Goal: Task Accomplishment & Management: Manage account settings

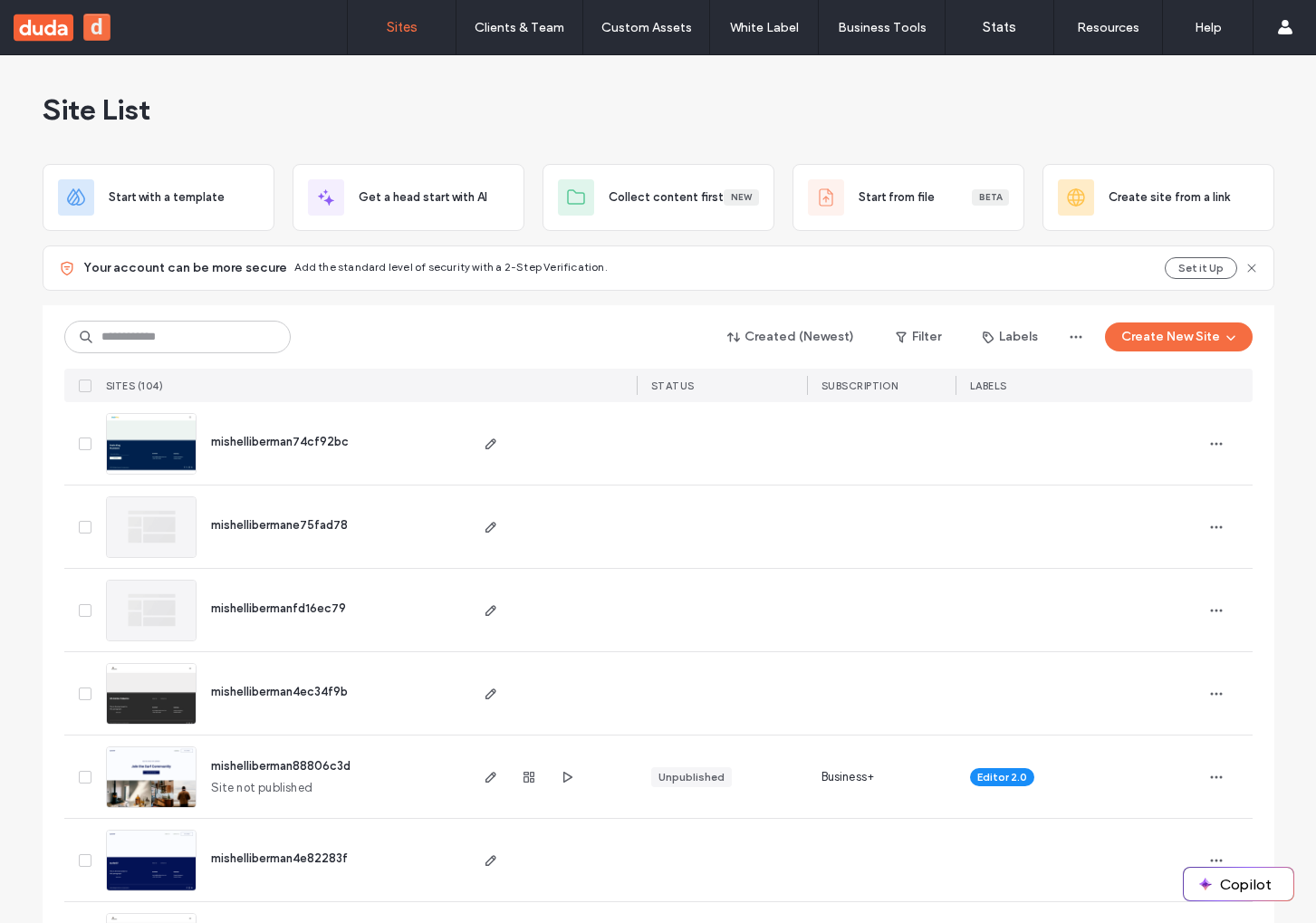
click at [154, 465] on img at bounding box center [151, 475] width 89 height 123
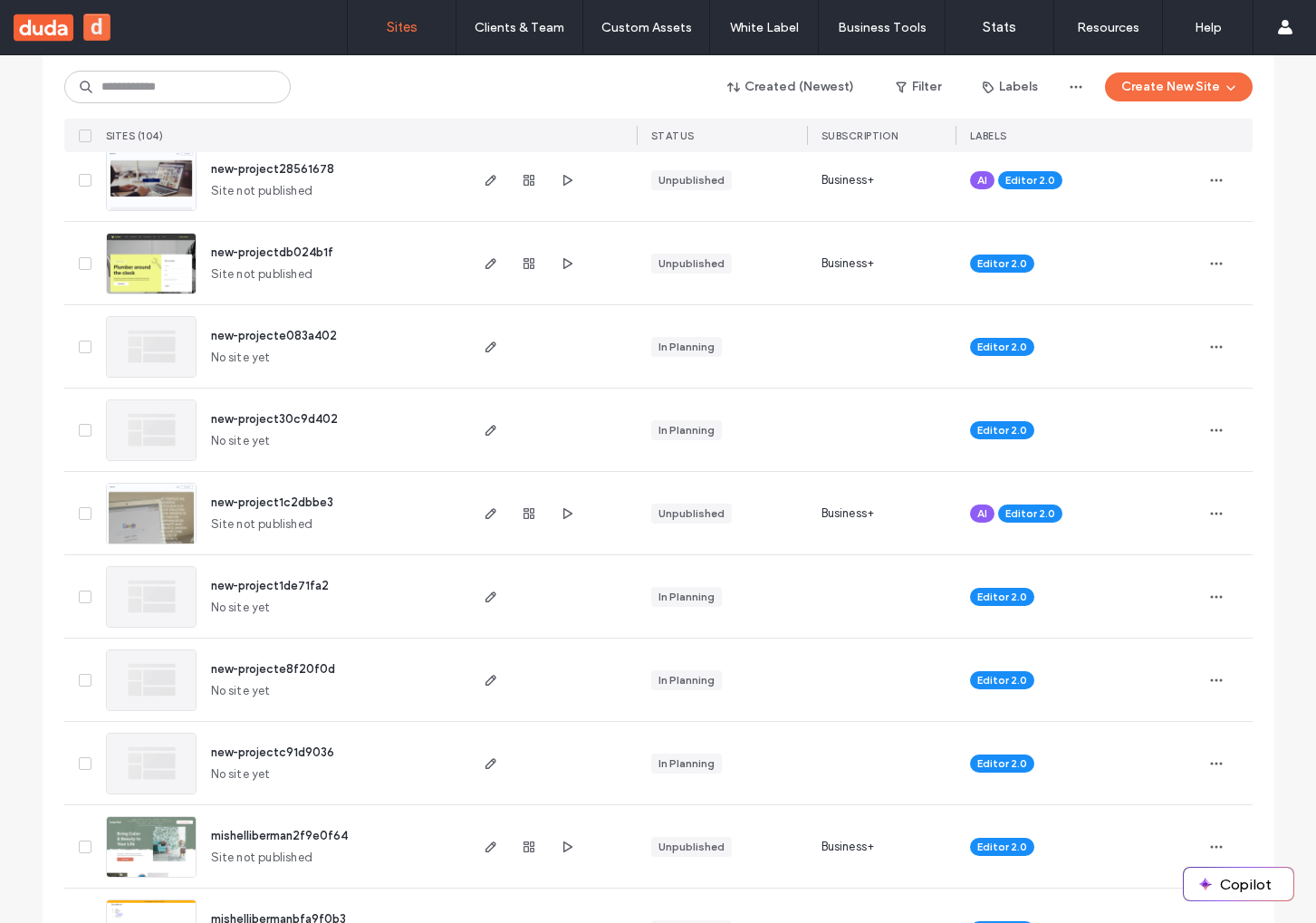
scroll to position [2992, 0]
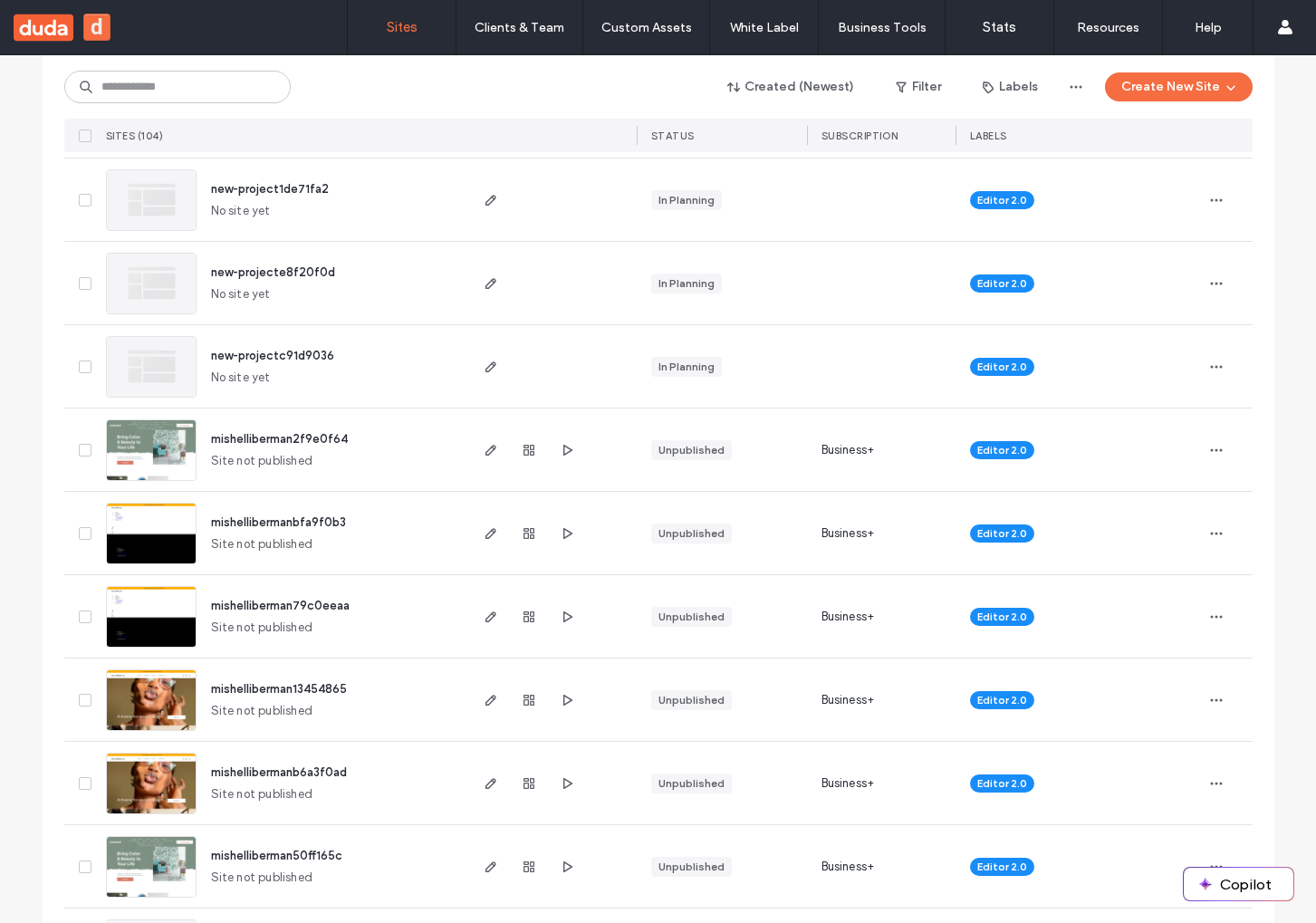
click at [129, 703] on img at bounding box center [151, 732] width 89 height 123
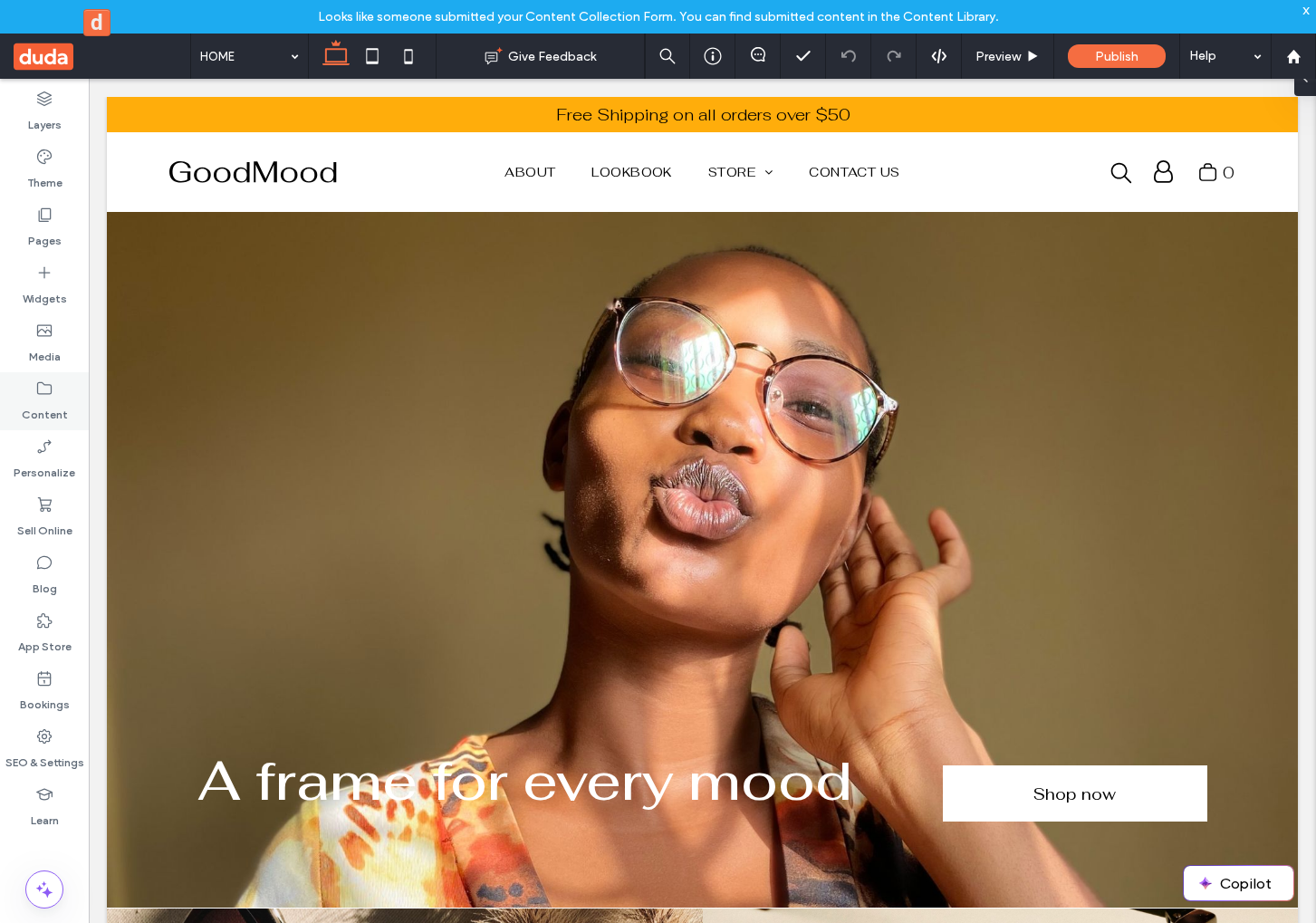
click at [49, 375] on div "Content" at bounding box center [44, 400] width 89 height 58
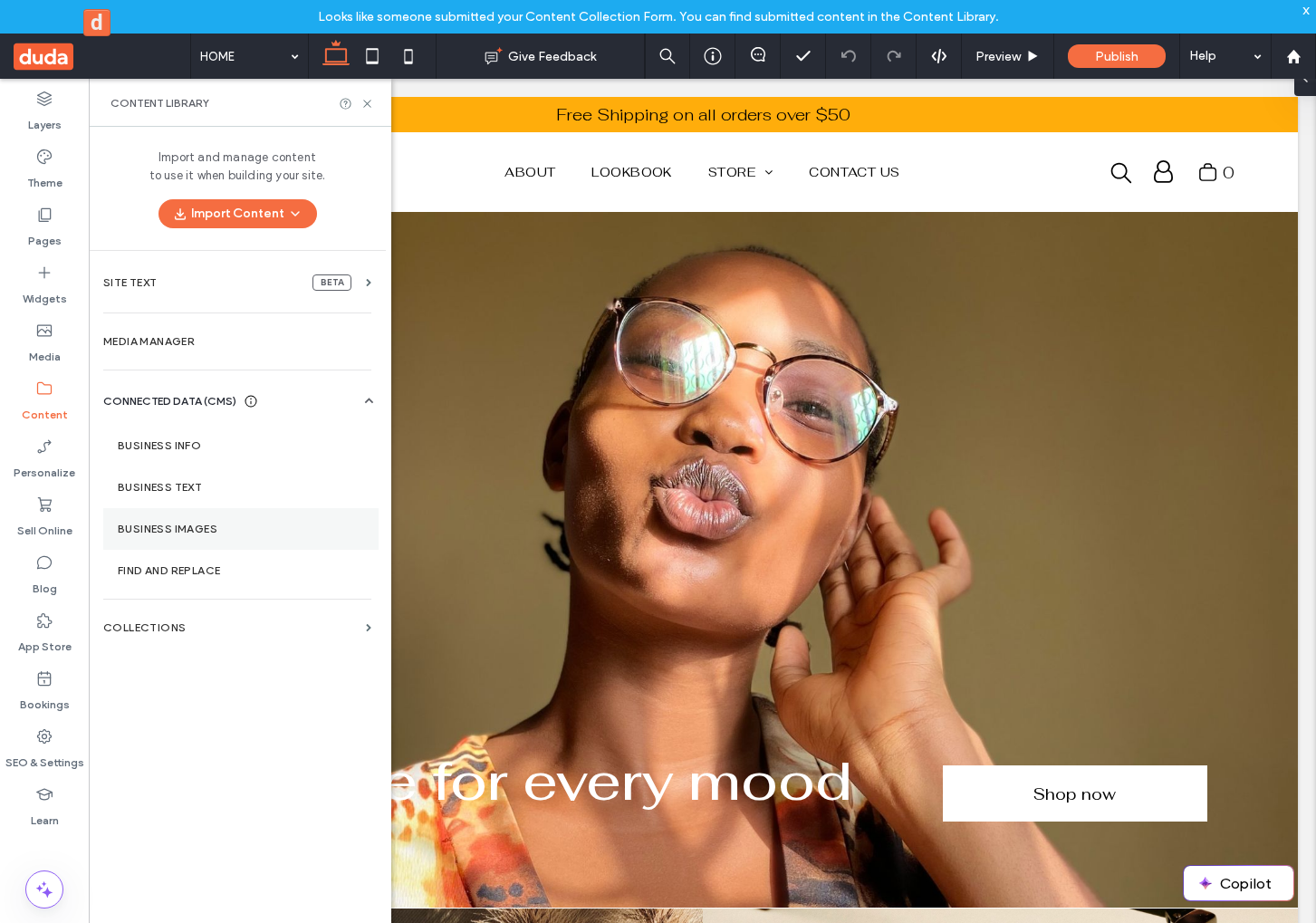
click at [129, 523] on label "Business Images" at bounding box center [241, 529] width 246 height 13
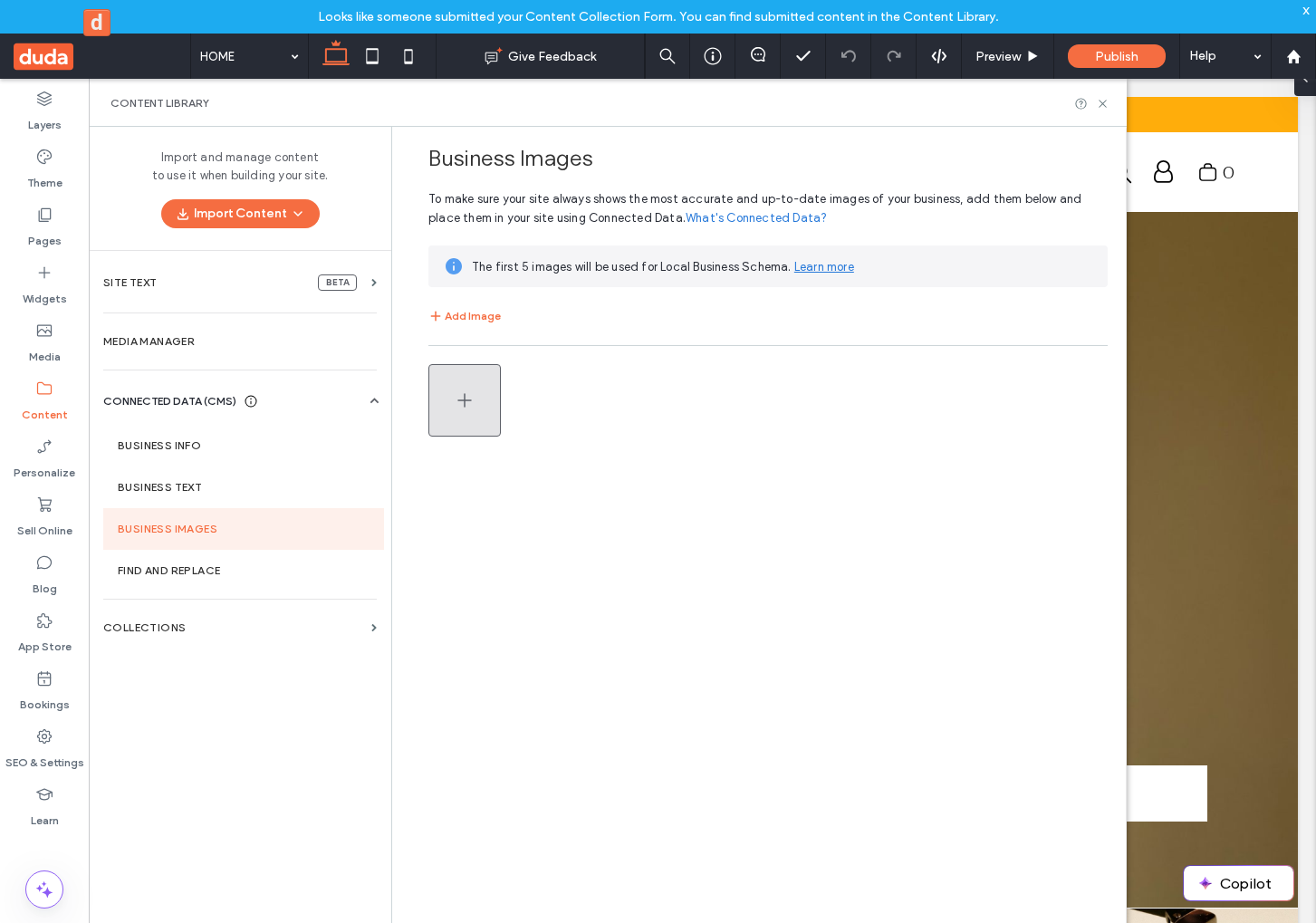
click at [484, 398] on button "button" at bounding box center [464, 399] width 72 height 72
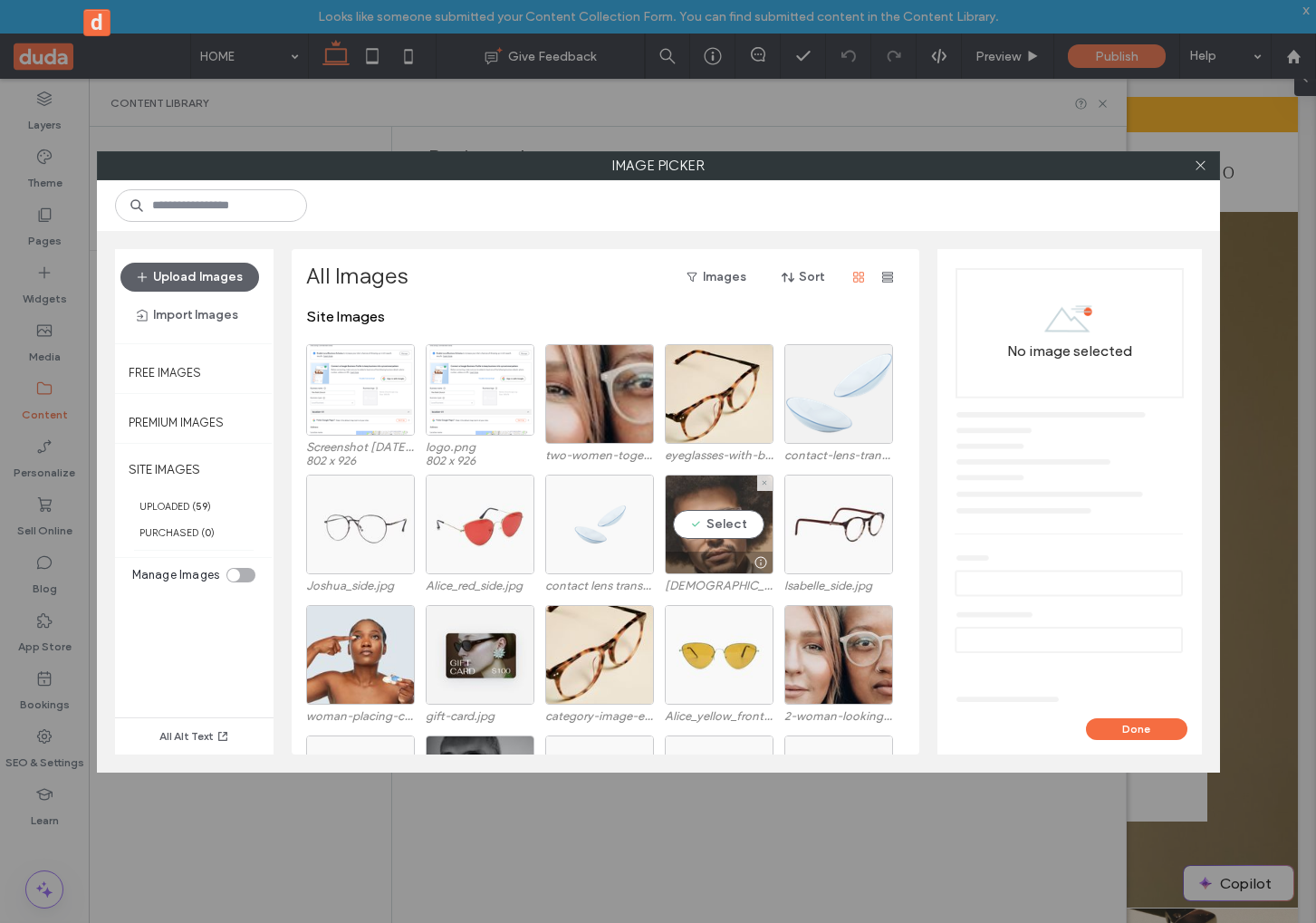
click at [729, 520] on div "Select" at bounding box center [719, 524] width 109 height 100
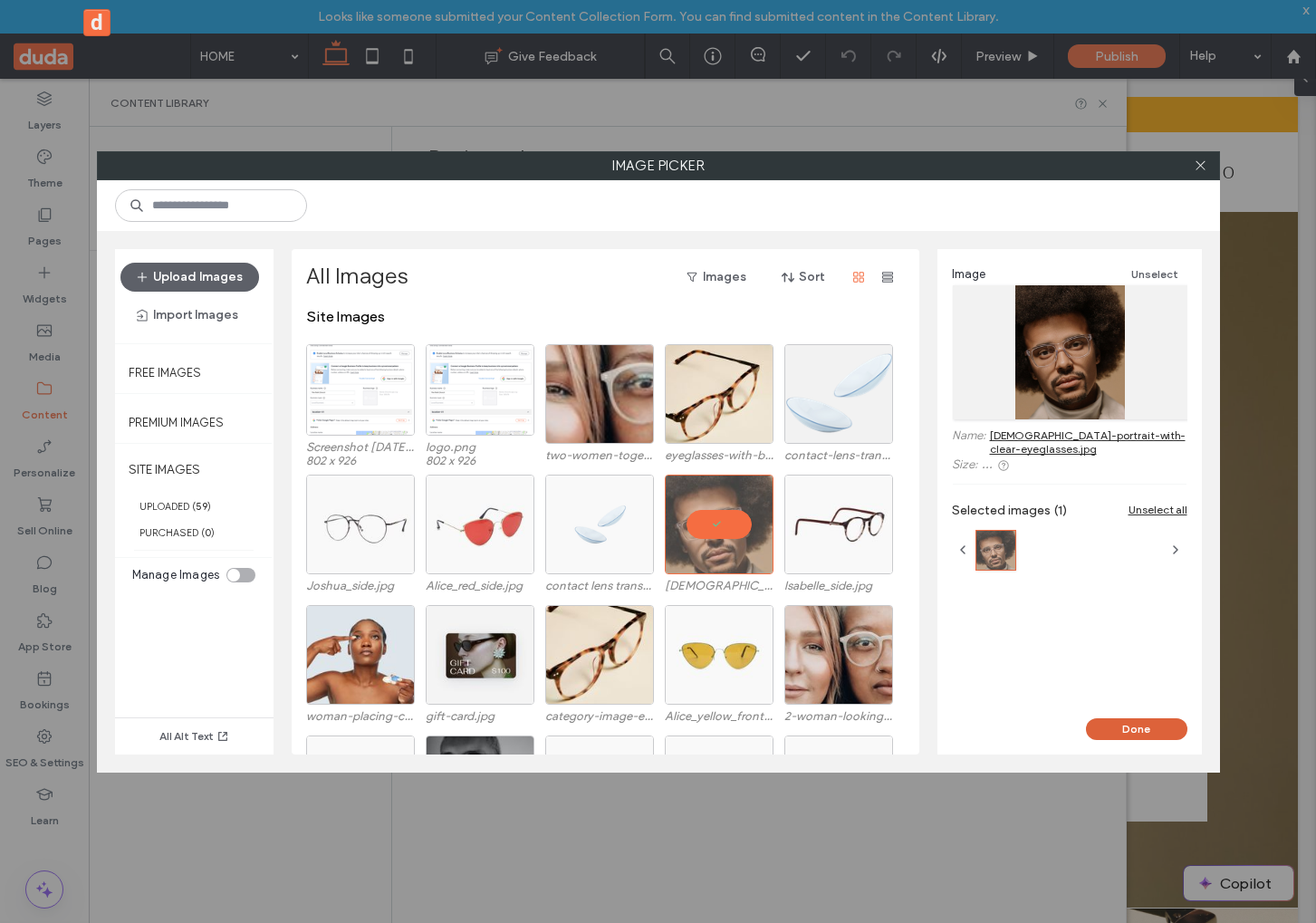
click at [1116, 722] on button "Done" at bounding box center [1137, 729] width 102 height 22
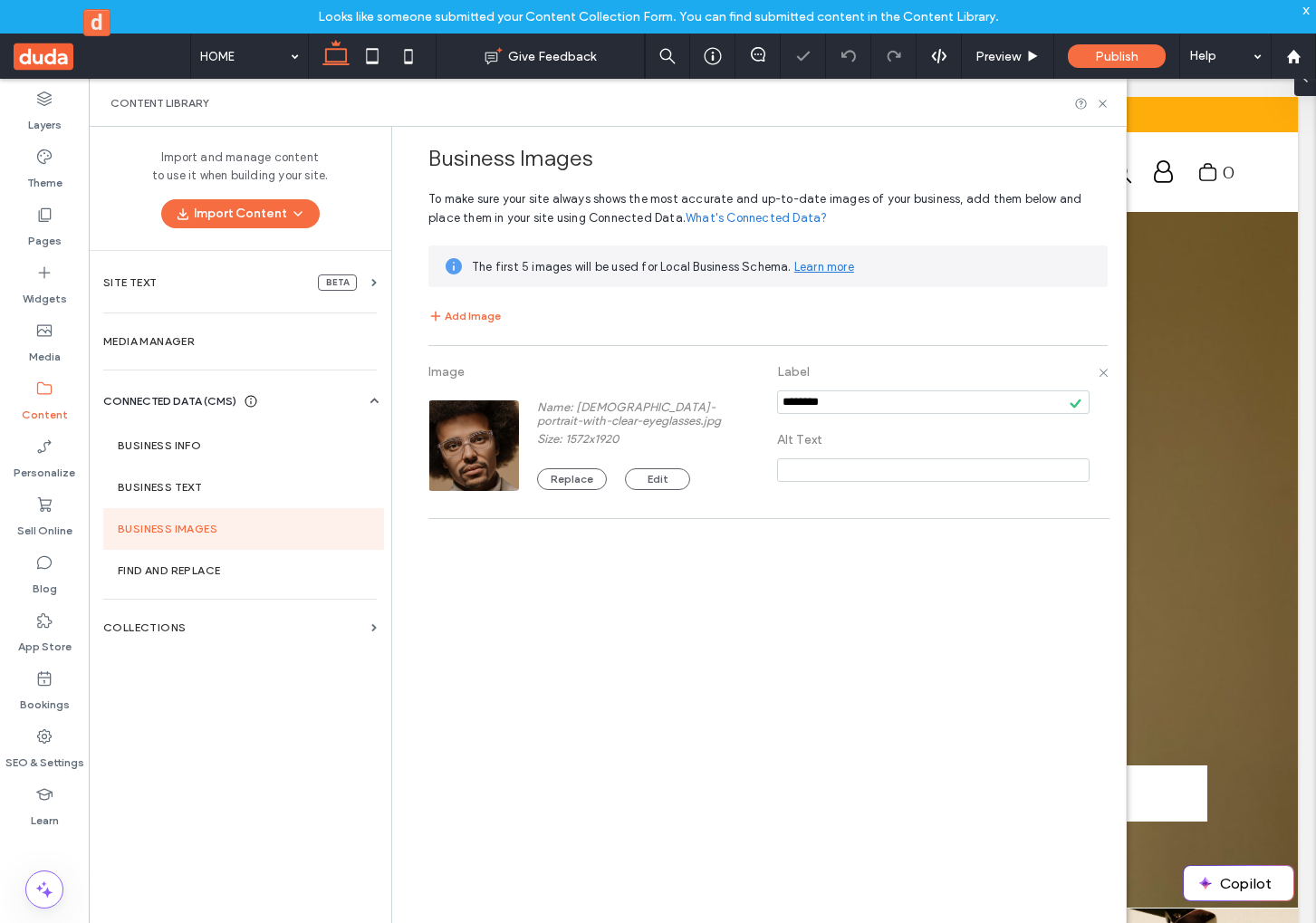
click at [907, 461] on input at bounding box center [932, 470] width 312 height 24
paste input "**********"
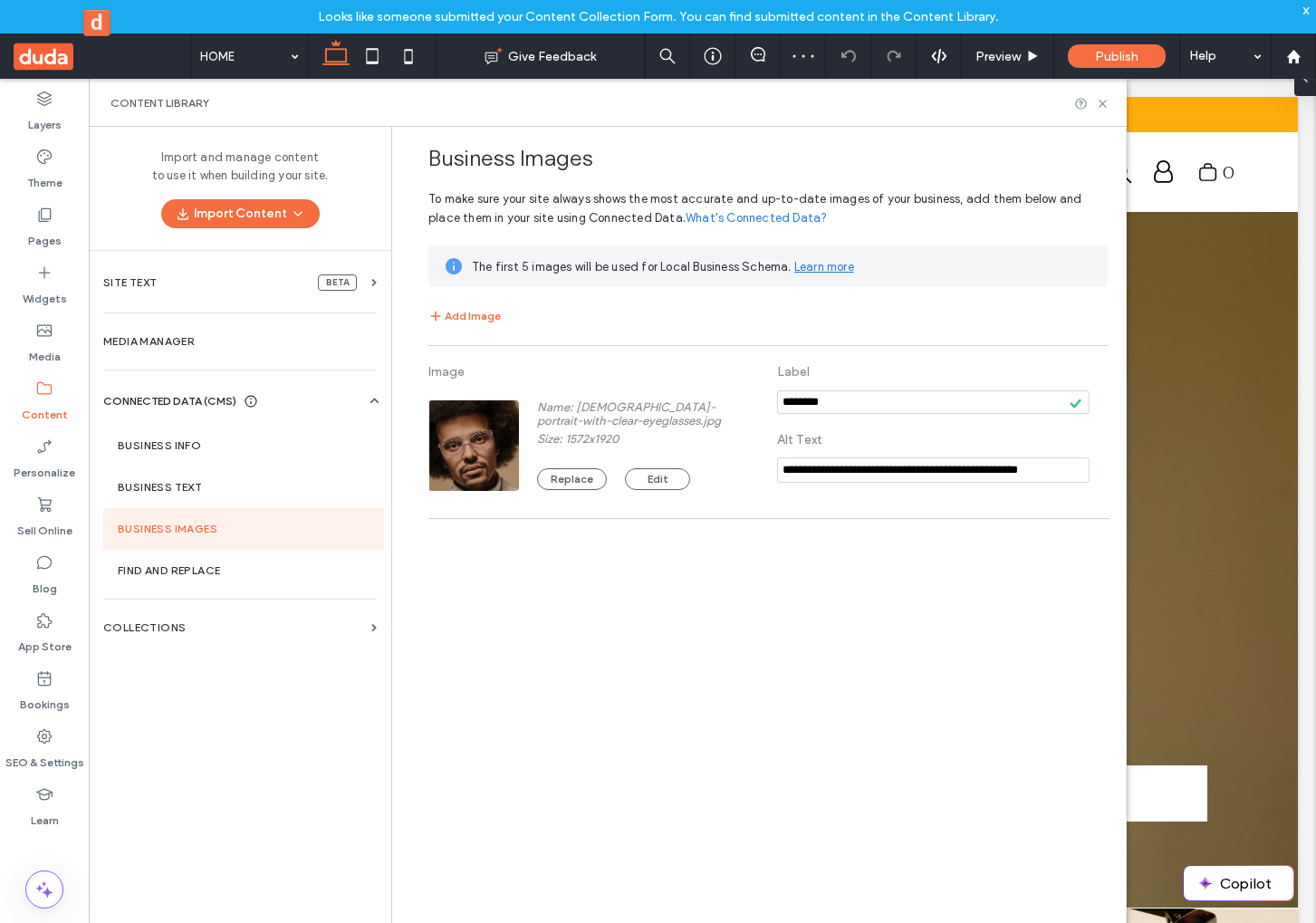
type input "**********"
click at [923, 588] on div "**********" at bounding box center [763, 539] width 724 height 826
click at [254, 495] on section "Business Text" at bounding box center [244, 486] width 281 height 41
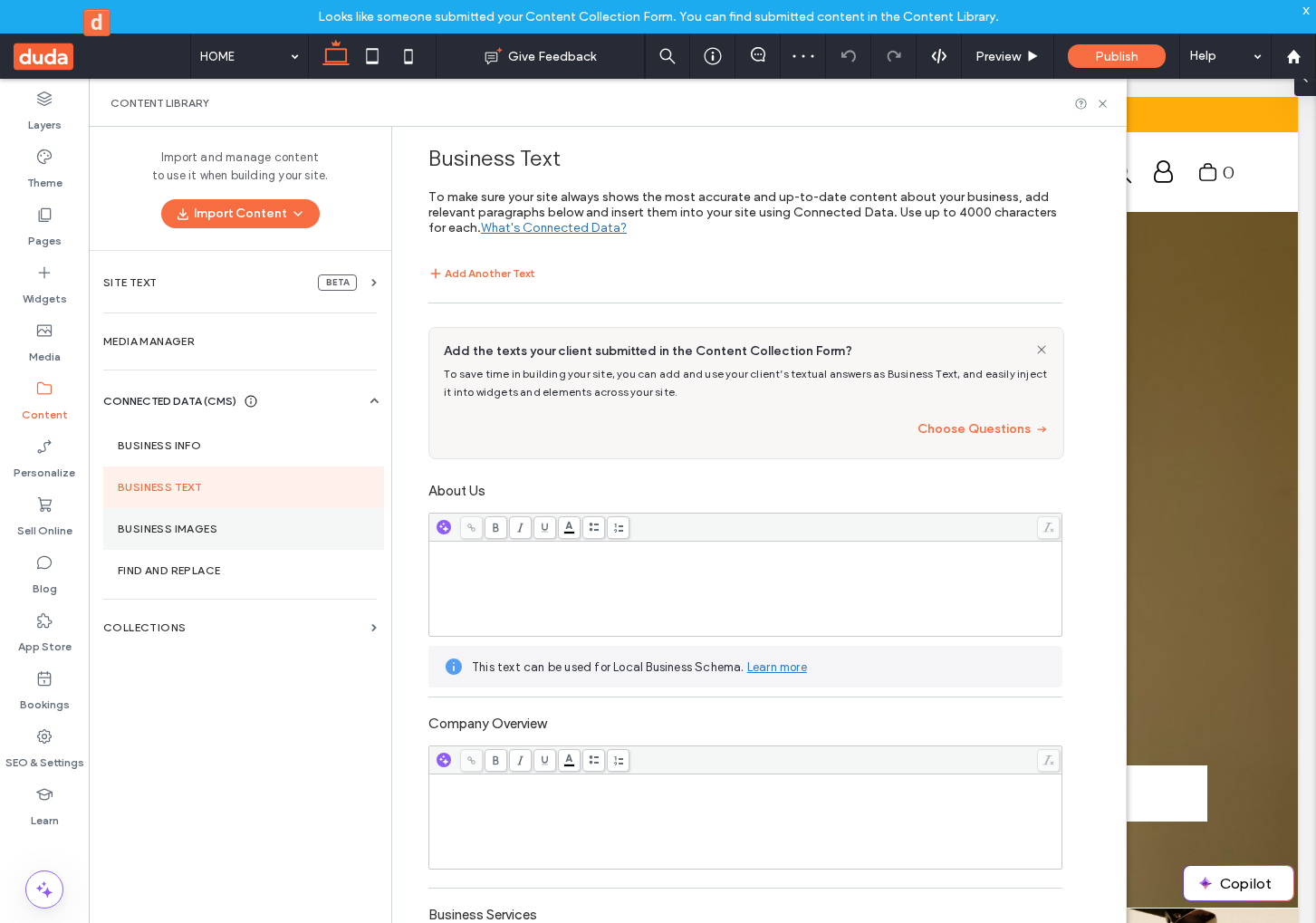
click at [243, 523] on label "Business Images" at bounding box center [244, 529] width 252 height 13
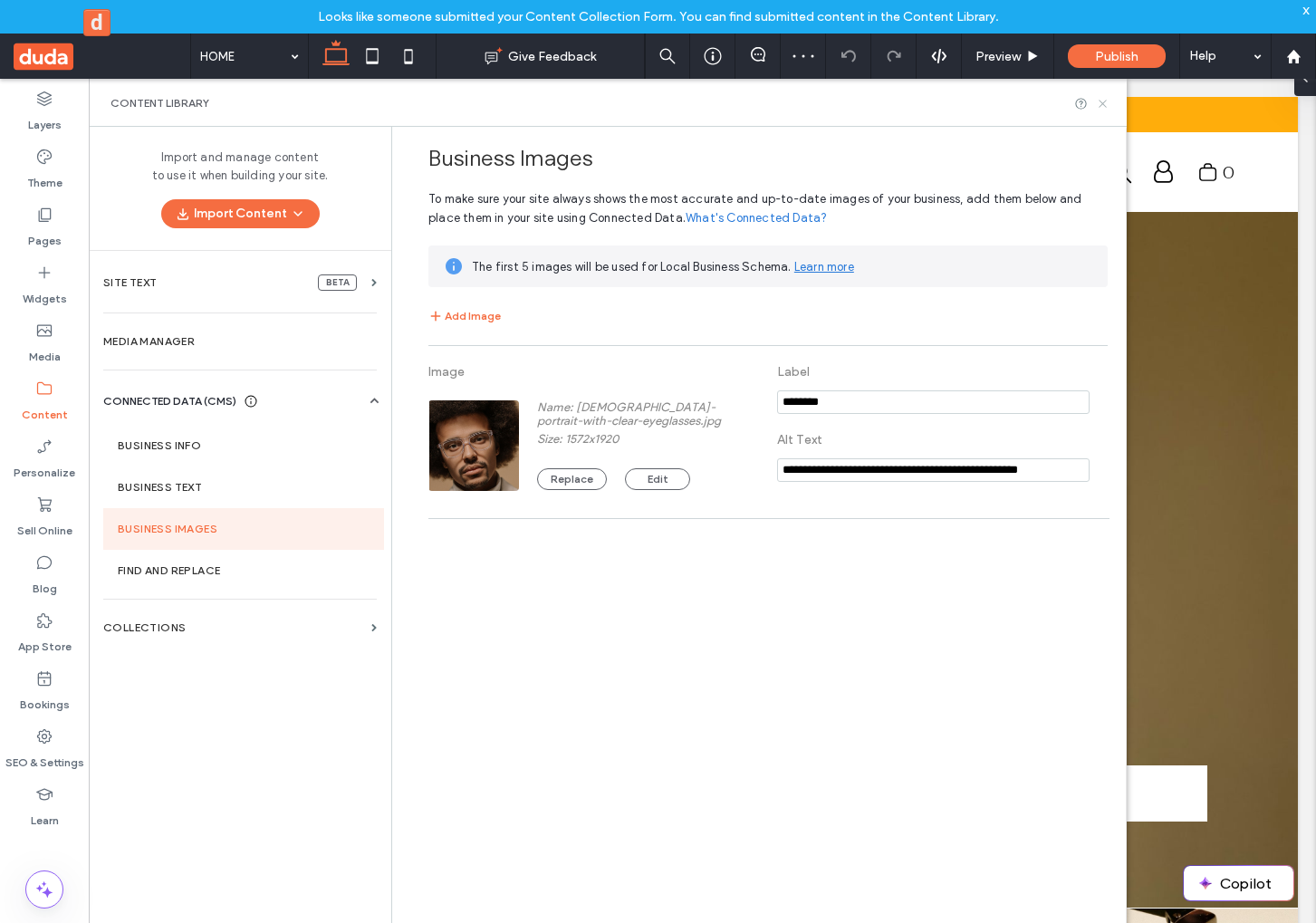
click at [1106, 104] on icon at bounding box center [1102, 103] width 14 height 14
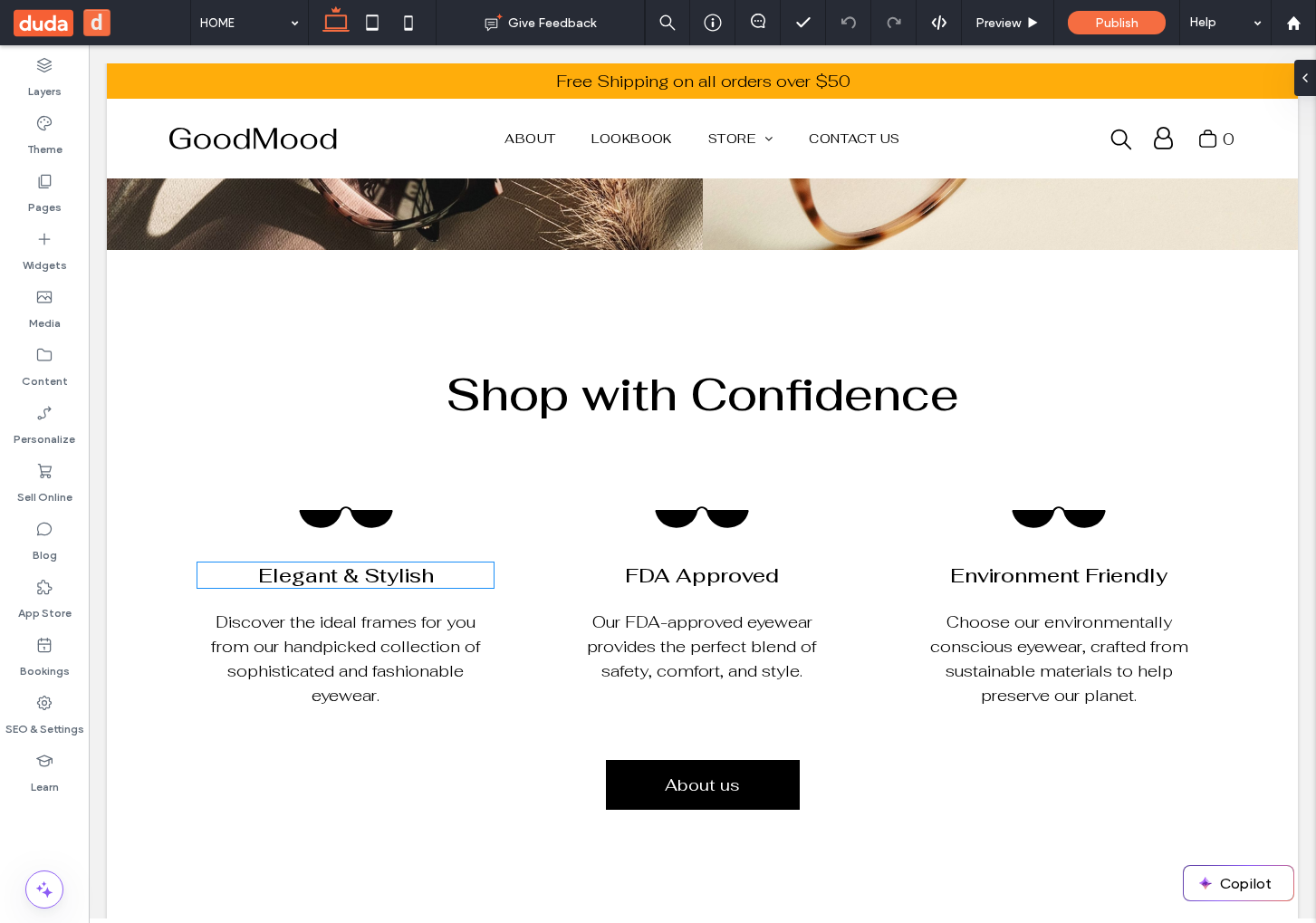
scroll to position [1044, 0]
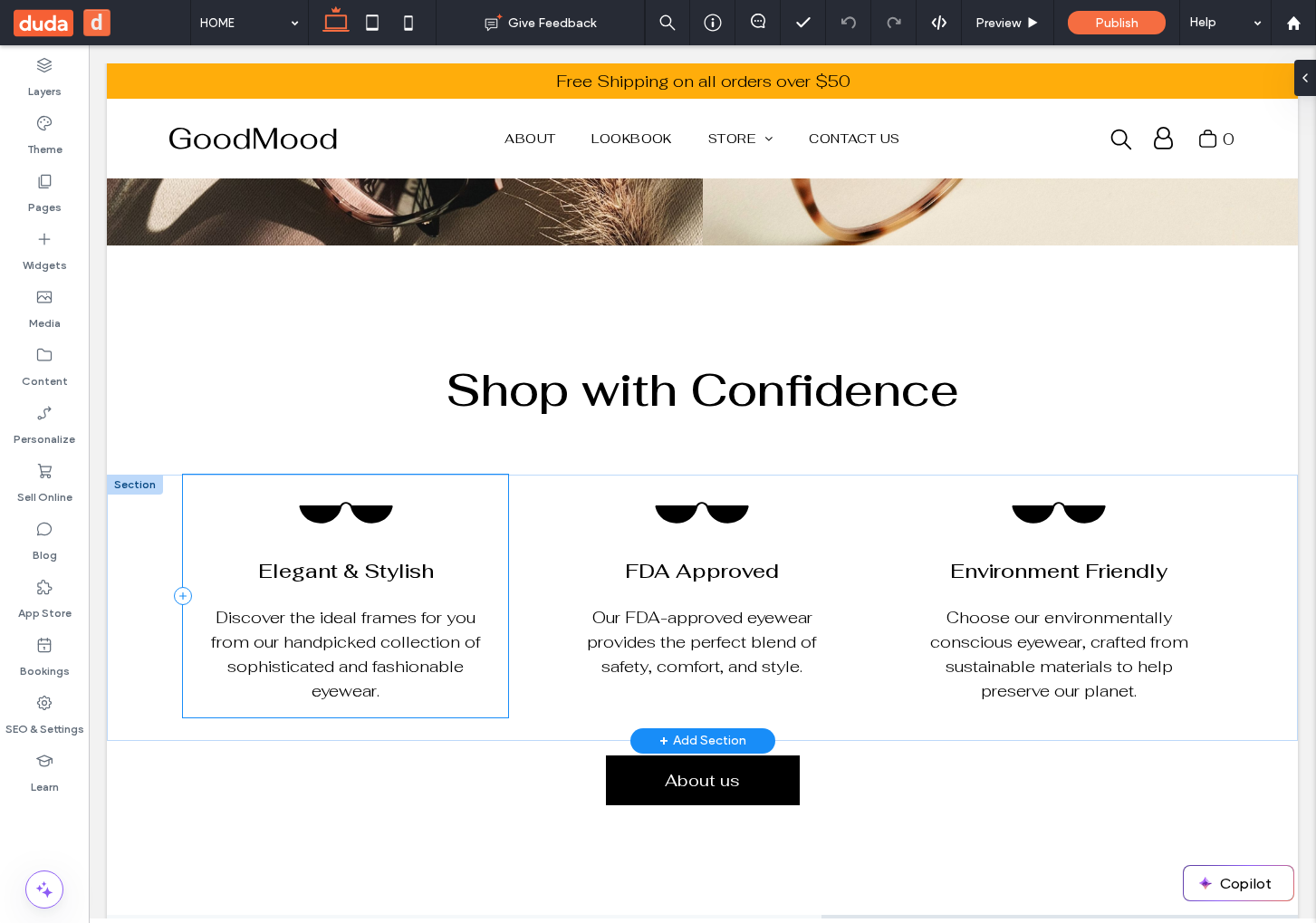
click at [394, 525] on div ".st0-1006712579-1556819282{fill-rule:evenodd;clip-rule:evenodd;} Elegant & Styl…" at bounding box center [346, 595] width 326 height 243
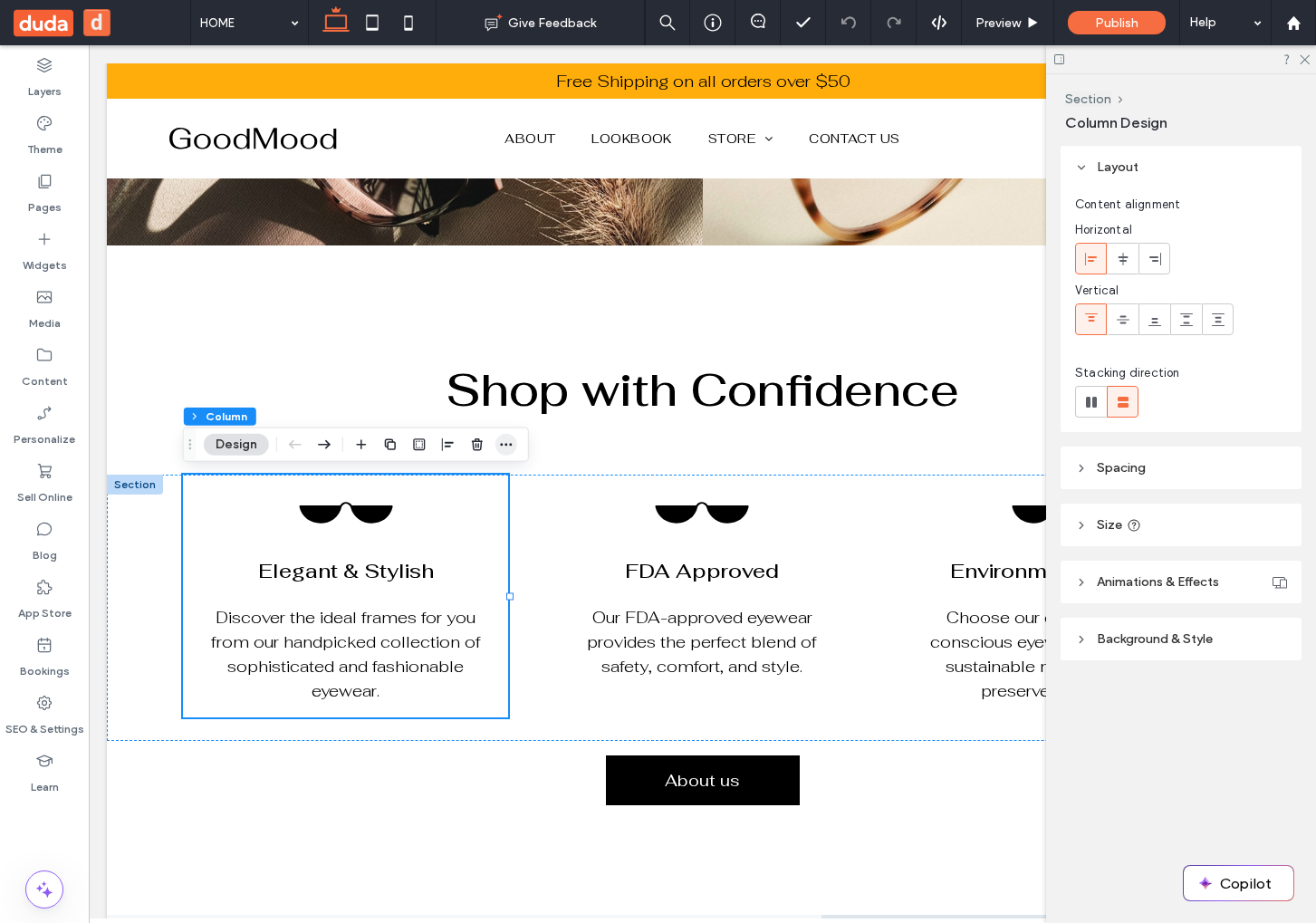
click at [500, 440] on icon "button" at bounding box center [506, 445] width 15 height 15
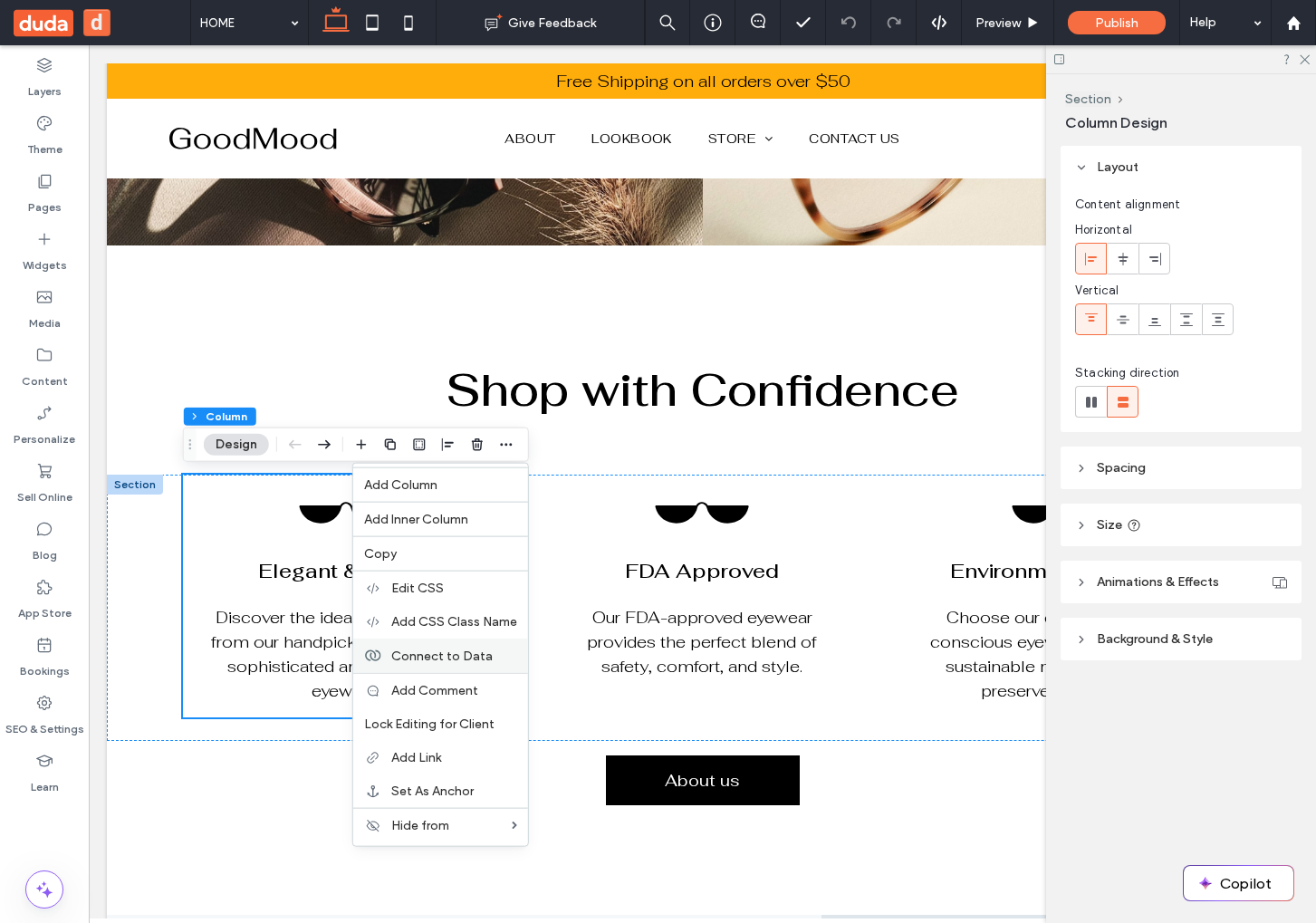
click at [462, 647] on span "Connect to Data" at bounding box center [441, 655] width 102 height 16
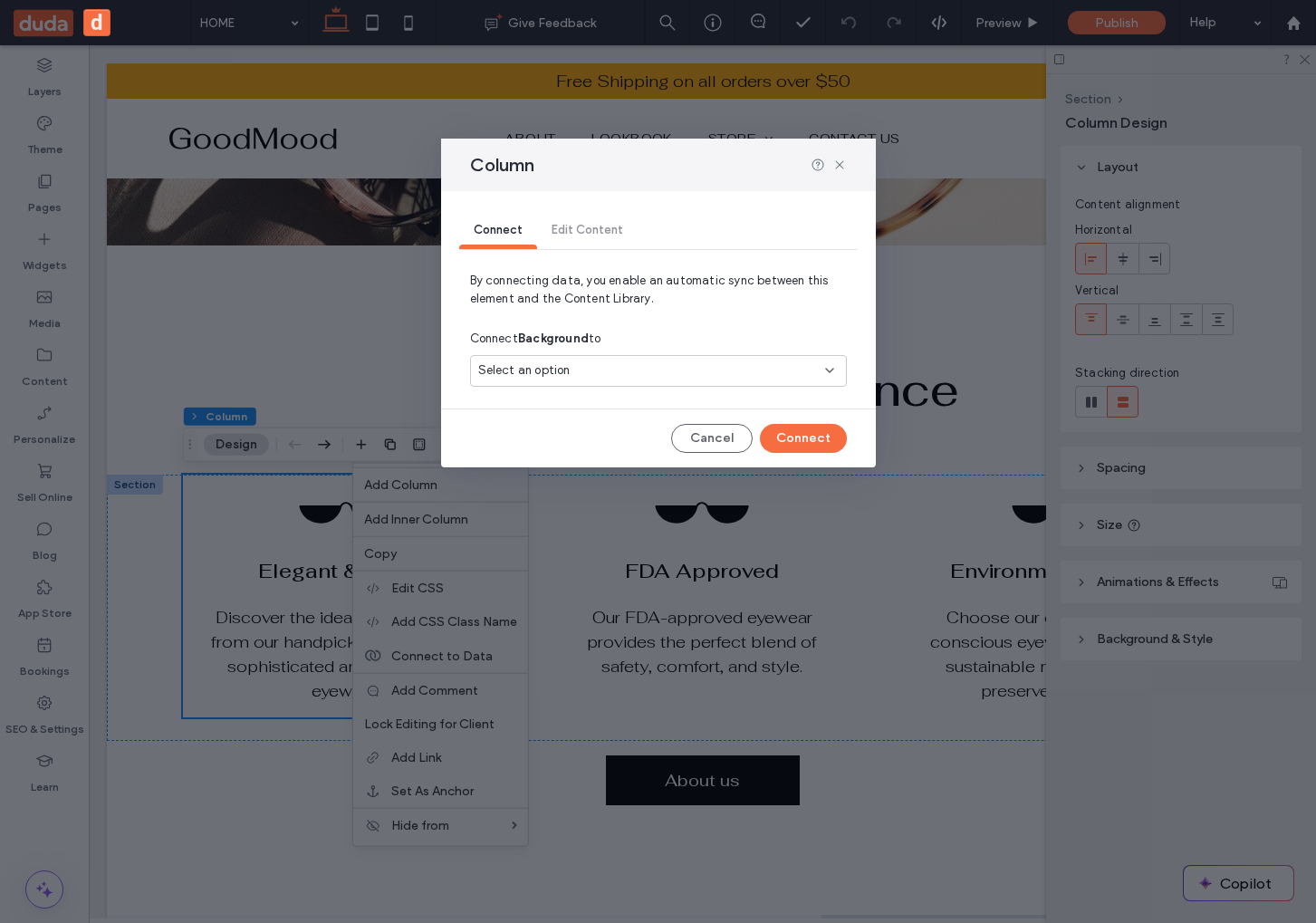
click at [602, 368] on div "Select an option" at bounding box center [647, 371] width 339 height 18
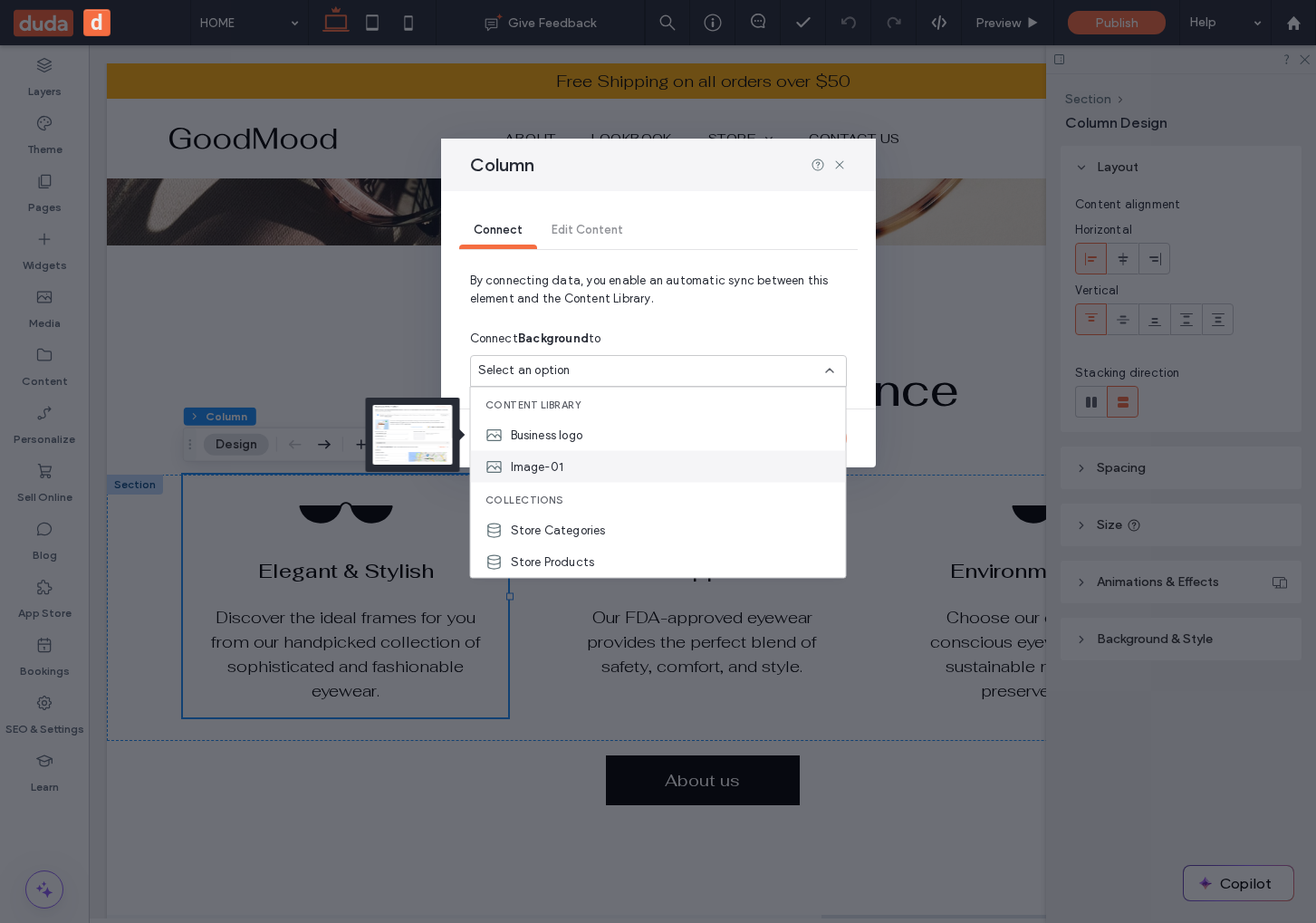
click at [573, 460] on div "Image-01" at bounding box center [658, 466] width 375 height 32
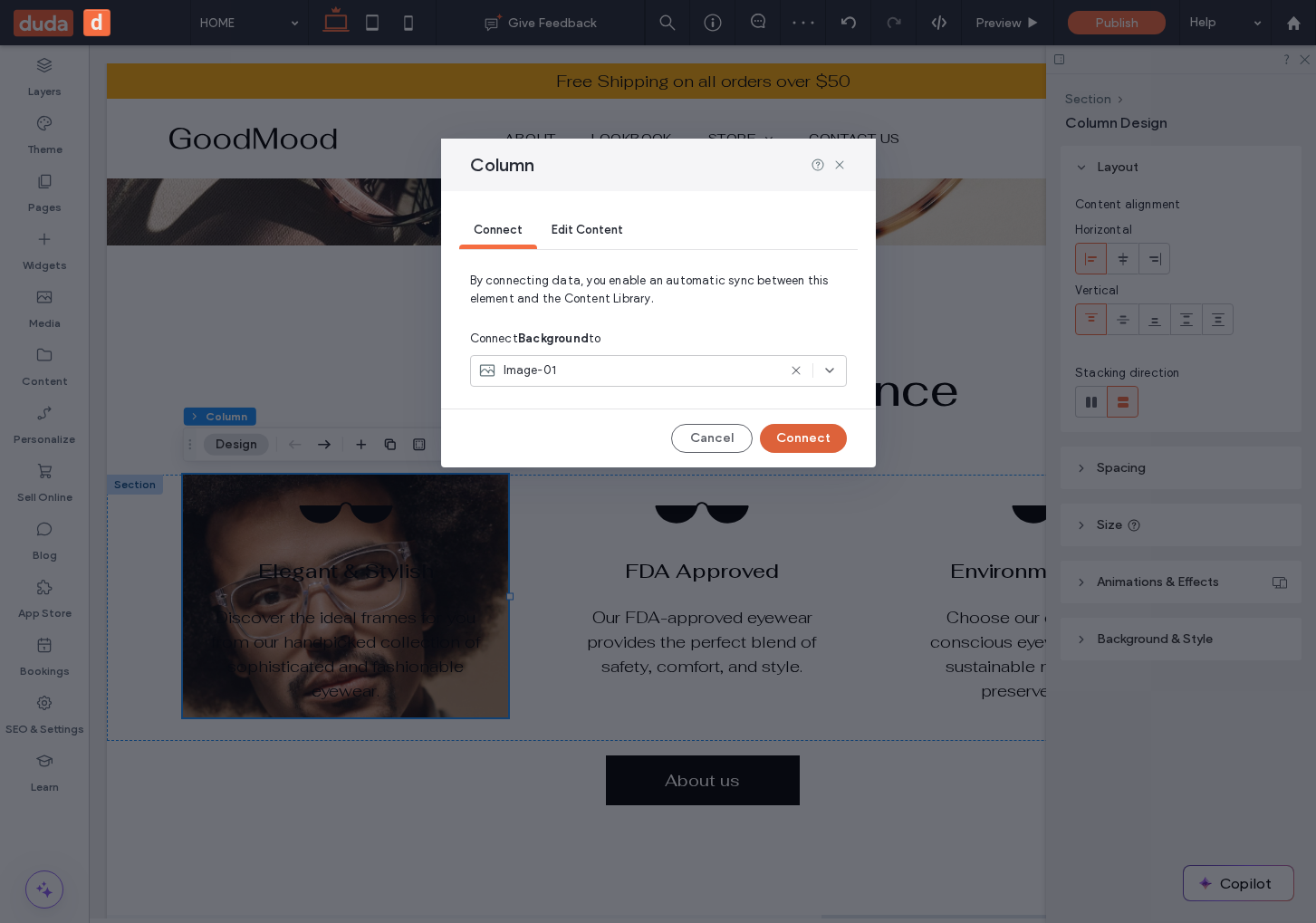
click at [792, 434] on button "Connect" at bounding box center [803, 439] width 87 height 29
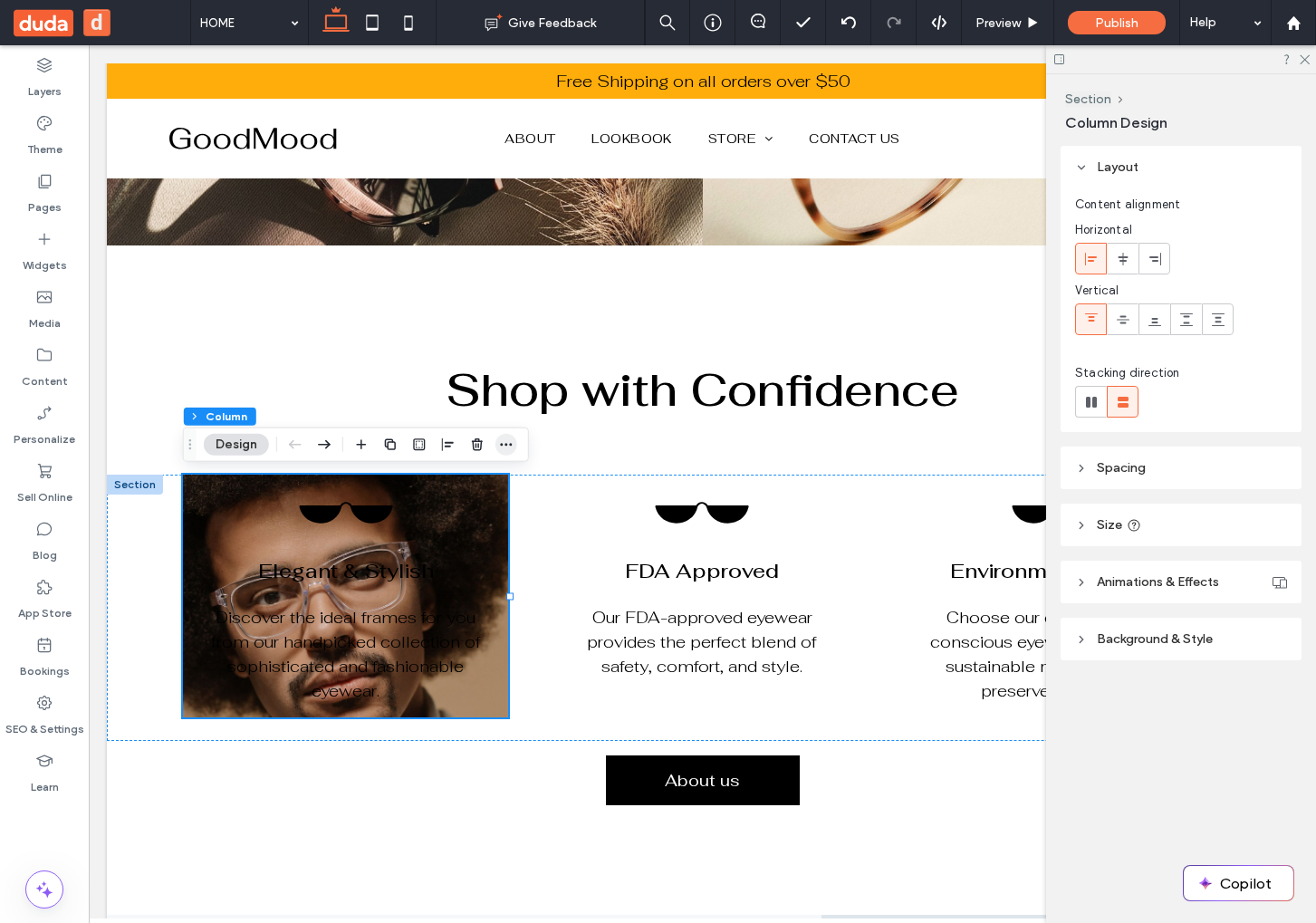
click at [500, 447] on icon "button" at bounding box center [506, 445] width 15 height 15
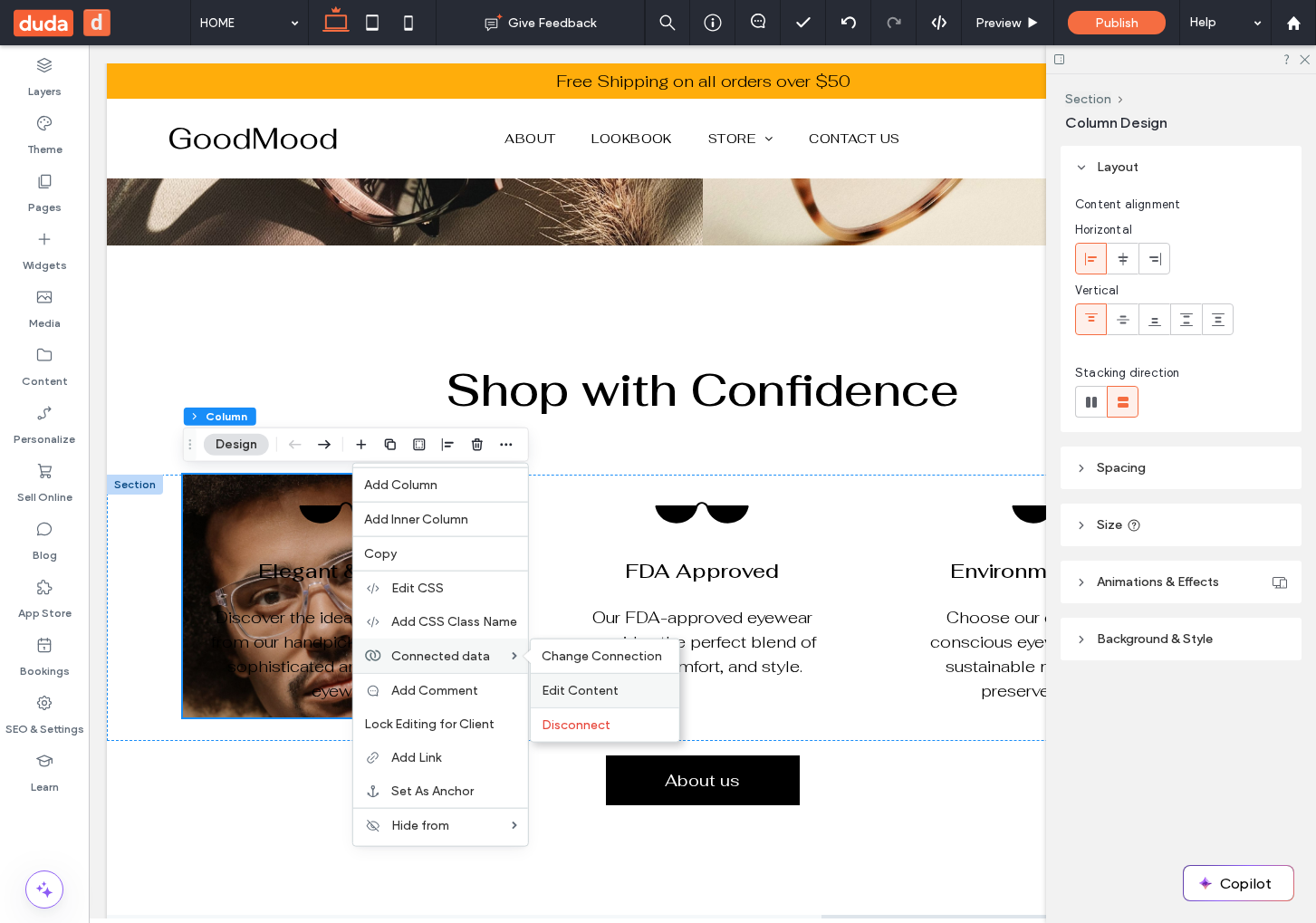
click at [571, 679] on div "Edit Content" at bounding box center [604, 690] width 148 height 35
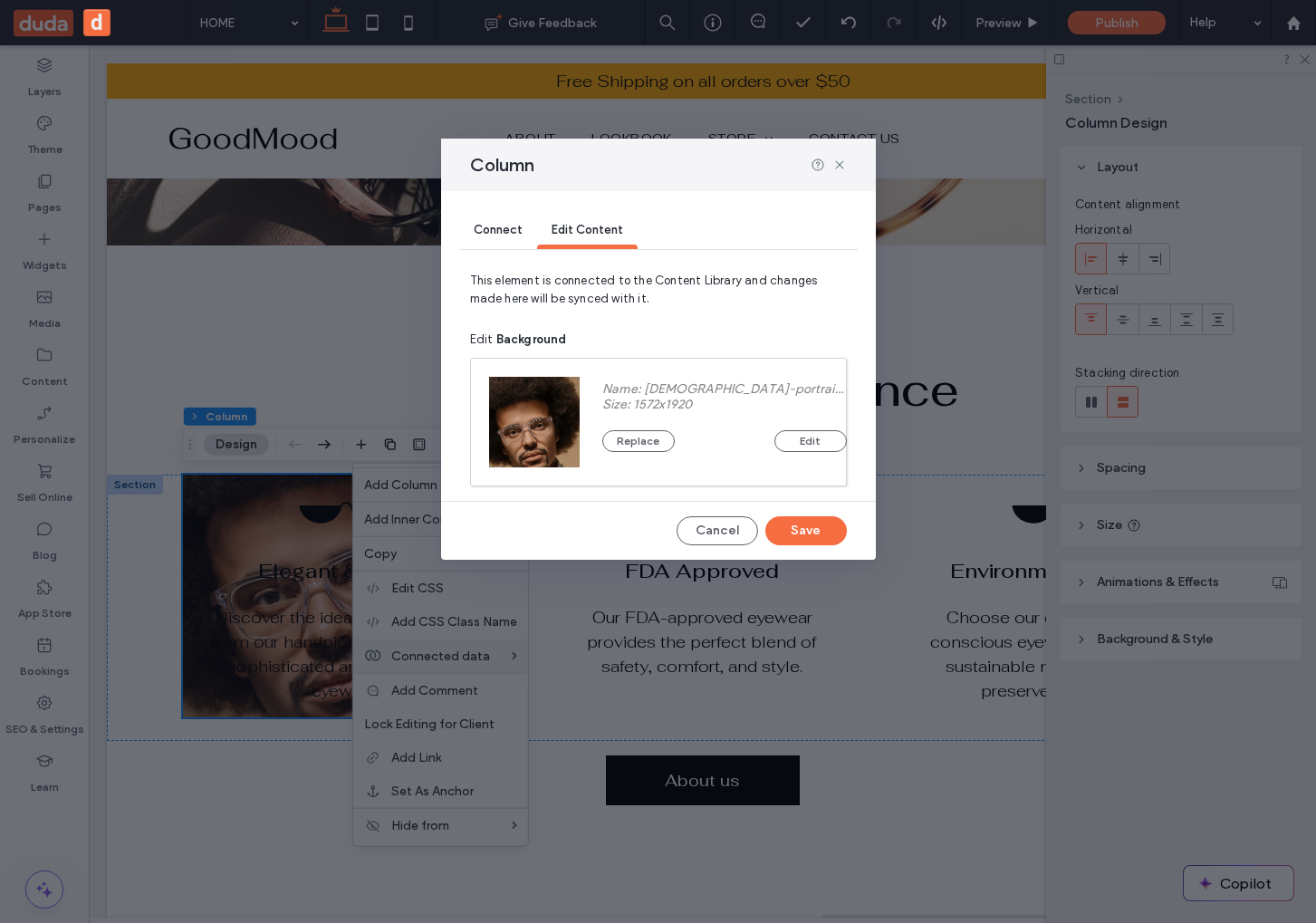
click at [586, 223] on span "Edit Content" at bounding box center [587, 229] width 71 height 14
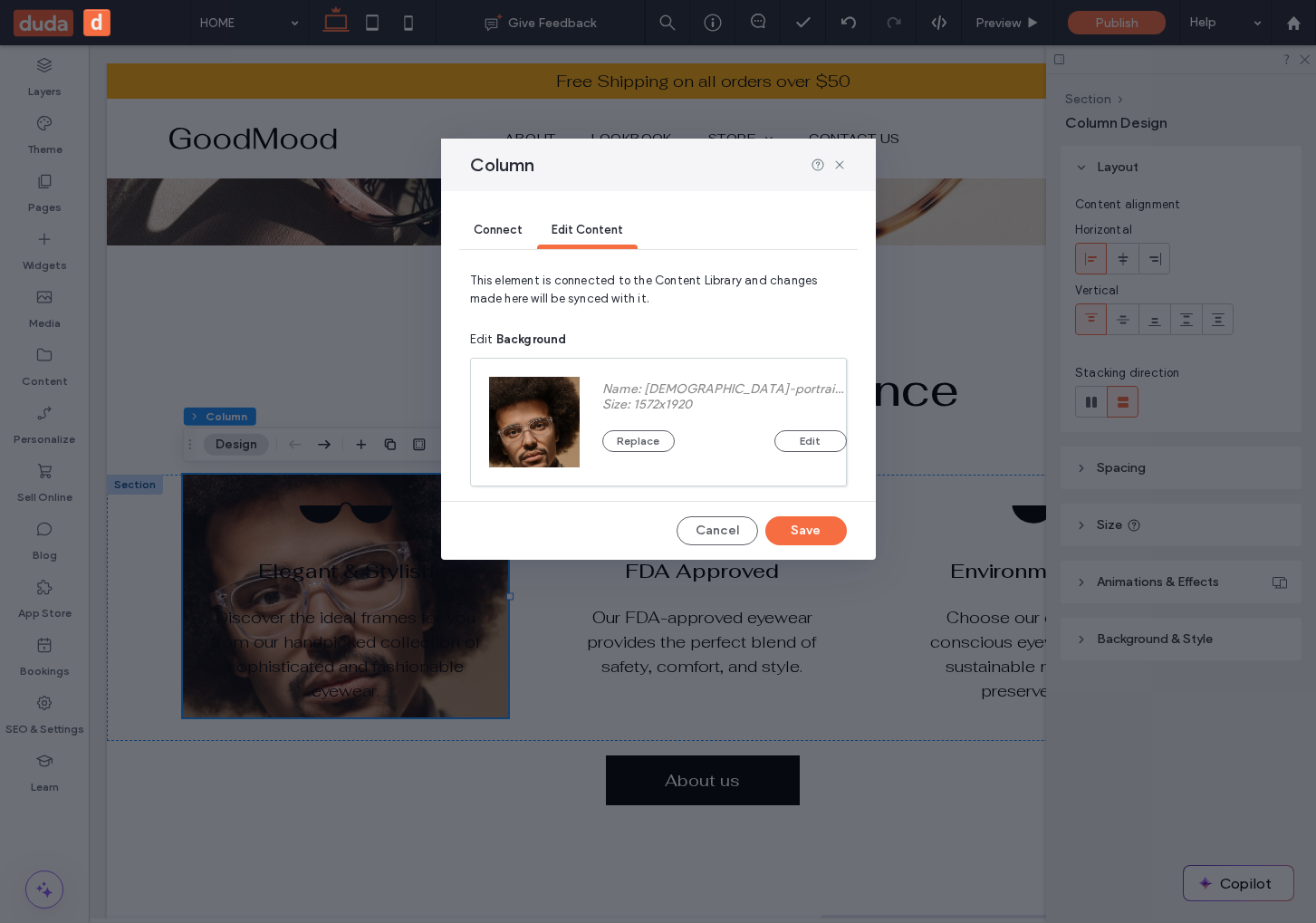
click at [523, 222] on div "Connect" at bounding box center [497, 231] width 78 height 37
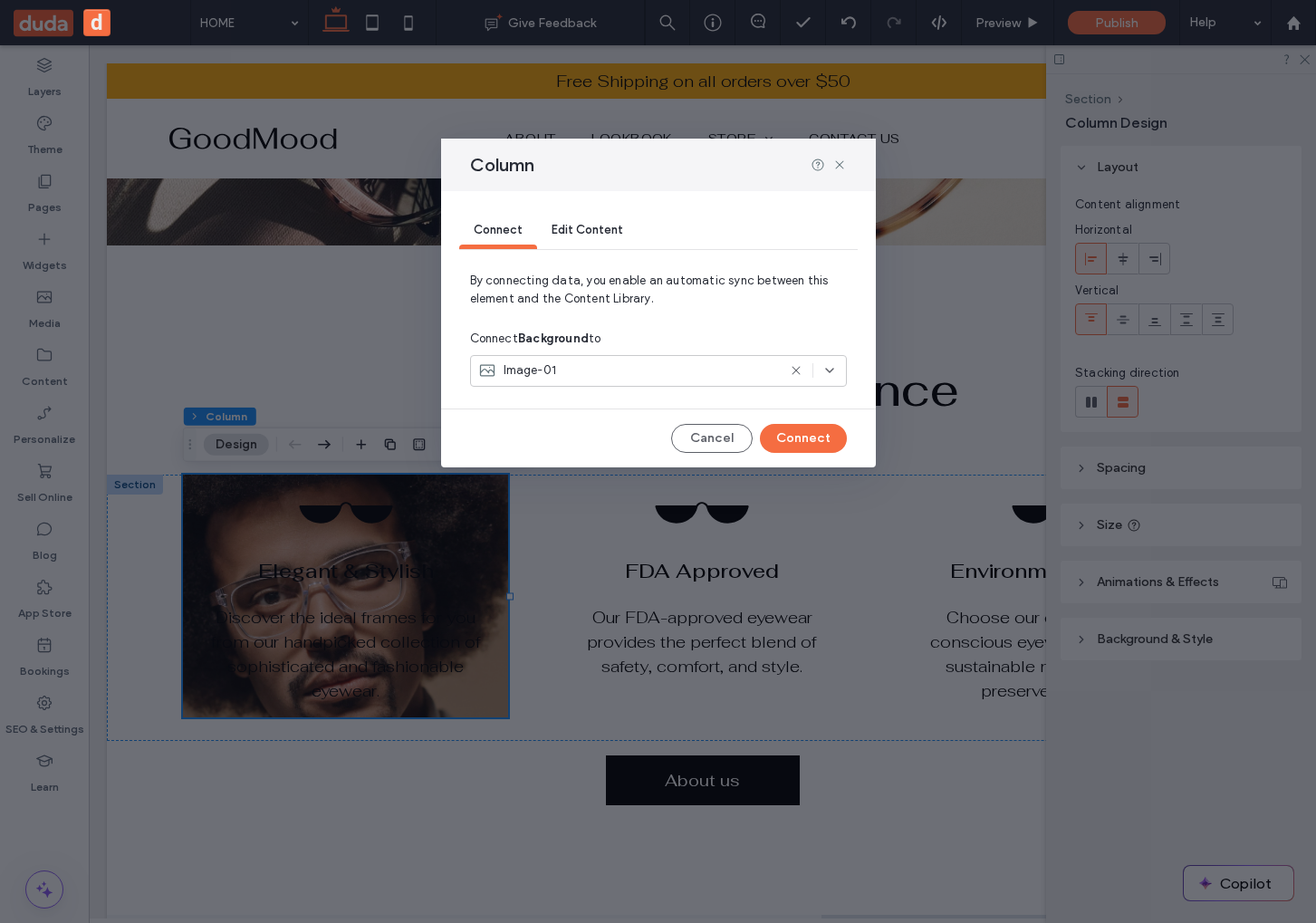
click at [573, 241] on div "Edit Content" at bounding box center [587, 231] width 101 height 37
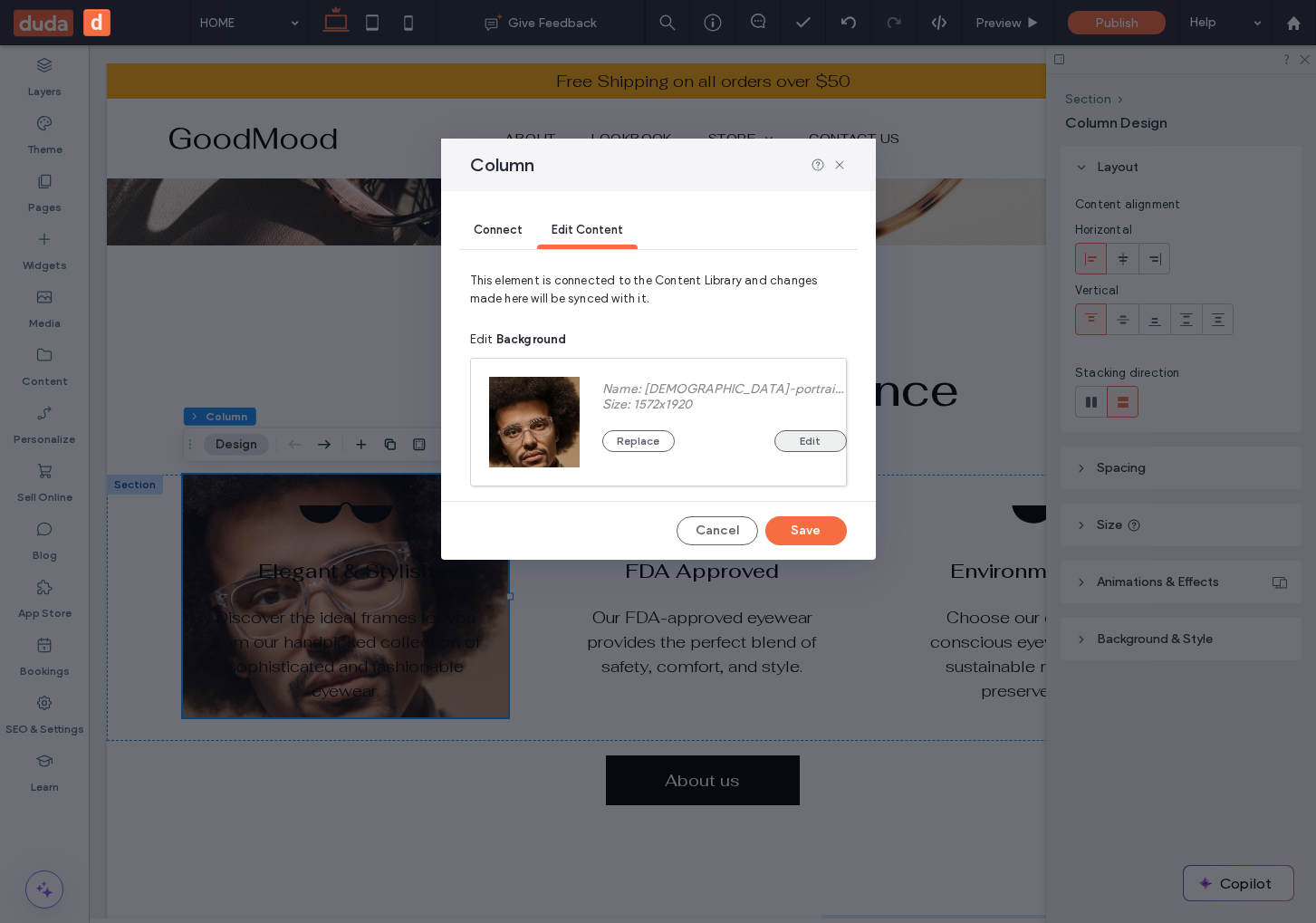
click at [796, 442] on button "Edit" at bounding box center [810, 441] width 72 height 22
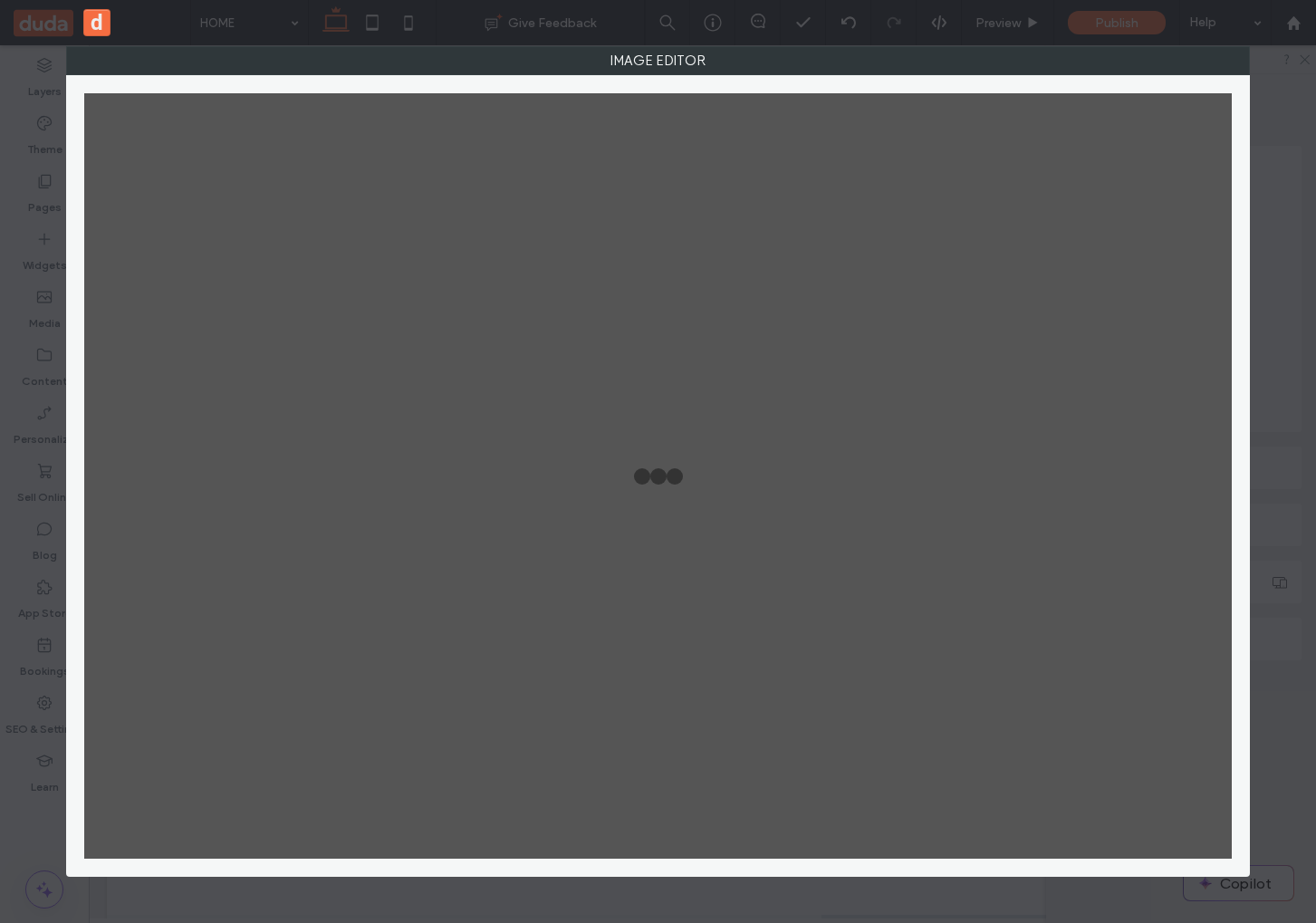
click at [1295, 81] on div "Image Editor" at bounding box center [658, 462] width 1316 height 923
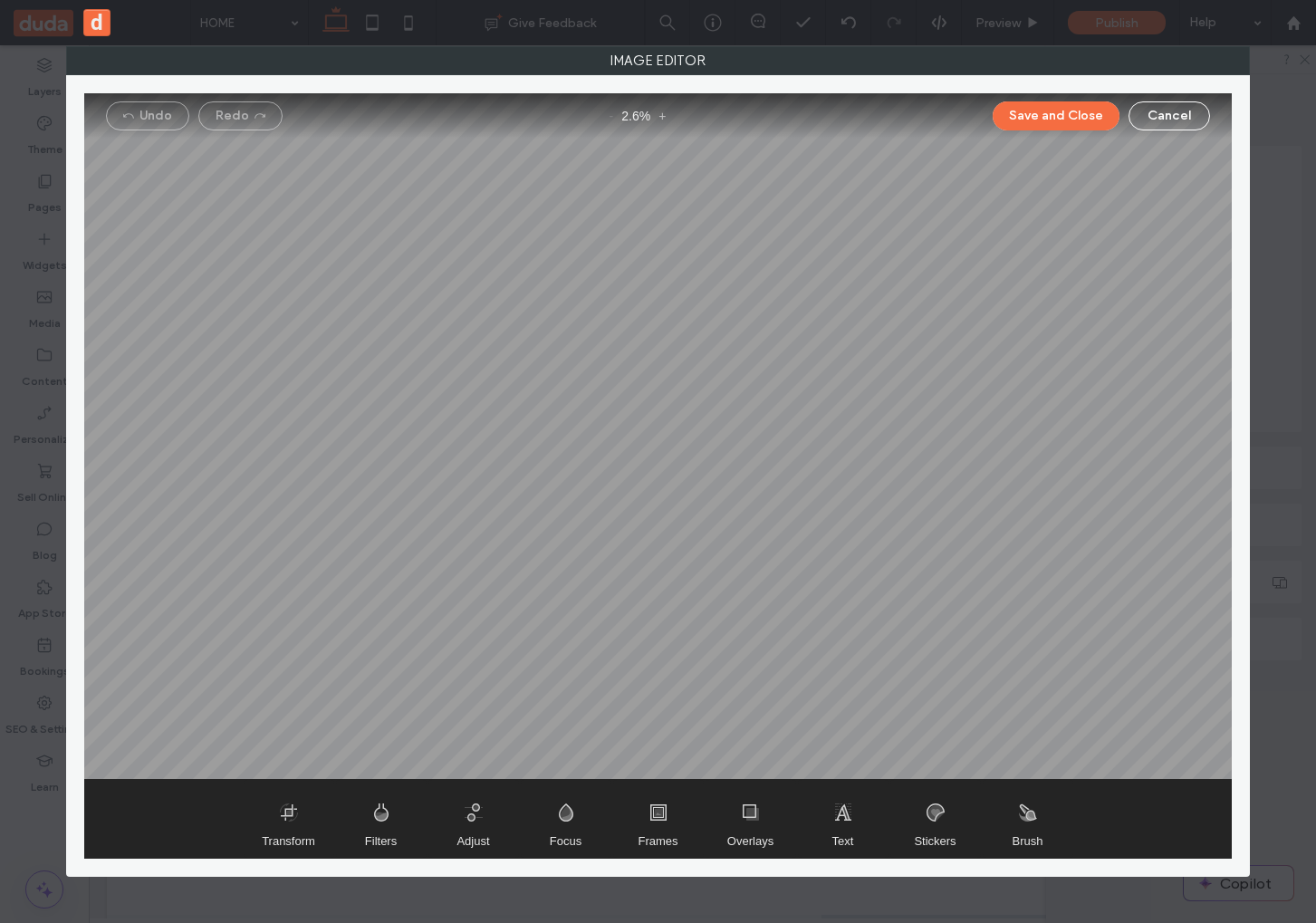
click at [1295, 81] on div "Image Editor Undo Redo - 2.6 % + Save and Close Cancel Transform Filters Adjust…" at bounding box center [658, 462] width 1316 height 923
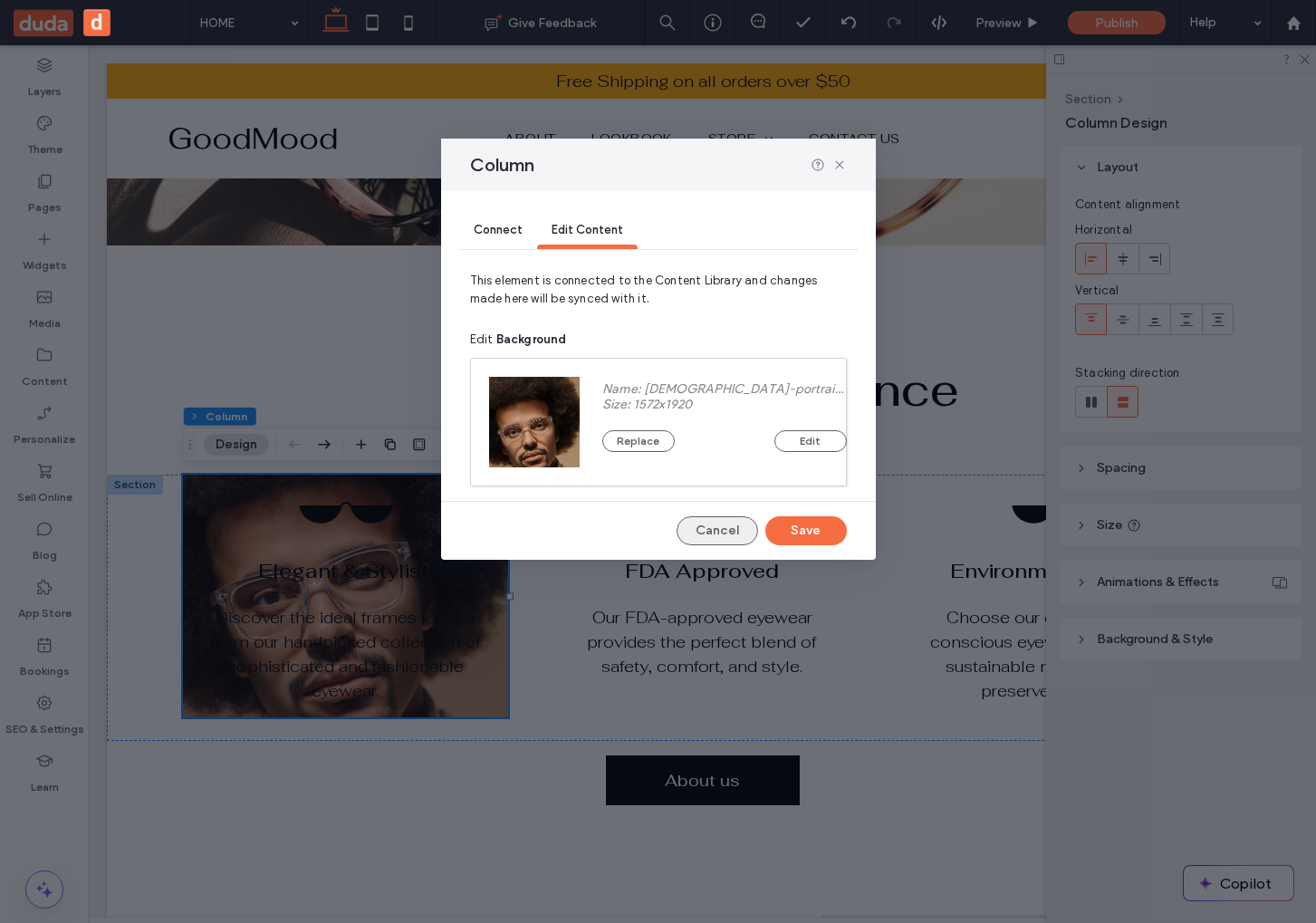
click at [749, 530] on button "Cancel" at bounding box center [717, 531] width 82 height 29
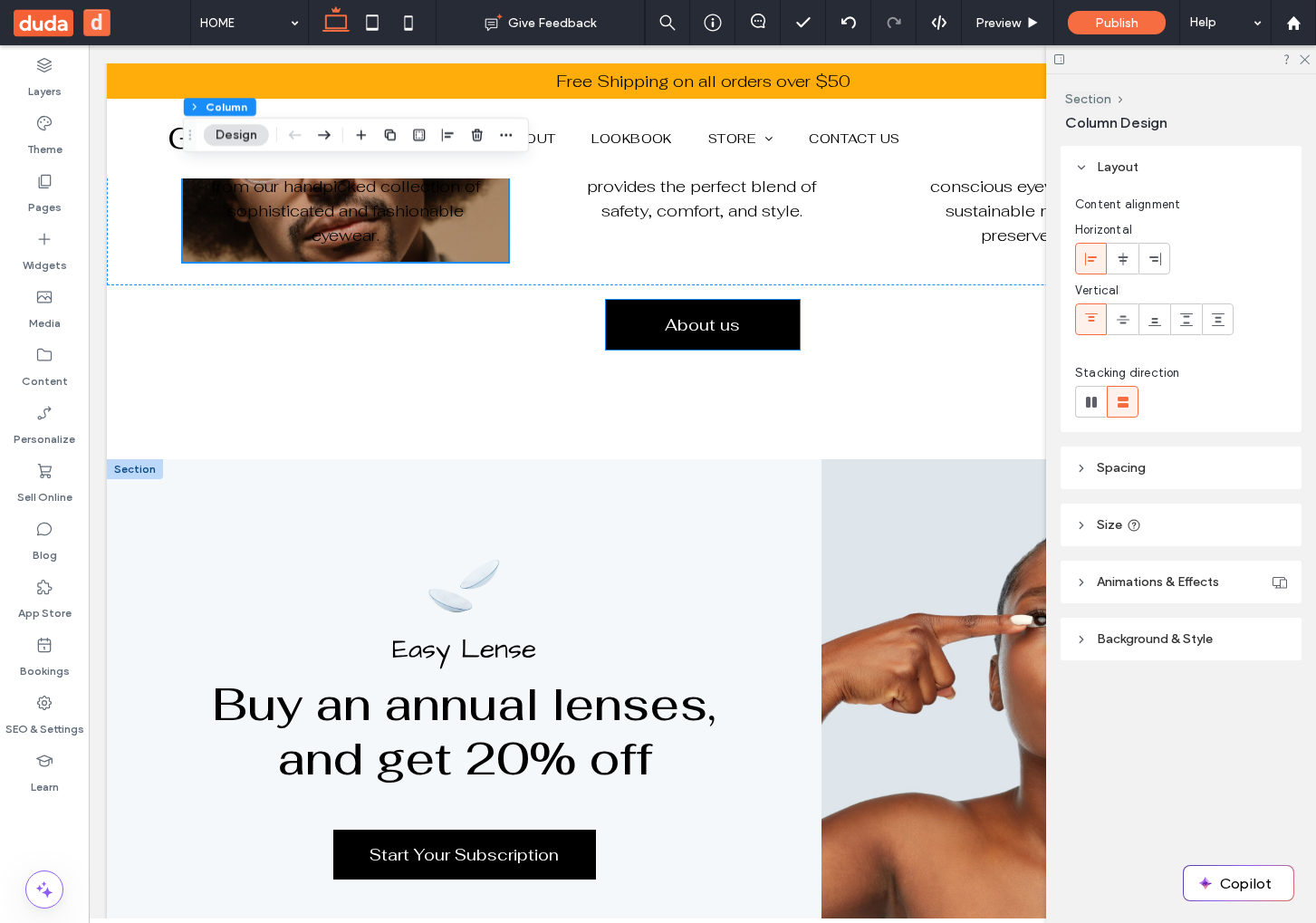
scroll to position [1515, 0]
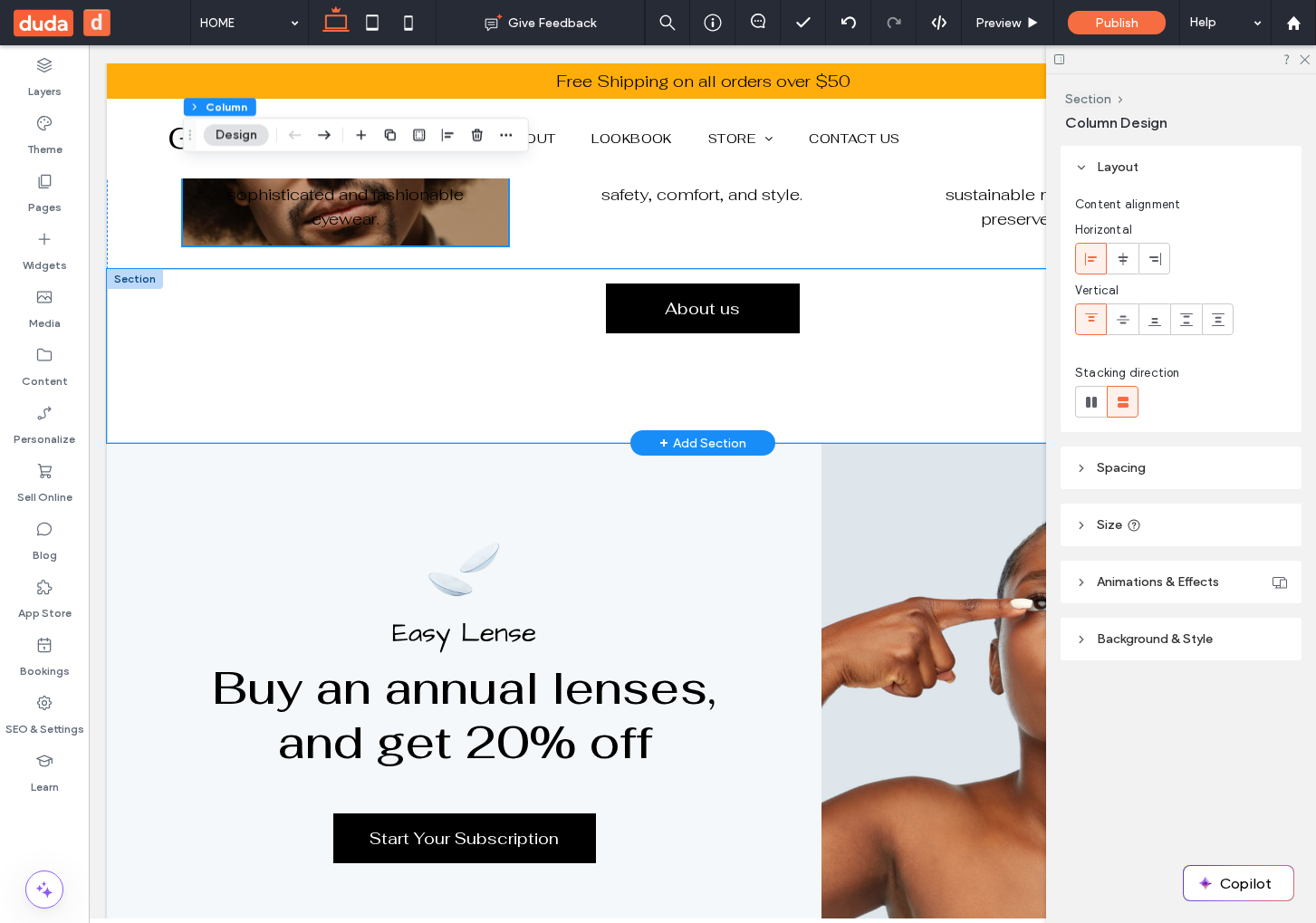
click at [593, 353] on div "About us" at bounding box center [702, 356] width 1087 height 174
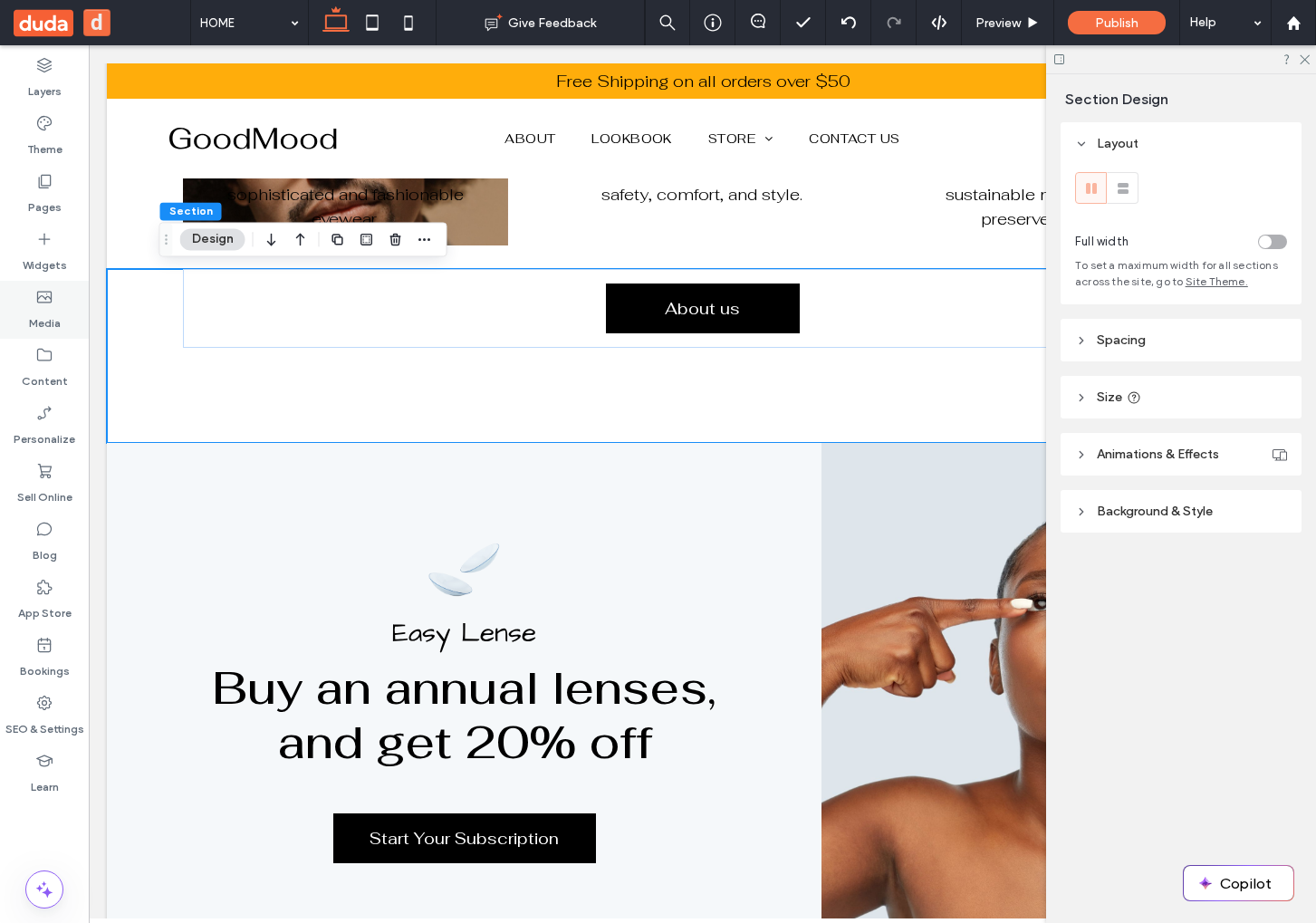
click at [57, 296] on div "Media" at bounding box center [44, 309] width 89 height 58
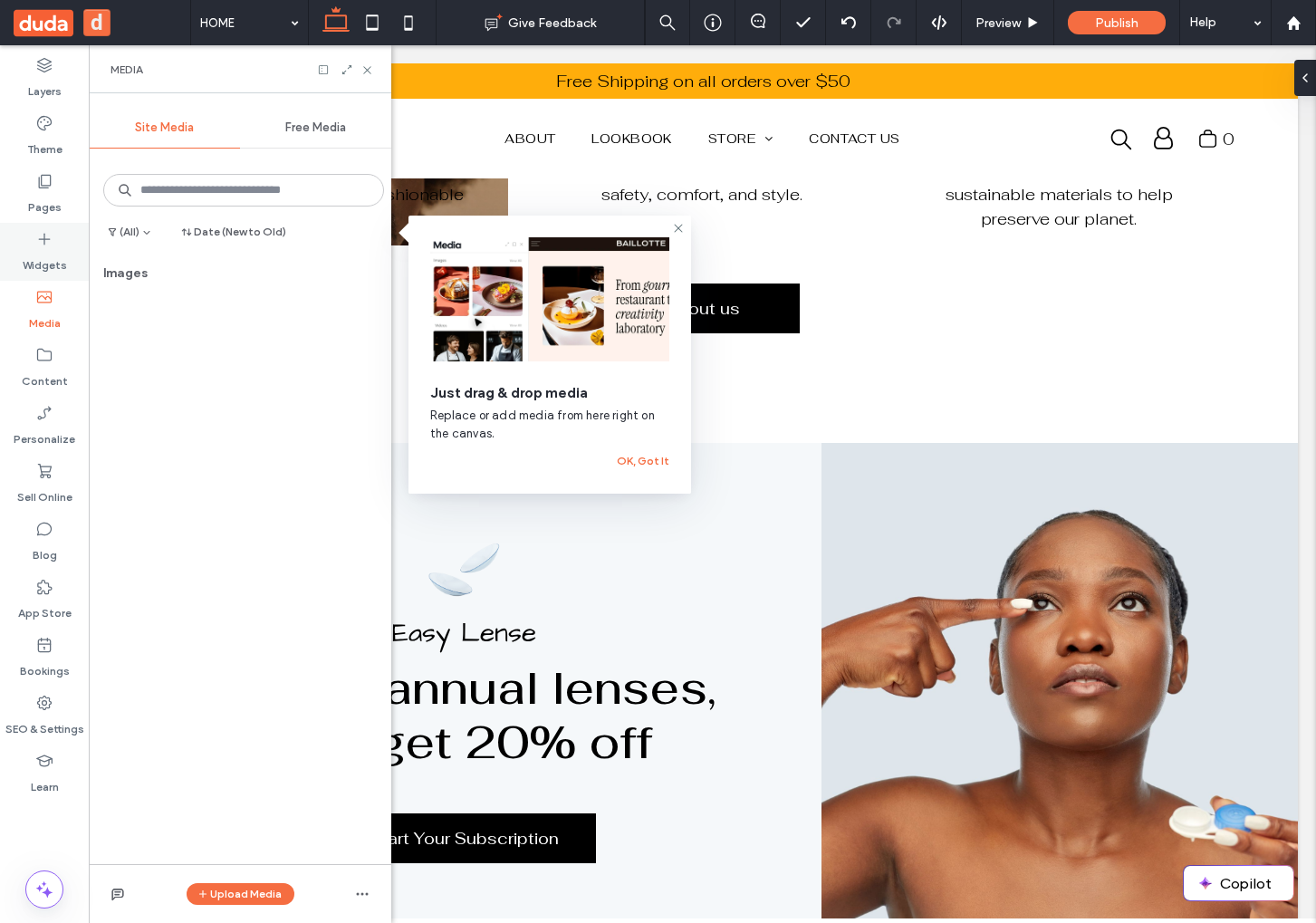
click at [53, 262] on label "Widgets" at bounding box center [45, 261] width 44 height 26
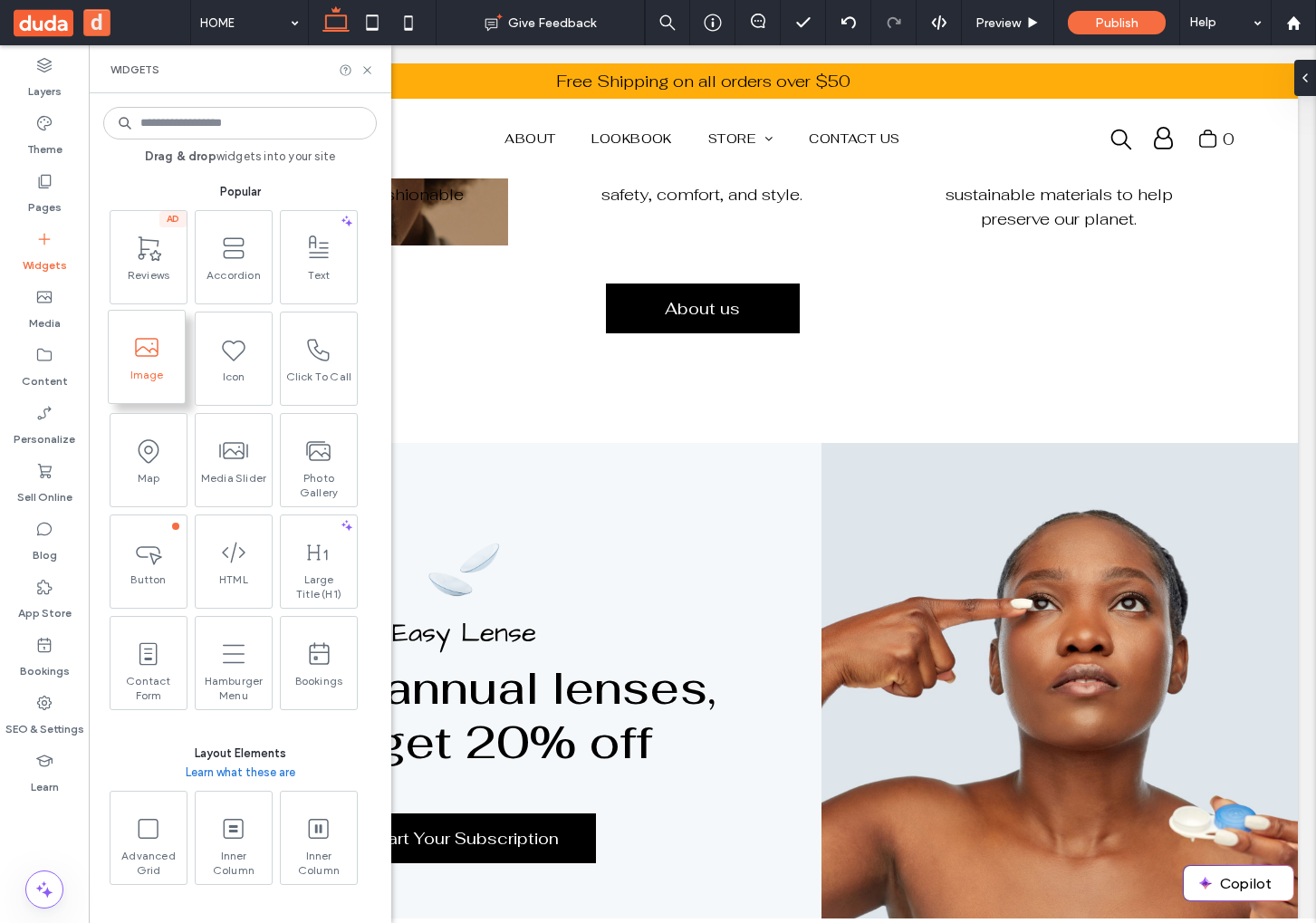
click at [150, 364] on span at bounding box center [147, 347] width 76 height 40
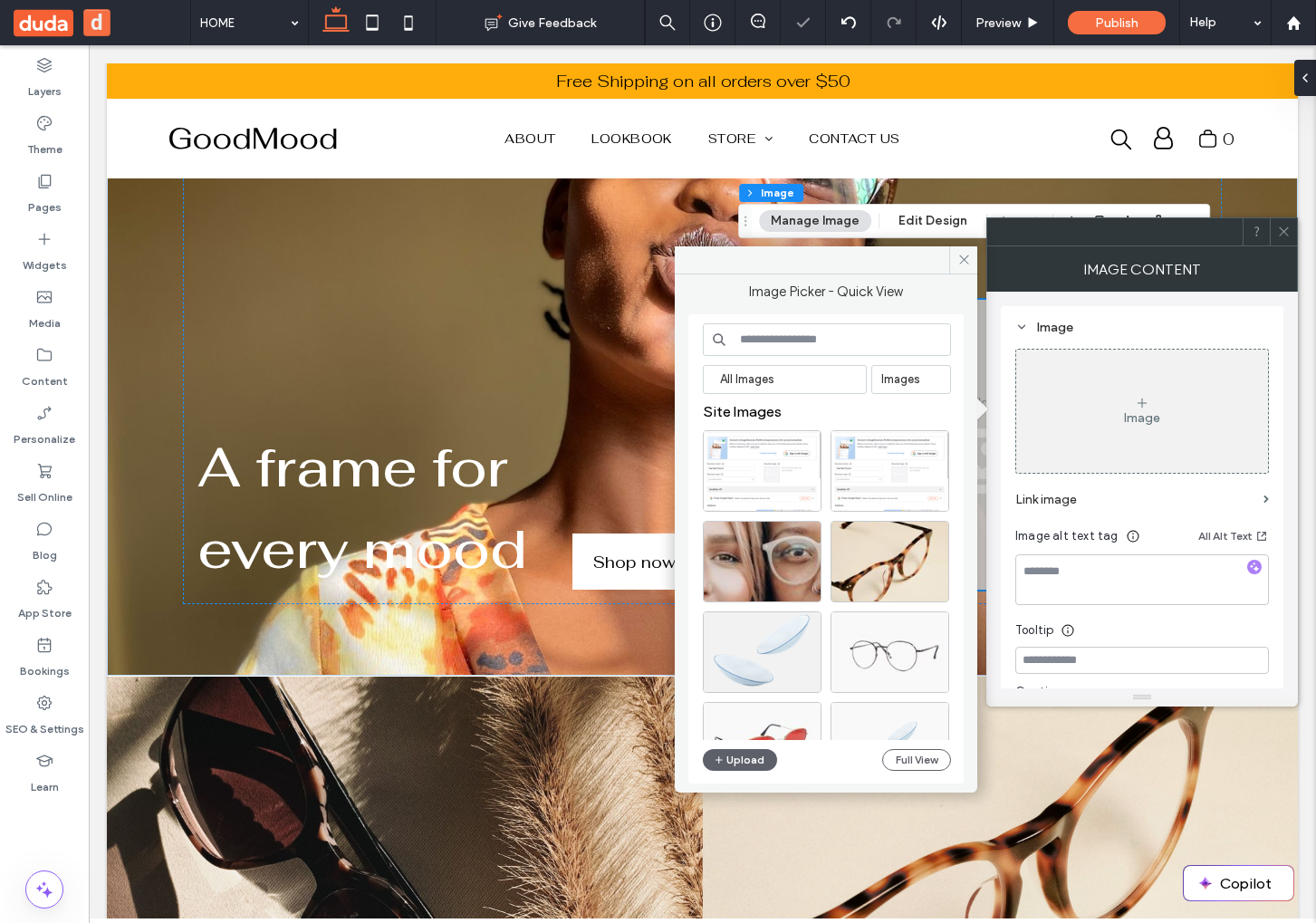
scroll to position [161, 0]
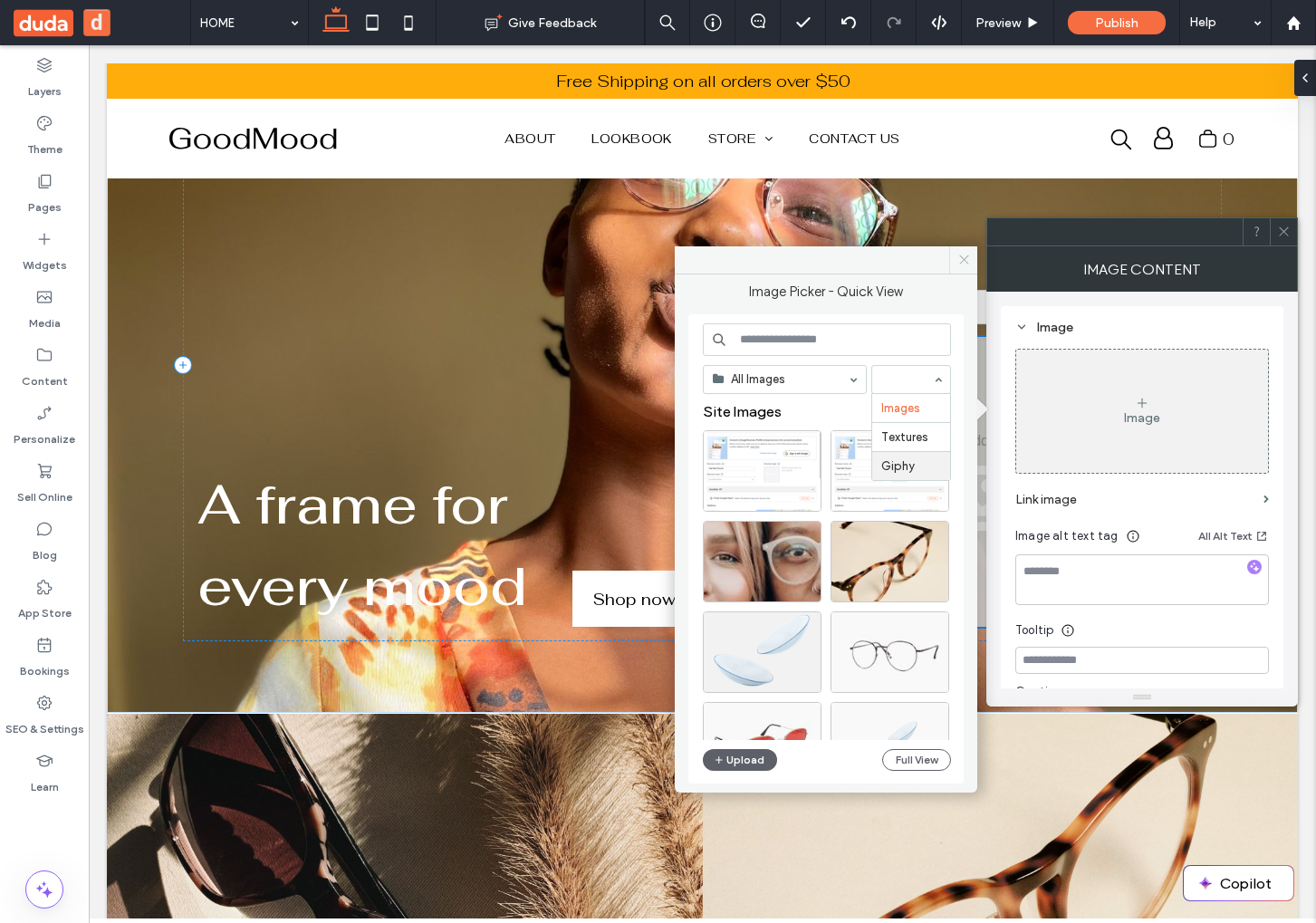
click at [968, 271] on span at bounding box center [963, 260] width 28 height 27
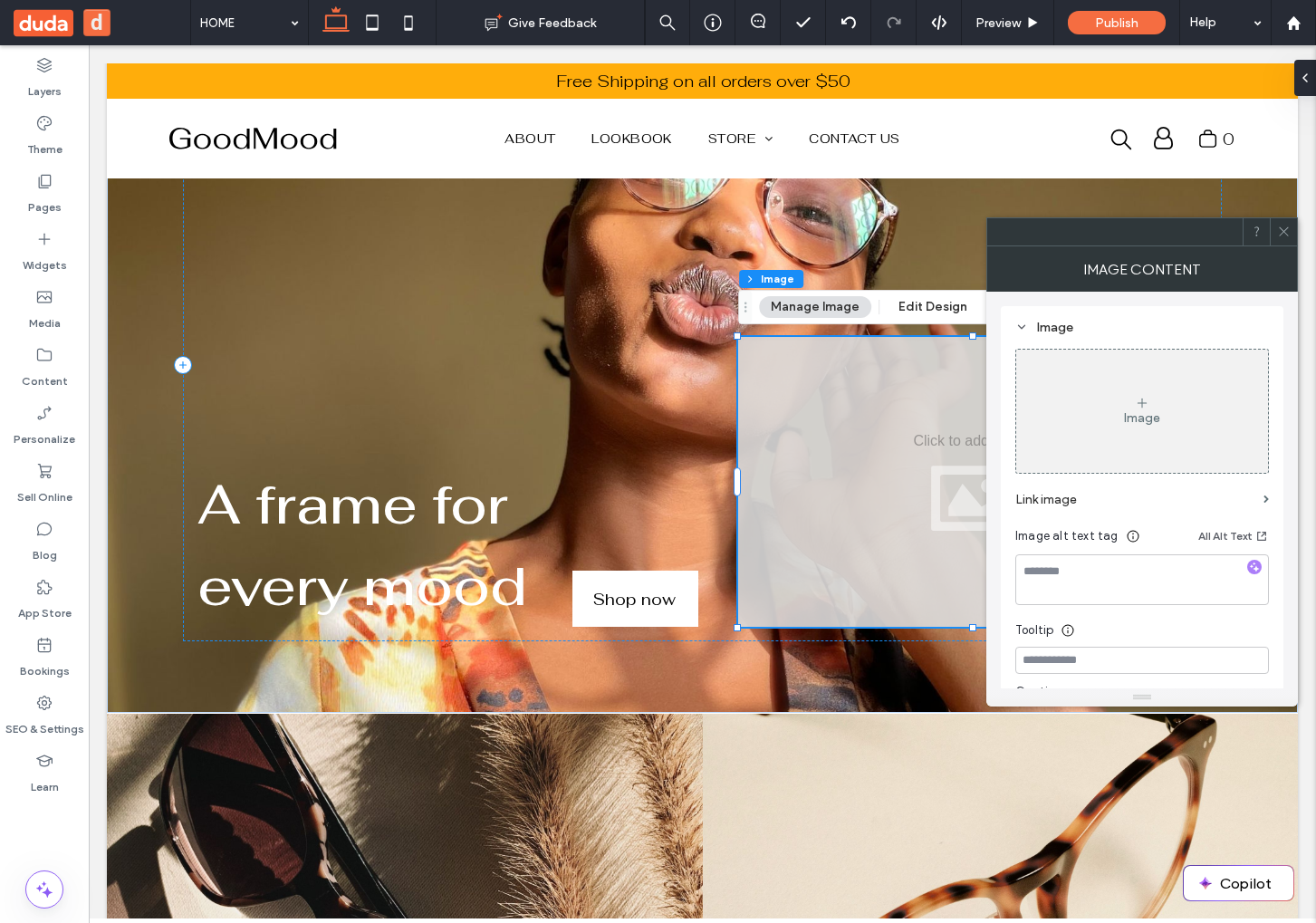
drag, startPoint x: 1376, startPoint y: 276, endPoint x: 1243, endPoint y: 378, distance: 167.6
click at [1282, 240] on span at bounding box center [1283, 232] width 14 height 27
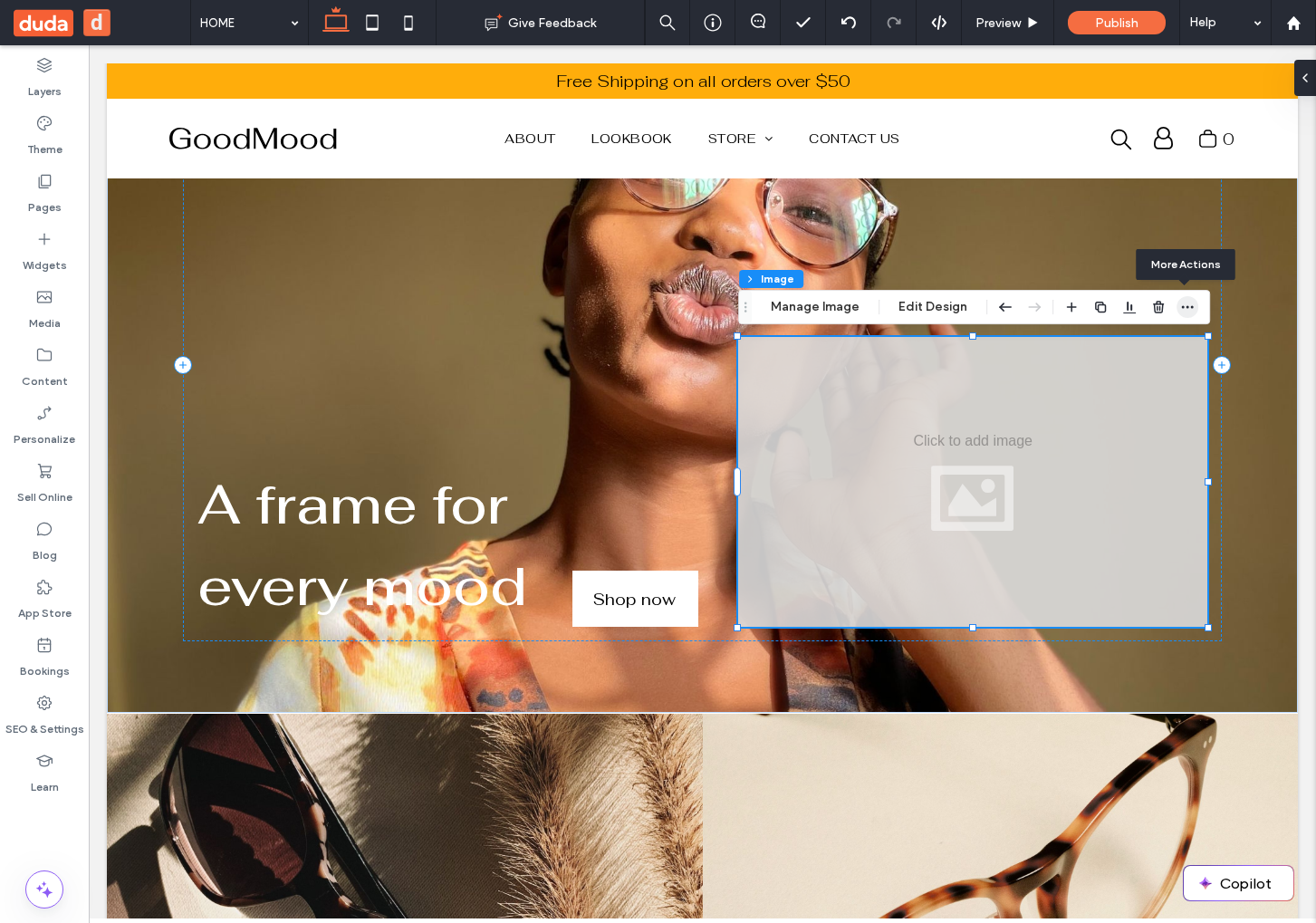
click at [1184, 304] on icon "button" at bounding box center [1187, 307] width 15 height 15
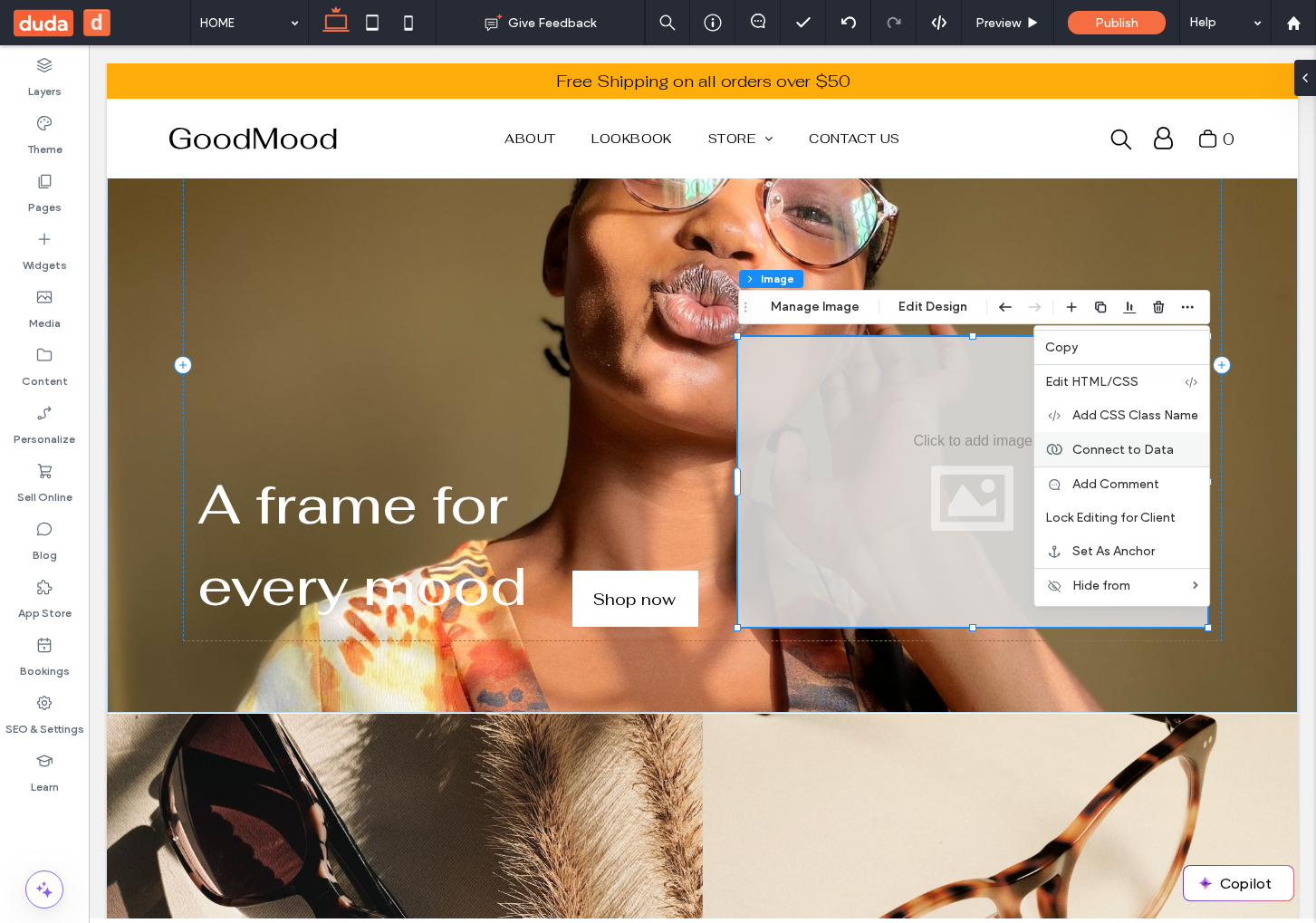
click at [1118, 458] on div "Connect to Data" at bounding box center [1121, 450] width 175 height 35
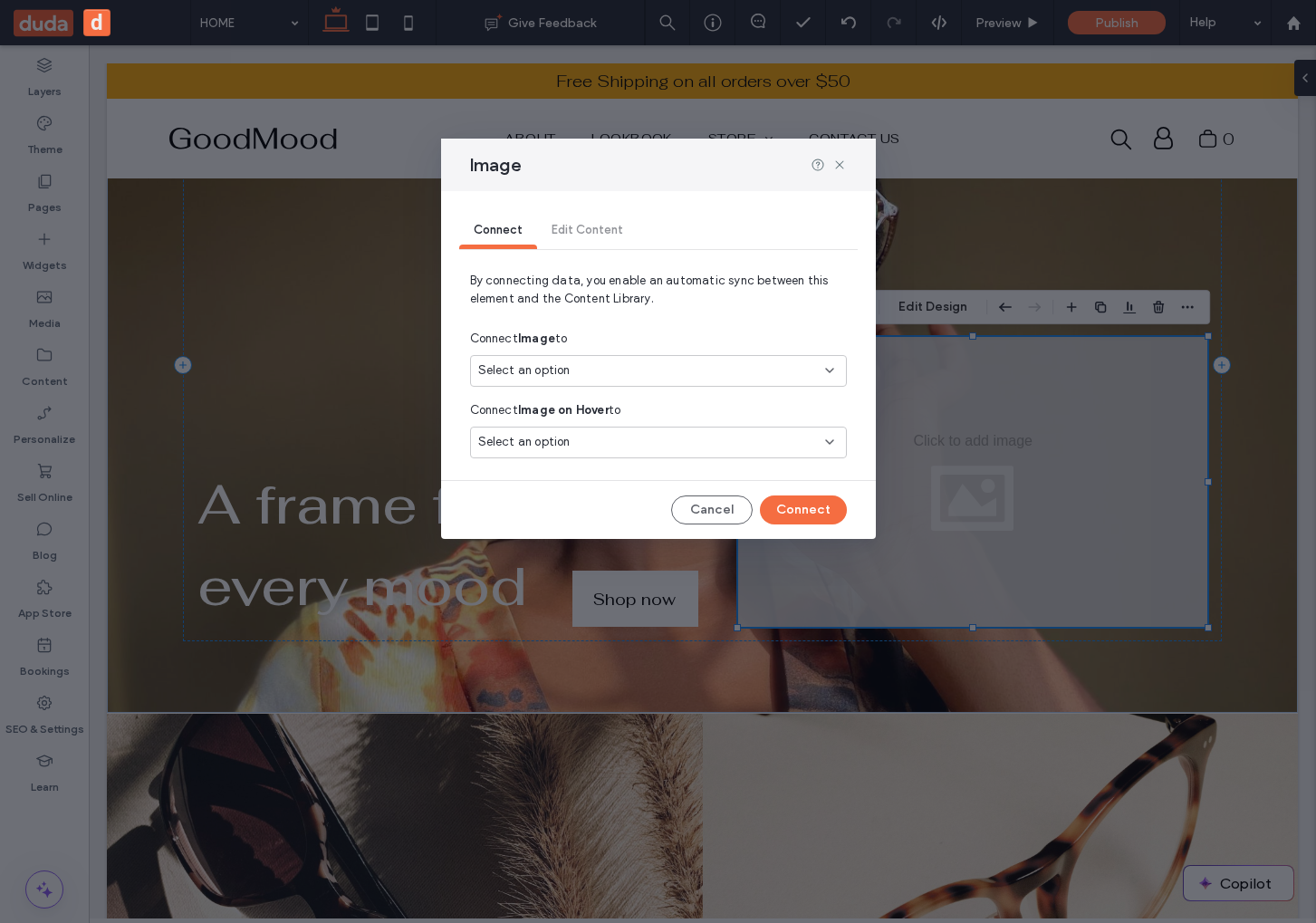
click at [595, 364] on div "Select an option" at bounding box center [647, 371] width 339 height 18
click at [554, 435] on span "Business logo" at bounding box center [547, 435] width 72 height 18
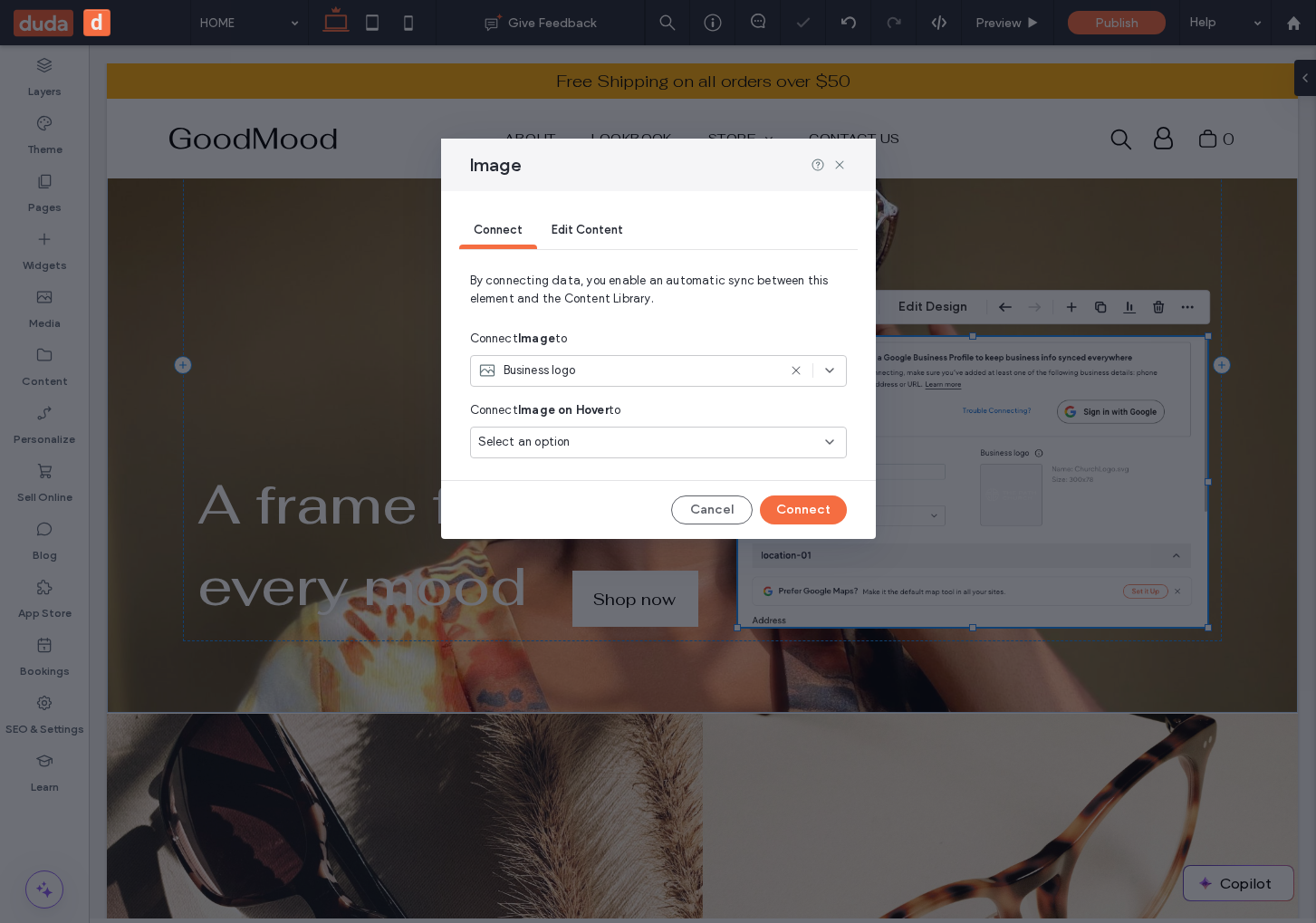
click at [604, 375] on div "Business logo" at bounding box center [626, 371] width 298 height 18
click at [558, 457] on span "Image-01" at bounding box center [538, 466] width 53 height 18
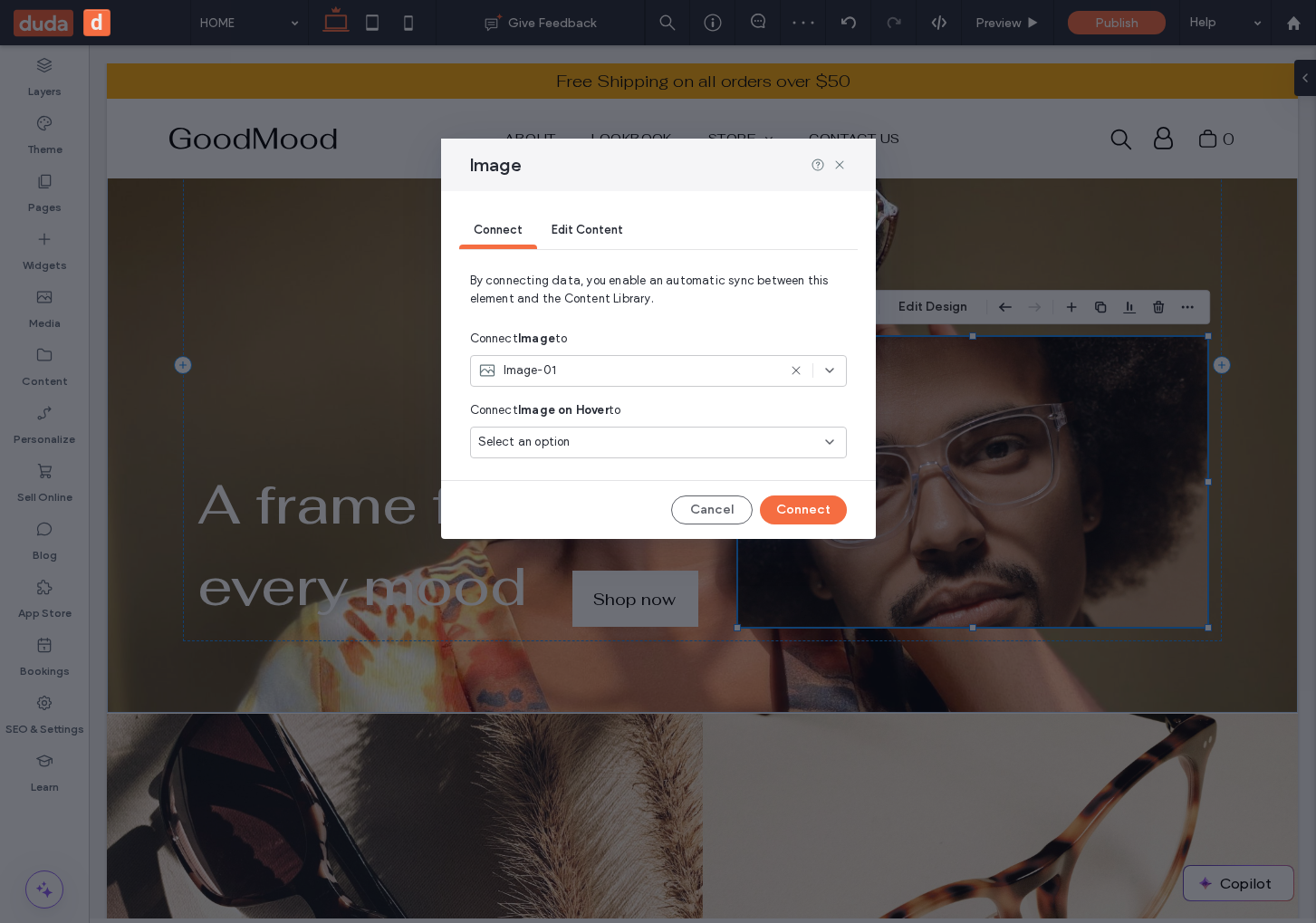
click at [590, 445] on div "Select an option" at bounding box center [647, 442] width 339 height 18
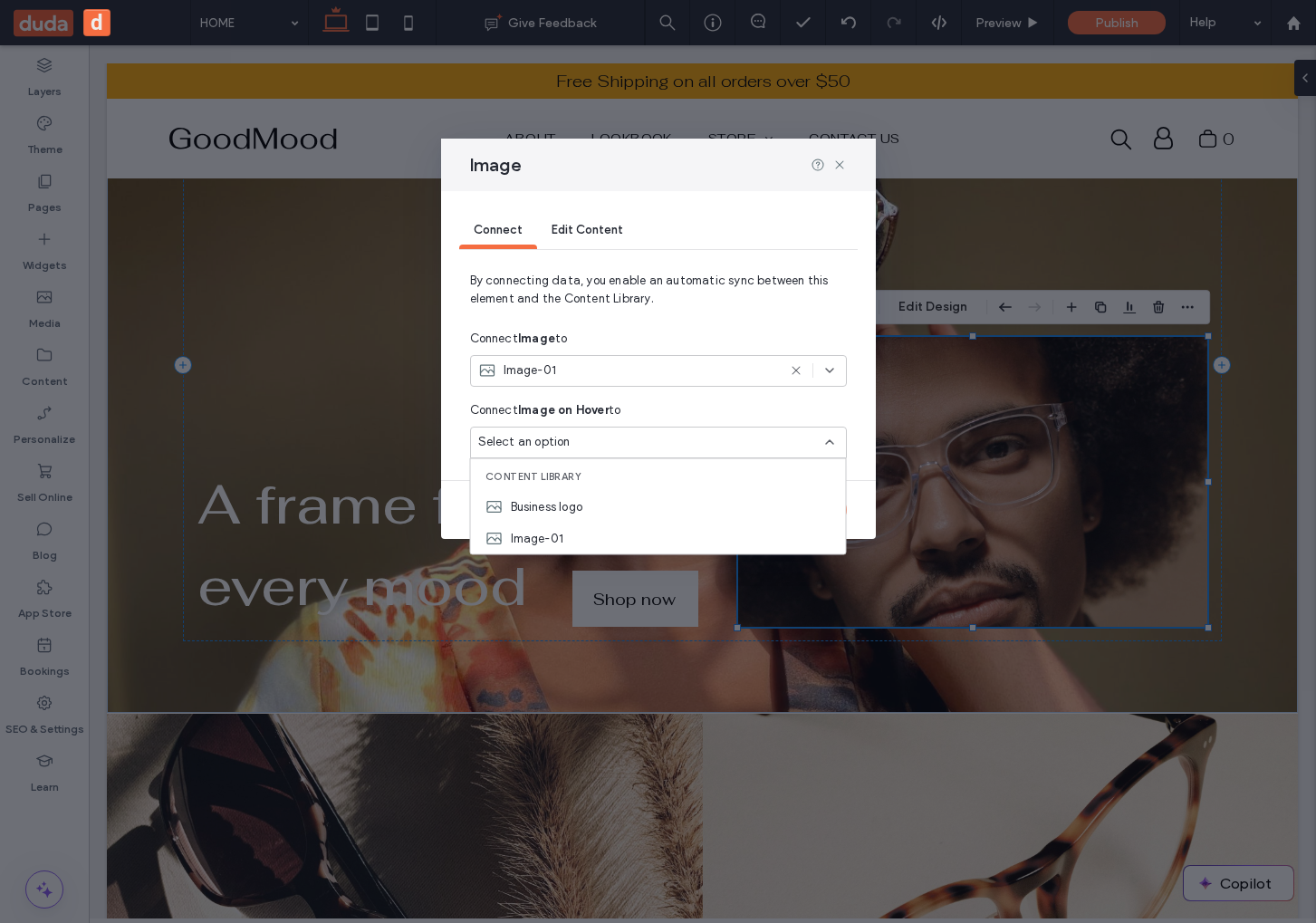
click at [663, 299] on span "By connecting data, you enable an automatic sync between this element and the C…" at bounding box center [658, 297] width 376 height 50
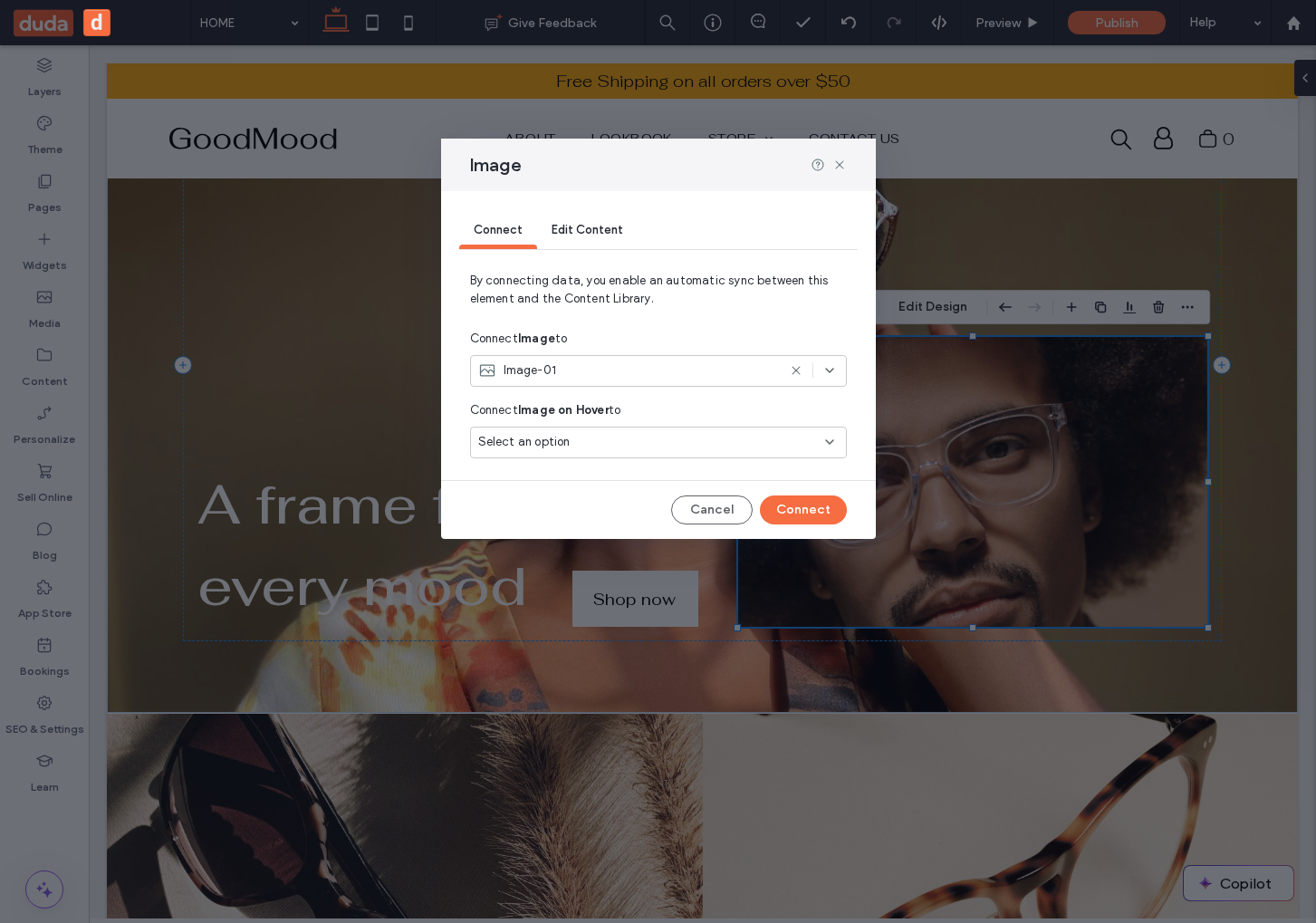
click at [606, 237] on div "Edit Content" at bounding box center [587, 231] width 101 height 37
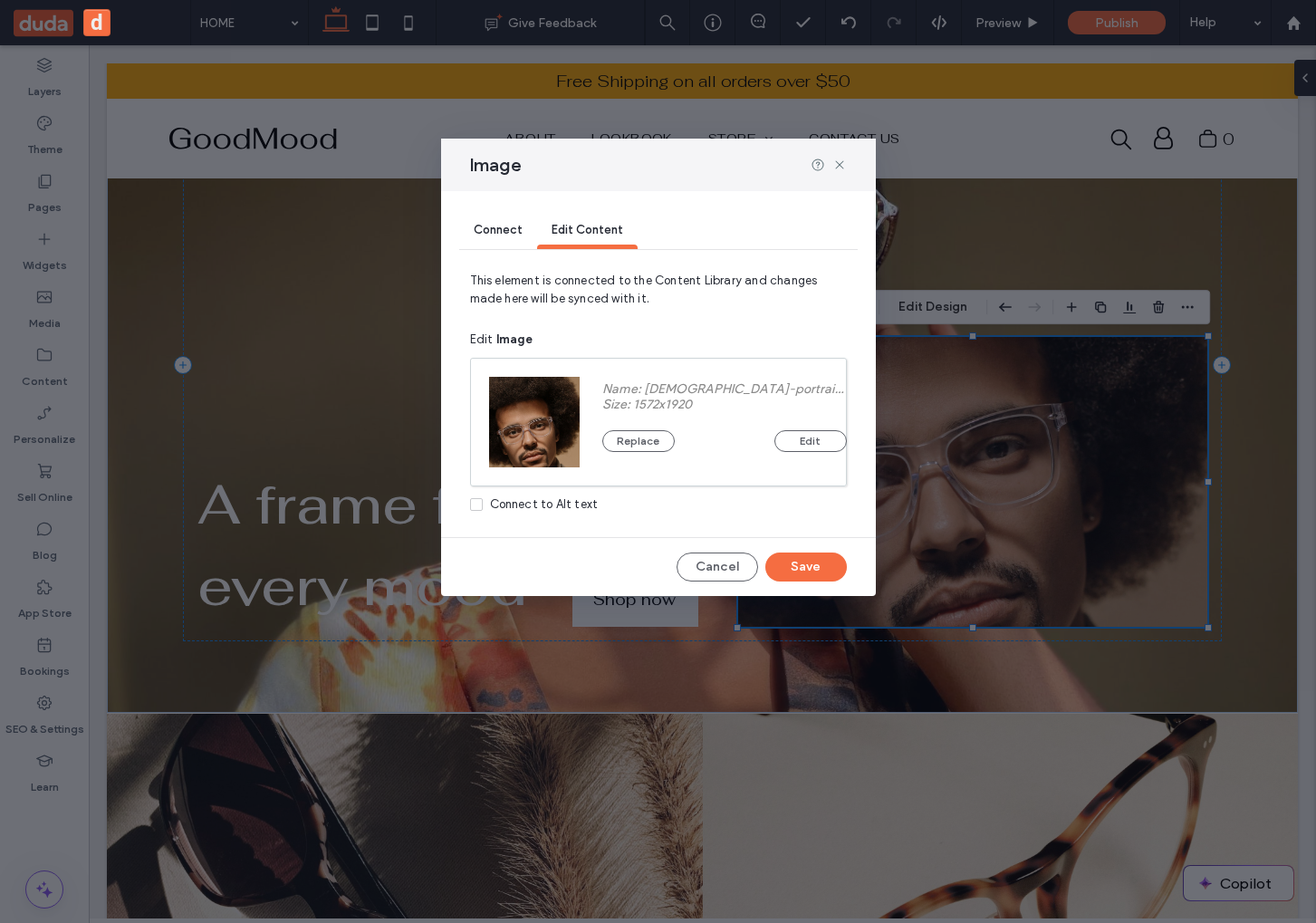
click at [537, 503] on div "Connect to Alt text" at bounding box center [544, 505] width 109 height 18
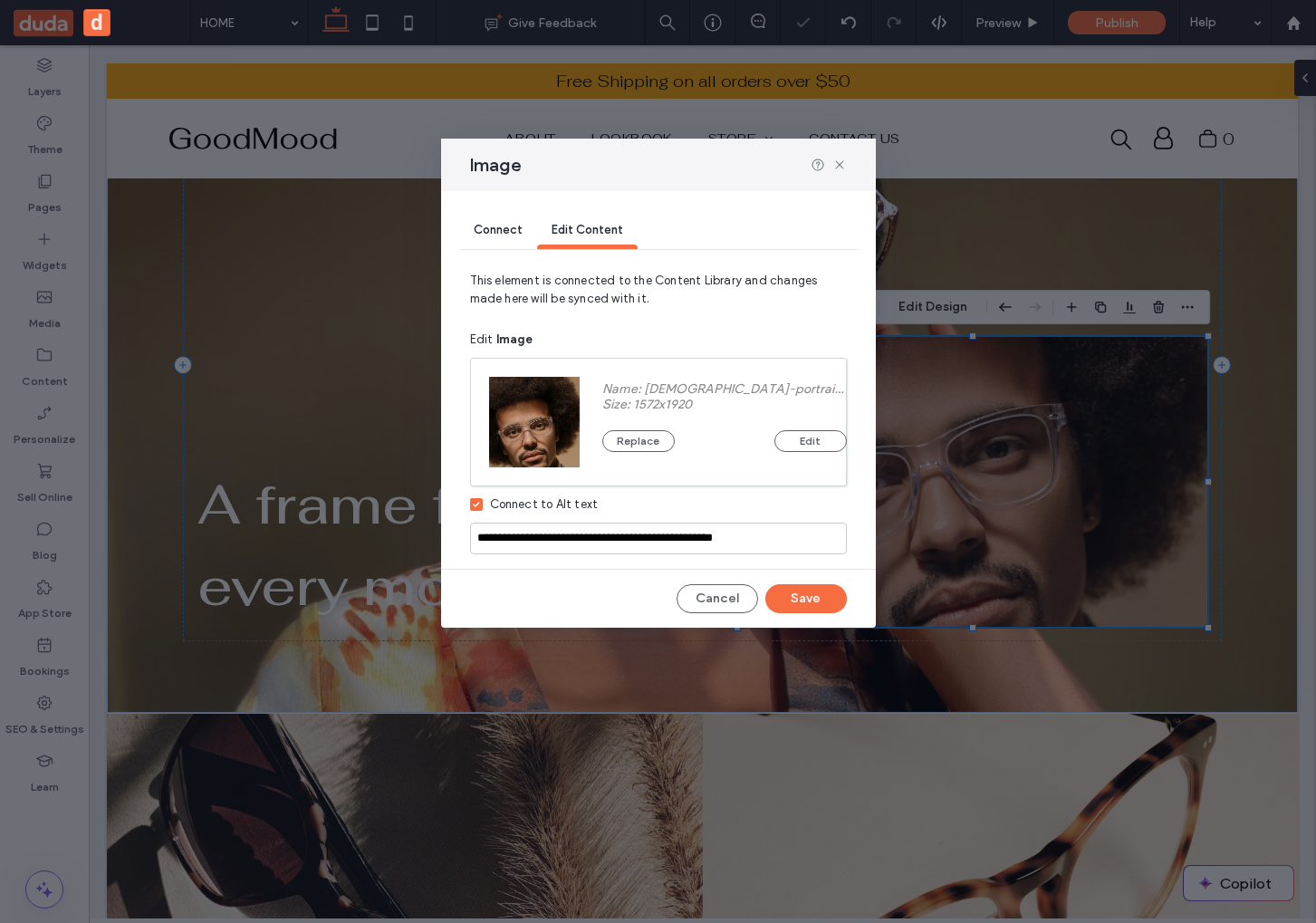
click at [533, 511] on div "Connect to Alt text" at bounding box center [544, 505] width 109 height 18
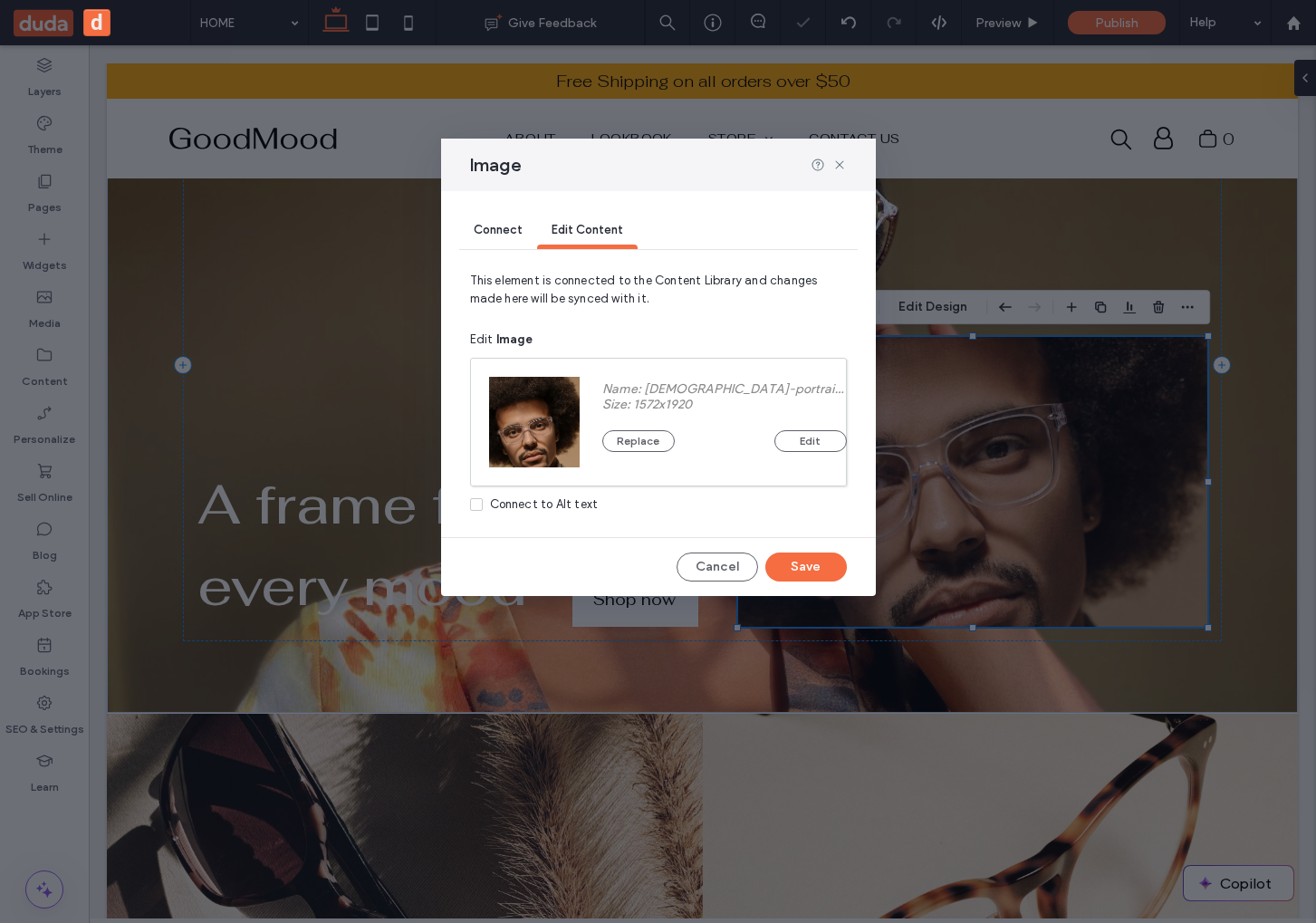
click at [533, 511] on div "Connect to Alt text" at bounding box center [544, 505] width 109 height 18
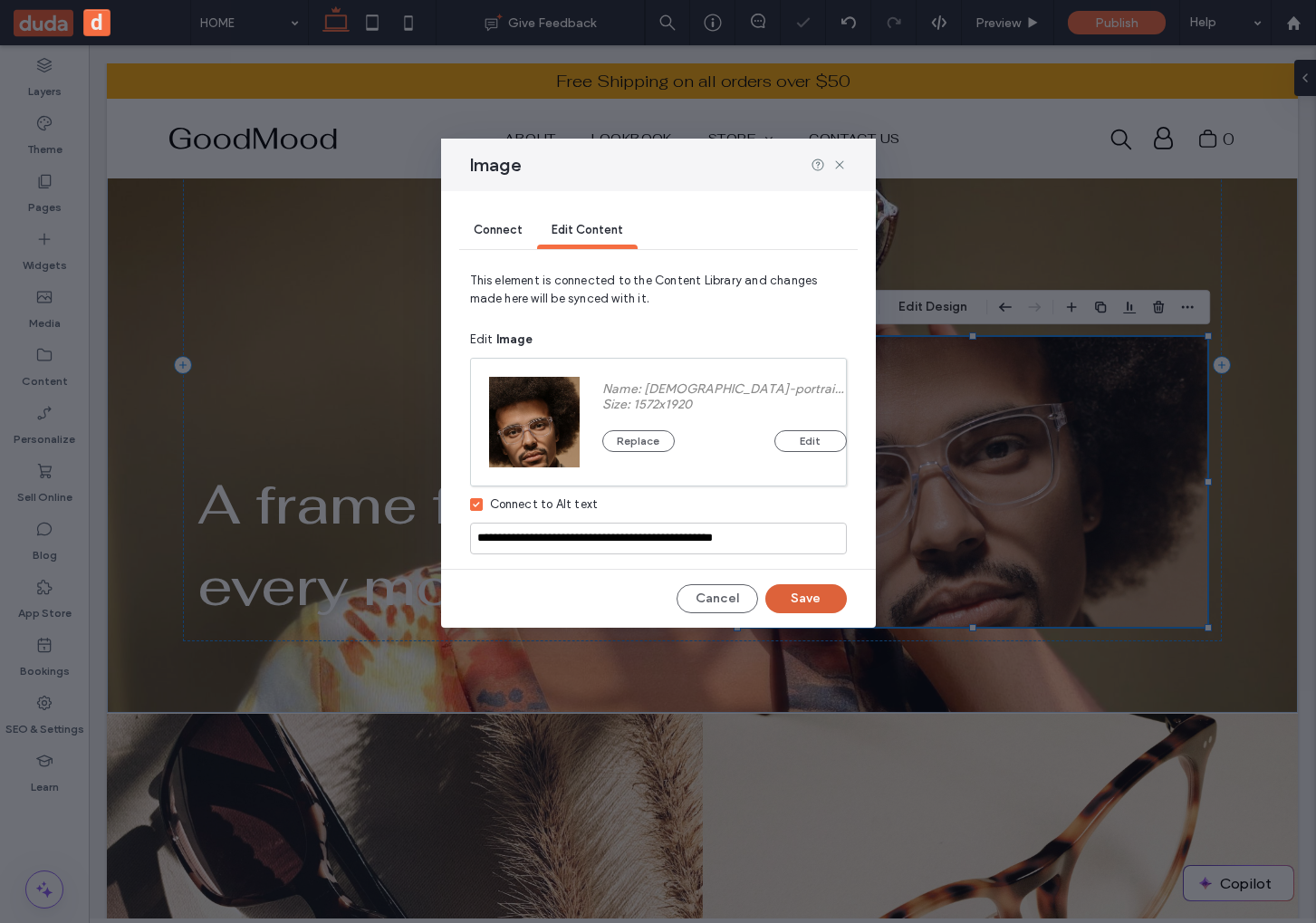
click at [812, 599] on button "Save" at bounding box center [806, 599] width 82 height 29
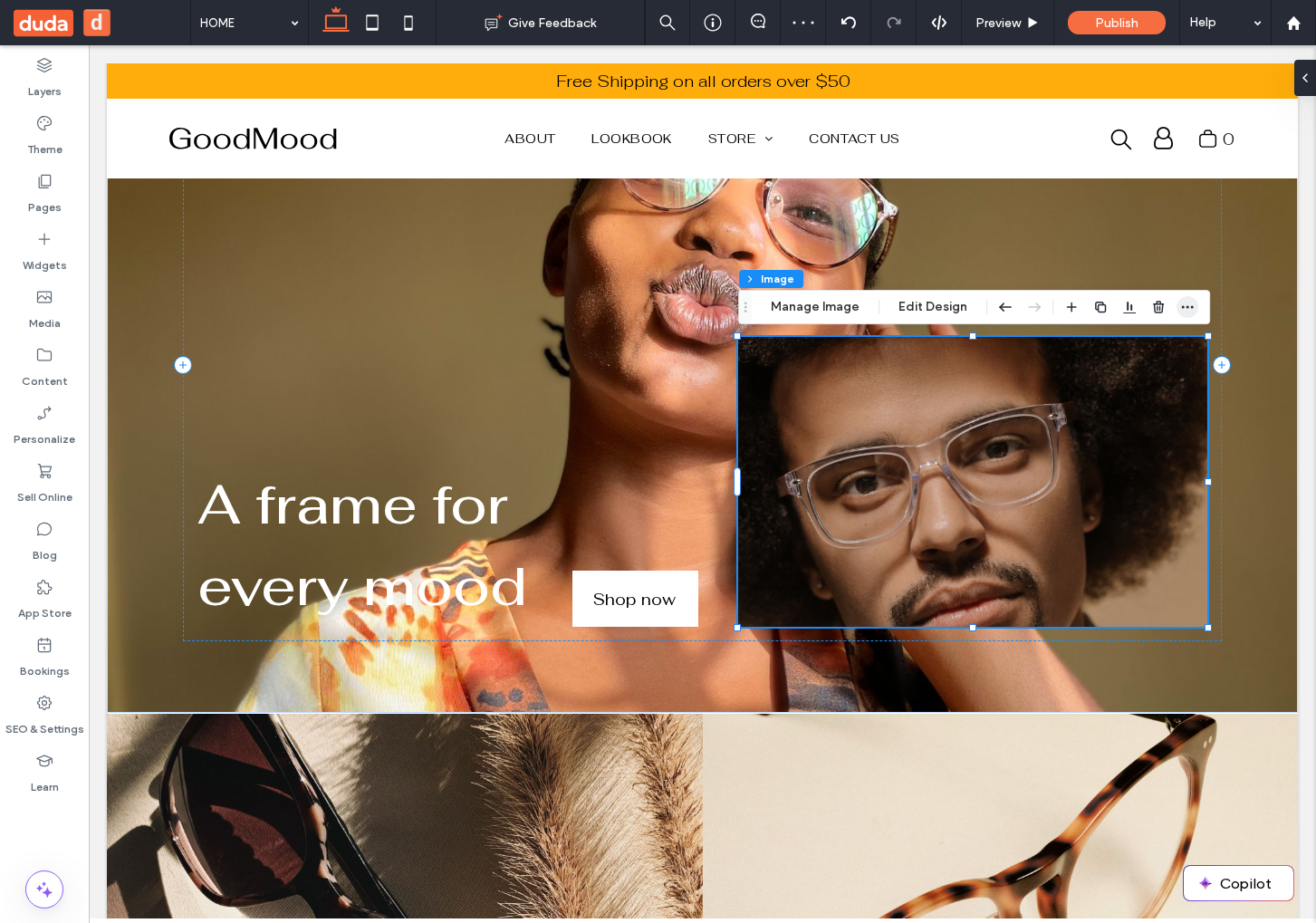
click at [1183, 301] on icon "button" at bounding box center [1187, 307] width 15 height 15
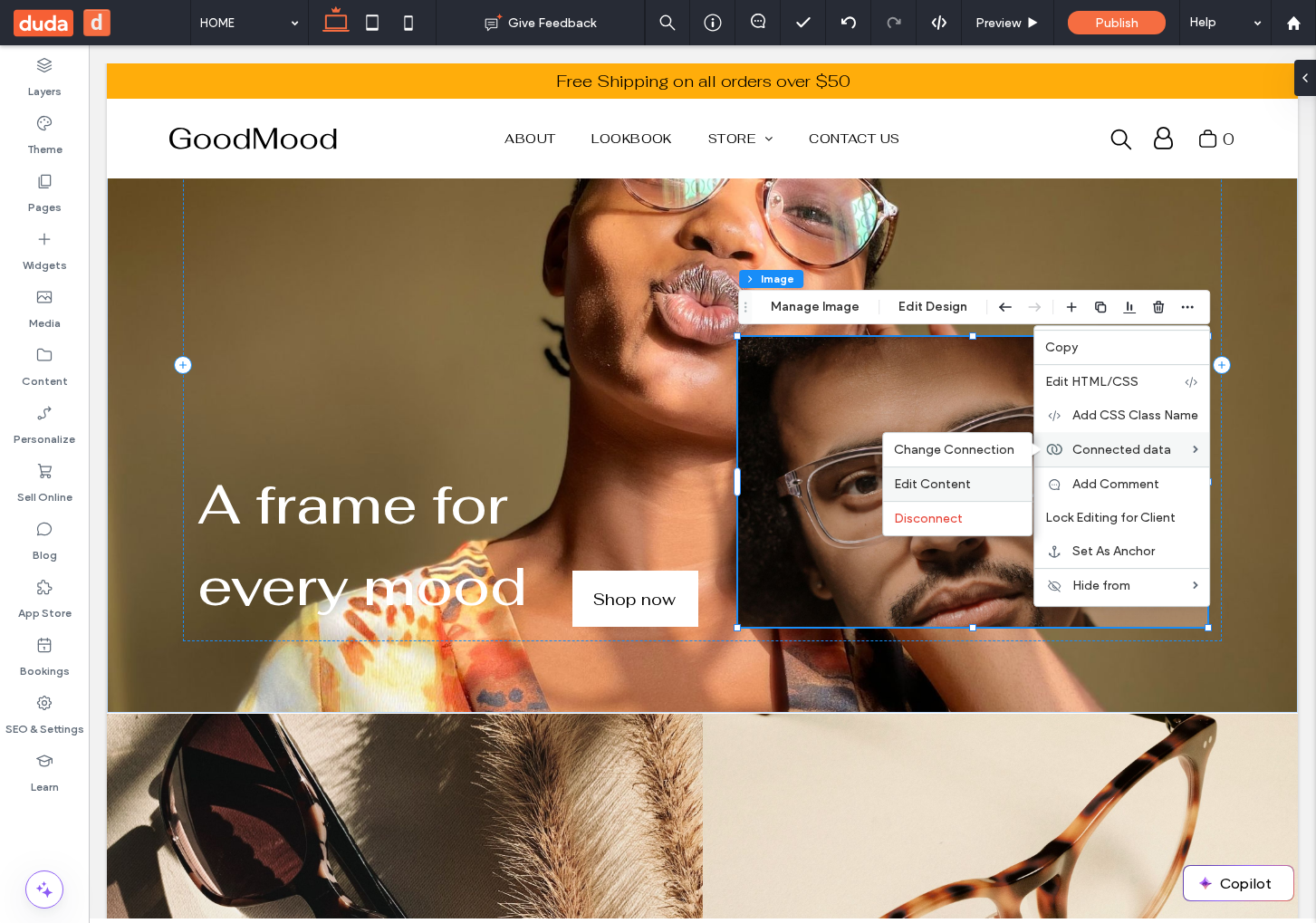
click at [961, 479] on span "Edit Content" at bounding box center [932, 483] width 77 height 16
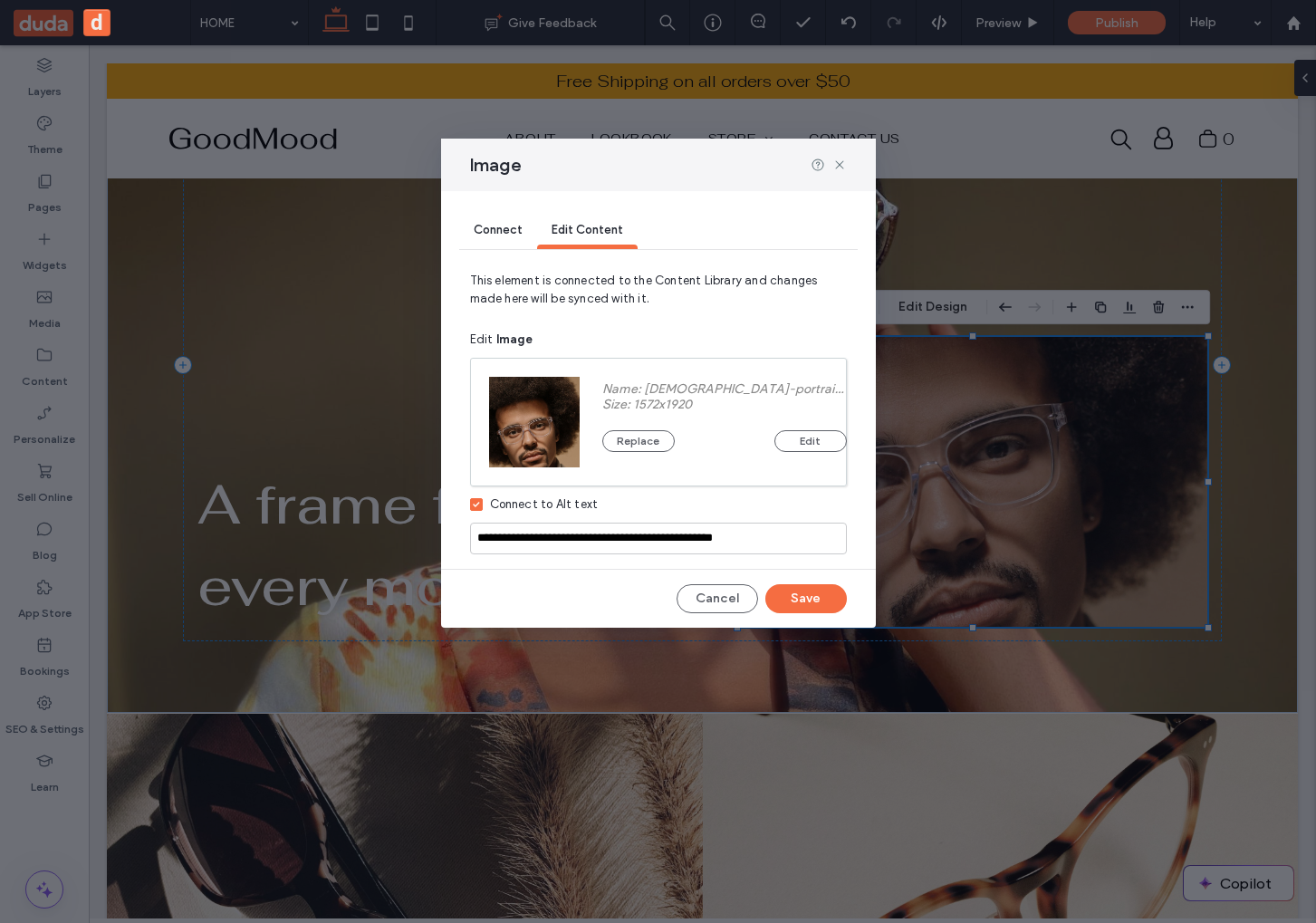
click at [492, 228] on span "Connect" at bounding box center [497, 229] width 49 height 14
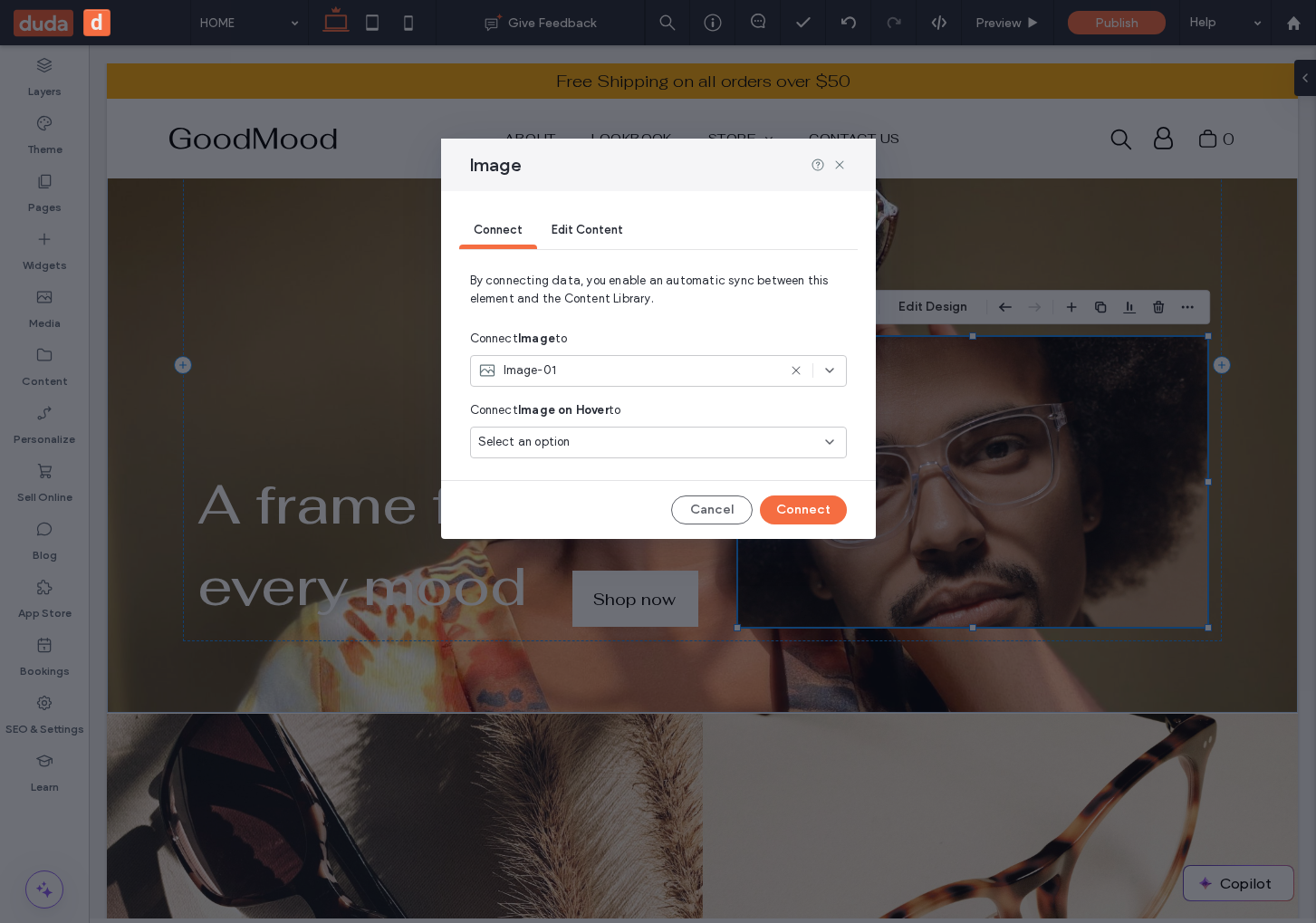
click at [835, 380] on div "Image-01" at bounding box center [658, 371] width 376 height 32
click at [610, 235] on span "Edit Content" at bounding box center [587, 229] width 71 height 14
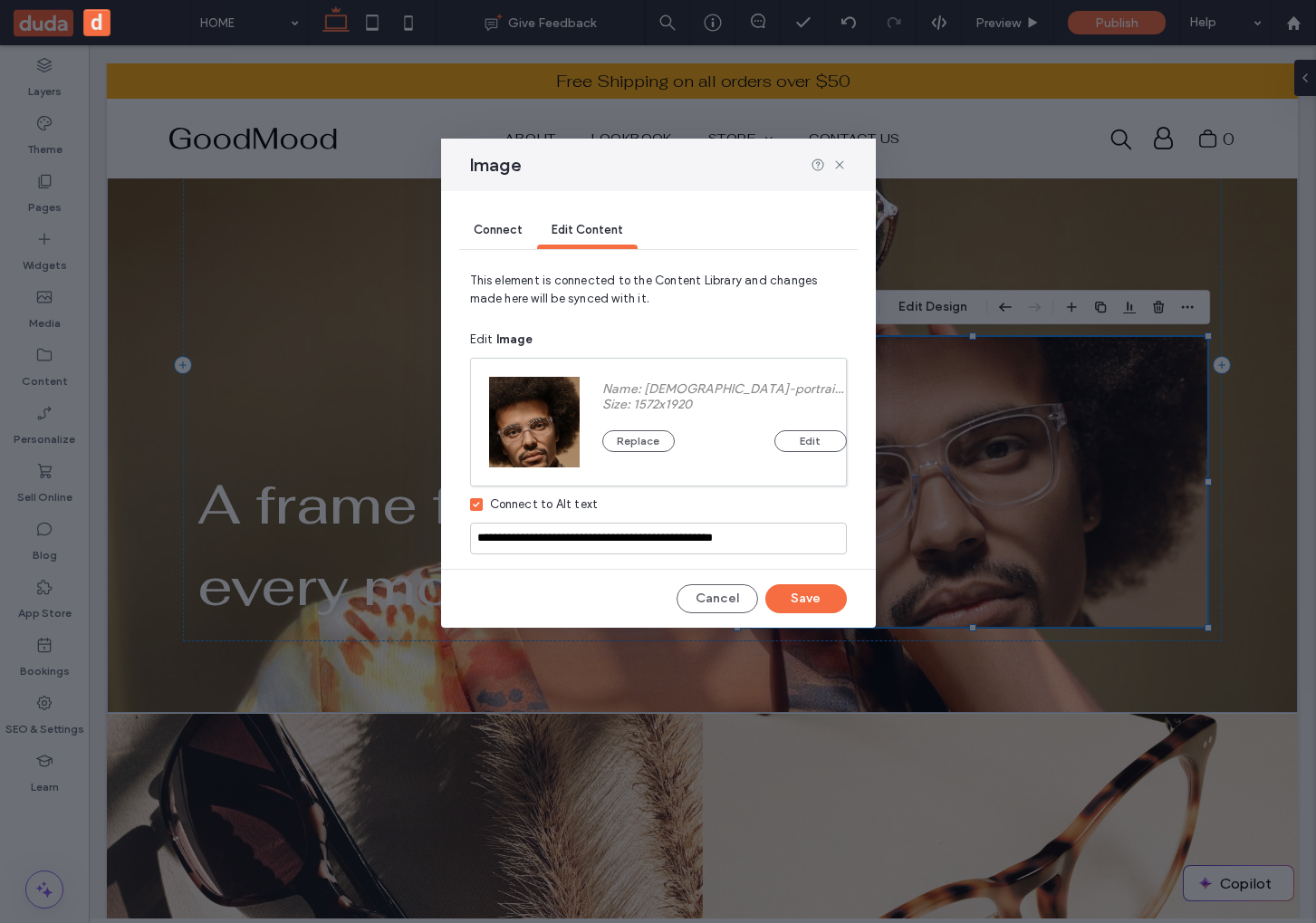
click at [495, 225] on span "Connect" at bounding box center [497, 229] width 49 height 14
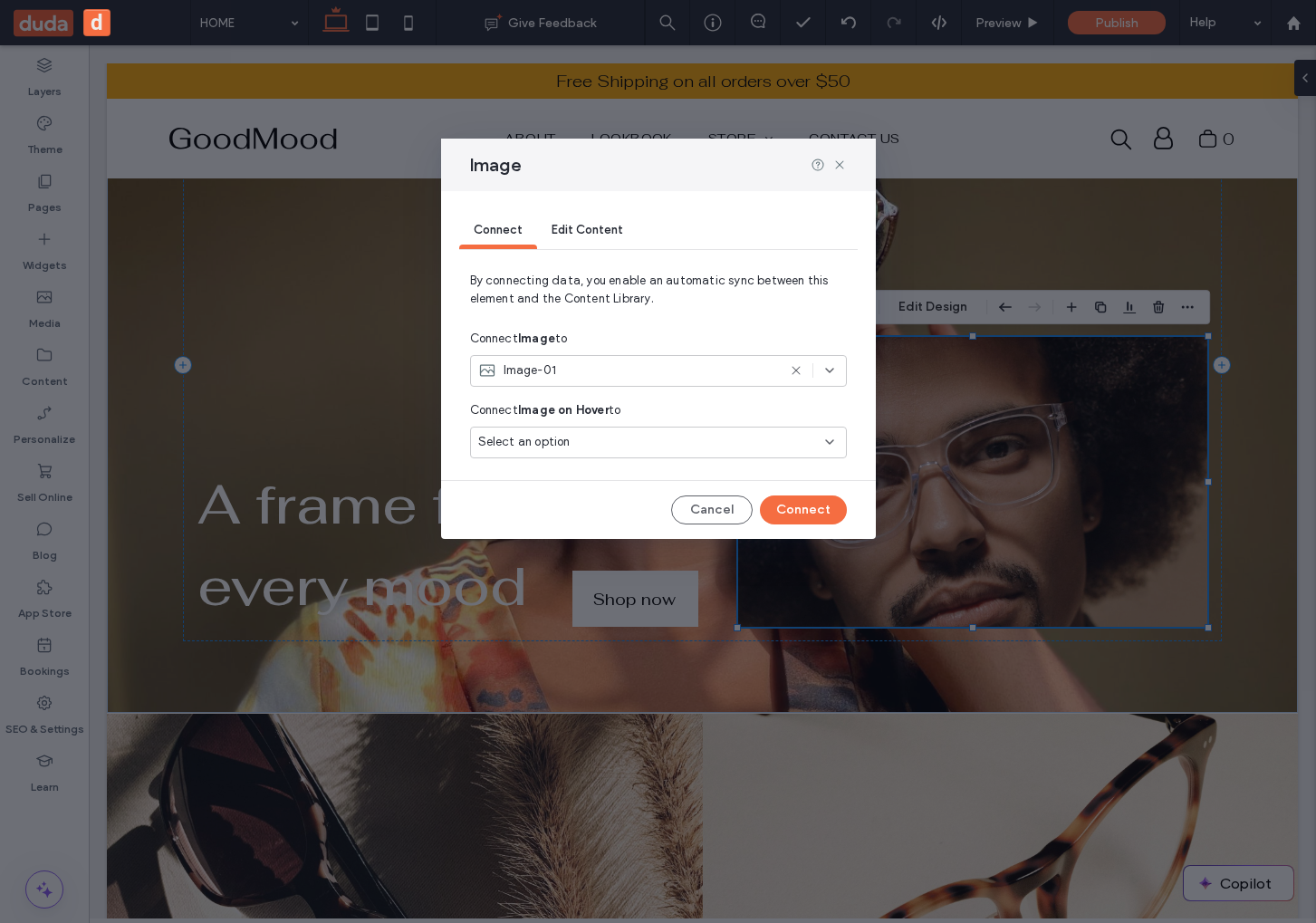
click at [553, 361] on div "Image-01" at bounding box center [658, 371] width 376 height 32
click at [557, 436] on span "Business logo" at bounding box center [547, 435] width 72 height 18
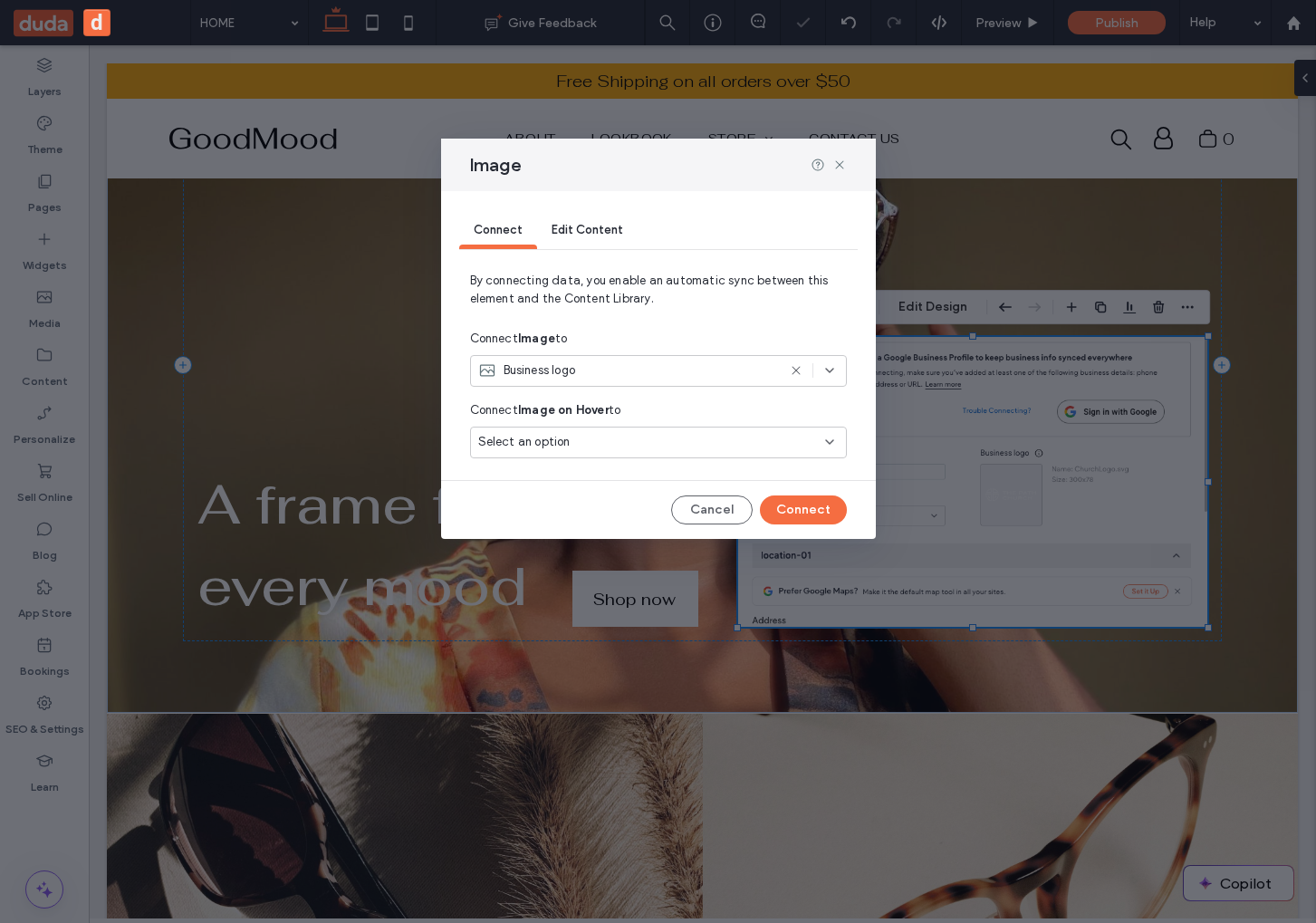
click at [586, 228] on span "Edit Content" at bounding box center [587, 229] width 71 height 14
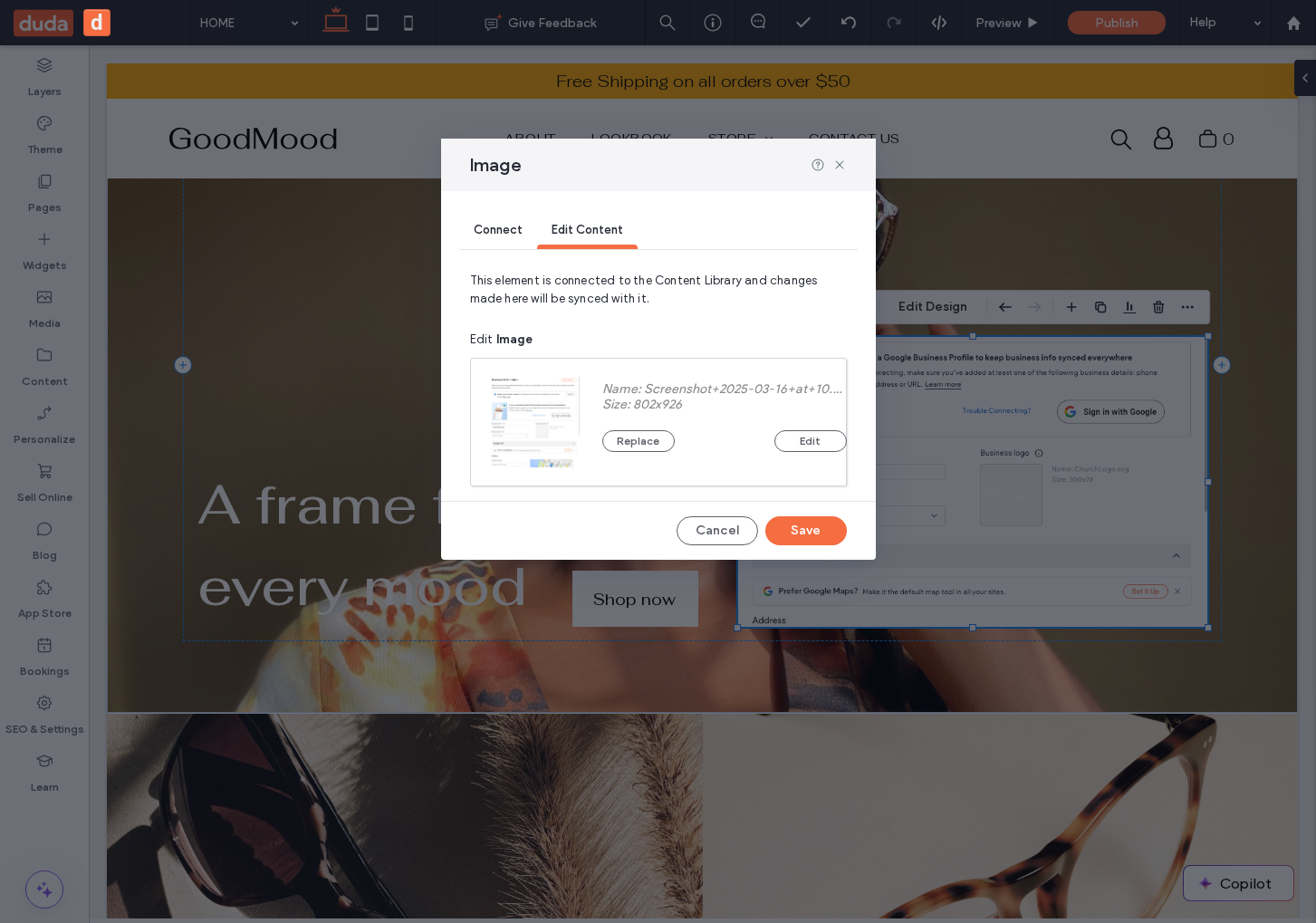
click at [482, 237] on div "Connect" at bounding box center [497, 231] width 78 height 37
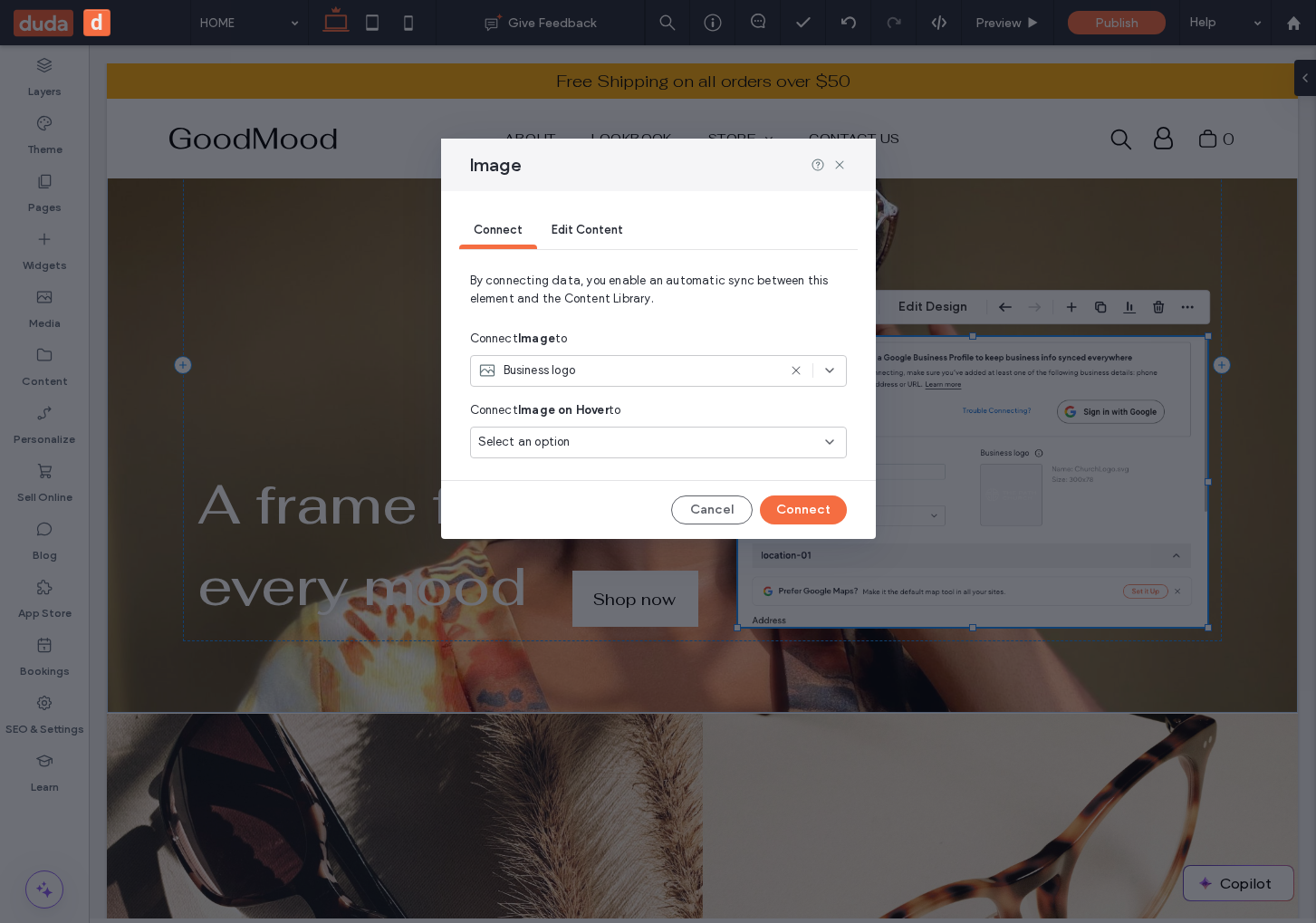
click at [551, 378] on span "Business logo" at bounding box center [539, 371] width 72 height 18
click at [742, 282] on span "By connecting data, you enable an automatic sync between this element and the C…" at bounding box center [658, 297] width 376 height 50
click at [834, 168] on icon at bounding box center [840, 165] width 15 height 15
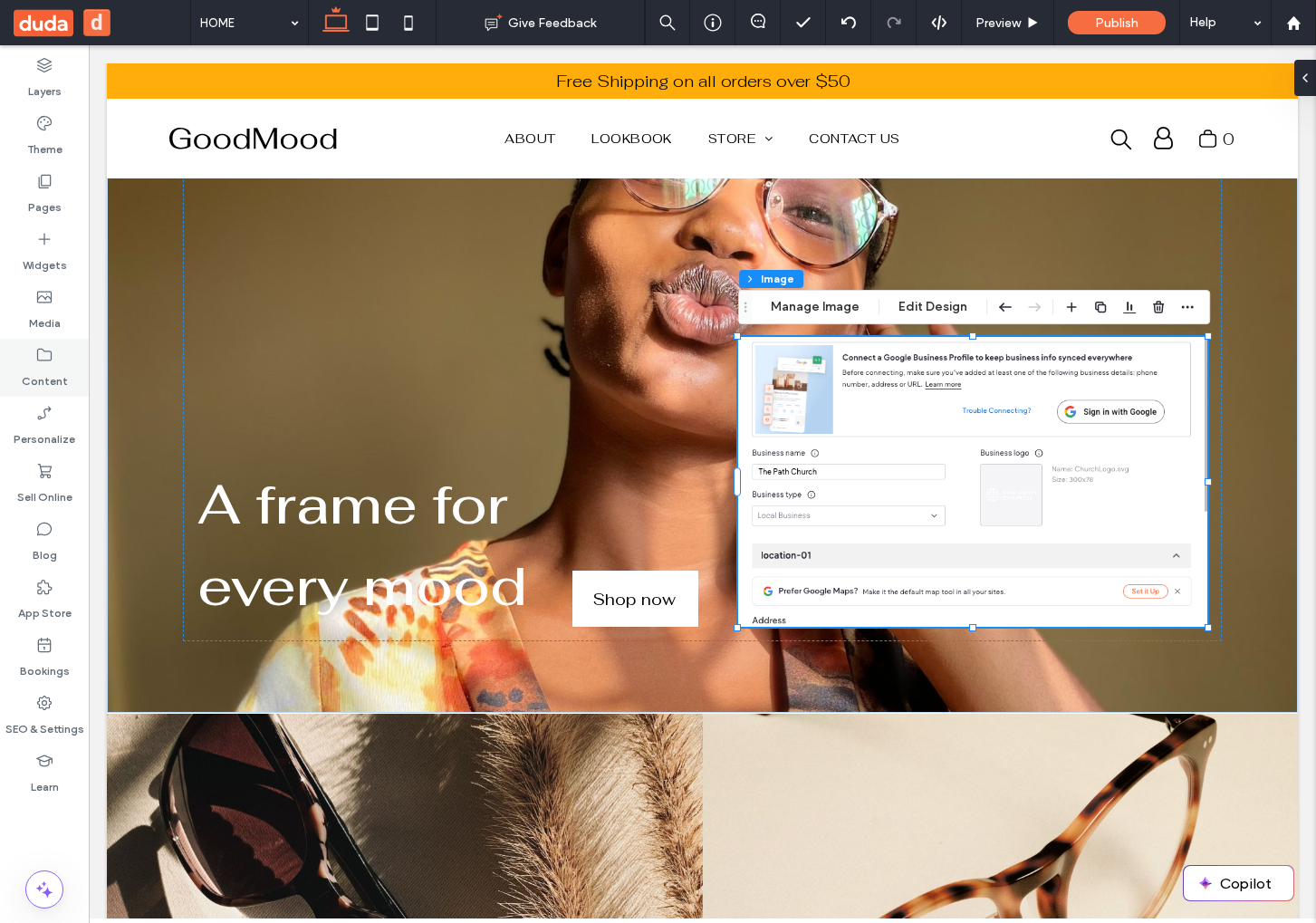
click at [68, 360] on div "Content" at bounding box center [44, 367] width 89 height 58
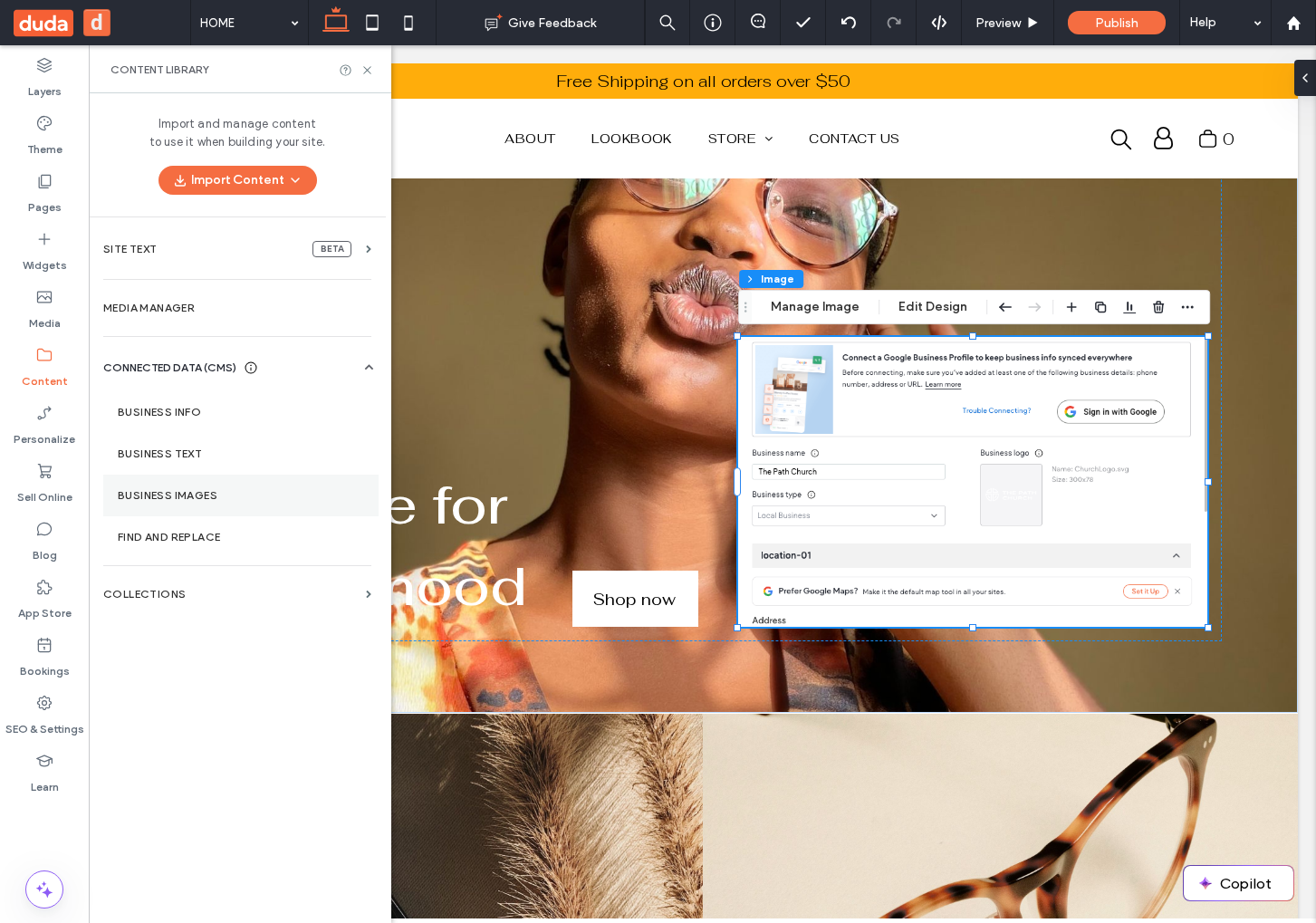
click at [174, 506] on section "Business Images" at bounding box center [241, 494] width 276 height 41
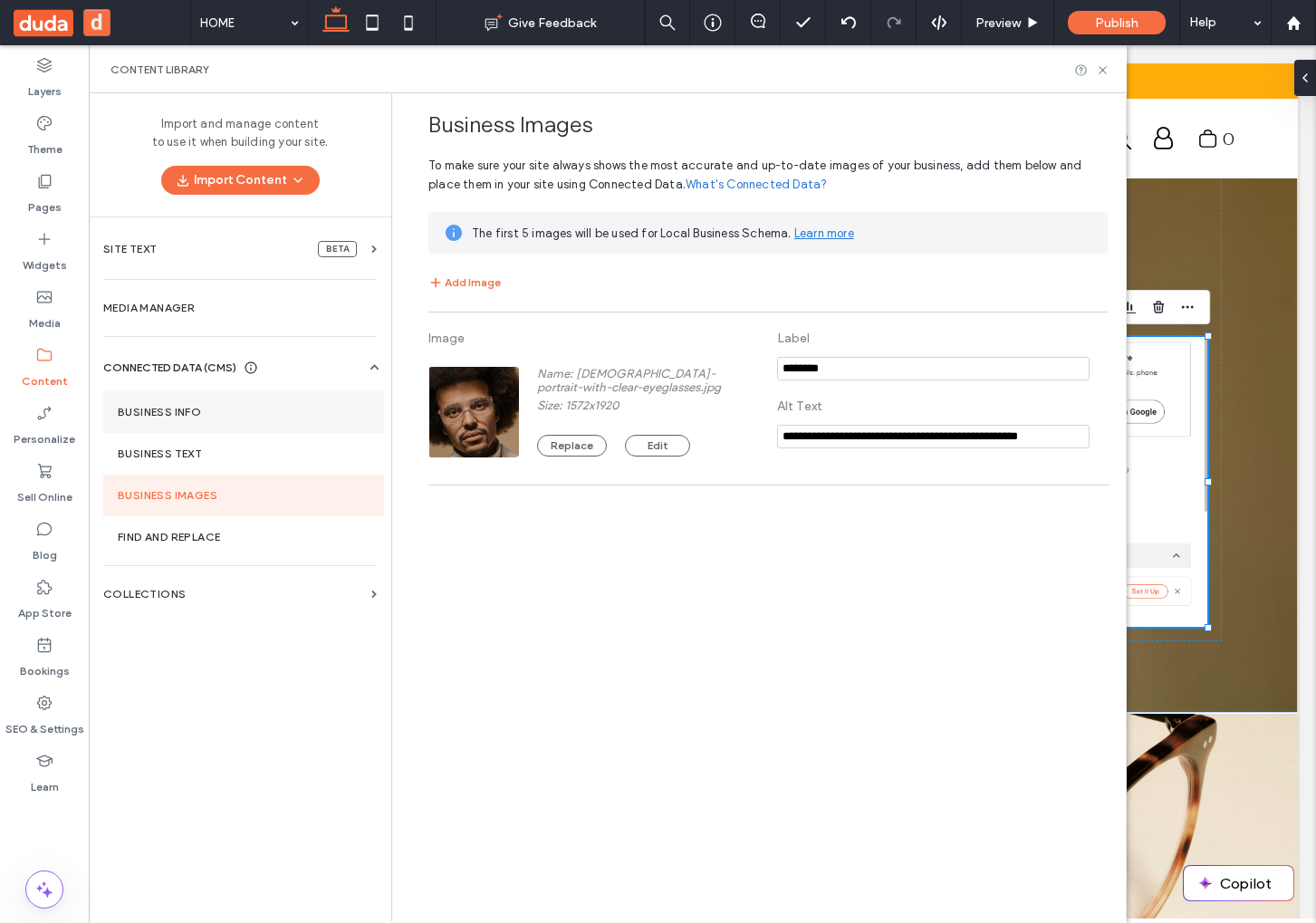
click at [136, 412] on label "Business Info" at bounding box center [244, 412] width 252 height 13
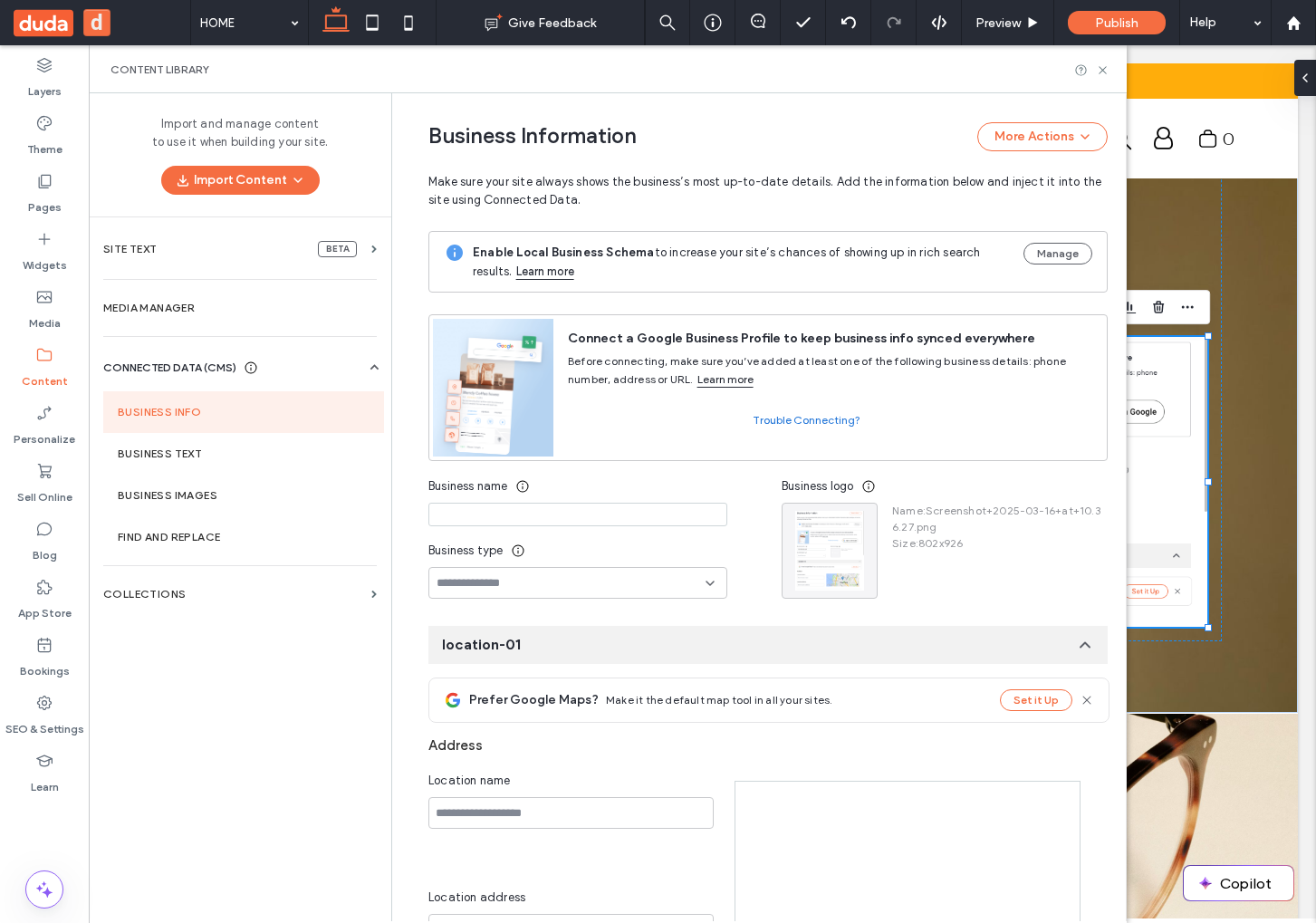
click at [806, 383] on div "Business Information More Actions Make sure your site always shows the business…" at bounding box center [754, 863] width 706 height 1538
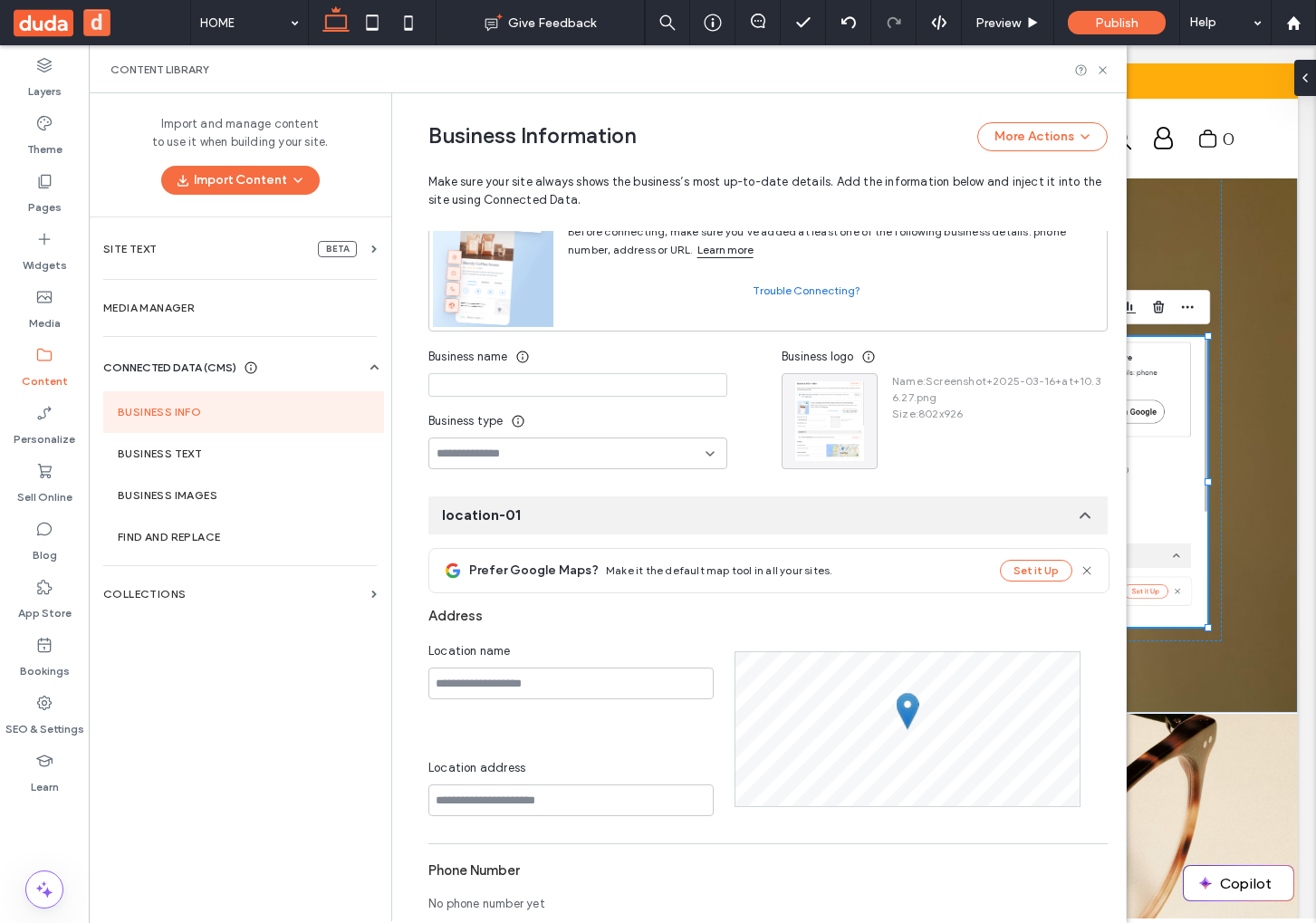
scroll to position [136, 0]
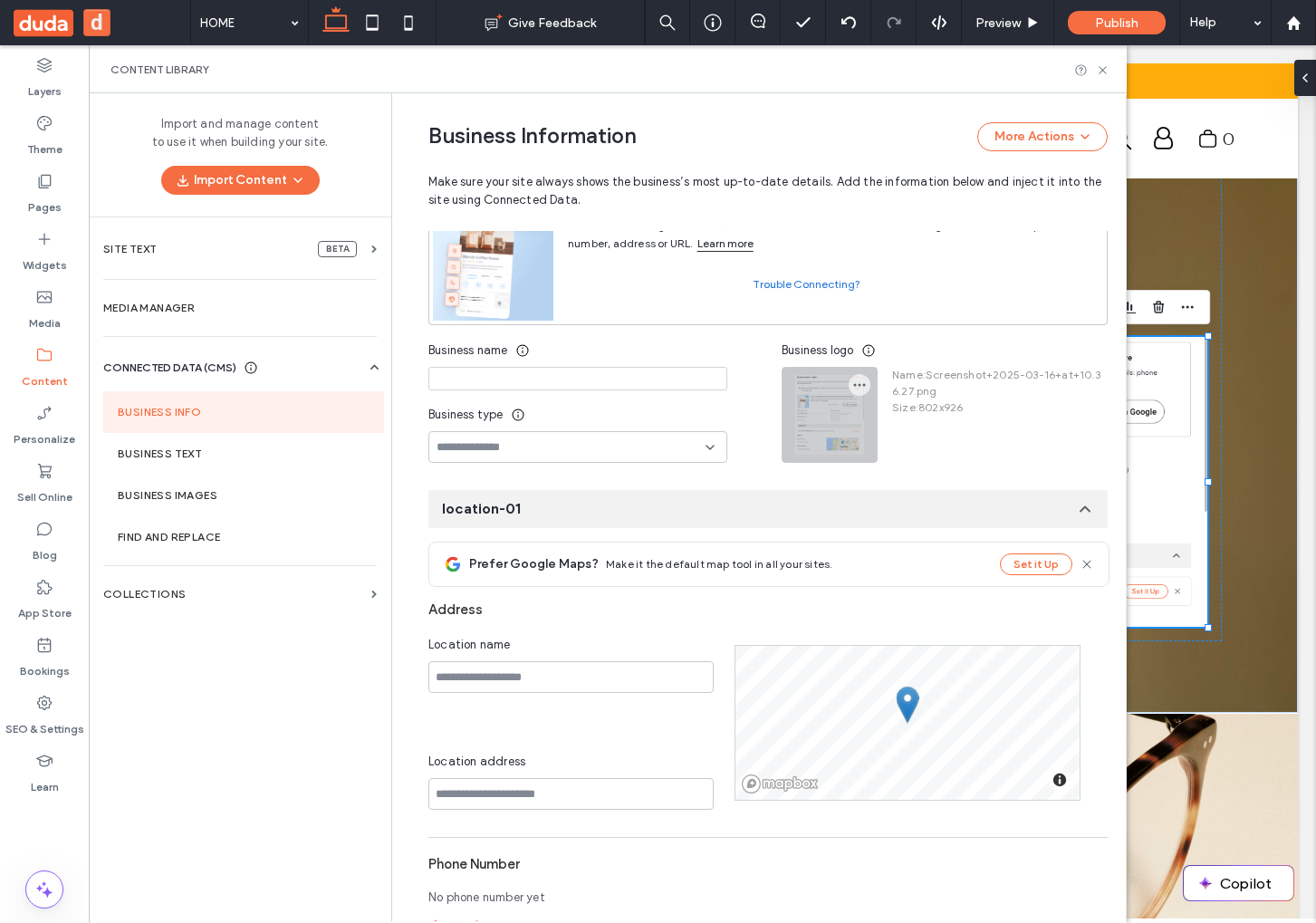
click at [832, 449] on div at bounding box center [829, 414] width 94 height 94
click at [852, 391] on icon "button" at bounding box center [859, 385] width 15 height 15
click at [861, 430] on icon at bounding box center [862, 429] width 15 height 15
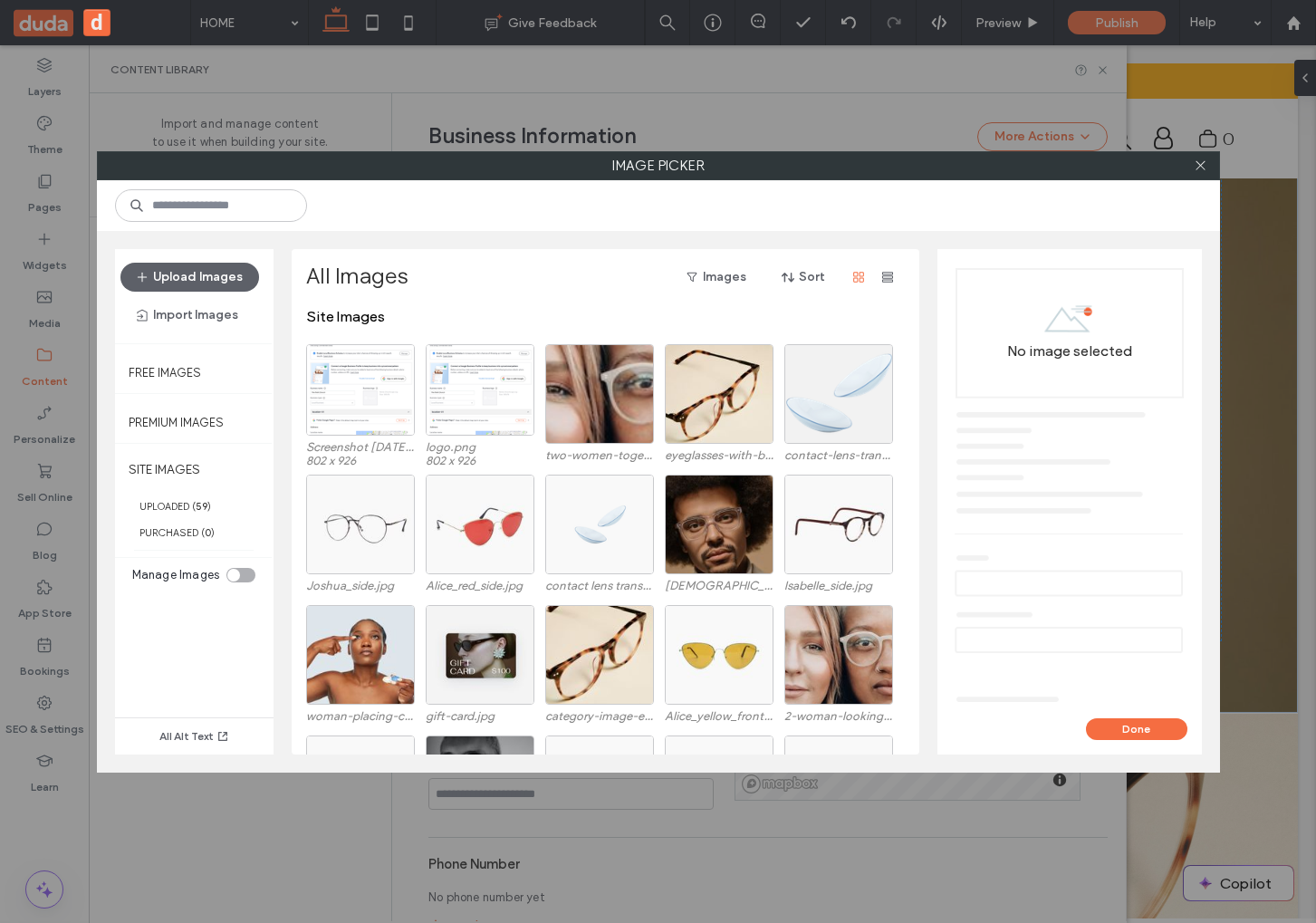
click at [1214, 181] on div at bounding box center [658, 205] width 1123 height 50
click at [1202, 171] on icon at bounding box center [1200, 165] width 14 height 14
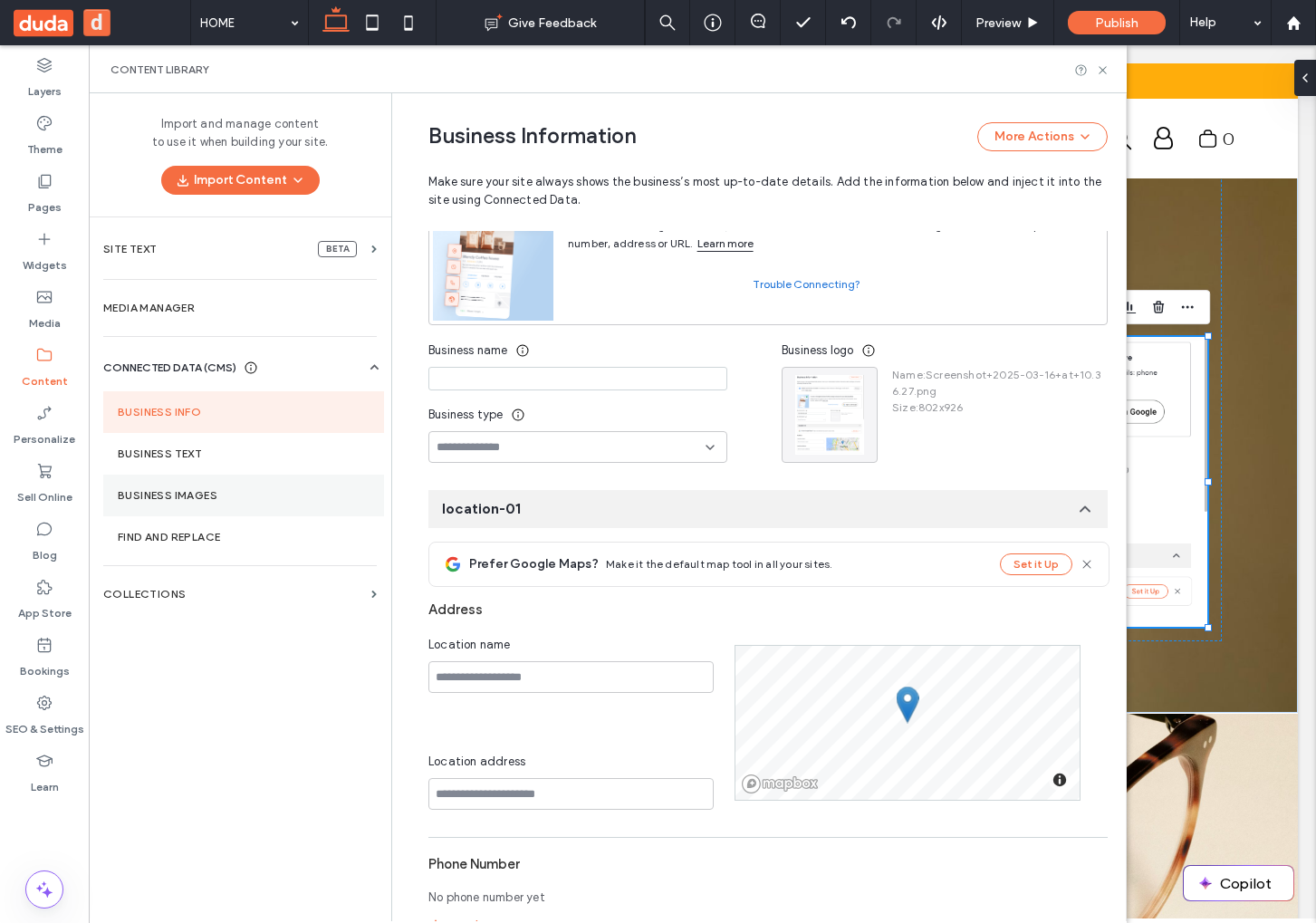
click at [151, 483] on section "Business Images" at bounding box center [244, 494] width 281 height 41
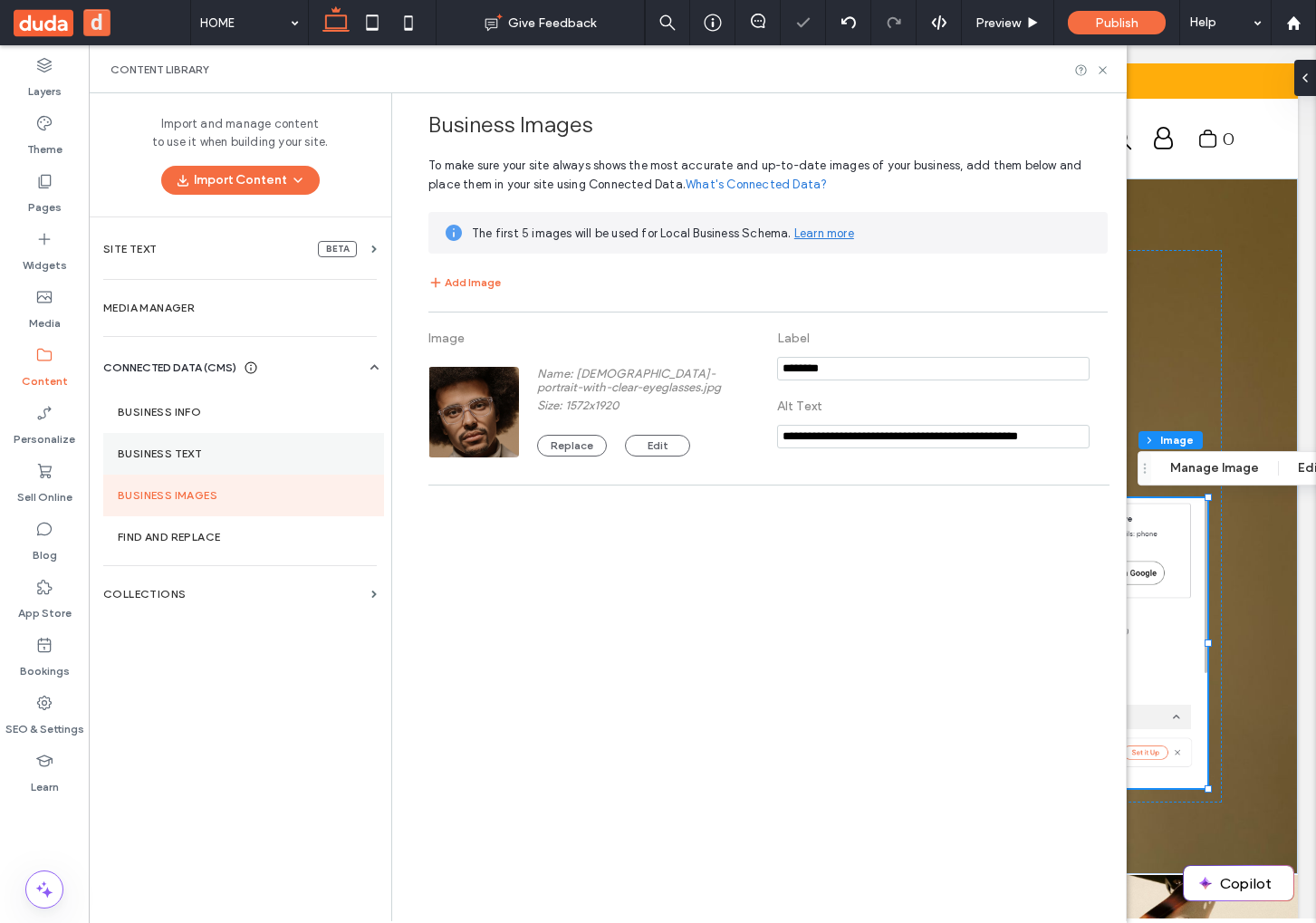
scroll to position [0, 0]
click at [38, 705] on icon at bounding box center [45, 702] width 18 height 18
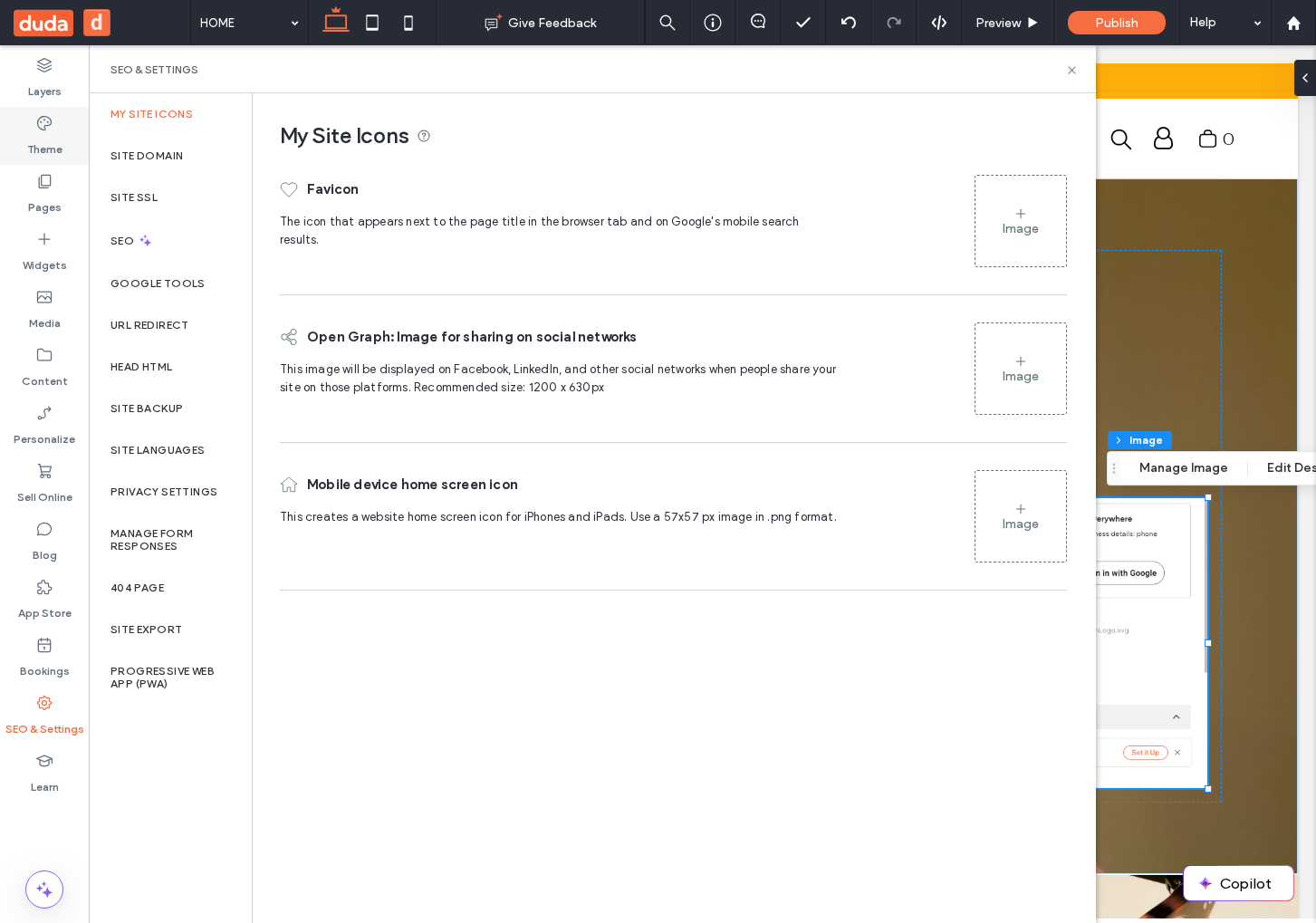
click at [36, 107] on div "Theme" at bounding box center [44, 136] width 89 height 58
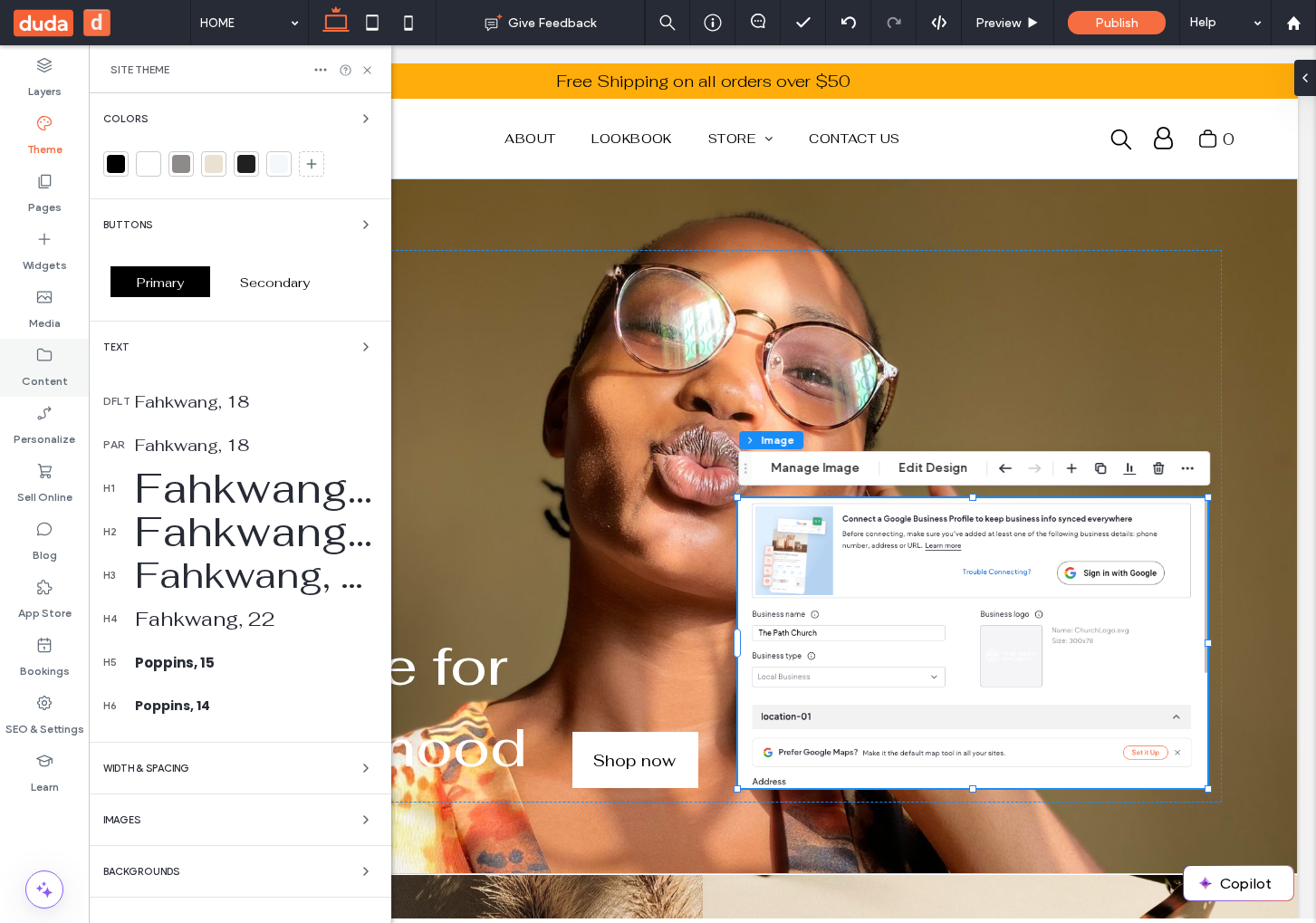
click at [50, 369] on label "Content" at bounding box center [45, 376] width 46 height 26
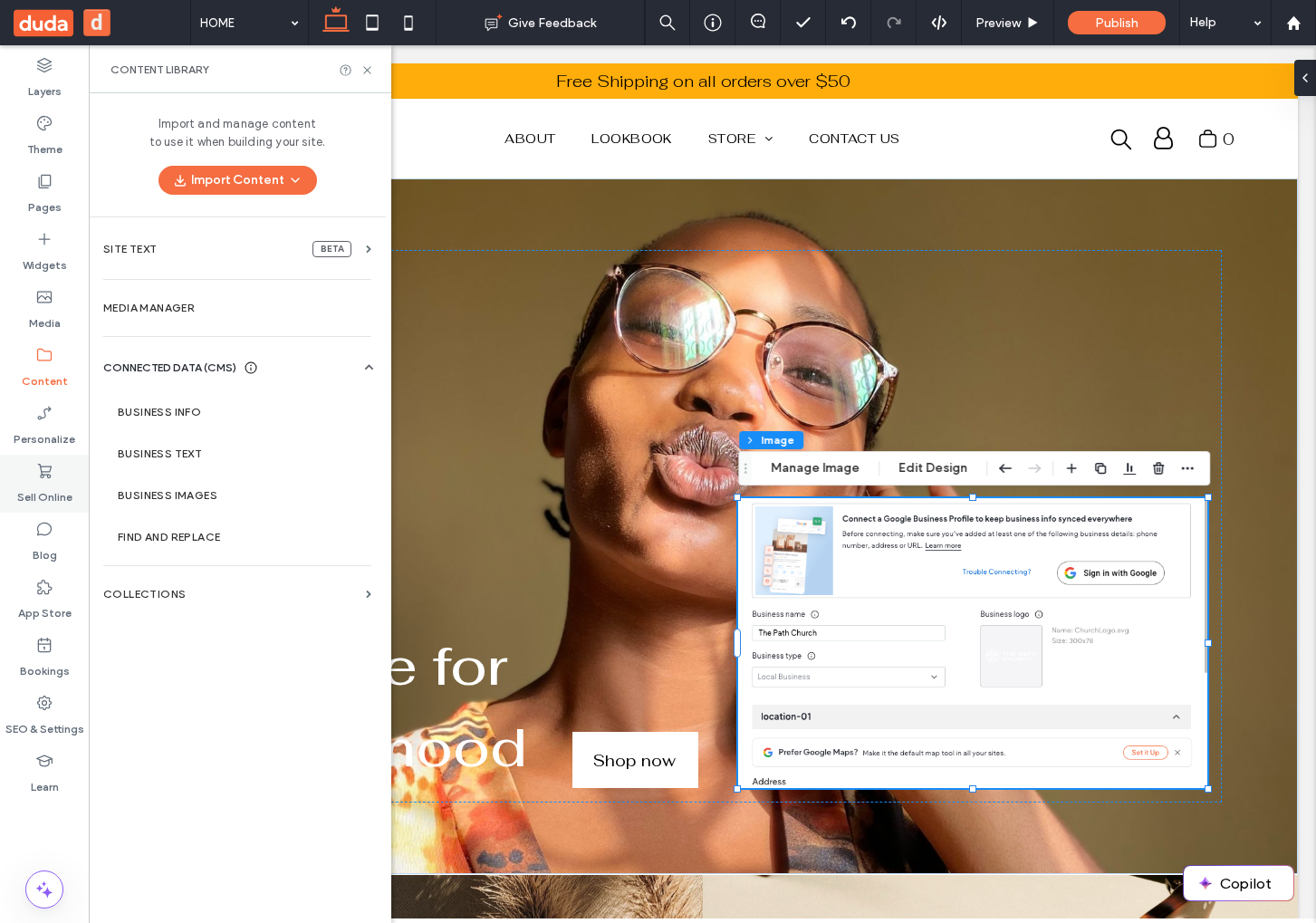
click at [54, 451] on div "Personalize" at bounding box center [44, 425] width 89 height 58
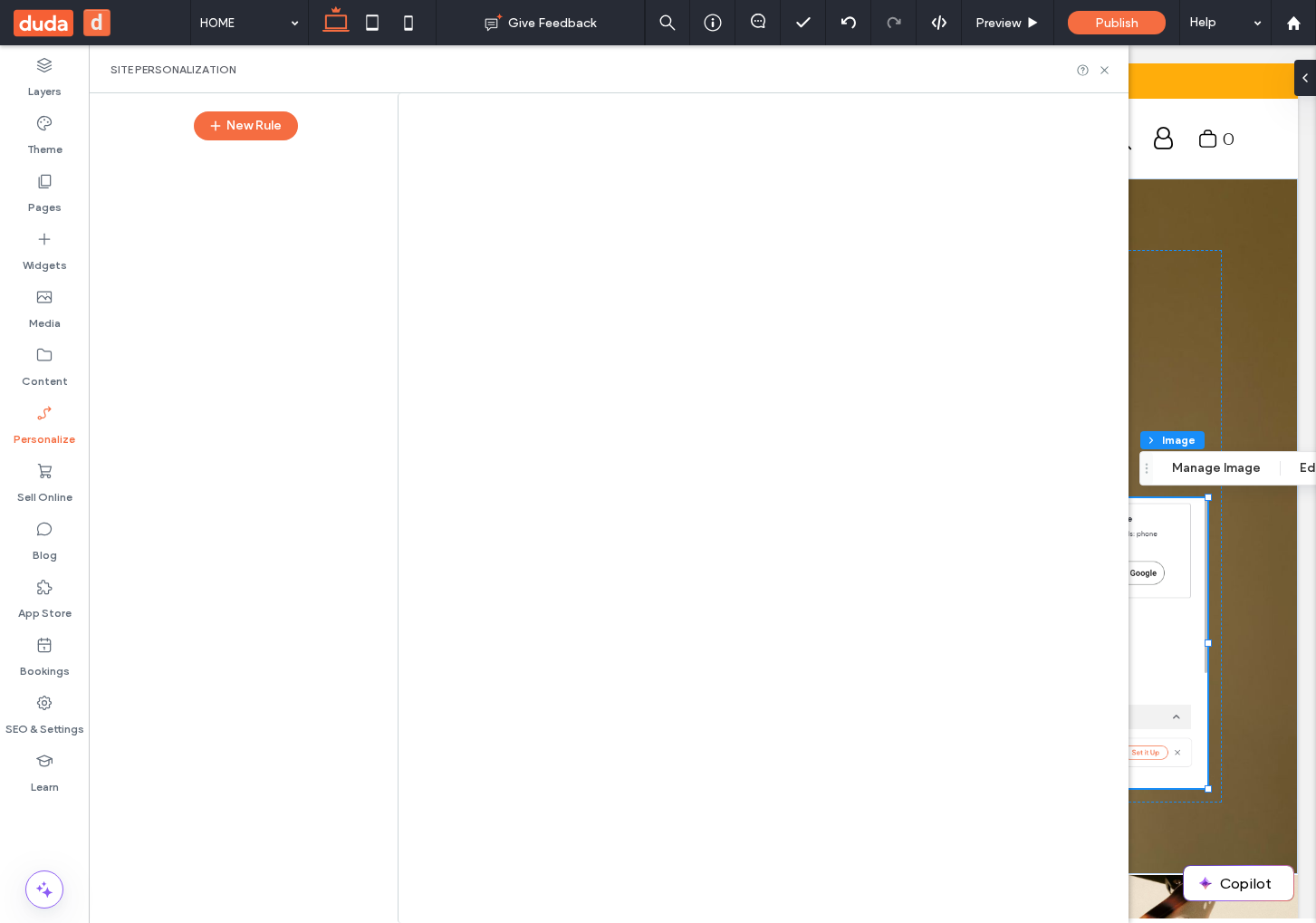
click at [28, 334] on div at bounding box center [658, 462] width 1316 height 923
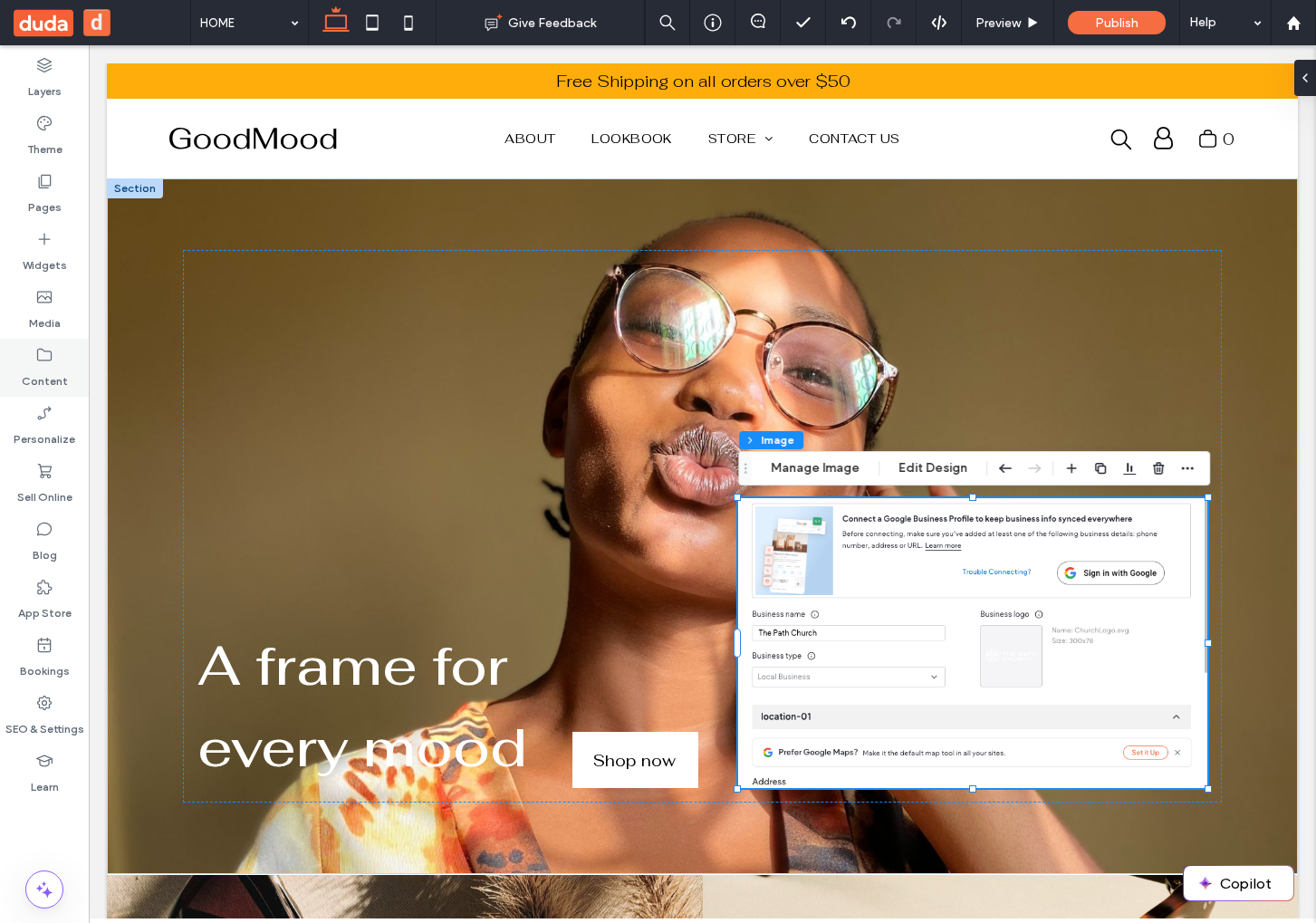
click at [37, 354] on icon at bounding box center [45, 355] width 18 height 18
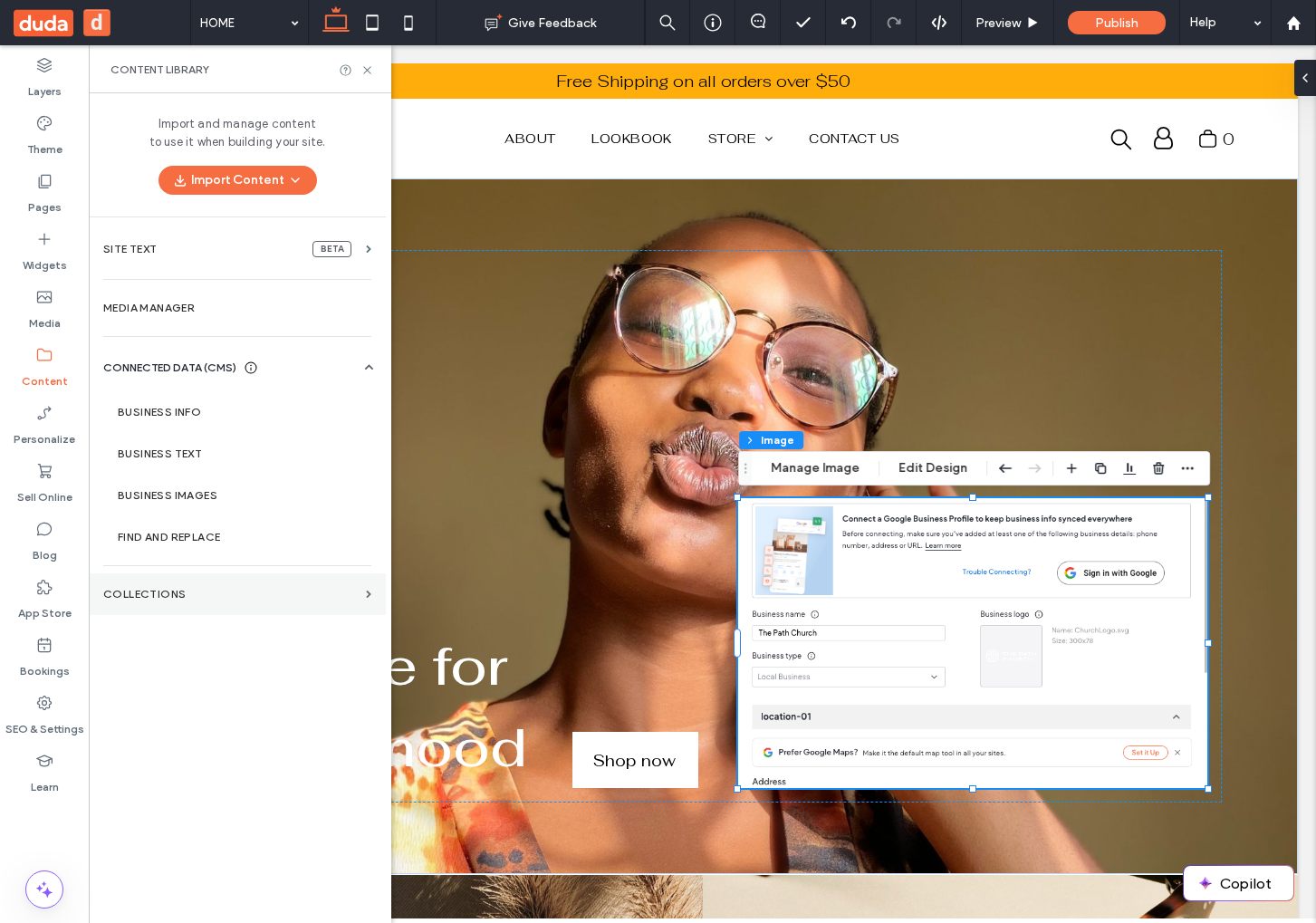
click at [148, 588] on label "Collections" at bounding box center [231, 594] width 256 height 13
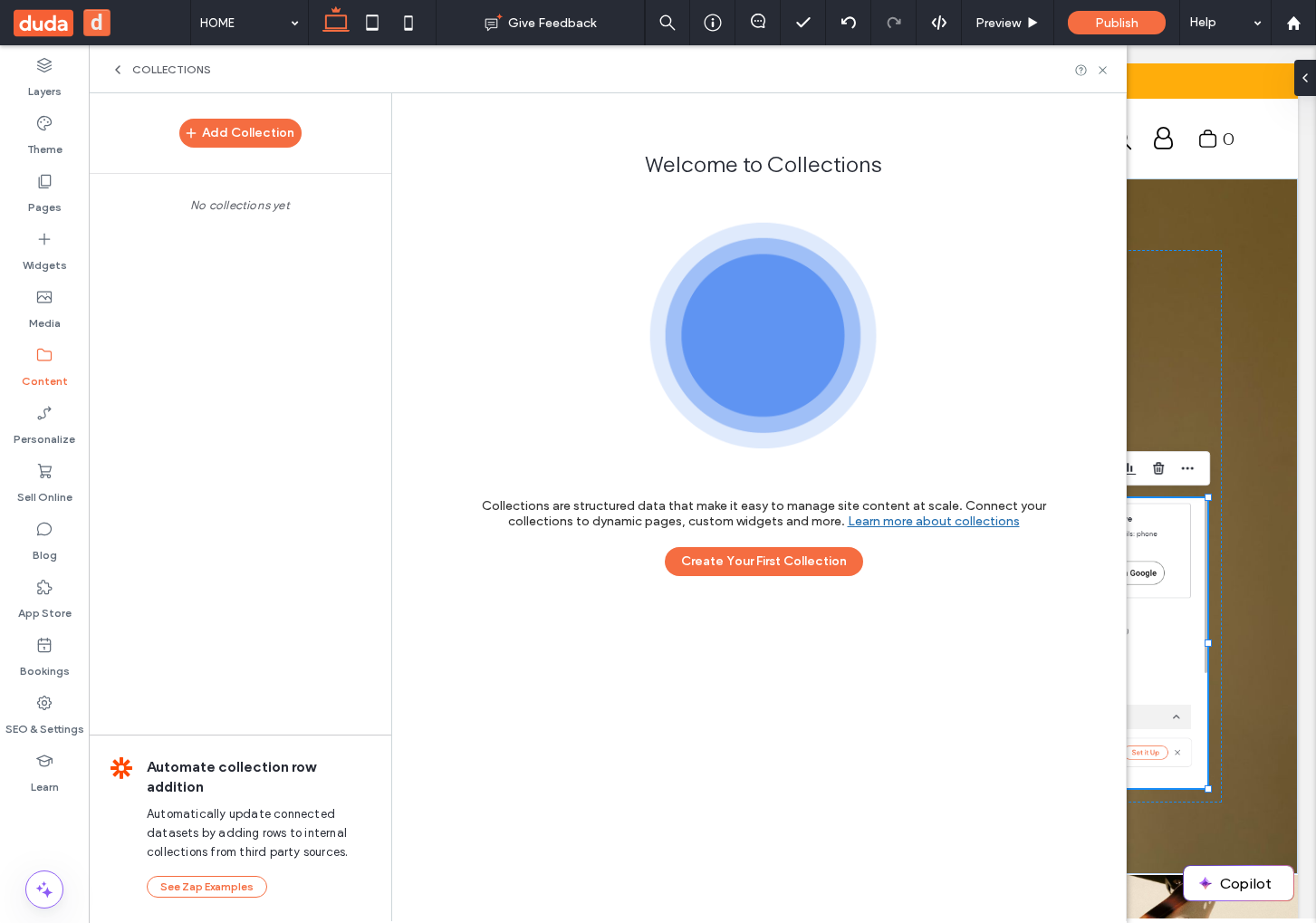
click at [122, 65] on icon at bounding box center [118, 70] width 15 height 15
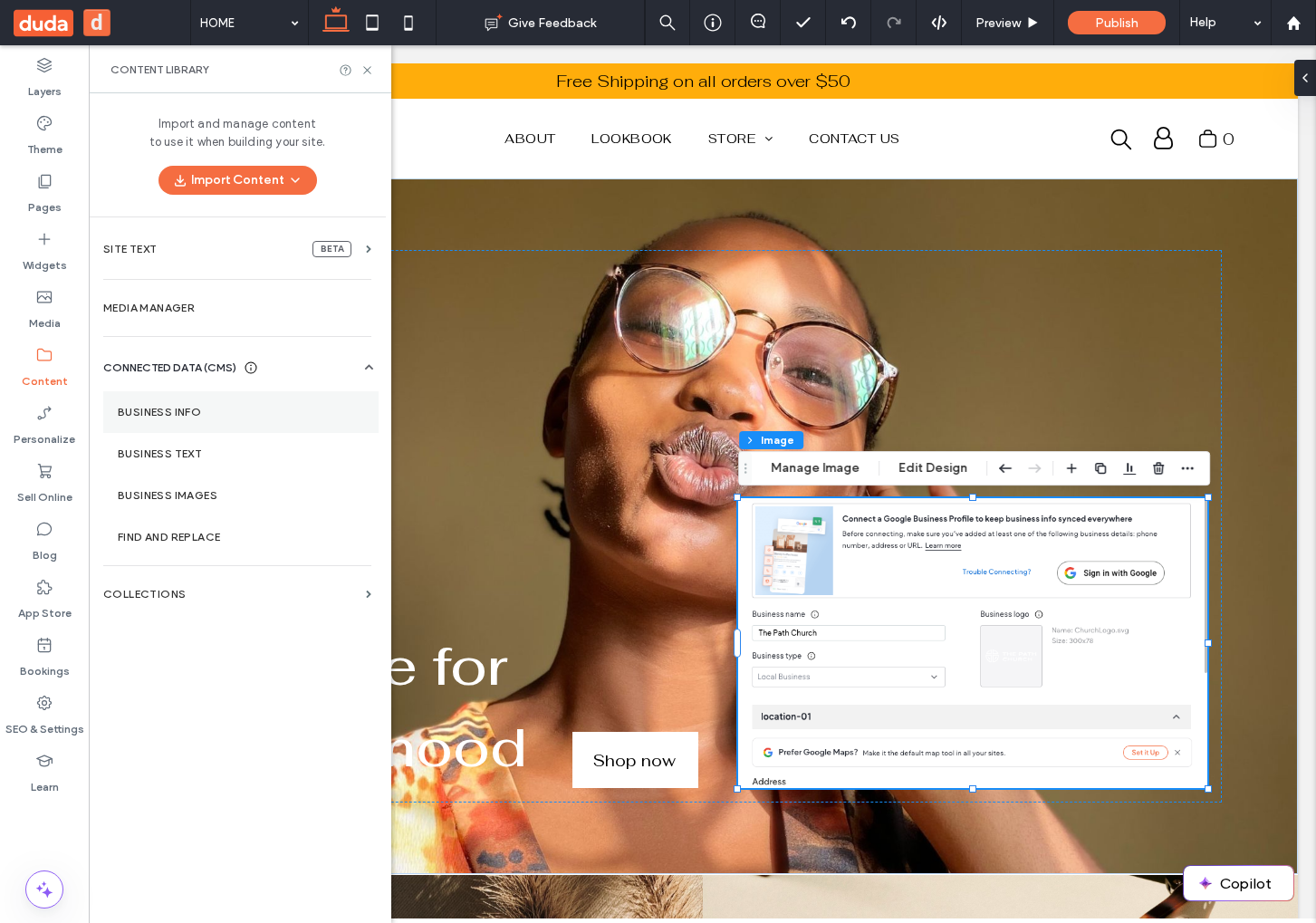
click at [196, 430] on section "Business Info" at bounding box center [241, 411] width 276 height 41
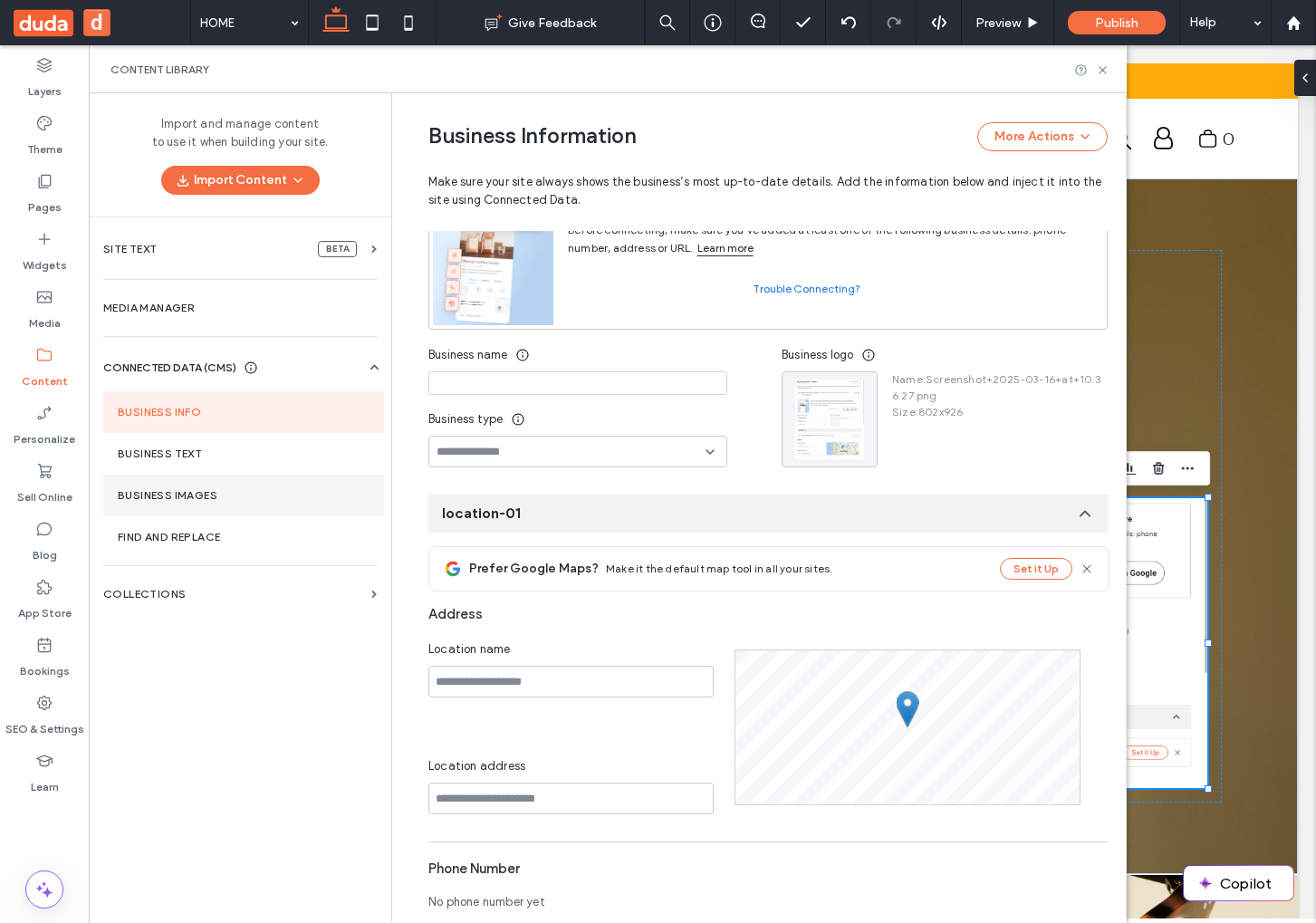
scroll to position [136, 0]
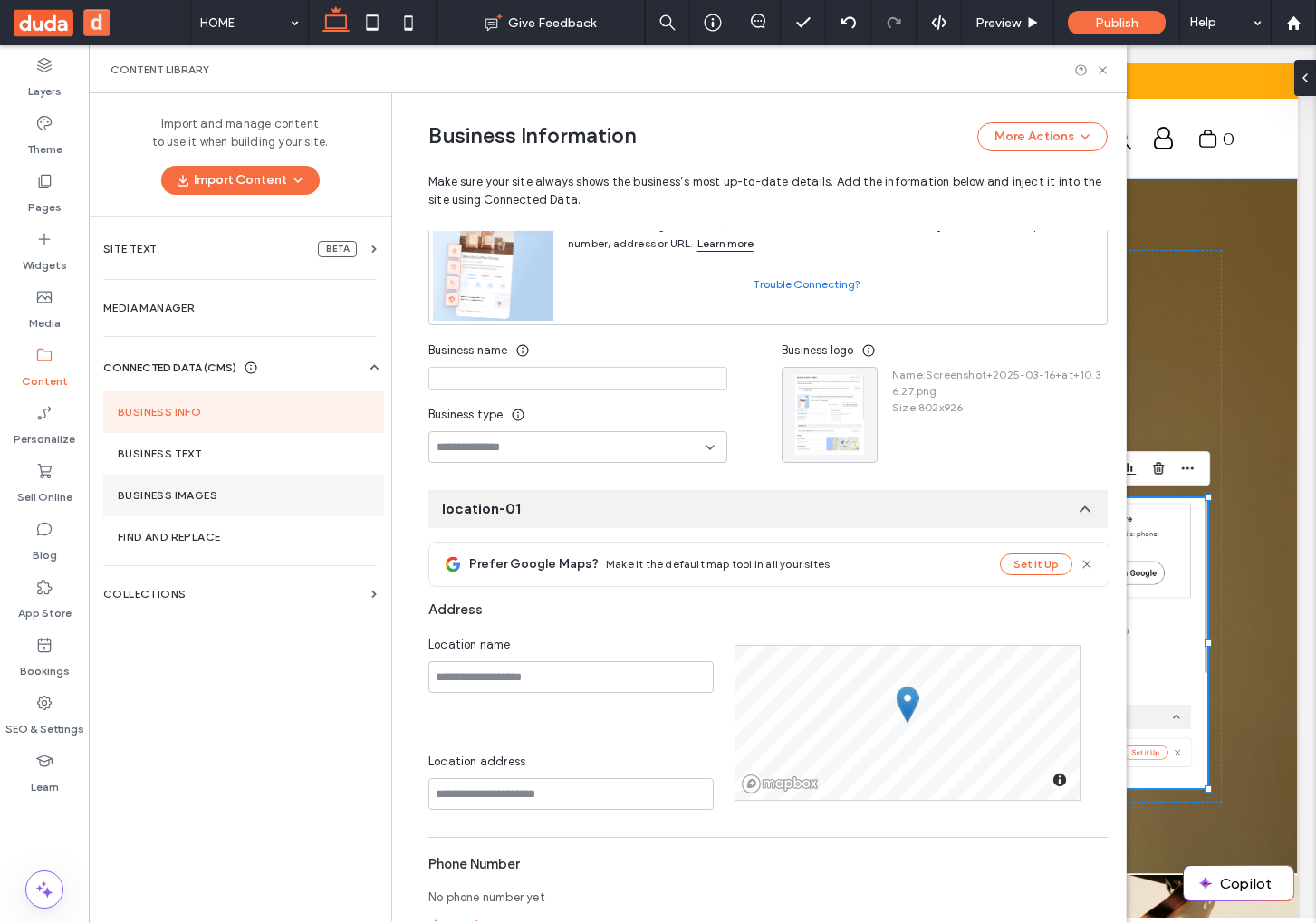
click at [207, 495] on label "Business Images" at bounding box center [244, 495] width 252 height 13
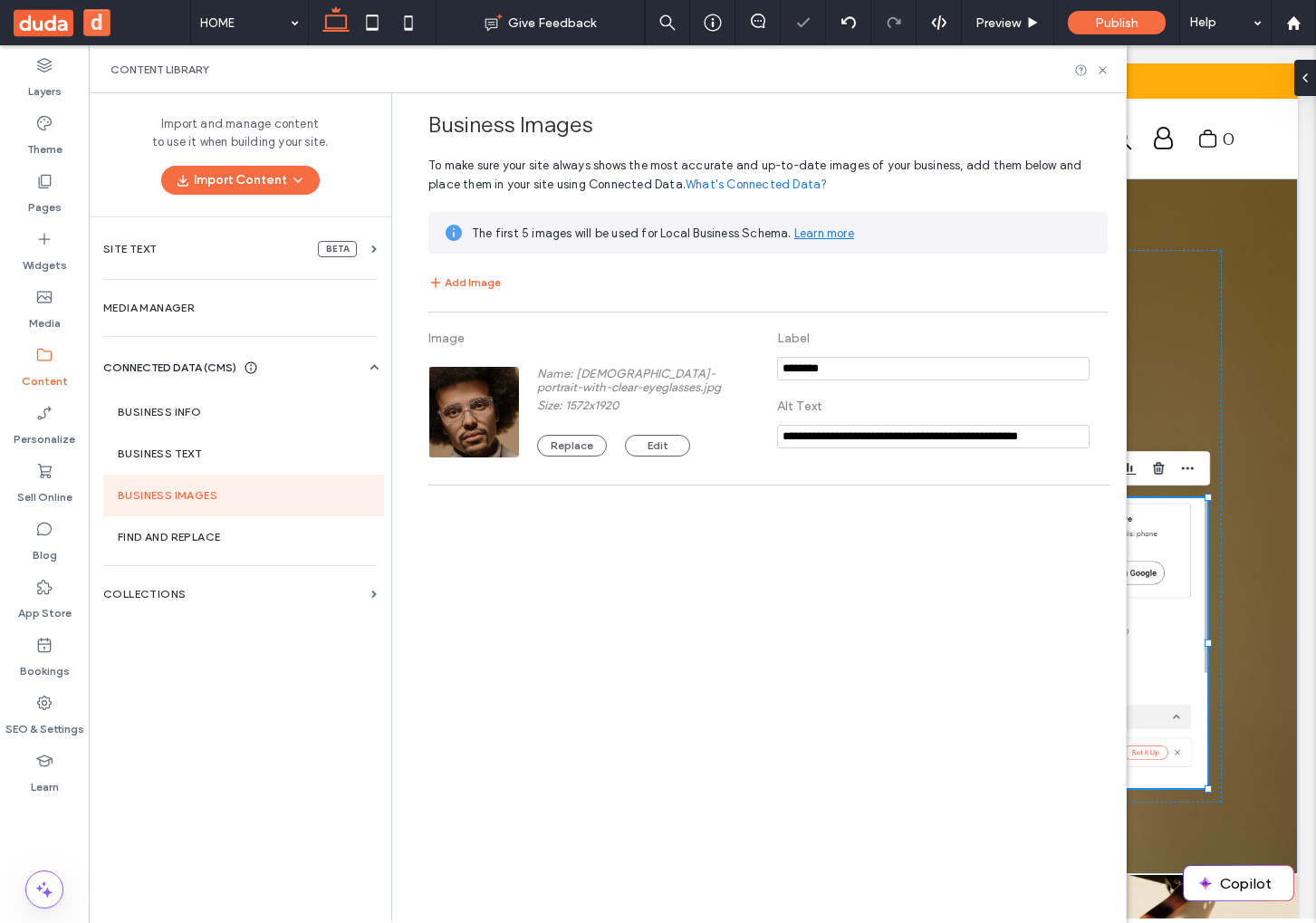
click at [489, 297] on div "**********" at bounding box center [768, 378] width 680 height 232
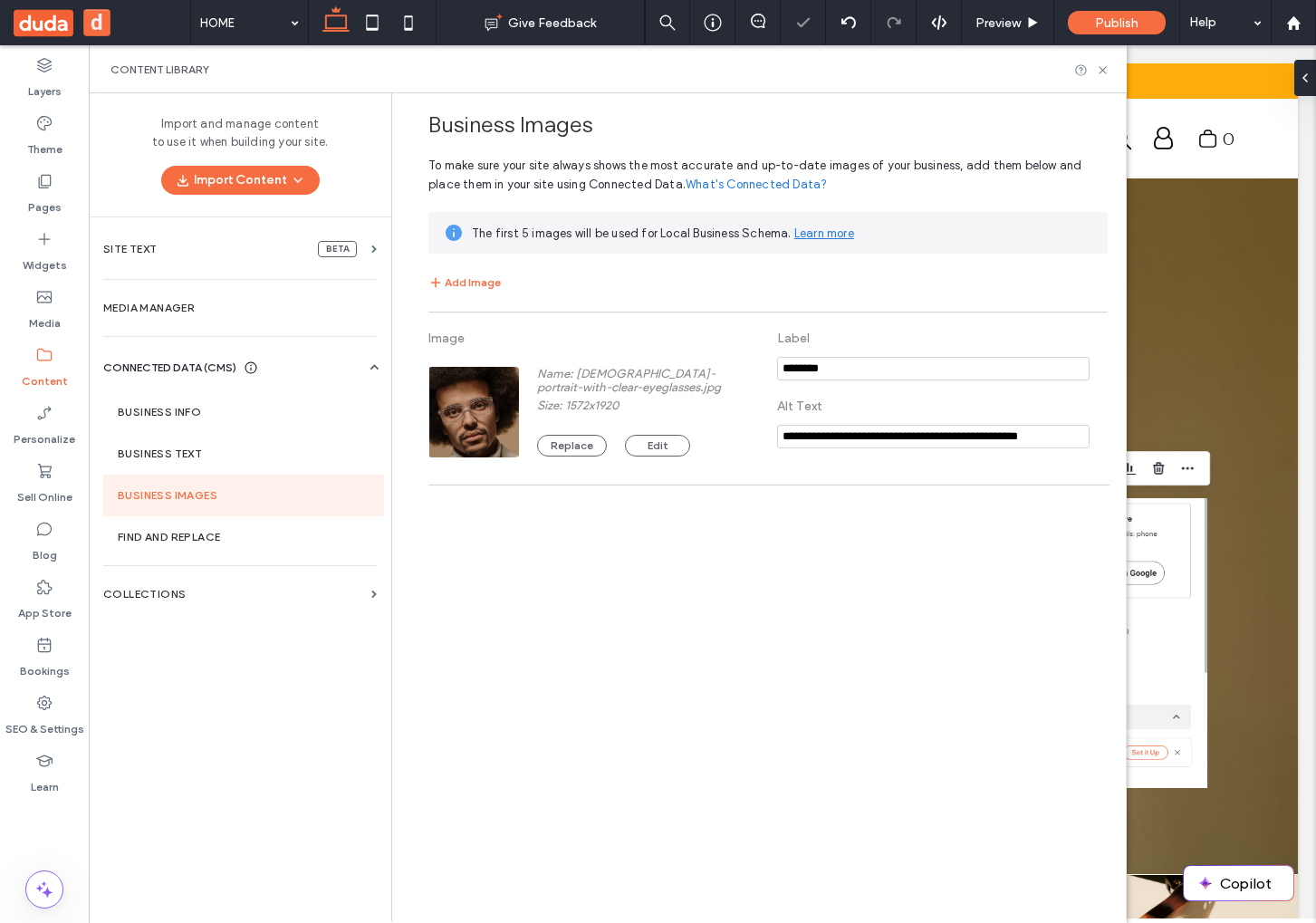
scroll to position [0, 0]
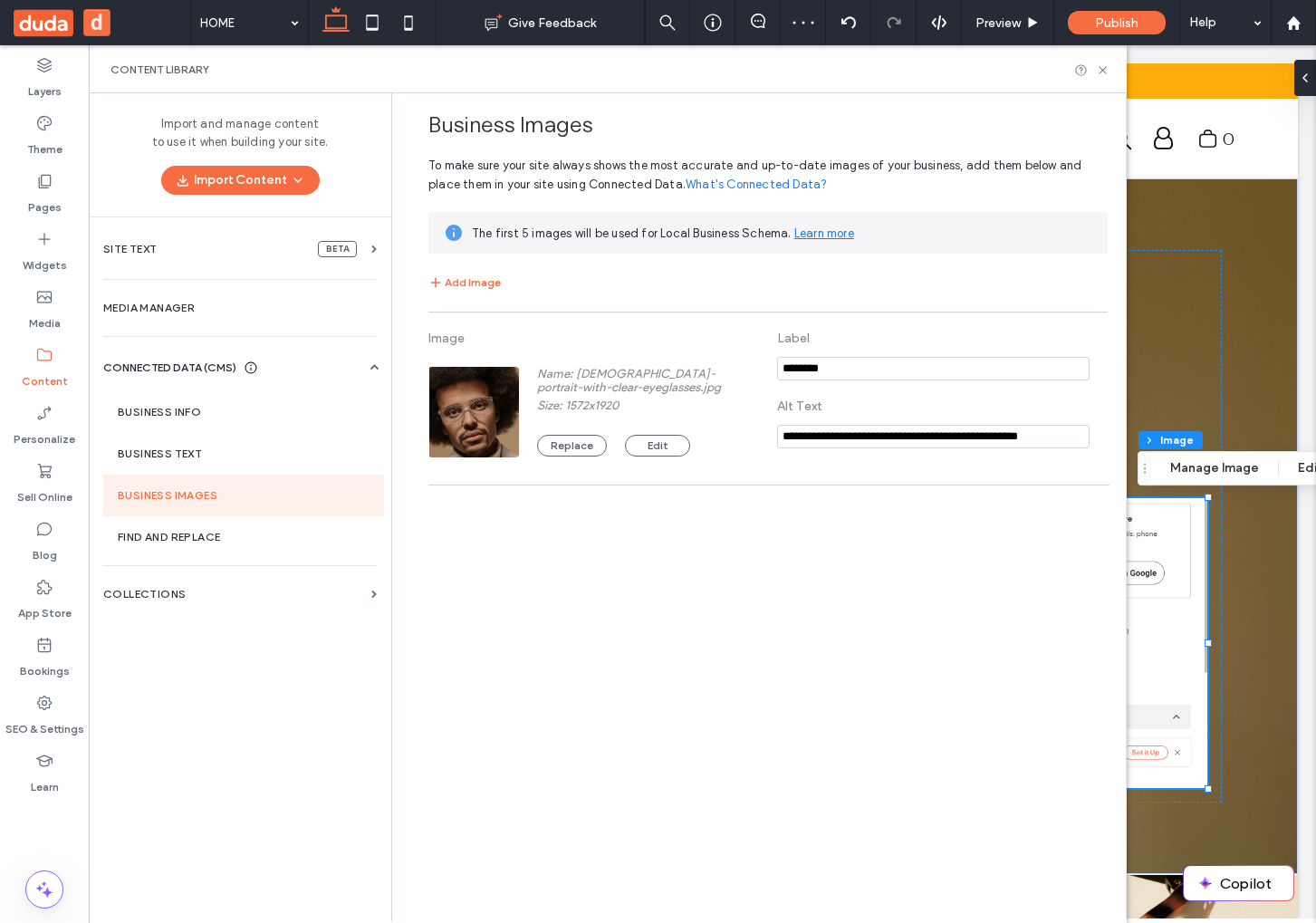
click at [615, 239] on span "The first 5 images will be used for Local Business Schema. Learn more" at bounding box center [662, 233] width 382 height 14
click at [568, 241] on div "The first 5 images will be used for Local Business Schema. Learn more" at bounding box center [782, 233] width 621 height 19
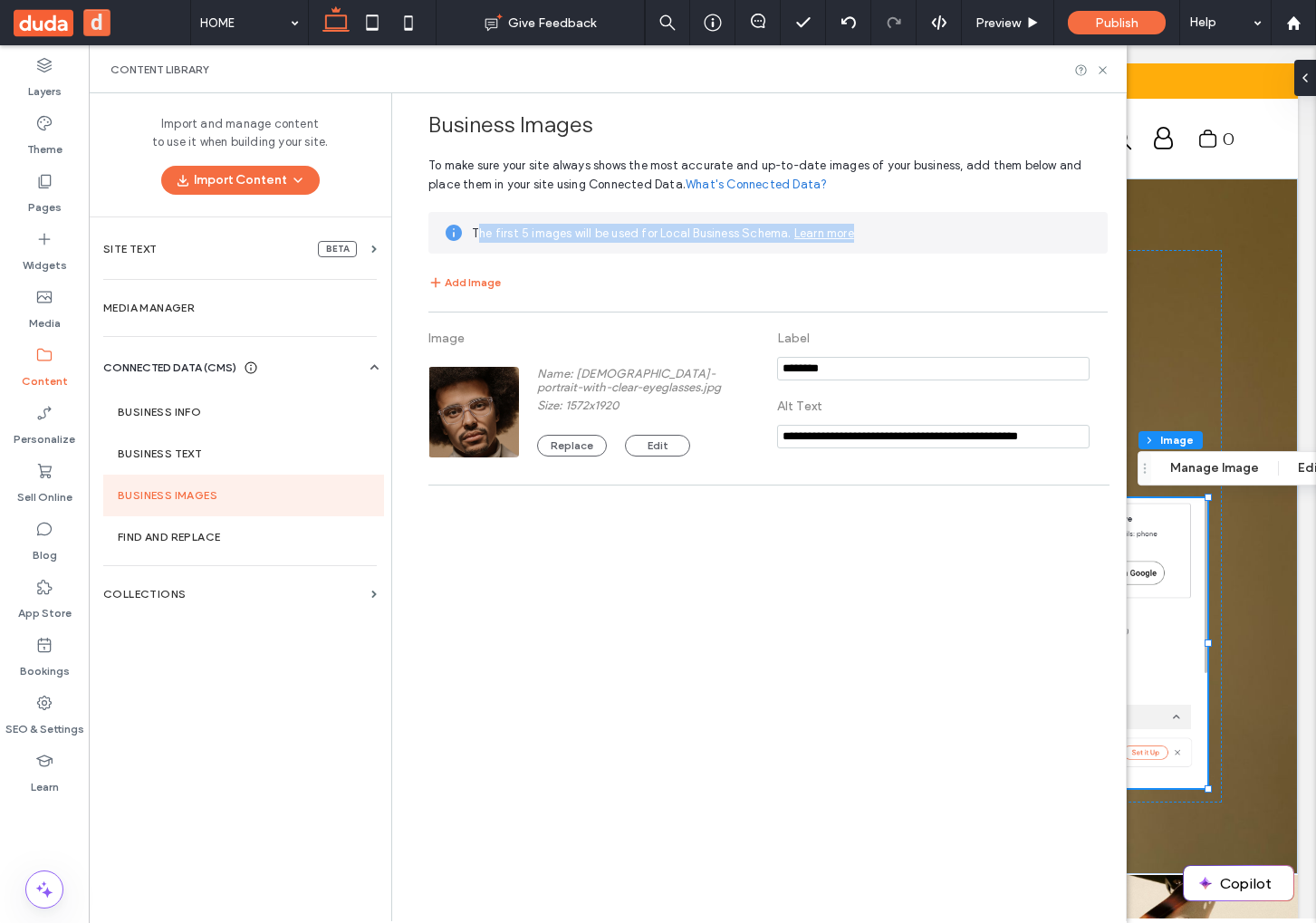
click at [568, 241] on div "The first 5 images will be used for Local Business Schema. Learn more" at bounding box center [782, 233] width 621 height 19
click at [533, 226] on span "The first 5 images will be used for Local Business Schema. Learn more" at bounding box center [662, 233] width 382 height 14
click at [496, 288] on button "Add Image" at bounding box center [464, 283] width 72 height 22
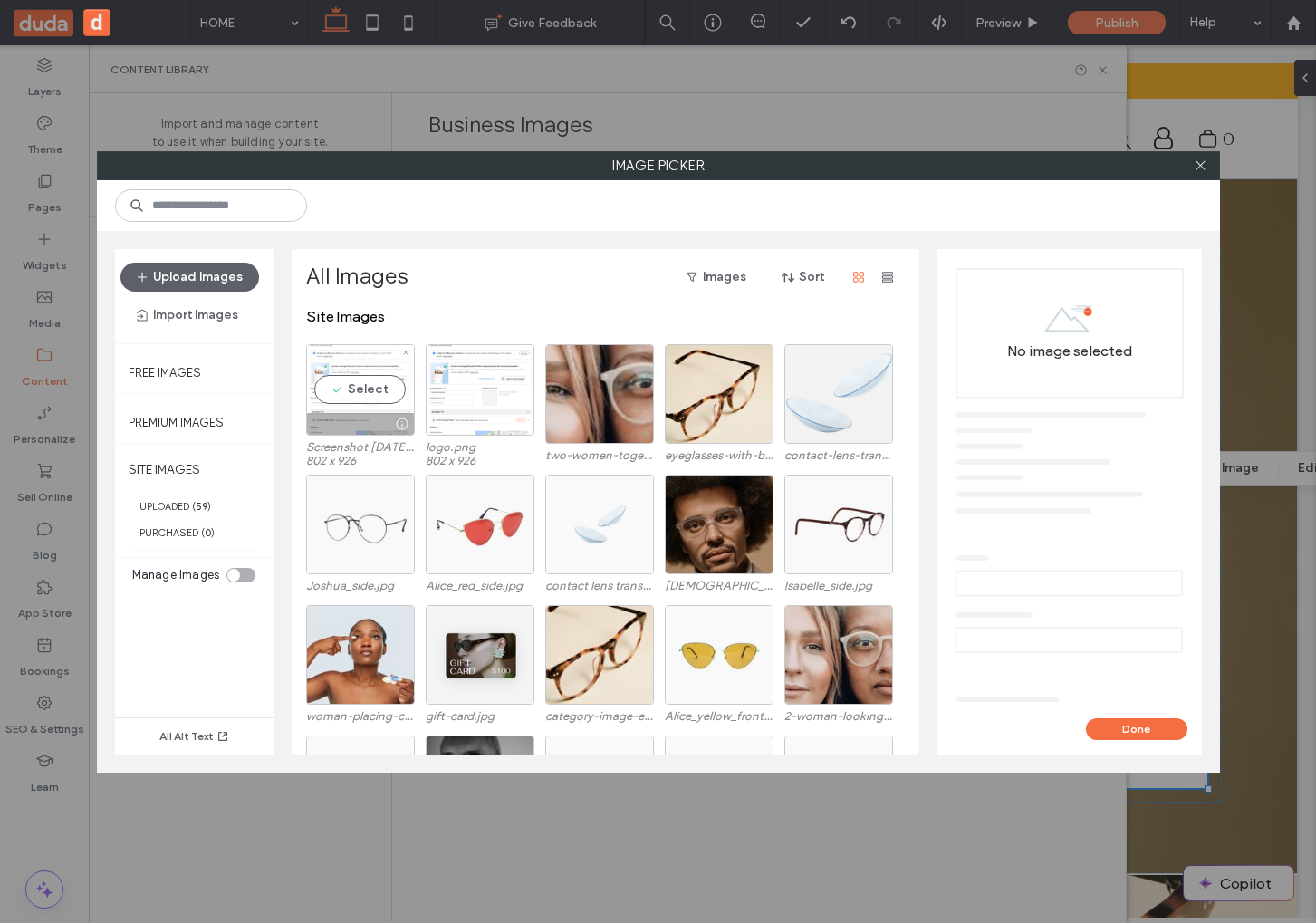
click at [358, 396] on div "Select" at bounding box center [360, 390] width 109 height 92
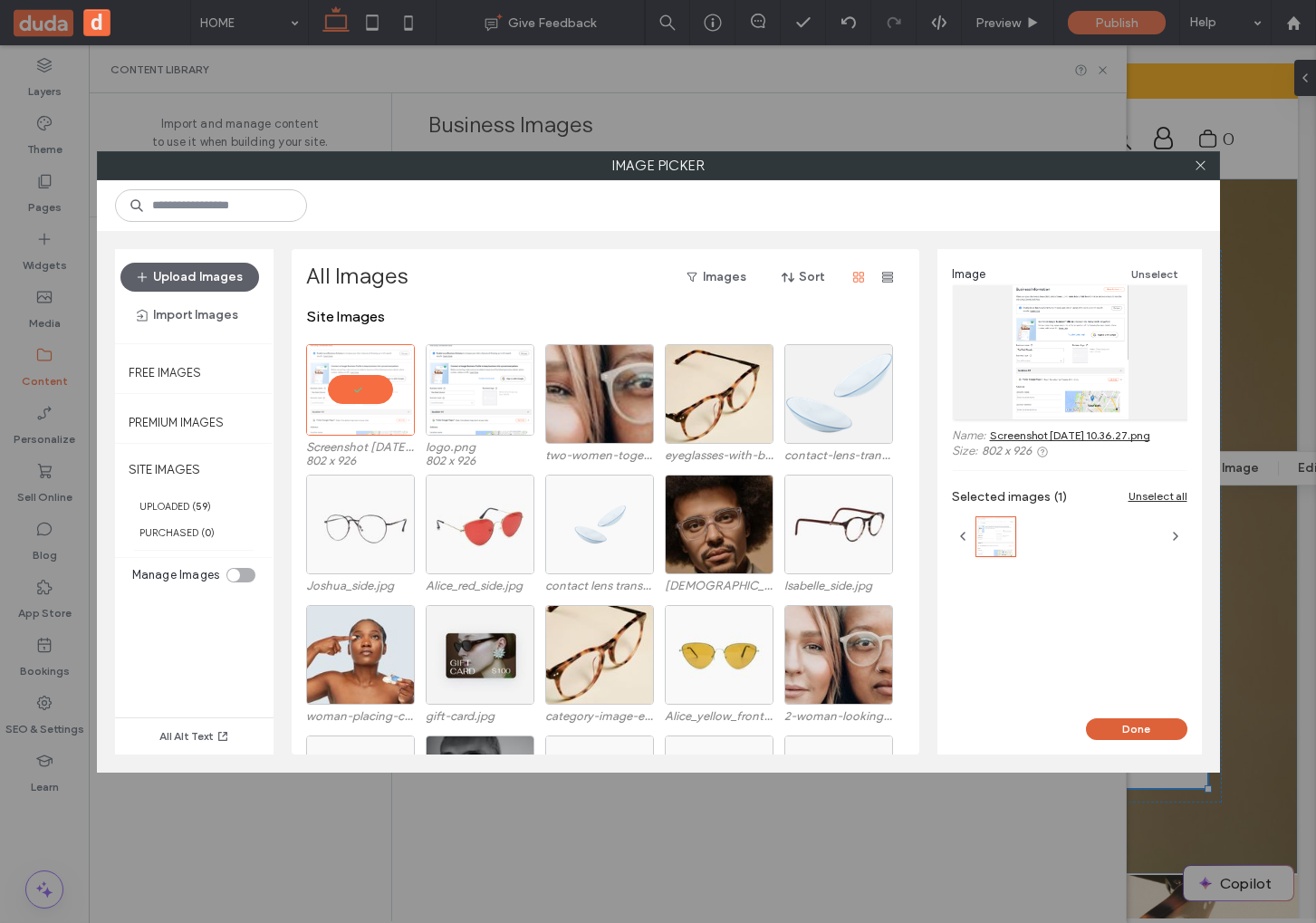
click at [1101, 738] on button "Done" at bounding box center [1137, 729] width 102 height 22
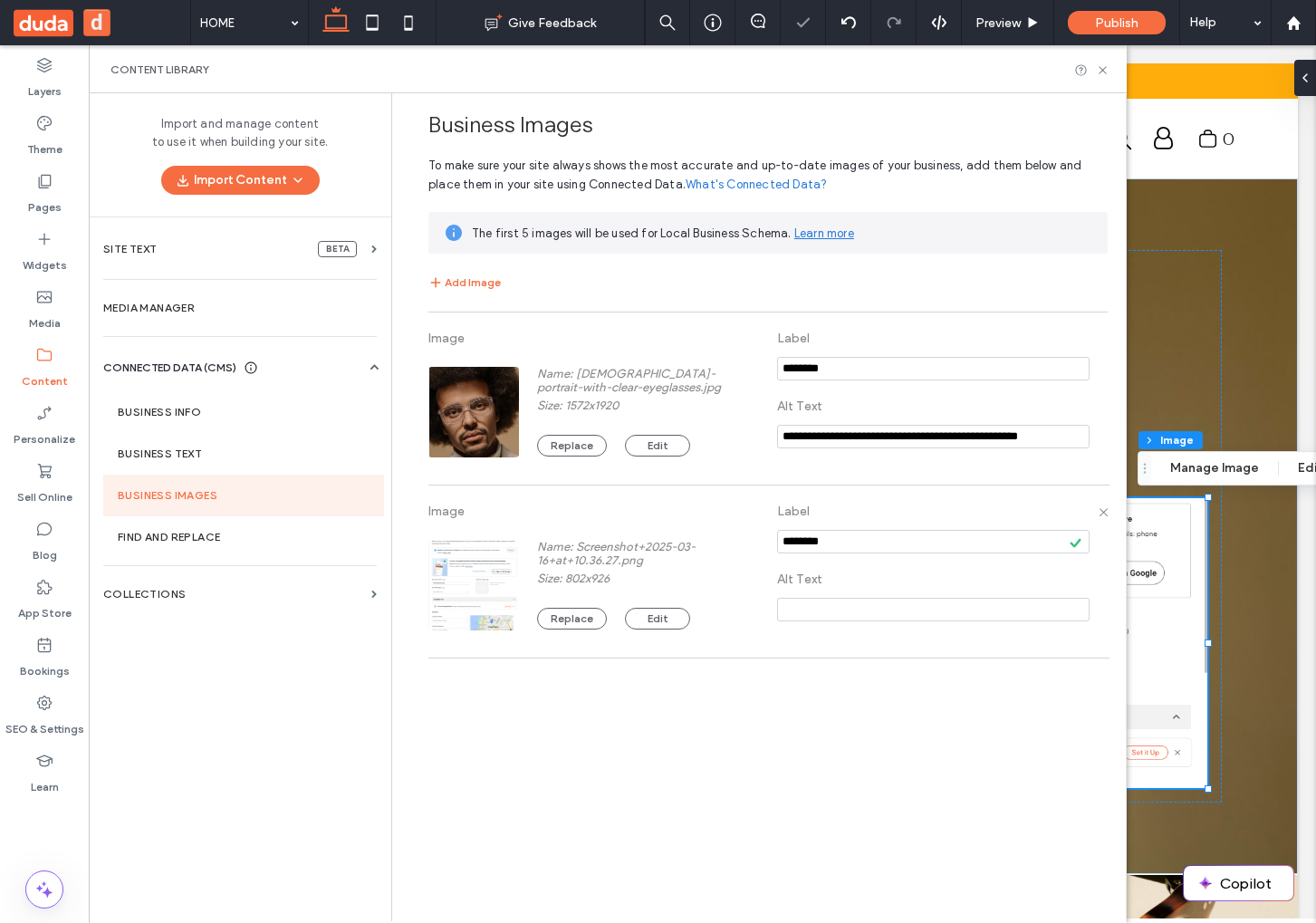
click at [494, 531] on label "Image" at bounding box center [584, 516] width 312 height 42
click at [214, 537] on label "Find and Replace" at bounding box center [244, 537] width 252 height 13
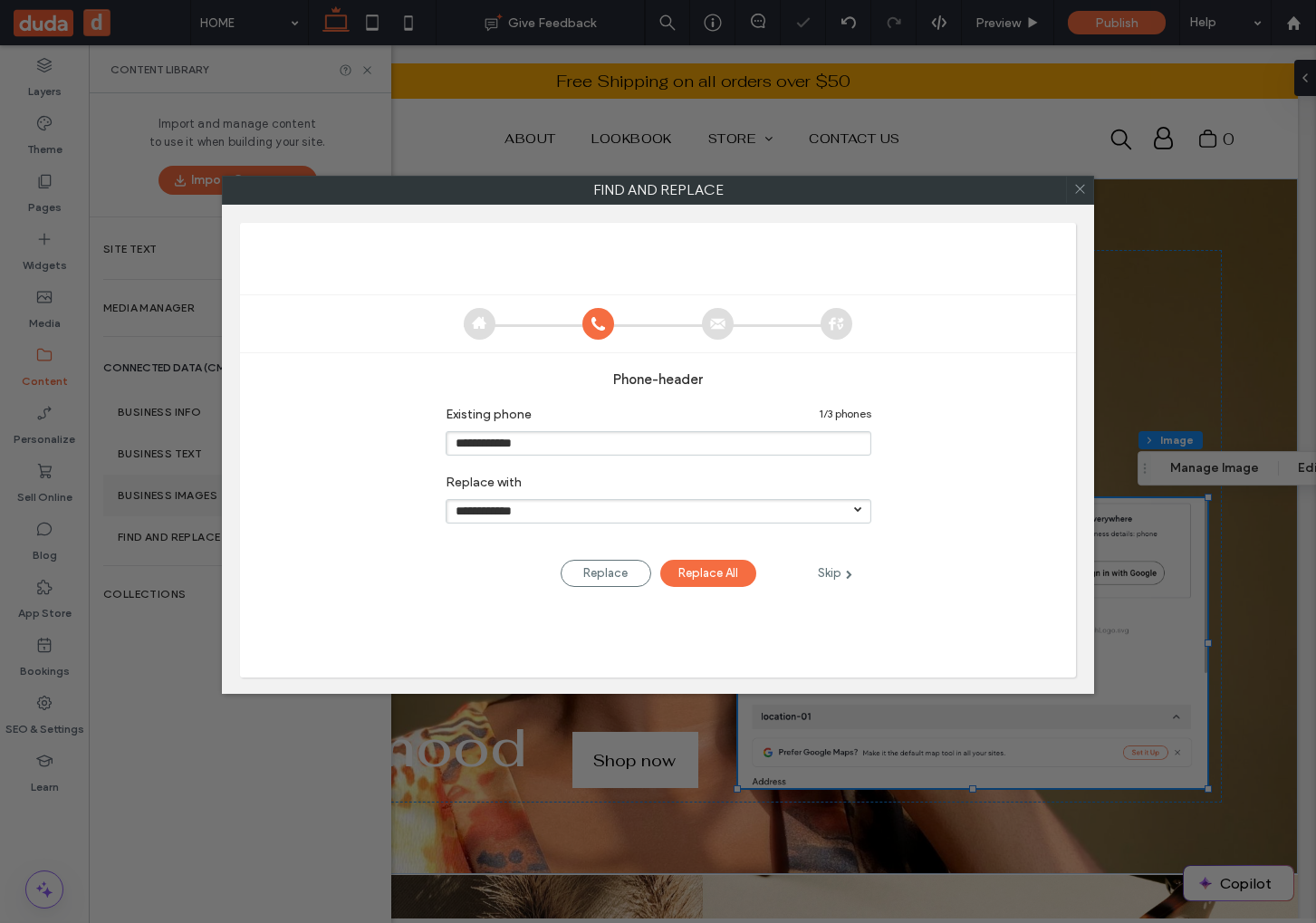
click at [218, 484] on body ".wqwq-1{fill:#231f20;} .cls-1q, .cls-2q { fill-rule: evenodd; } .cls-2q { fill:…" at bounding box center [658, 462] width 1316 height 923
click at [1071, 191] on icon at bounding box center [1080, 189] width 27 height 27
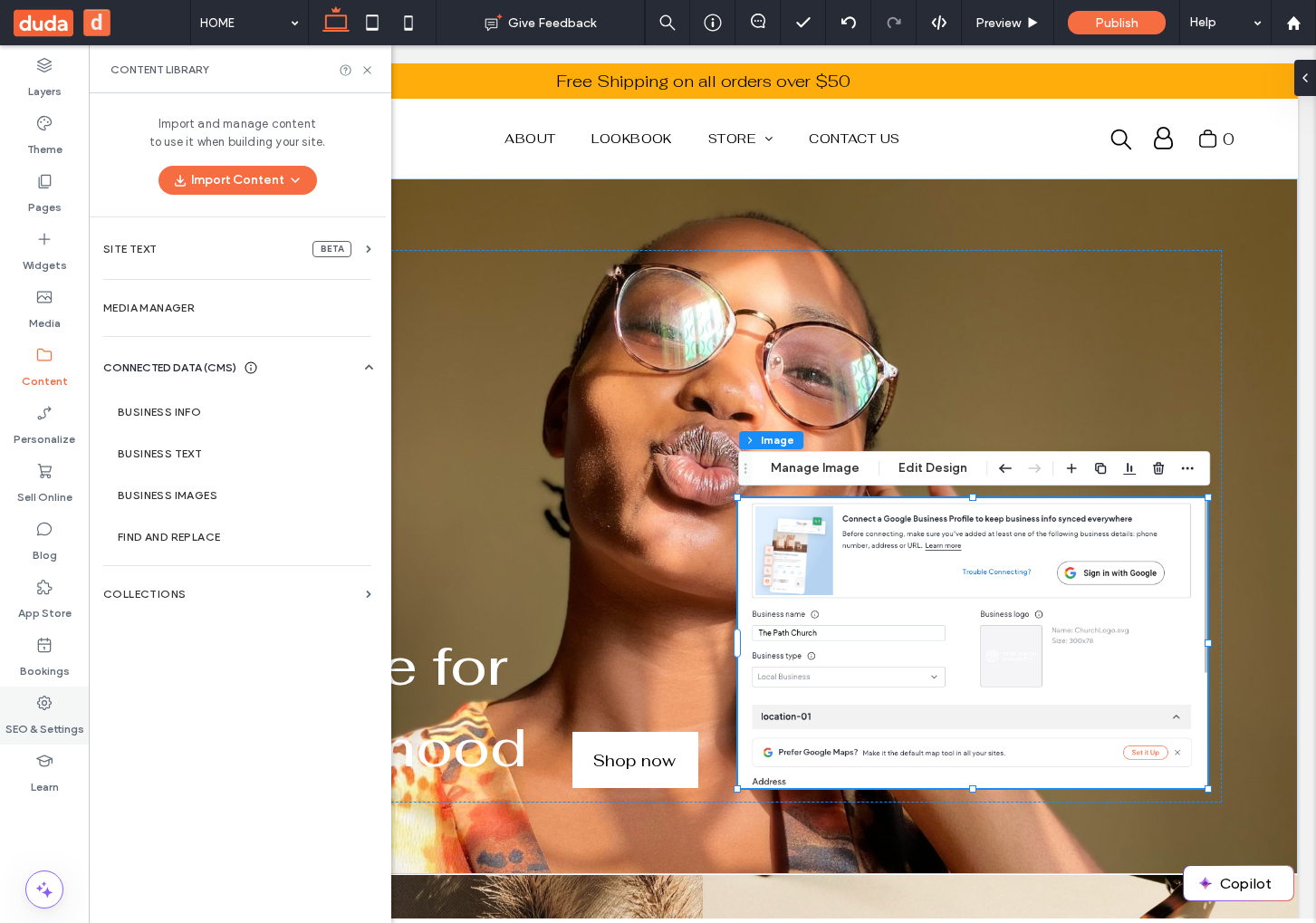
click at [61, 732] on label "SEO & Settings" at bounding box center [45, 724] width 79 height 26
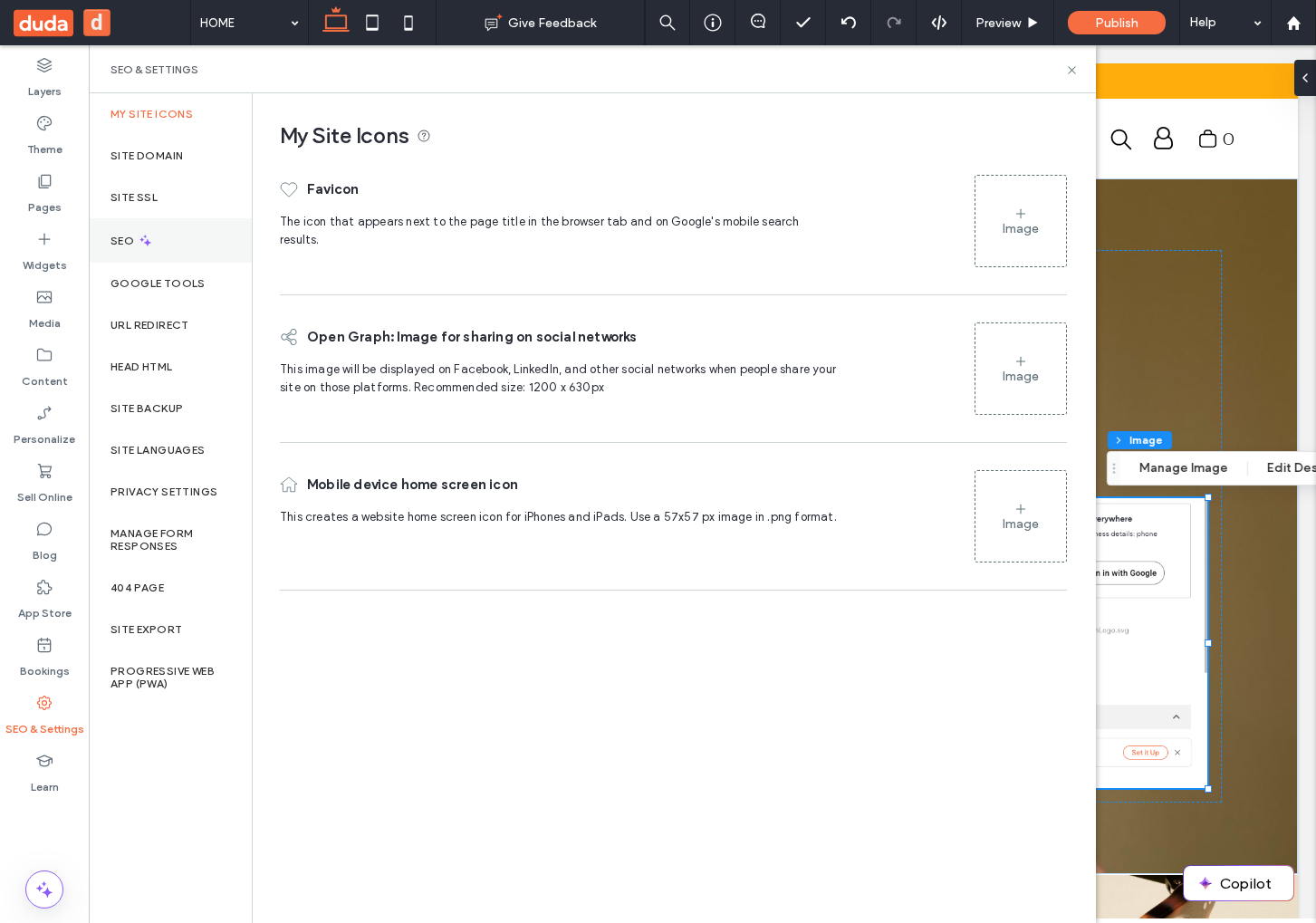
click at [114, 234] on label "SEO" at bounding box center [125, 241] width 27 height 13
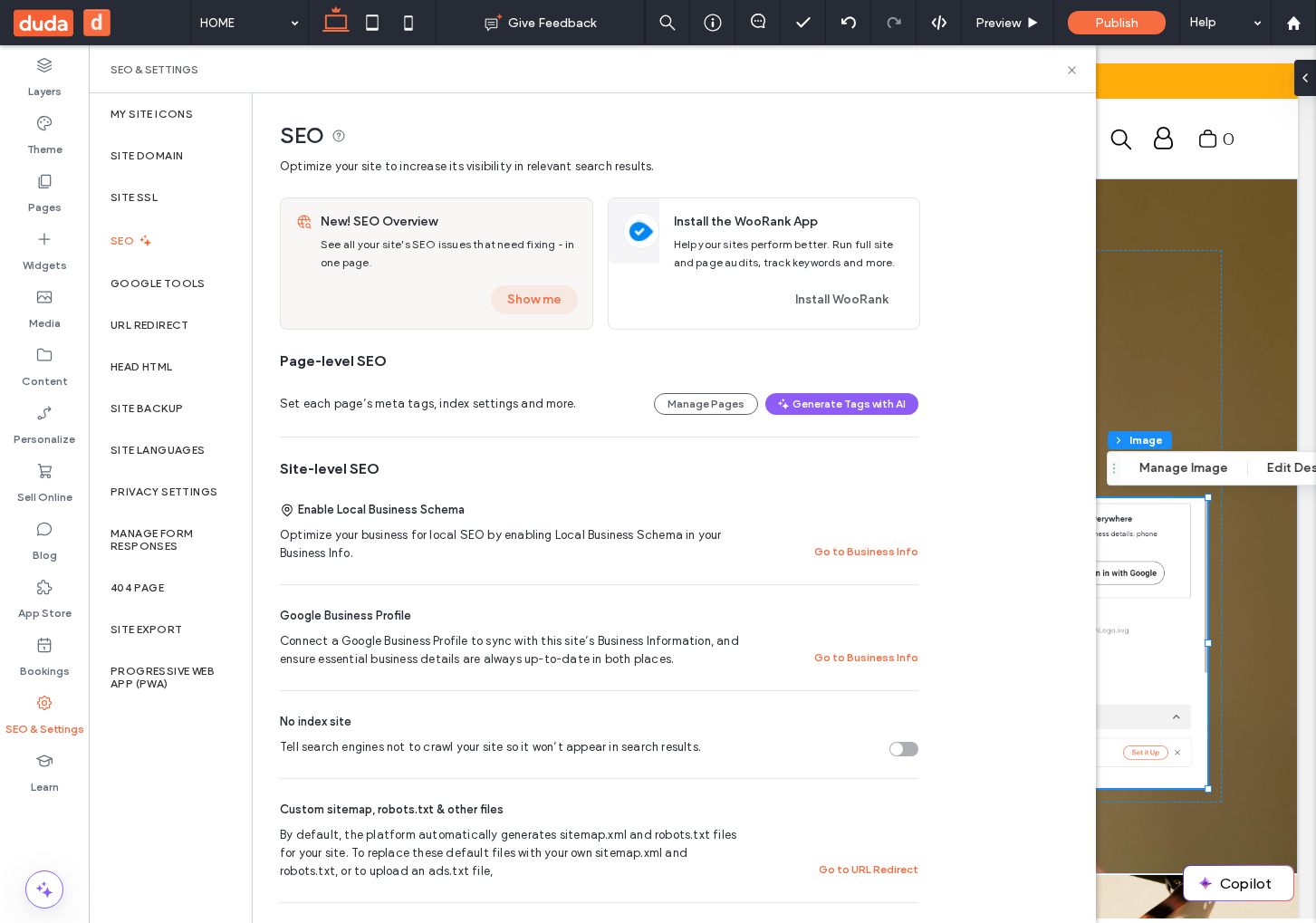
click at [522, 301] on button "Show me" at bounding box center [534, 299] width 87 height 29
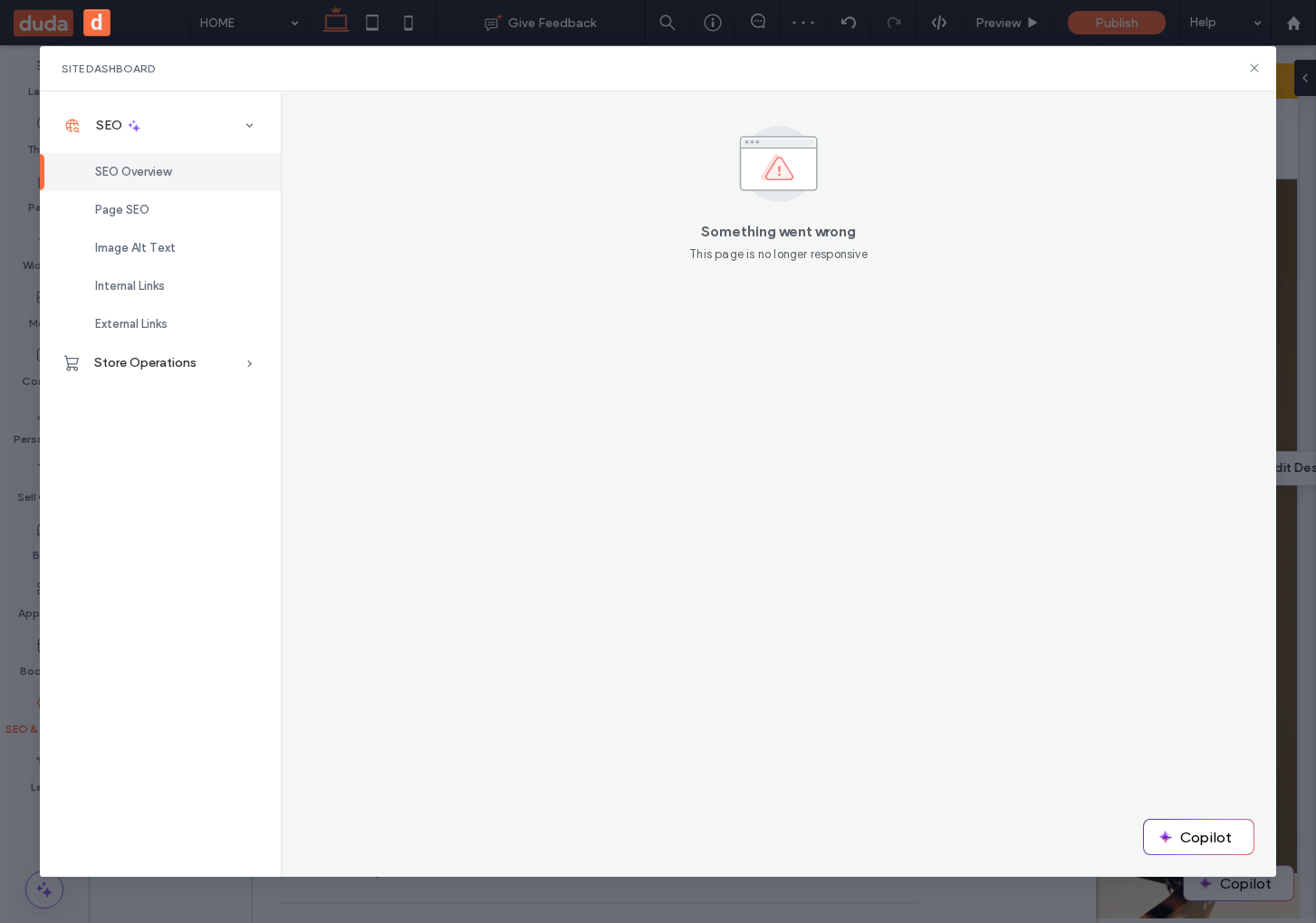
click at [107, 70] on span "Site Dashboard" at bounding box center [109, 68] width 95 height 14
click at [132, 200] on div "Page SEO" at bounding box center [160, 211] width 241 height 38
click at [181, 260] on div "Image Alt Text" at bounding box center [160, 248] width 241 height 38
click at [155, 188] on div "SEO Overview" at bounding box center [160, 172] width 241 height 38
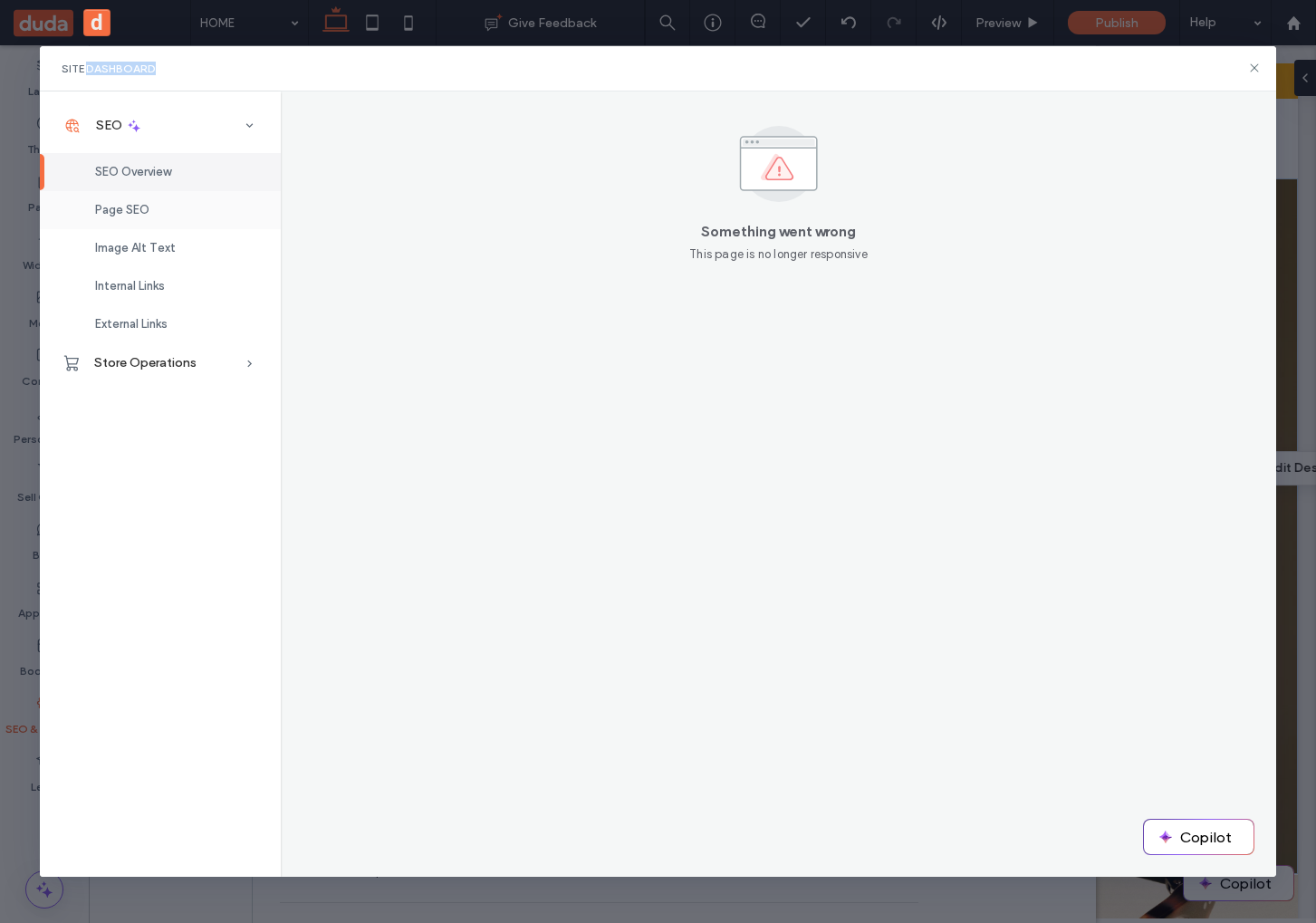
click at [180, 207] on div "Page SEO" at bounding box center [160, 211] width 241 height 38
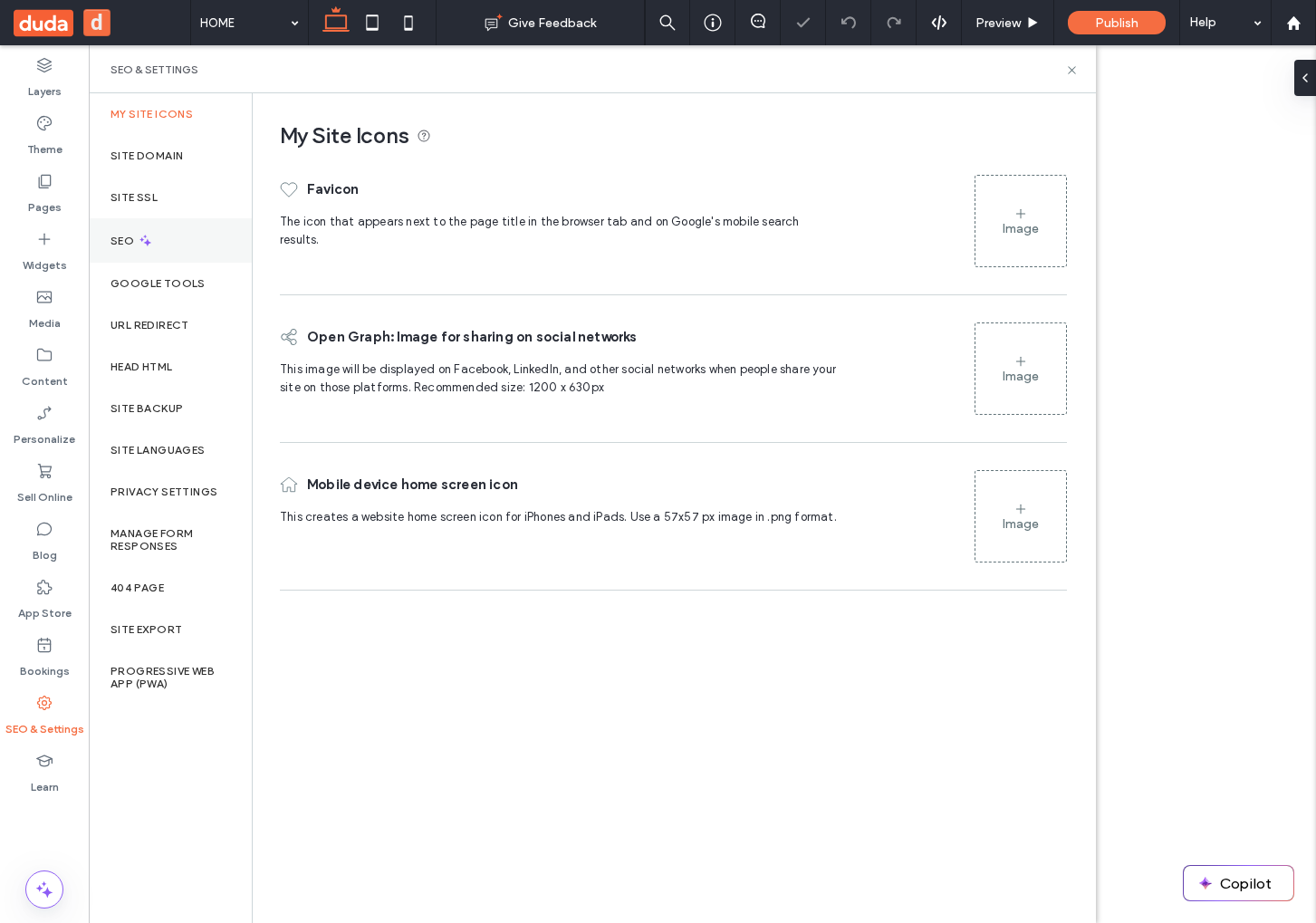
click at [186, 238] on div "SEO" at bounding box center [170, 240] width 163 height 44
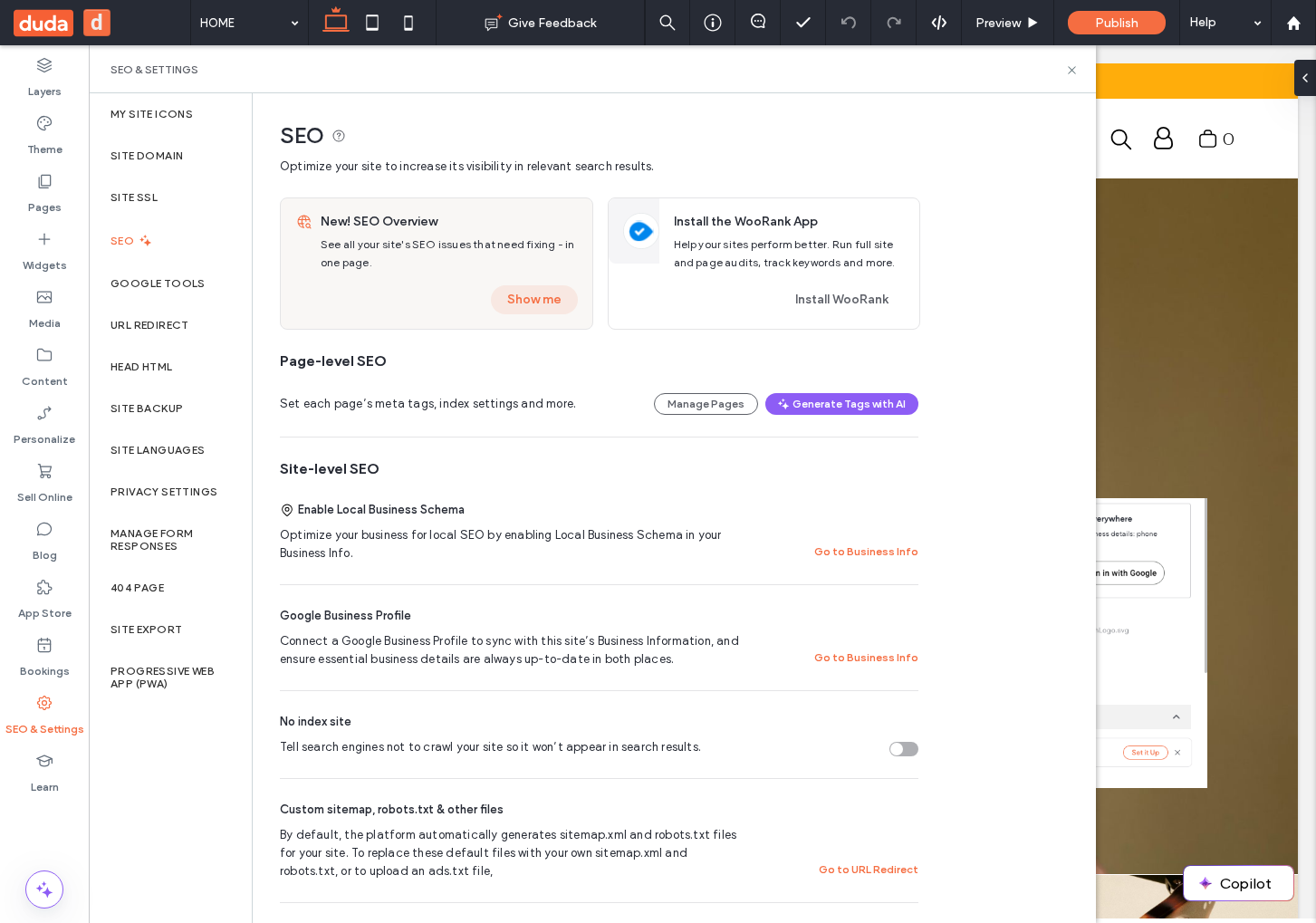
click at [500, 296] on button "Show me" at bounding box center [534, 299] width 87 height 29
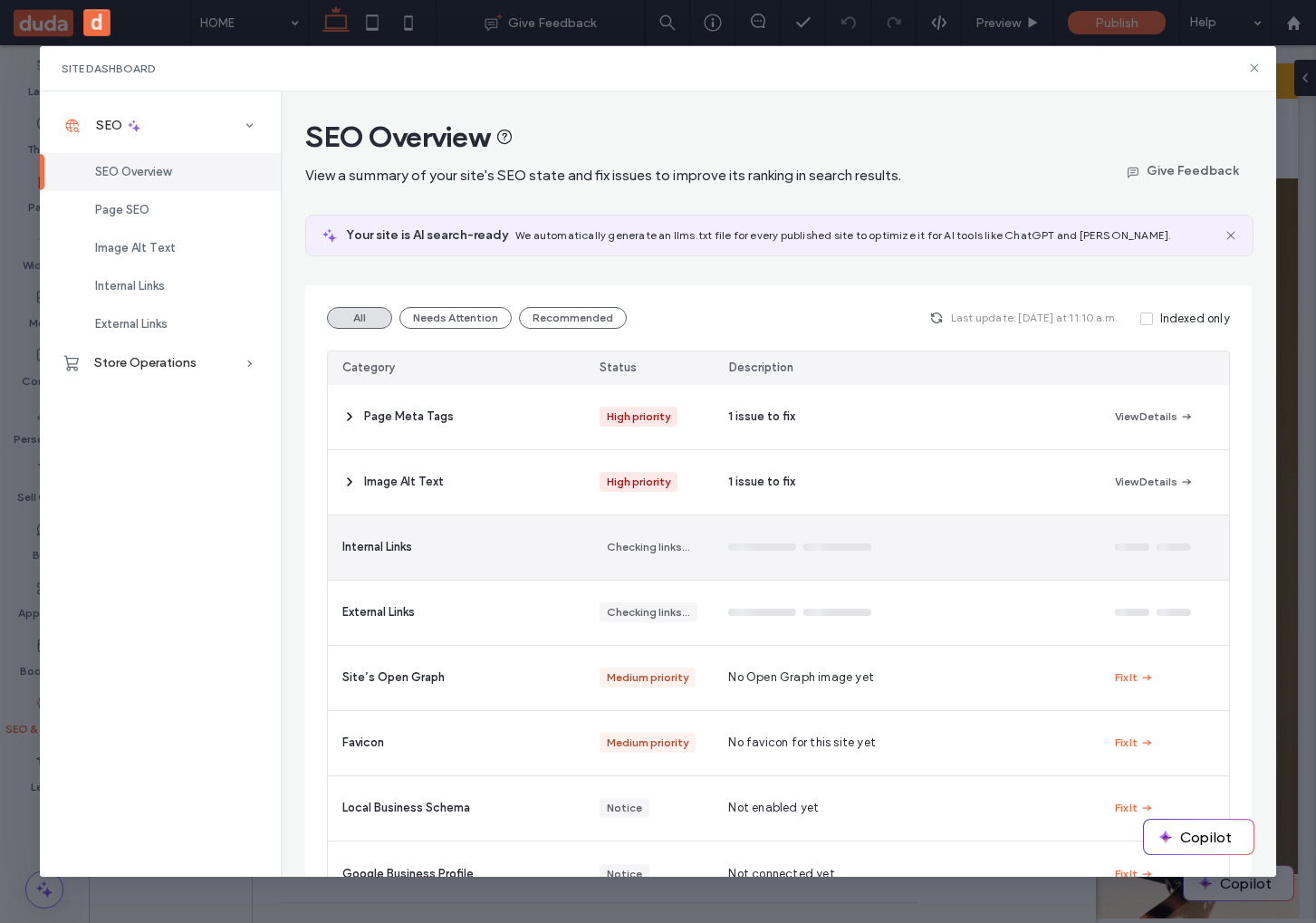
scroll to position [54, 0]
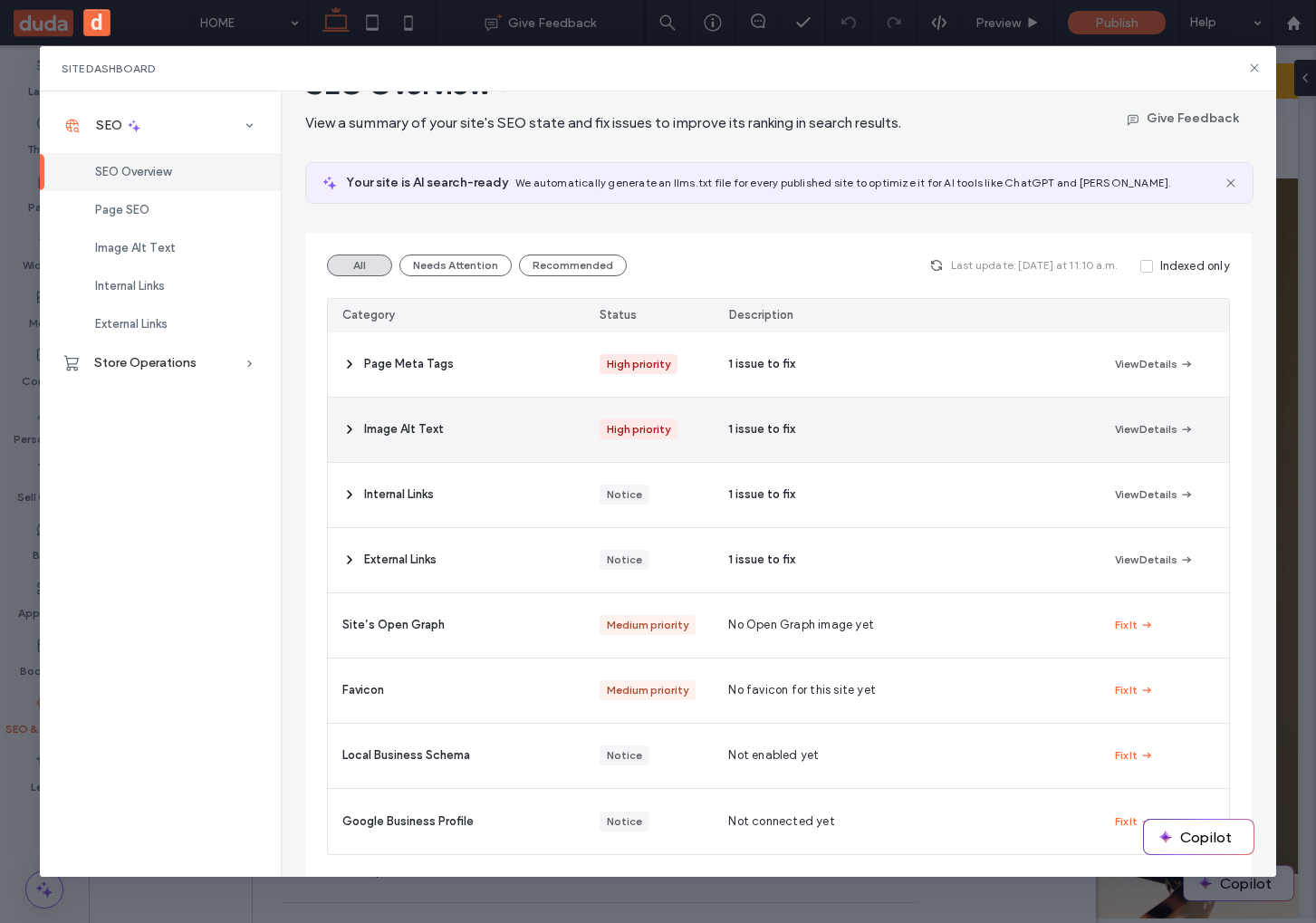
click at [346, 425] on icon at bounding box center [350, 429] width 15 height 15
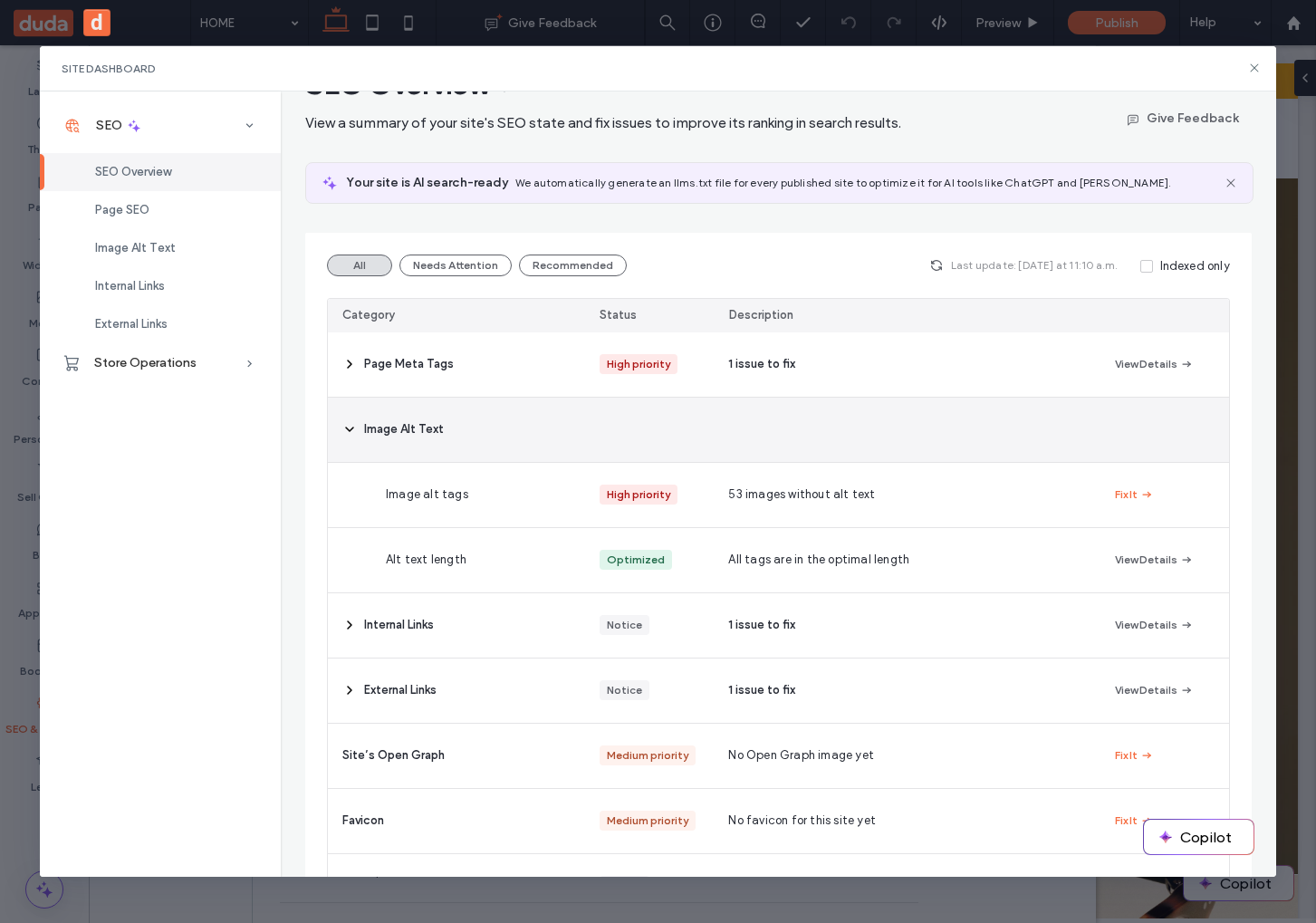
click at [344, 420] on span at bounding box center [350, 429] width 15 height 64
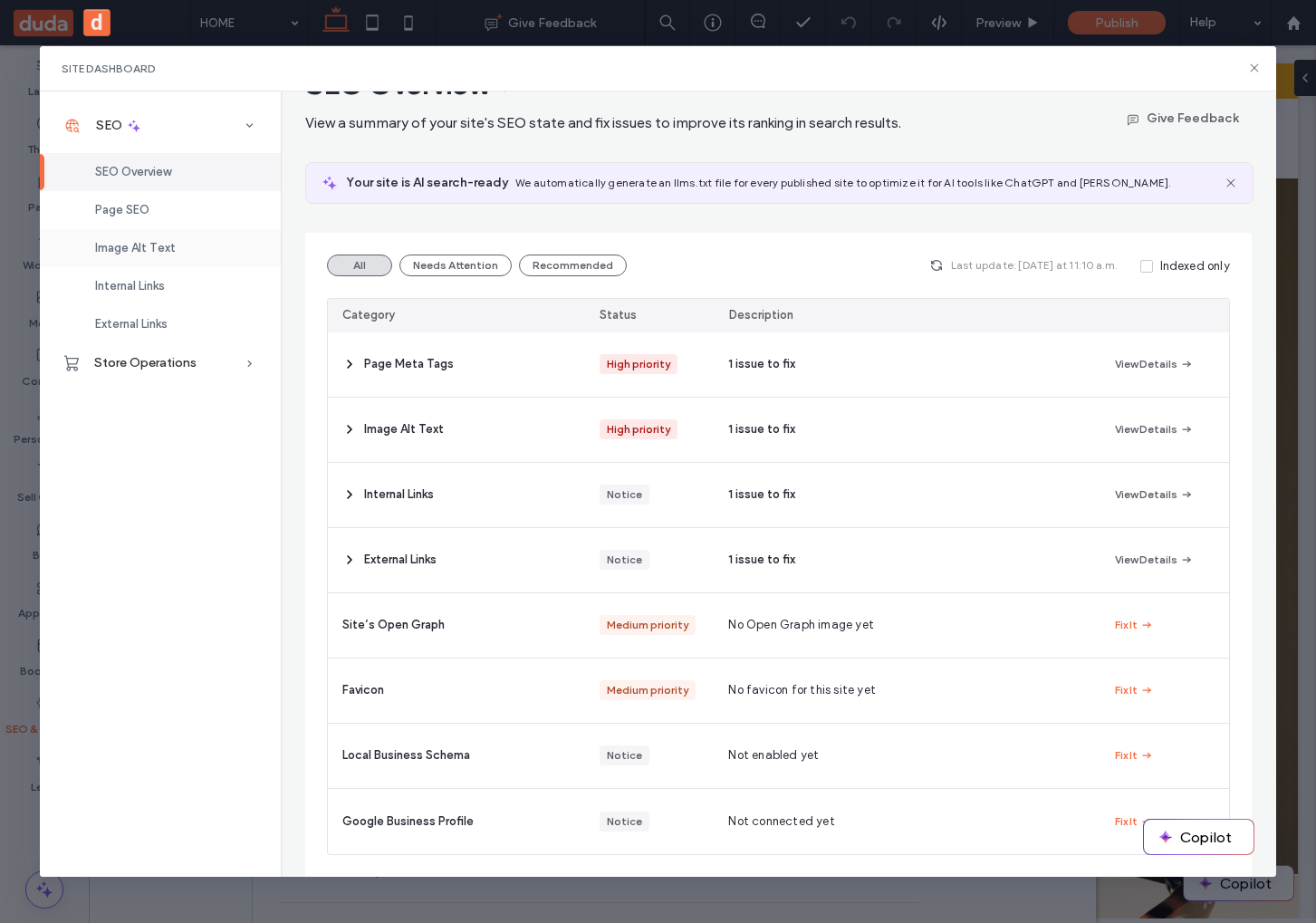
click at [175, 253] on div "Image Alt Text" at bounding box center [160, 248] width 241 height 38
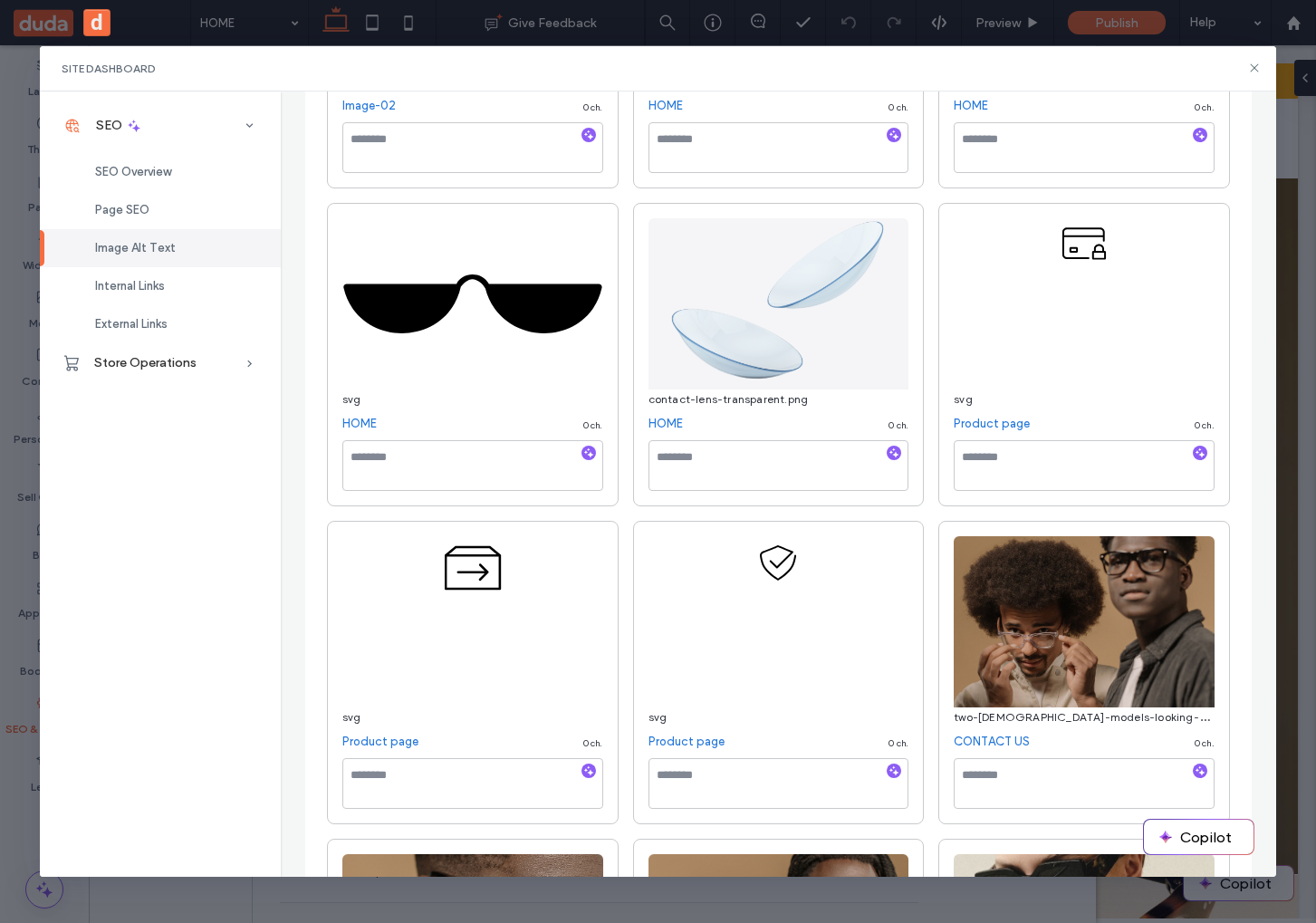
scroll to position [0, 0]
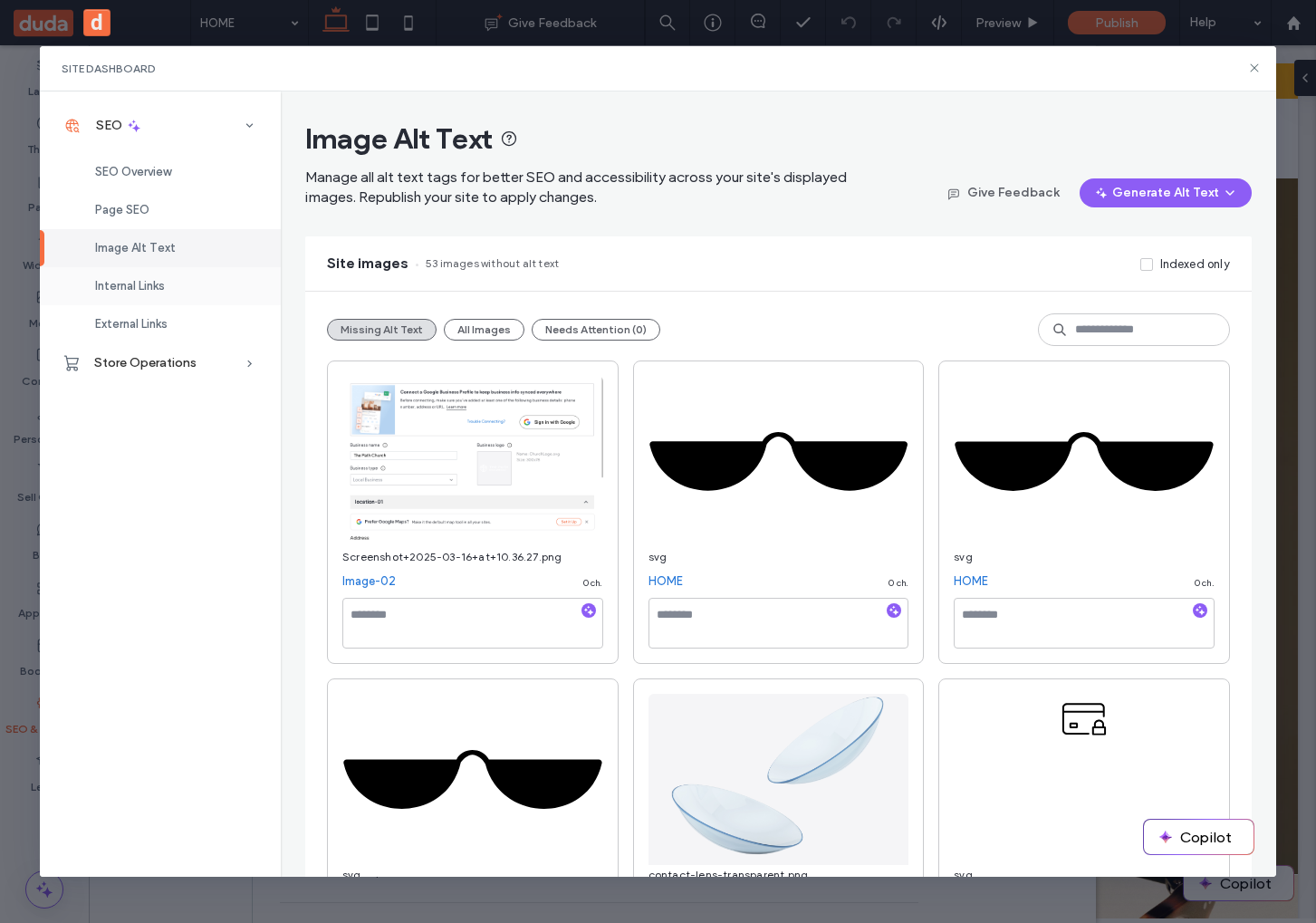
click at [161, 269] on div "Internal Links" at bounding box center [160, 287] width 241 height 38
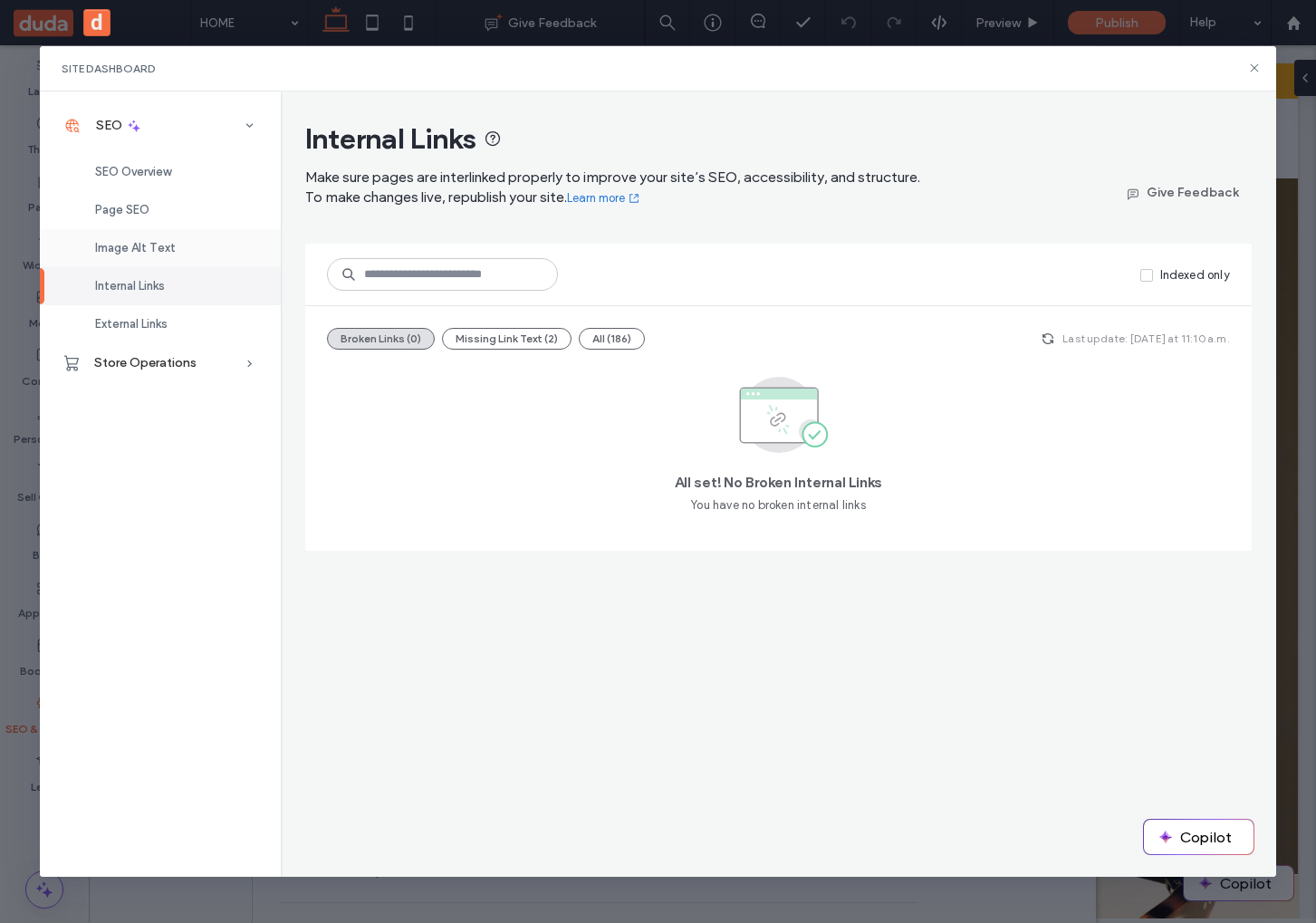
click at [117, 244] on span "Image Alt Text" at bounding box center [136, 247] width 81 height 14
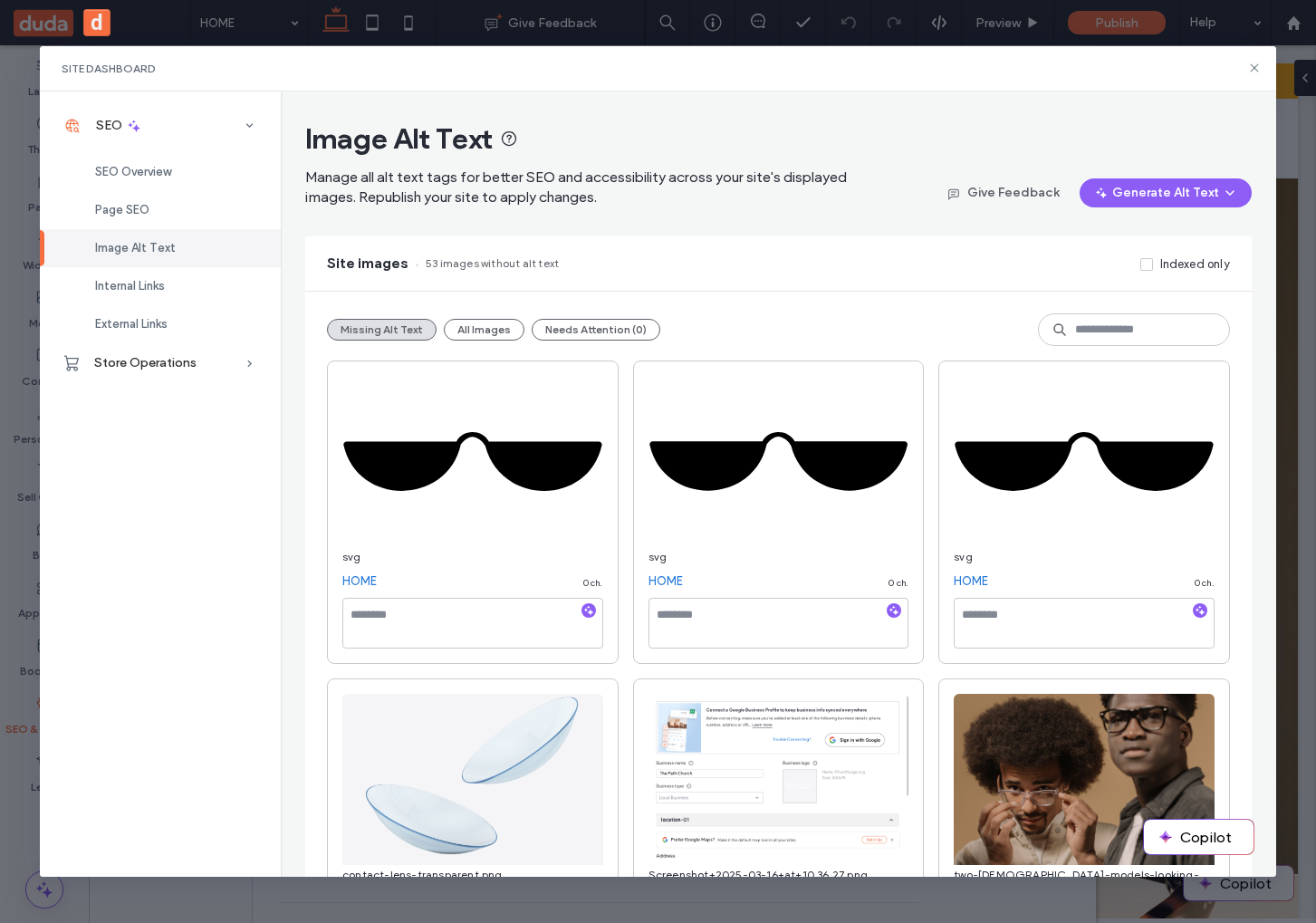
click at [463, 251] on div "Site images 53 images without alt text Indexed only" at bounding box center [778, 263] width 946 height 54
click at [1255, 70] on icon at bounding box center [1255, 68] width 15 height 15
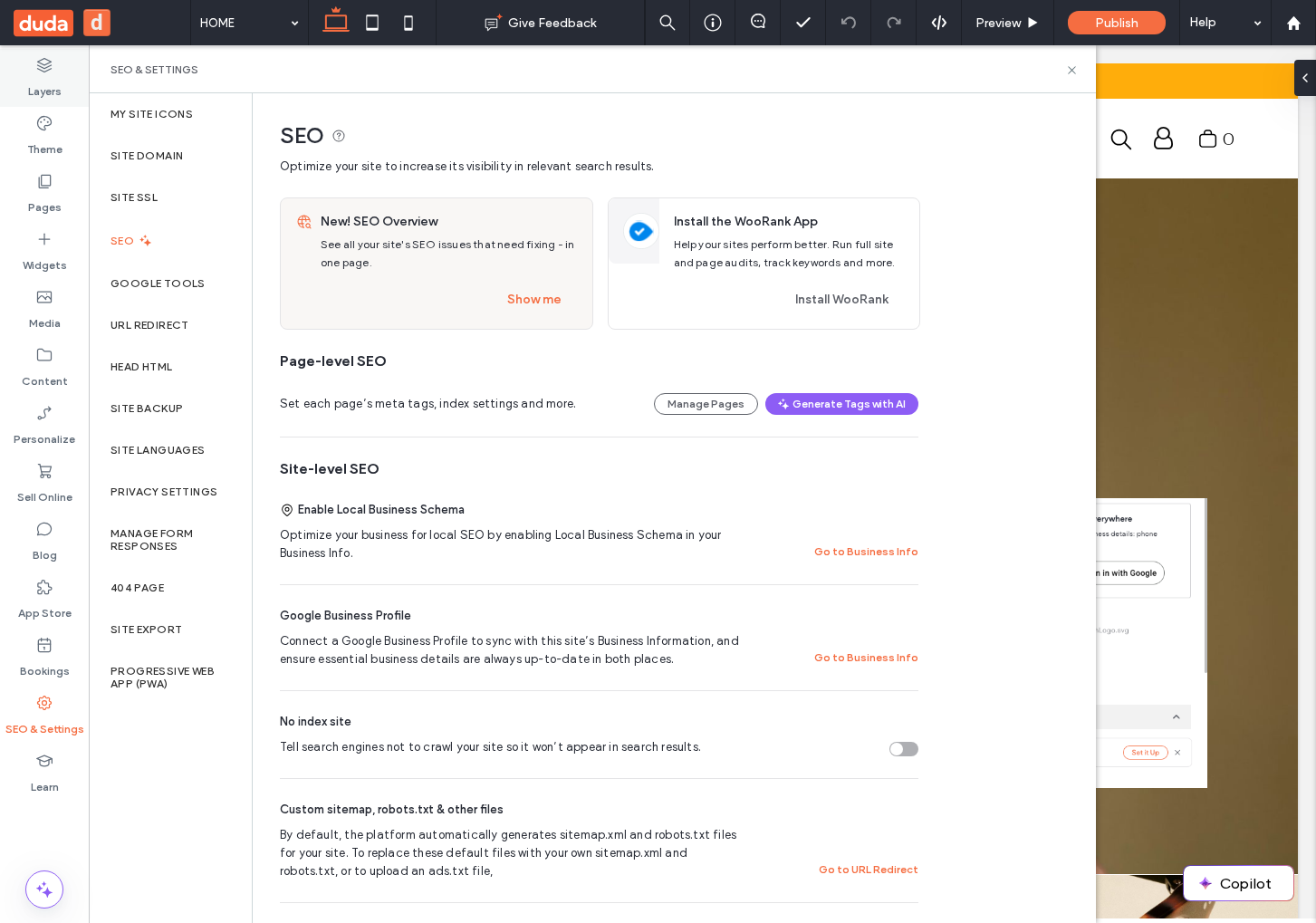
click at [56, 97] on label "Layers" at bounding box center [45, 87] width 34 height 26
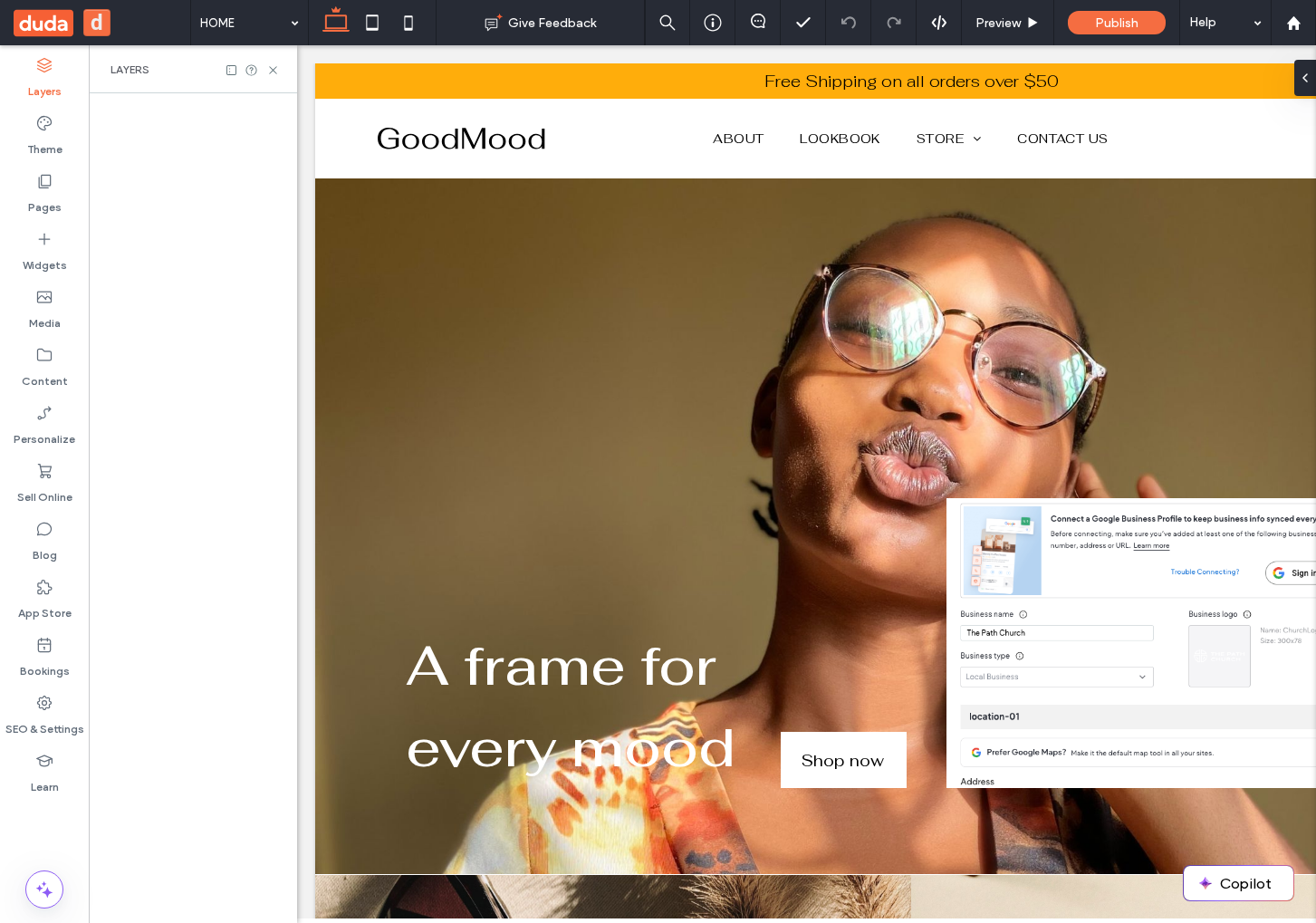
scroll to position [0, 208]
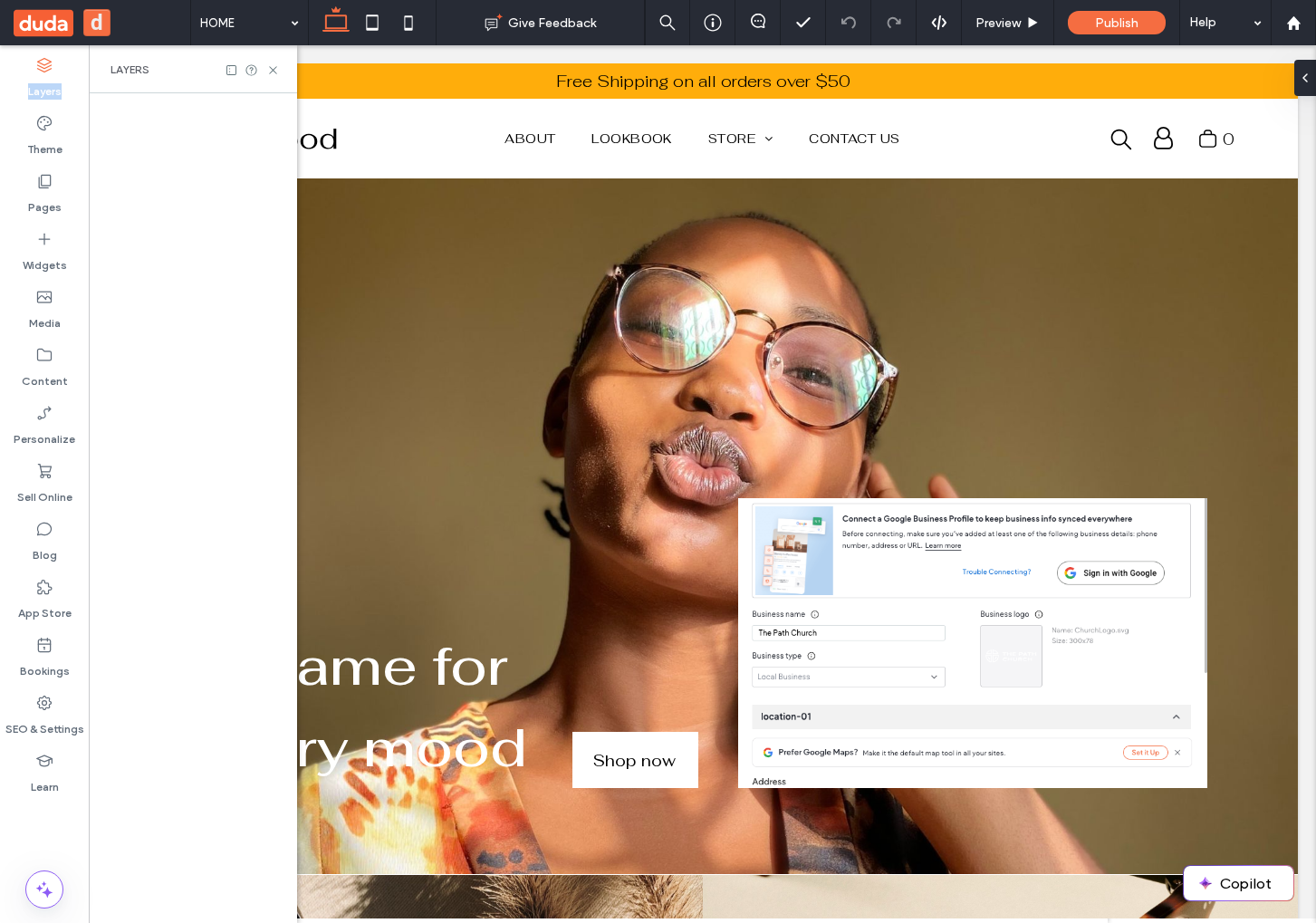
click at [56, 97] on label "Layers" at bounding box center [45, 87] width 34 height 26
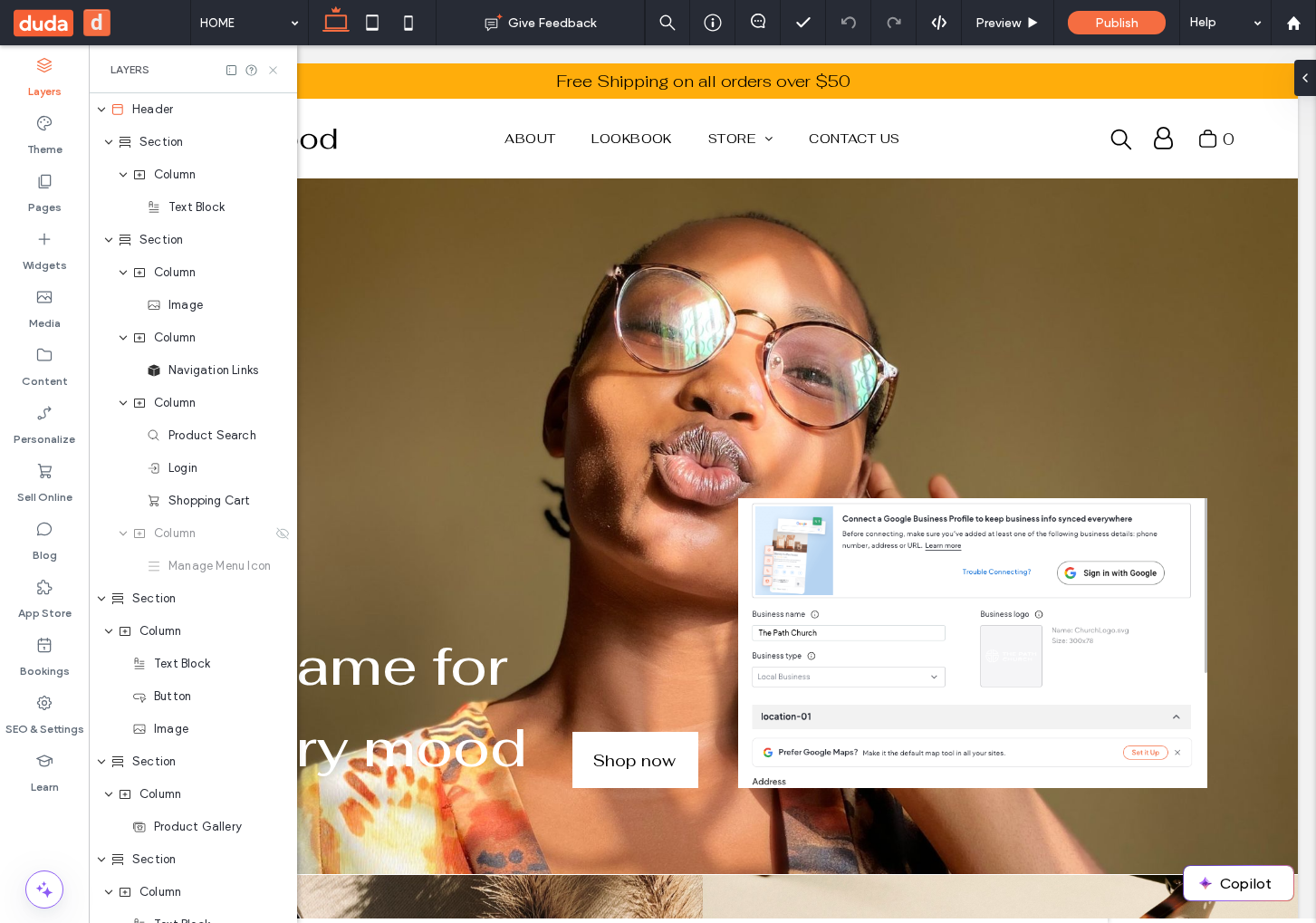
click at [277, 69] on icon at bounding box center [273, 70] width 14 height 14
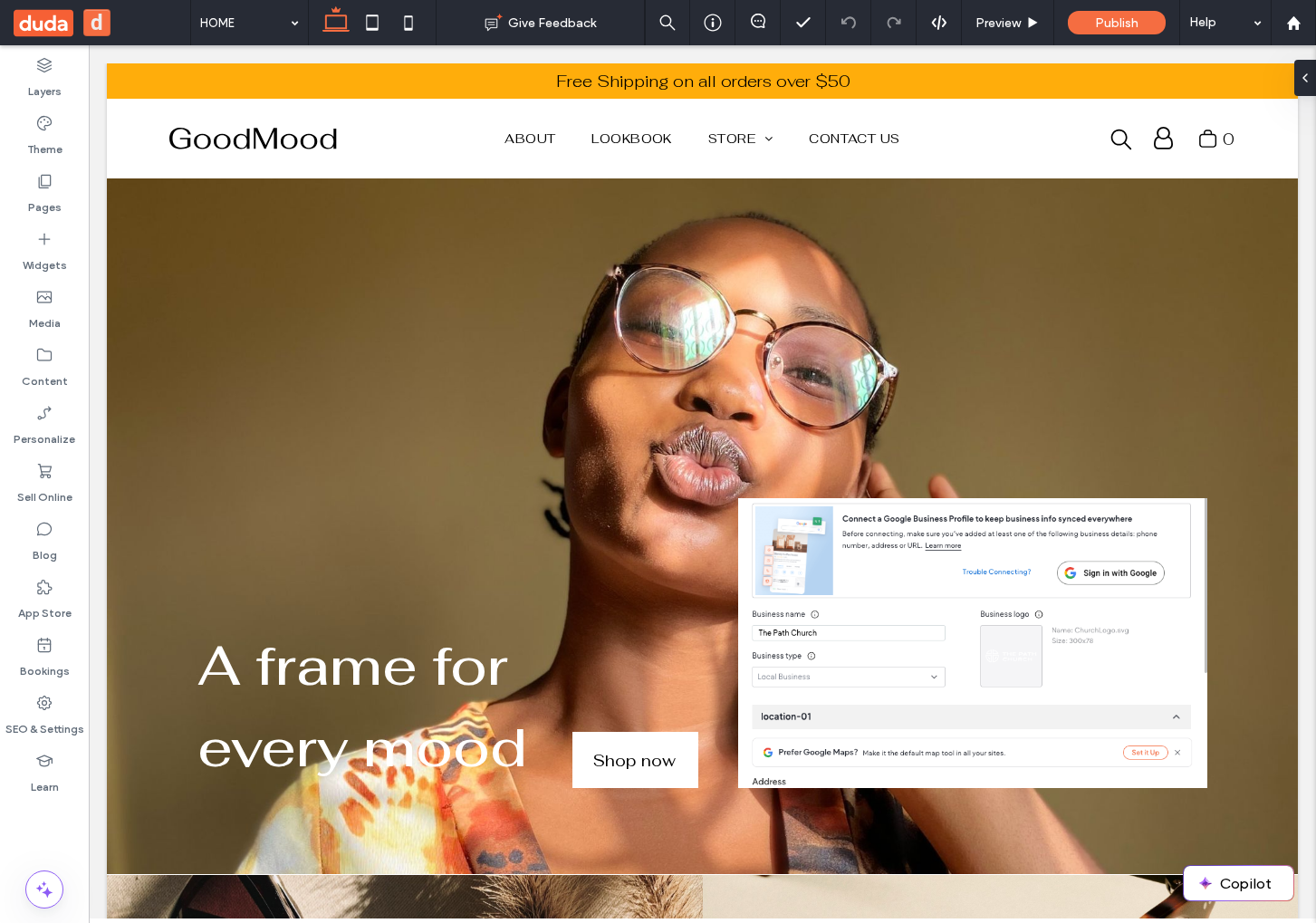
scroll to position [0, 0]
click at [59, 385] on label "Content" at bounding box center [45, 376] width 46 height 26
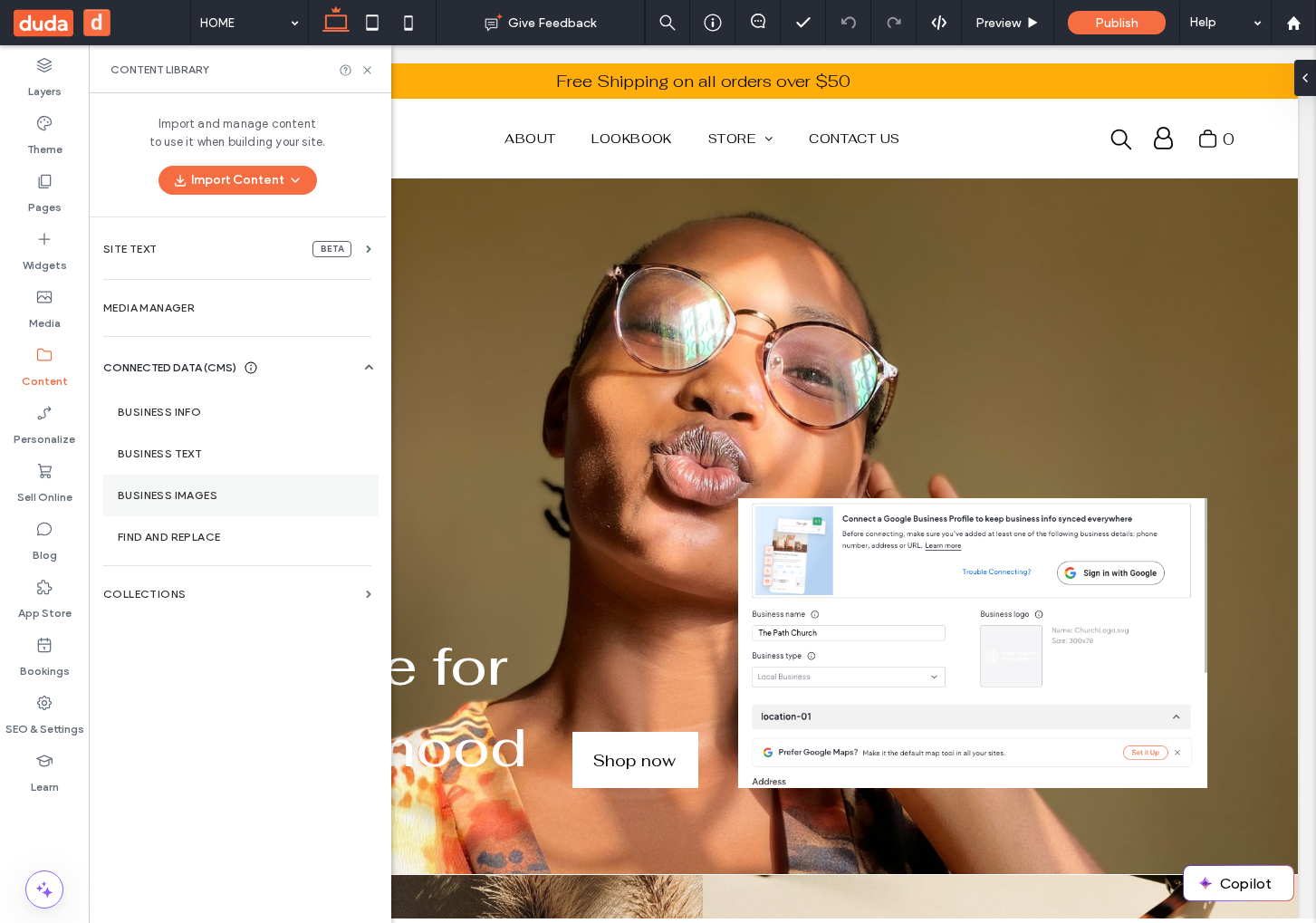
click at [131, 483] on section "Business Images" at bounding box center [241, 494] width 276 height 41
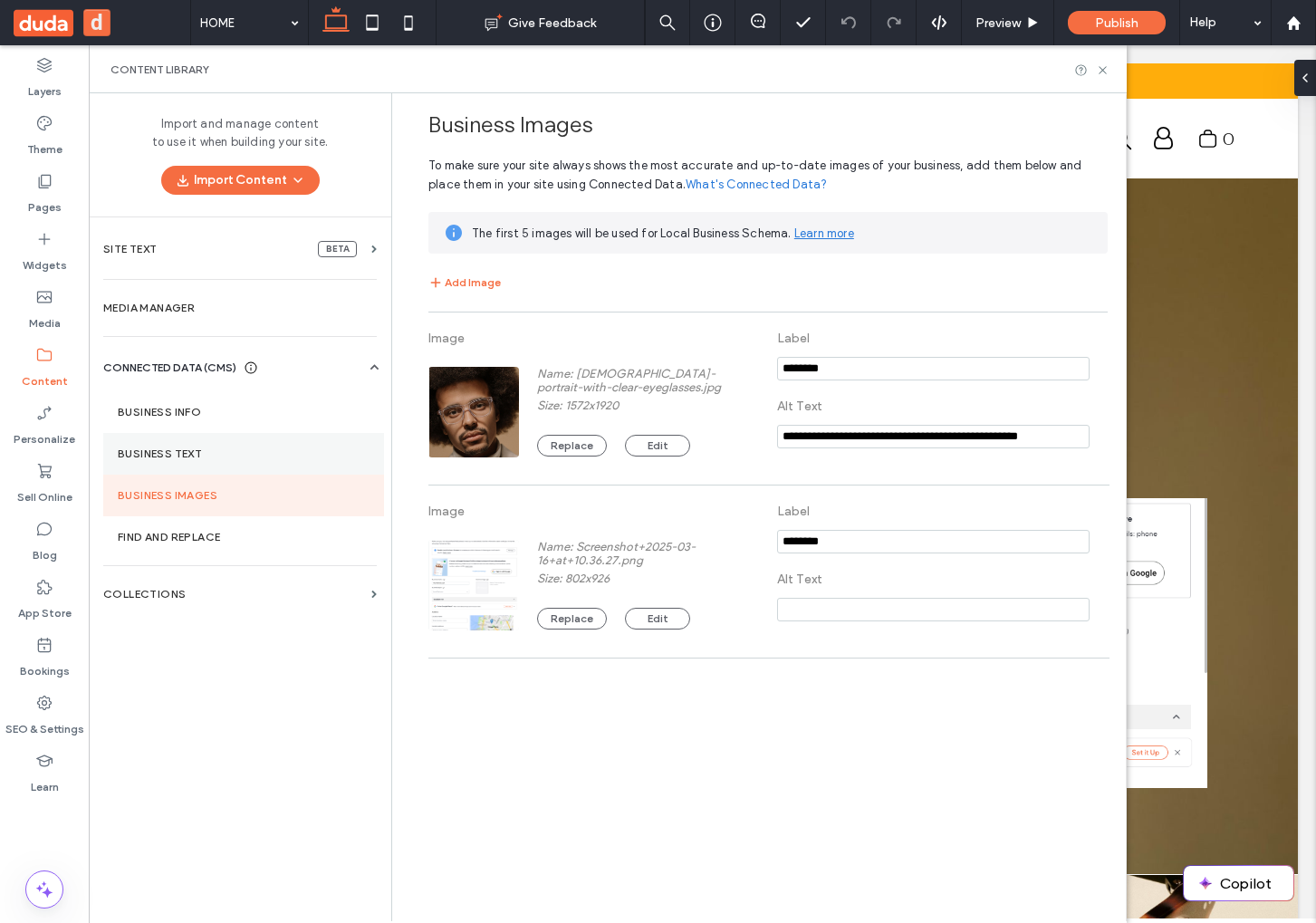
click at [200, 461] on section "Business Text" at bounding box center [244, 453] width 281 height 41
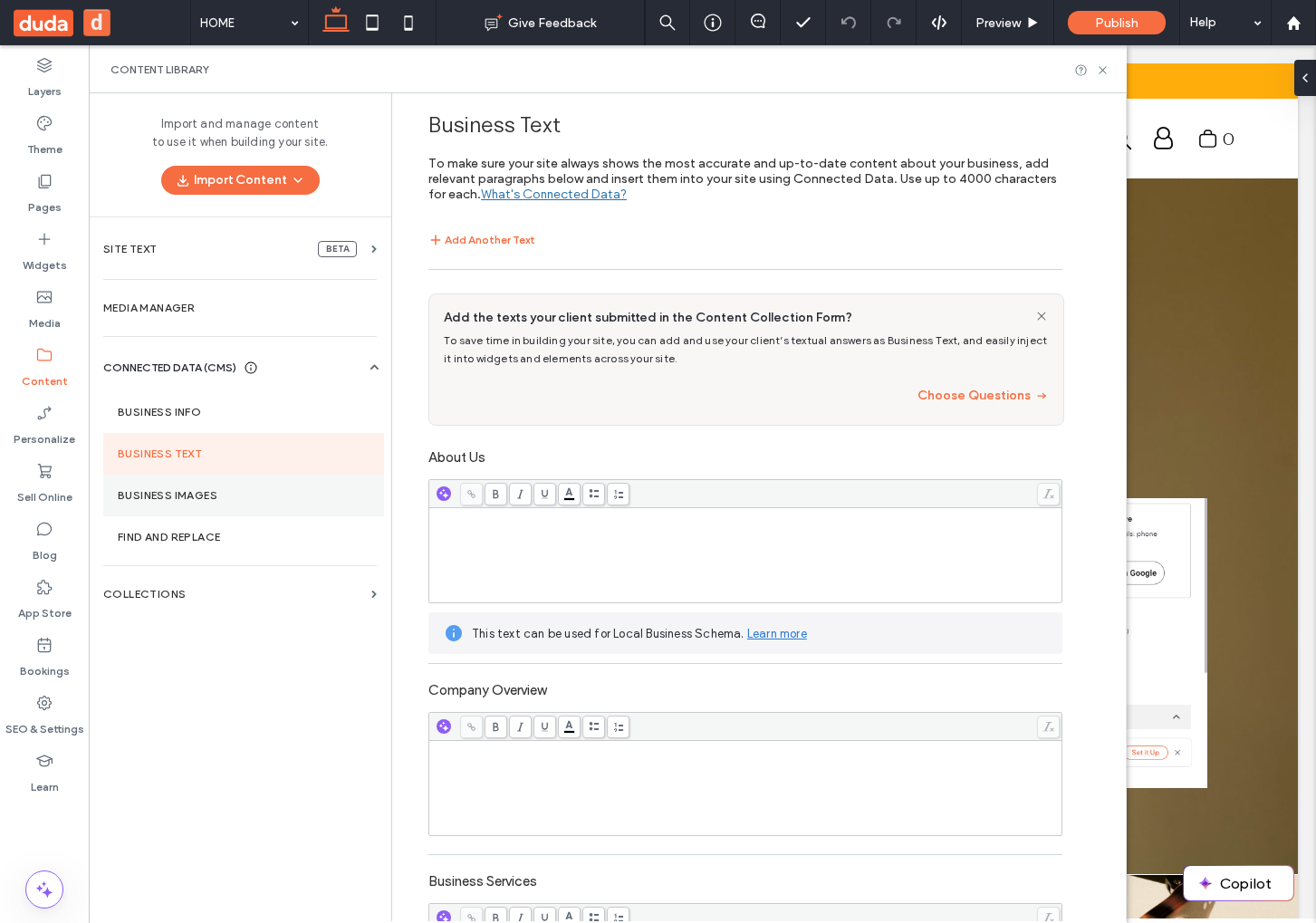
click at [148, 486] on section "Business Images" at bounding box center [244, 494] width 281 height 41
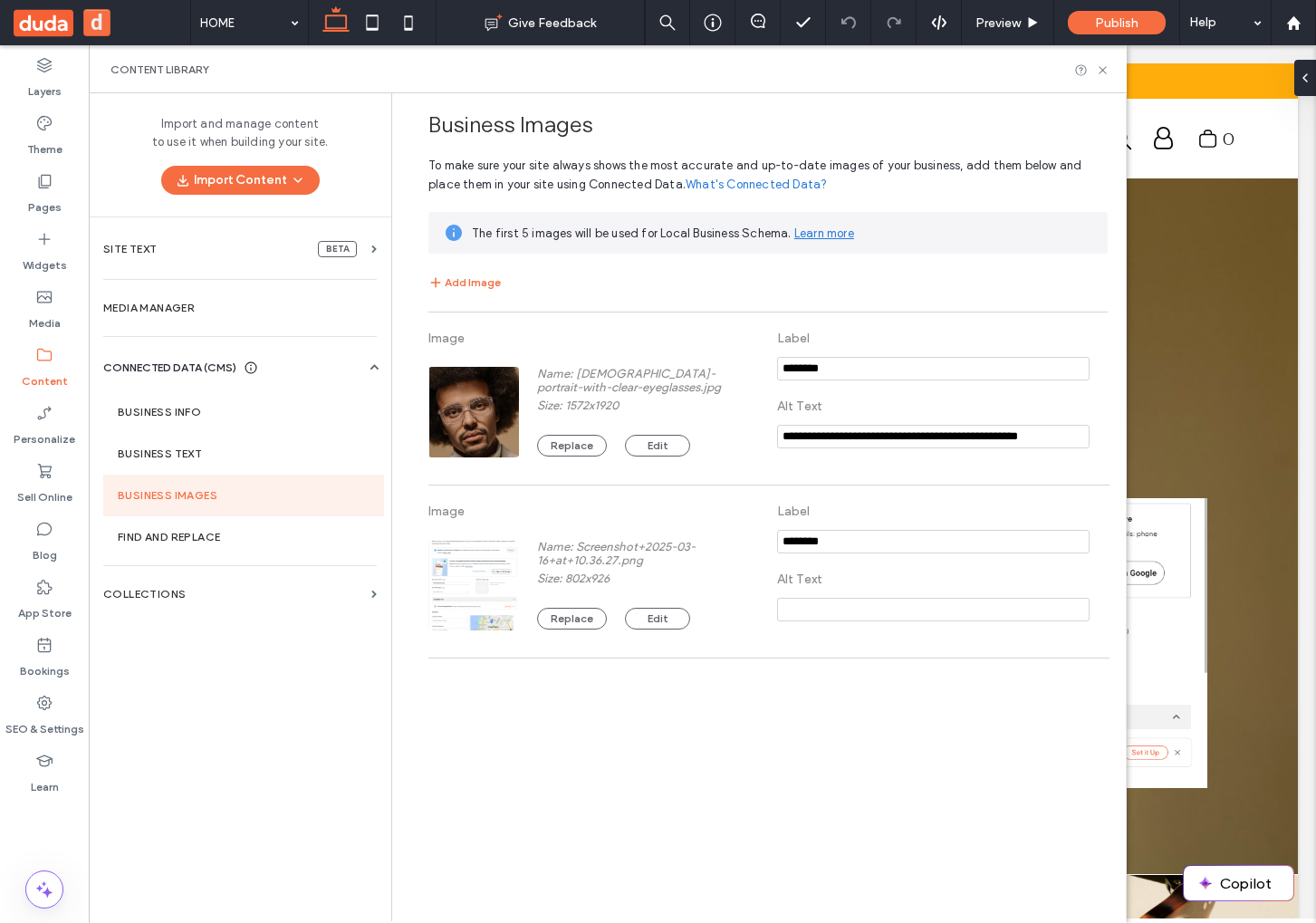
click at [543, 697] on div "**********" at bounding box center [763, 506] width 724 height 826
click at [228, 415] on label "Business Info" at bounding box center [244, 412] width 252 height 13
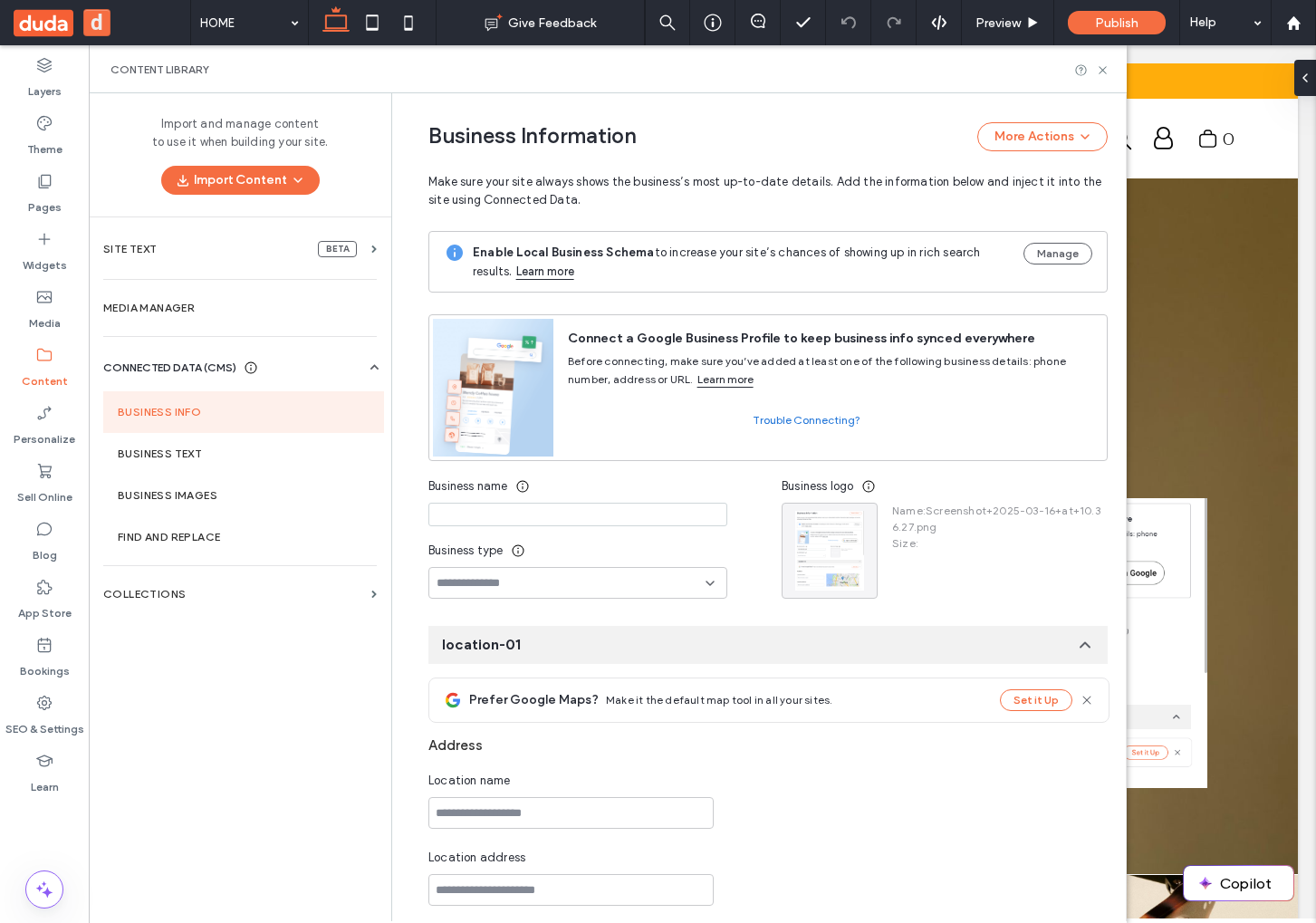
scroll to position [116, 0]
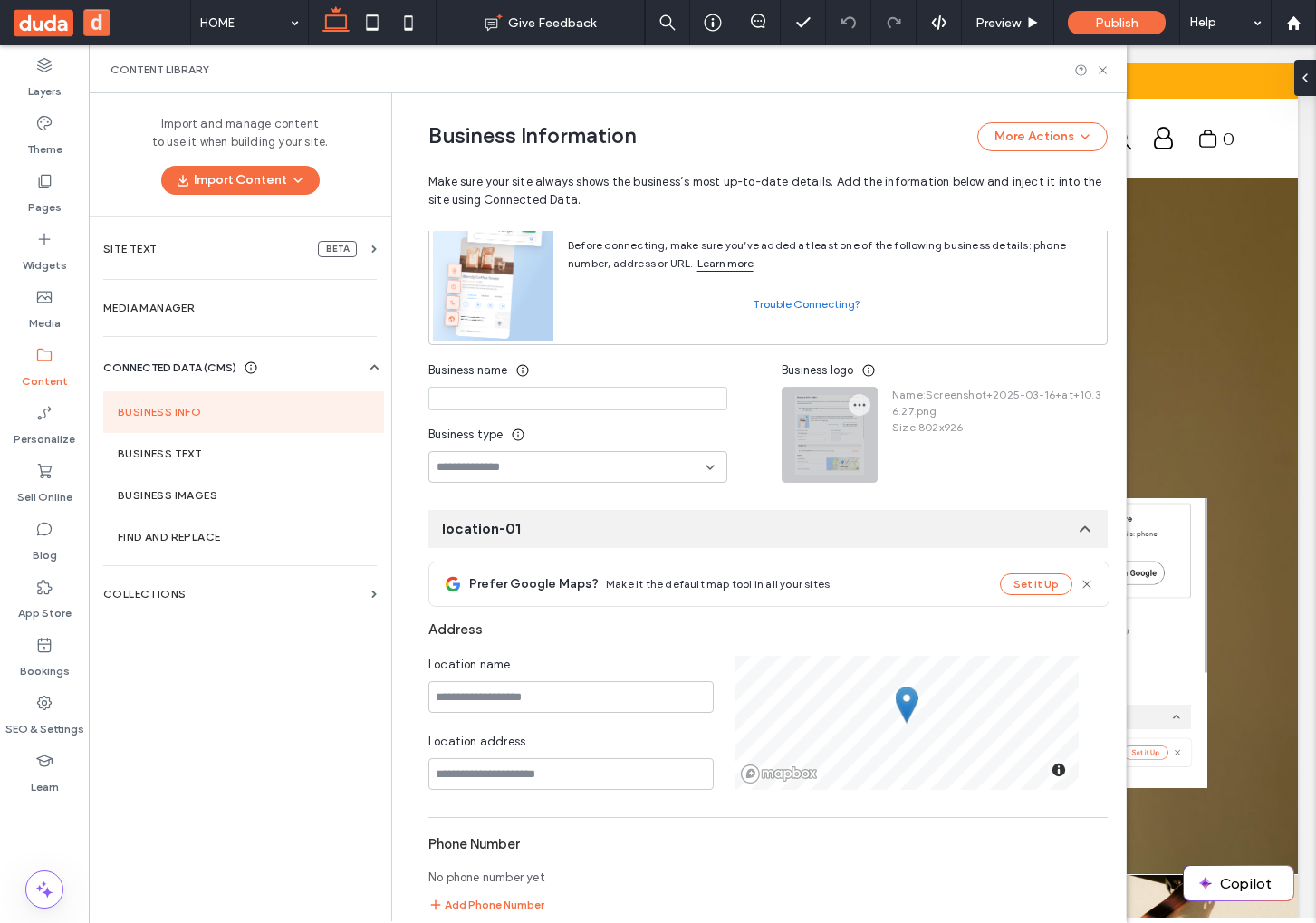
click at [822, 455] on div at bounding box center [829, 434] width 94 height 94
click at [861, 413] on div at bounding box center [829, 434] width 94 height 94
click at [852, 402] on icon "button" at bounding box center [859, 405] width 15 height 15
click at [862, 443] on icon at bounding box center [862, 450] width 15 height 15
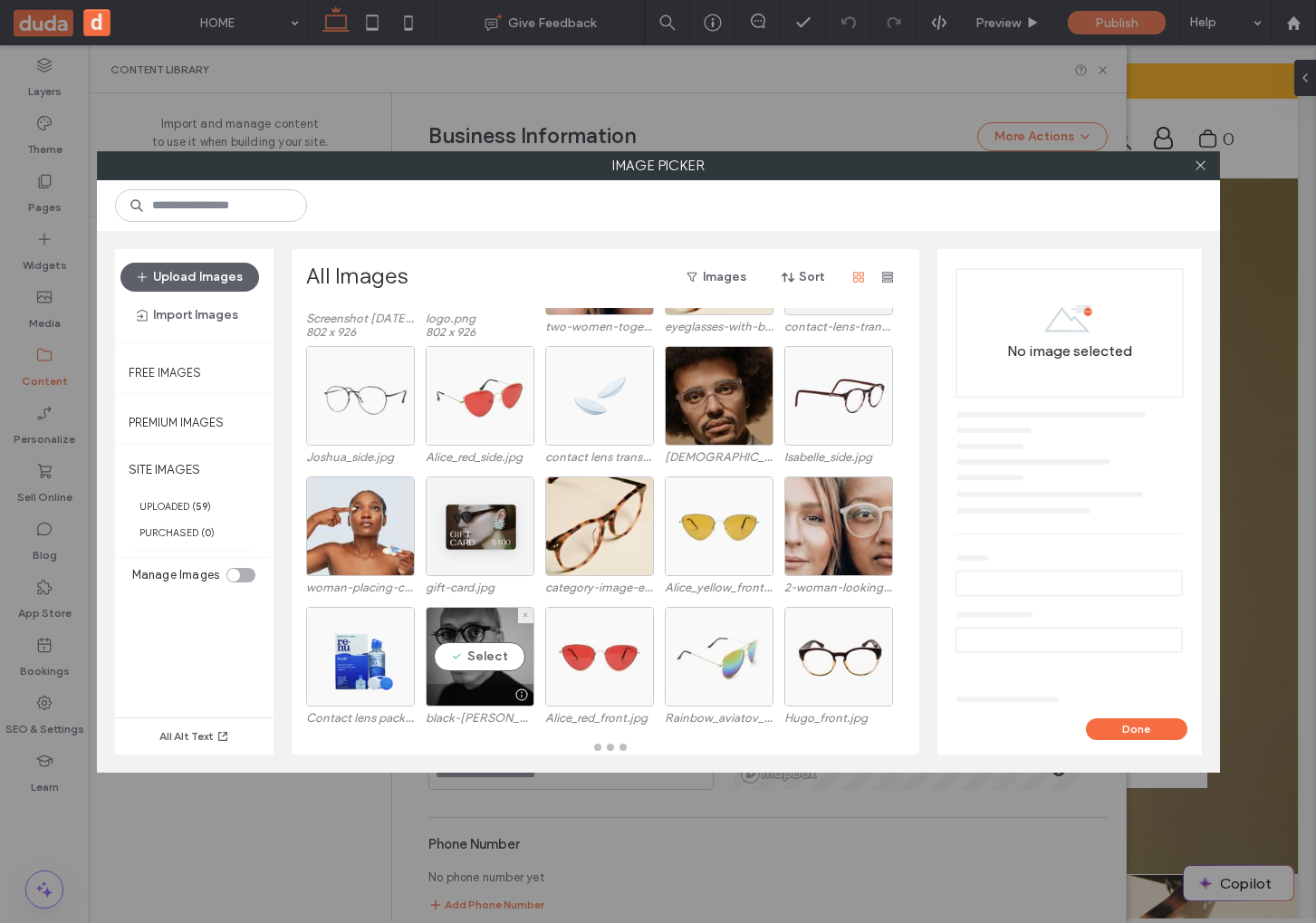
scroll to position [128, 0]
click at [380, 659] on div "Select" at bounding box center [360, 656] width 109 height 100
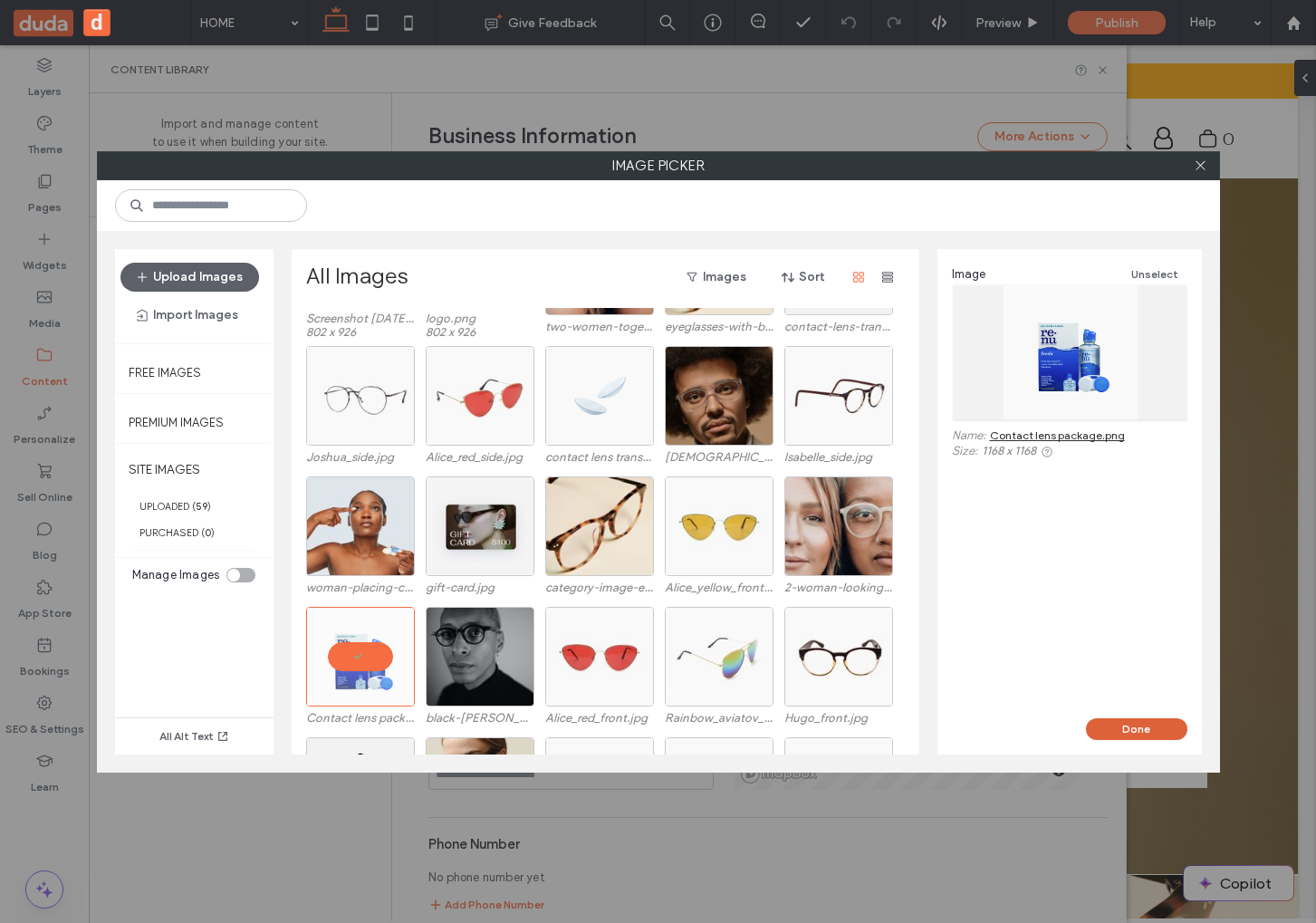
click at [1107, 727] on button "Done" at bounding box center [1137, 729] width 102 height 22
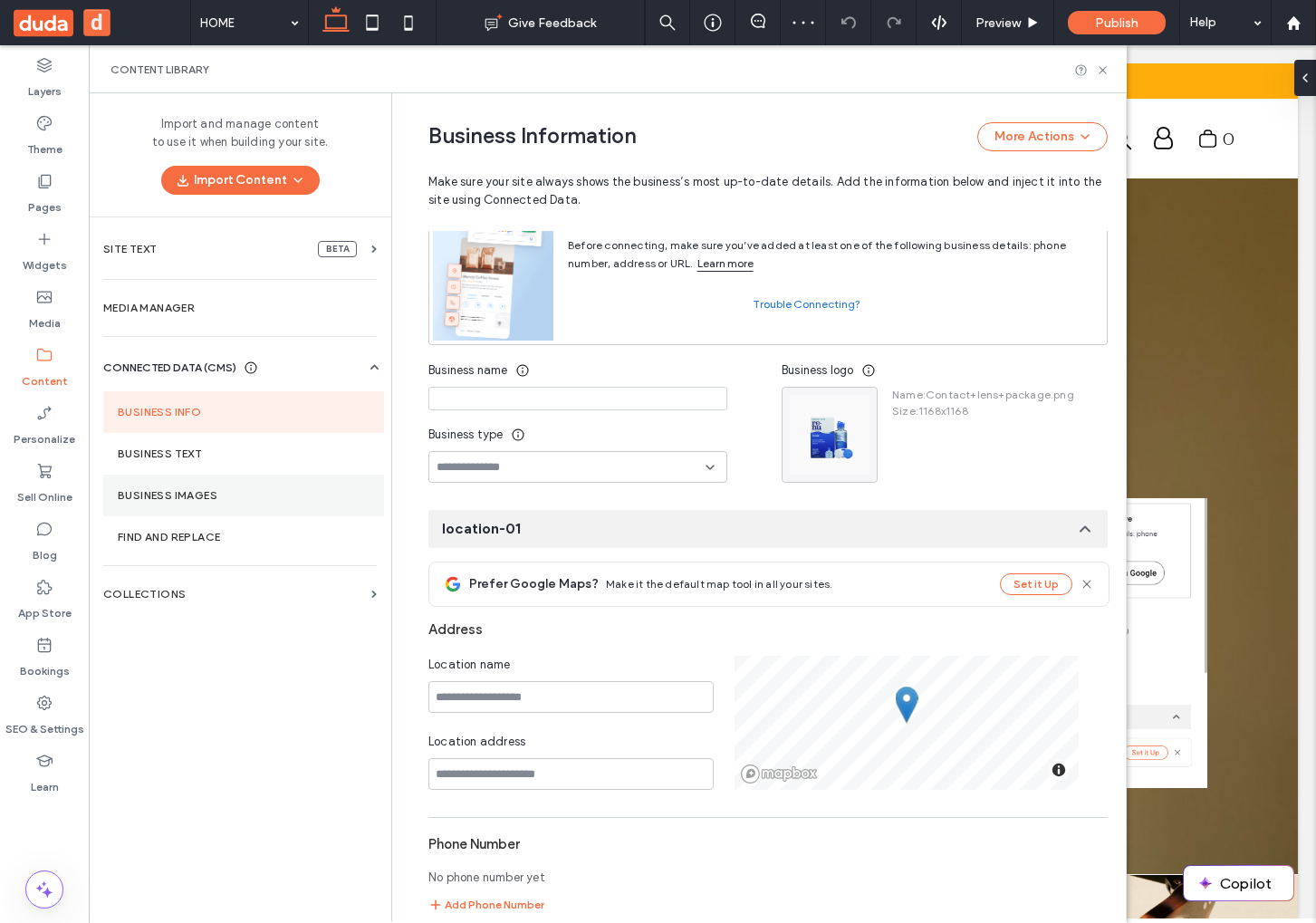
click at [214, 503] on section "Business Images" at bounding box center [244, 494] width 281 height 41
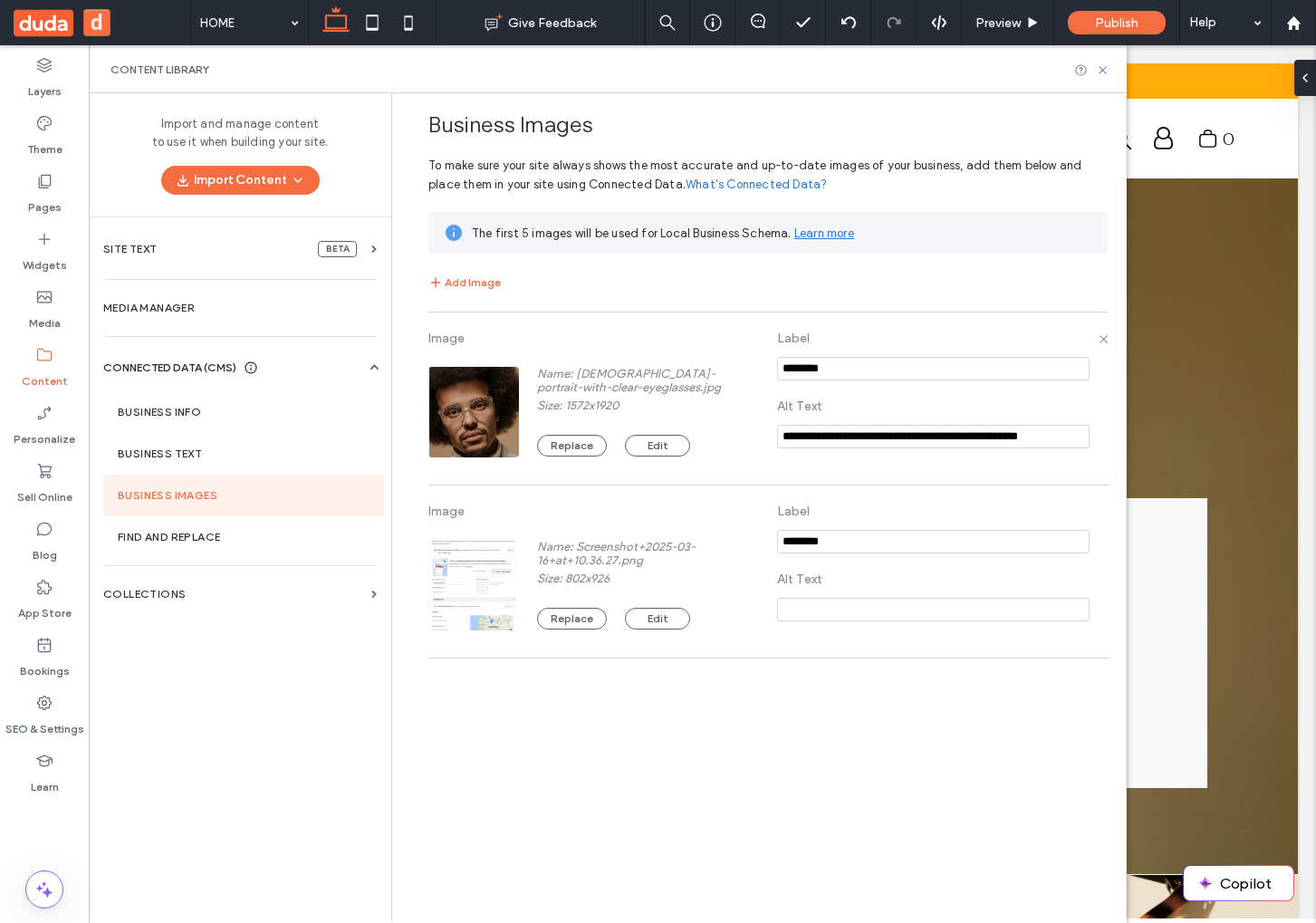
scroll to position [0, 0]
click at [253, 464] on section "Business Text" at bounding box center [244, 453] width 281 height 41
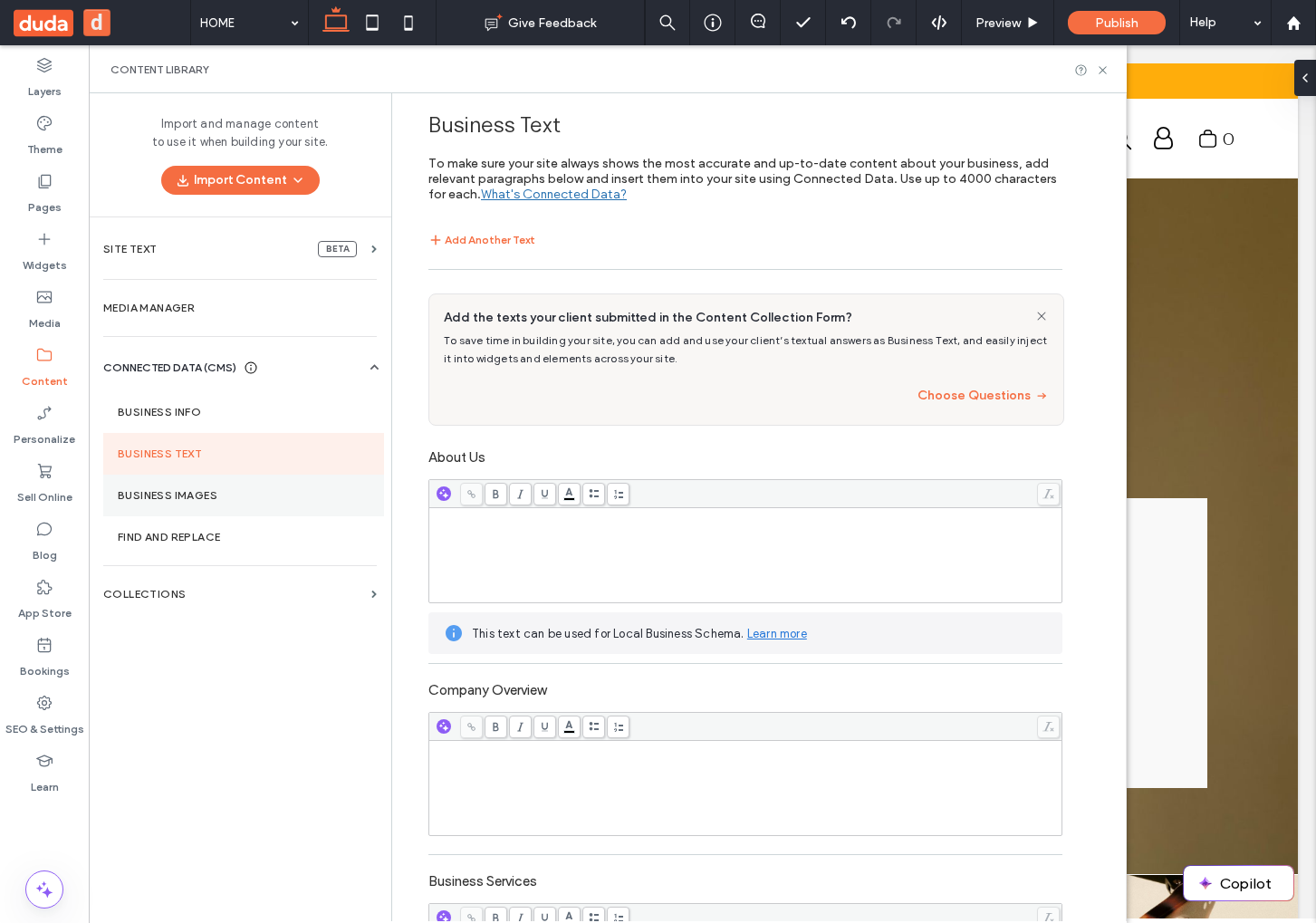
click at [159, 492] on label "Business Images" at bounding box center [244, 495] width 252 height 13
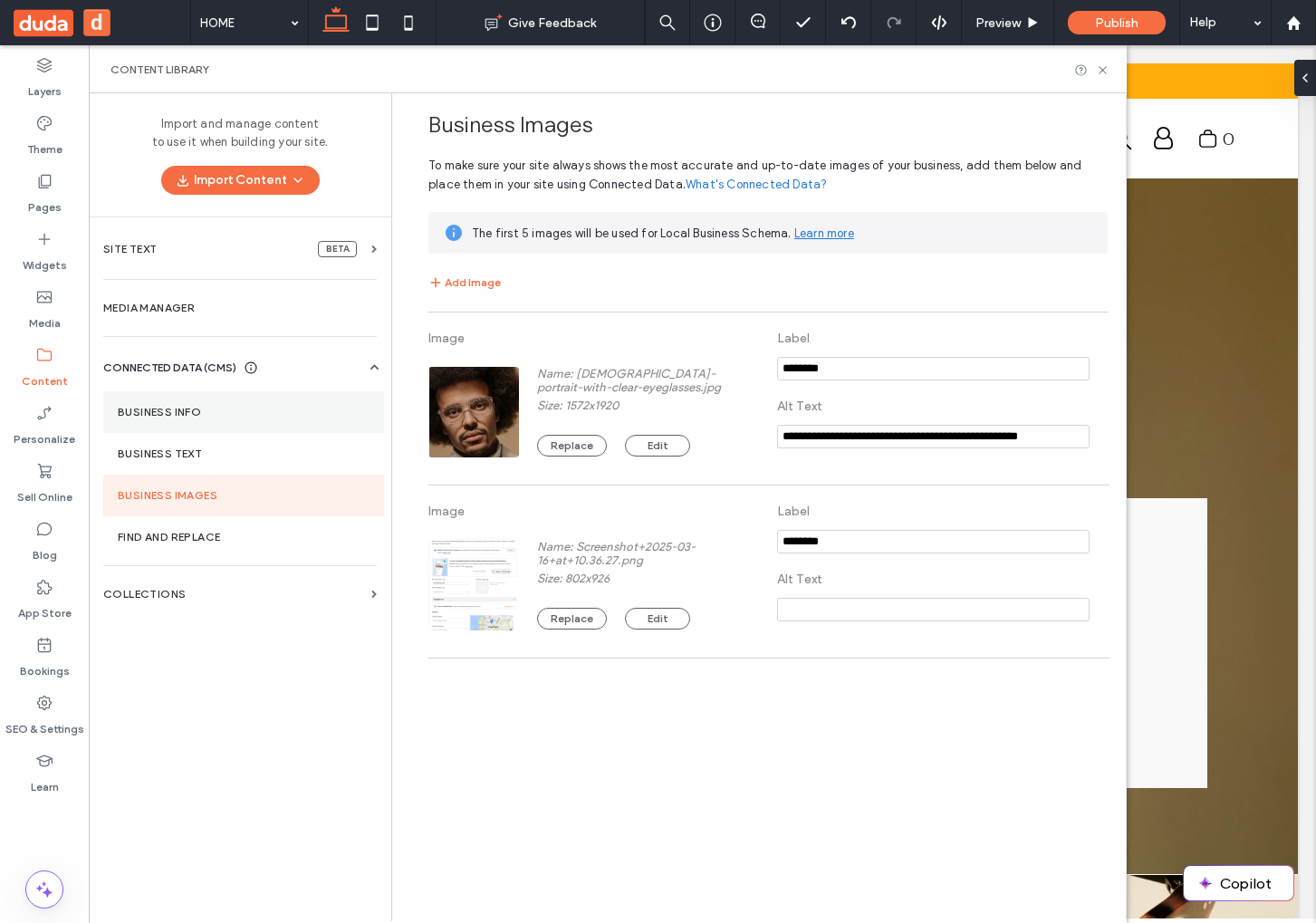
click at [279, 419] on section "Business Info" at bounding box center [244, 411] width 281 height 41
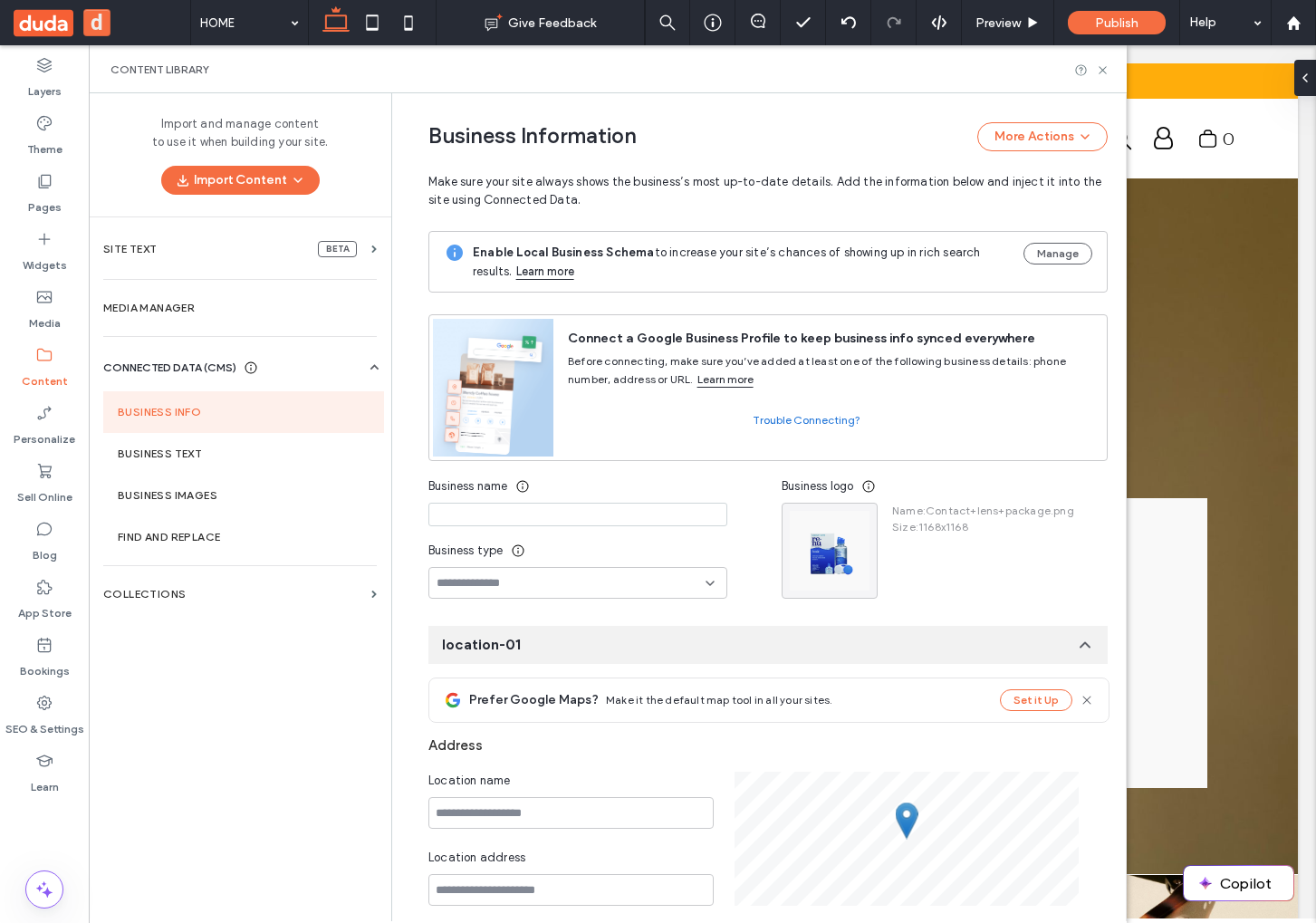
scroll to position [116, 0]
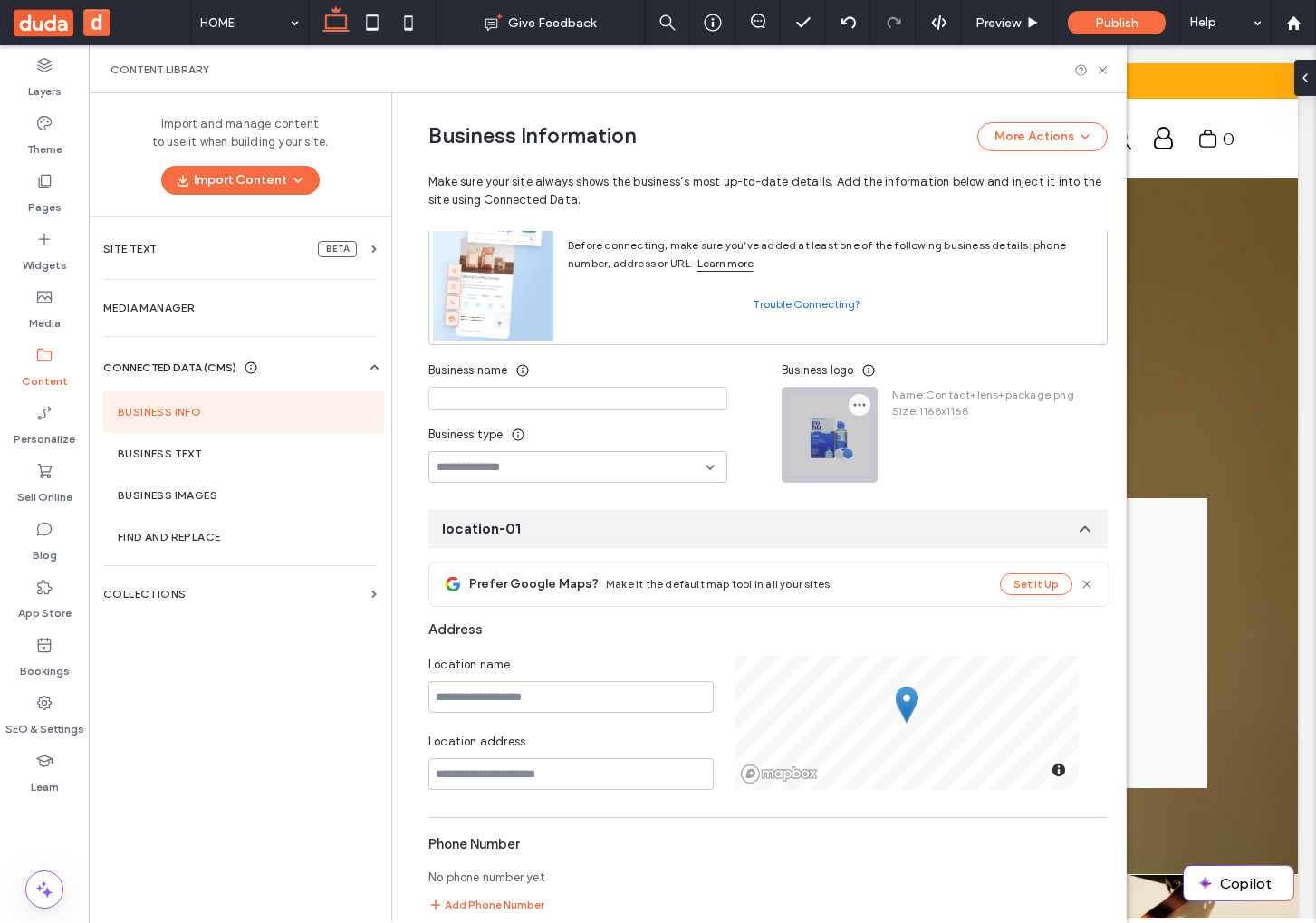
click at [854, 405] on use "button" at bounding box center [859, 405] width 12 height 3
click at [868, 443] on icon at bounding box center [862, 450] width 15 height 15
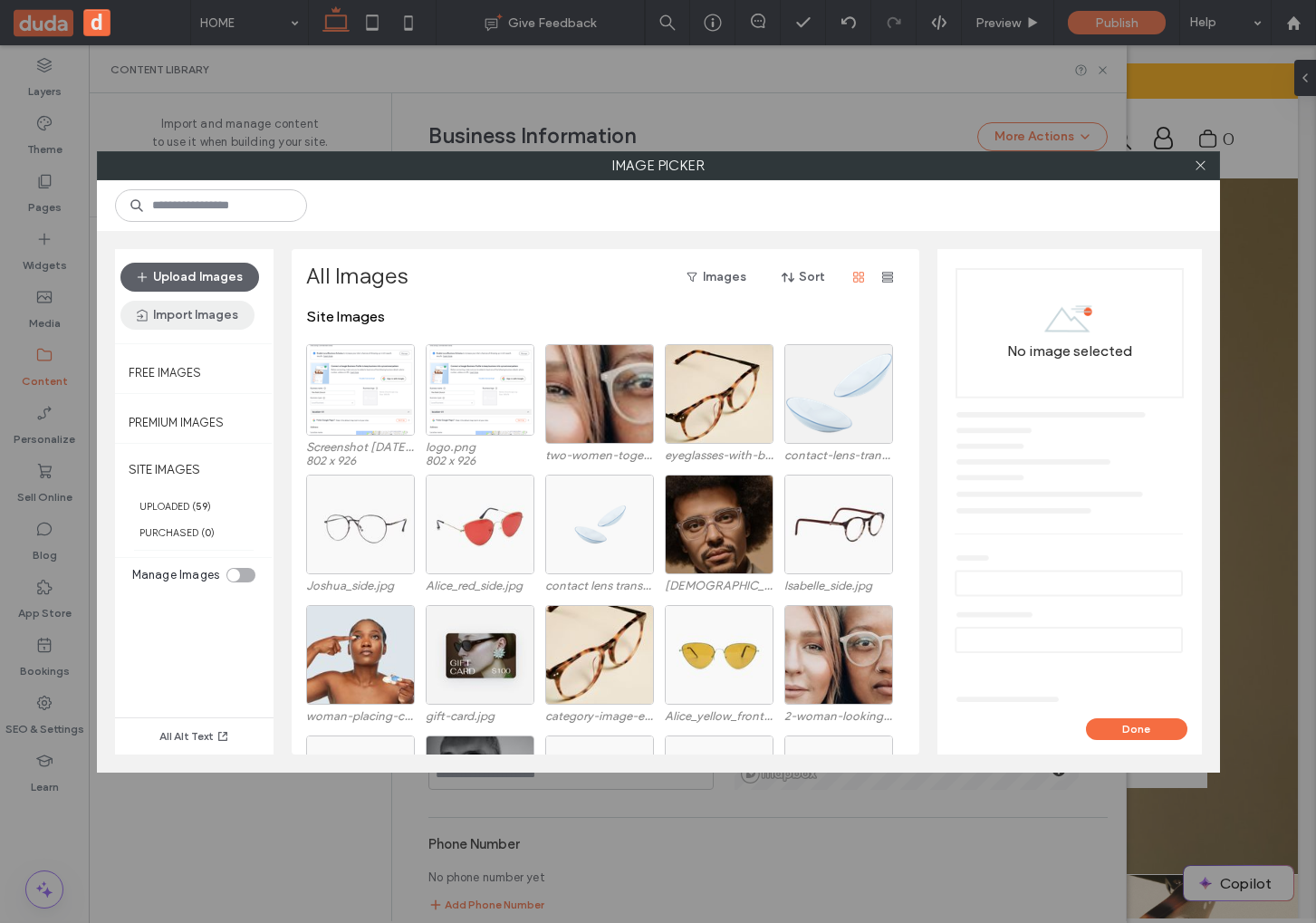
click at [206, 321] on button "Import Images" at bounding box center [188, 315] width 134 height 29
click at [371, 253] on div "All Images Images Sort Site Images Screenshot 2025-03-16 at 10.36.27.png 802 x …" at bounding box center [604, 502] width 627 height 505
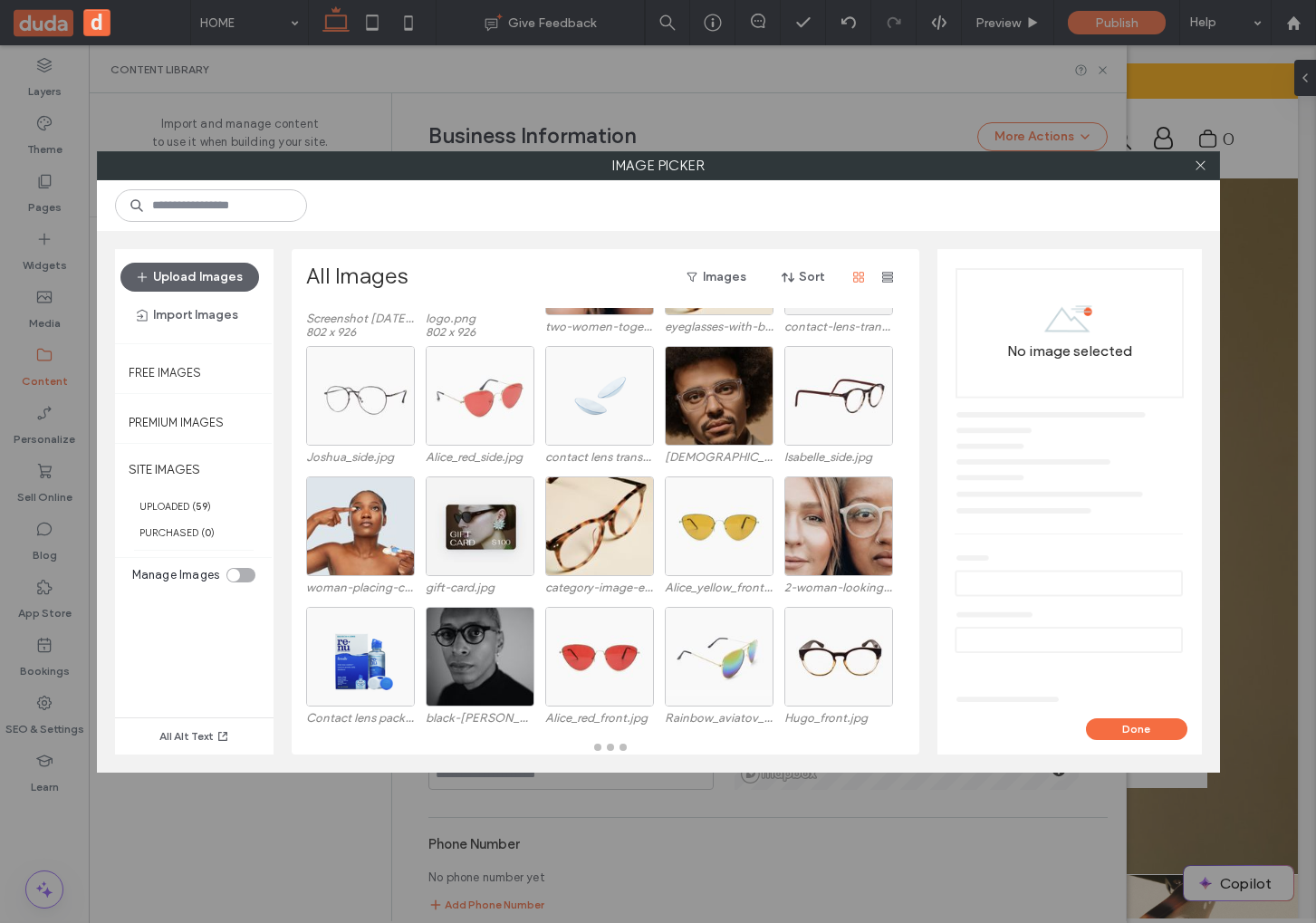
scroll to position [128, 0]
click at [579, 664] on div "Select" at bounding box center [599, 656] width 109 height 100
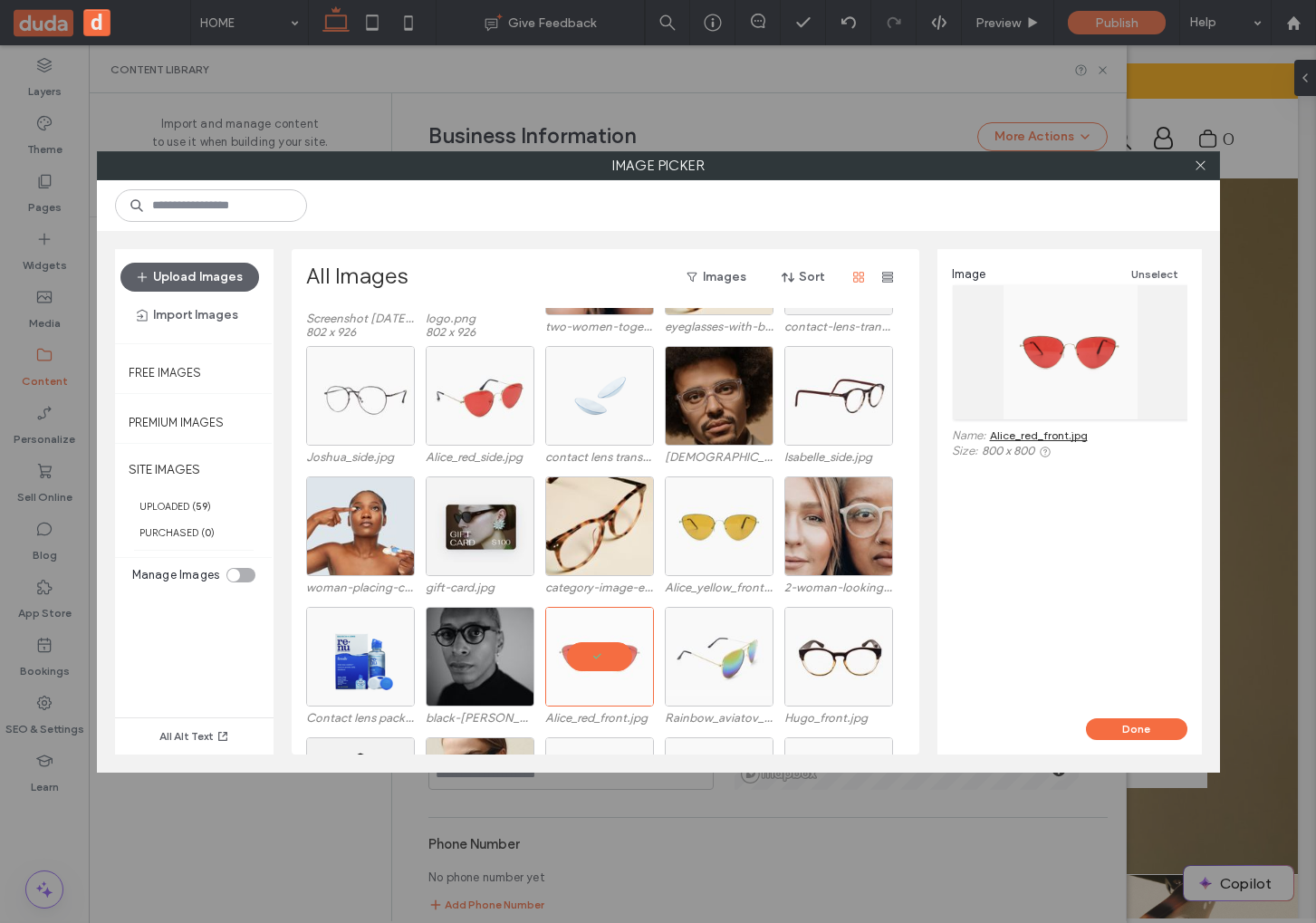
click at [1104, 711] on div "Image Unselect Name: Alice_red_front.jpg Size: 800 x 800" at bounding box center [1069, 483] width 265 height 469
click at [1104, 715] on div "Image Unselect Name: Alice_red_front.jpg Size: 800 x 800" at bounding box center [1069, 483] width 265 height 469
click at [1104, 716] on div "Image Unselect Name: Alice_red_front.jpg Size: 800 x 800" at bounding box center [1069, 483] width 265 height 469
click at [1103, 738] on button "Done" at bounding box center [1137, 729] width 102 height 22
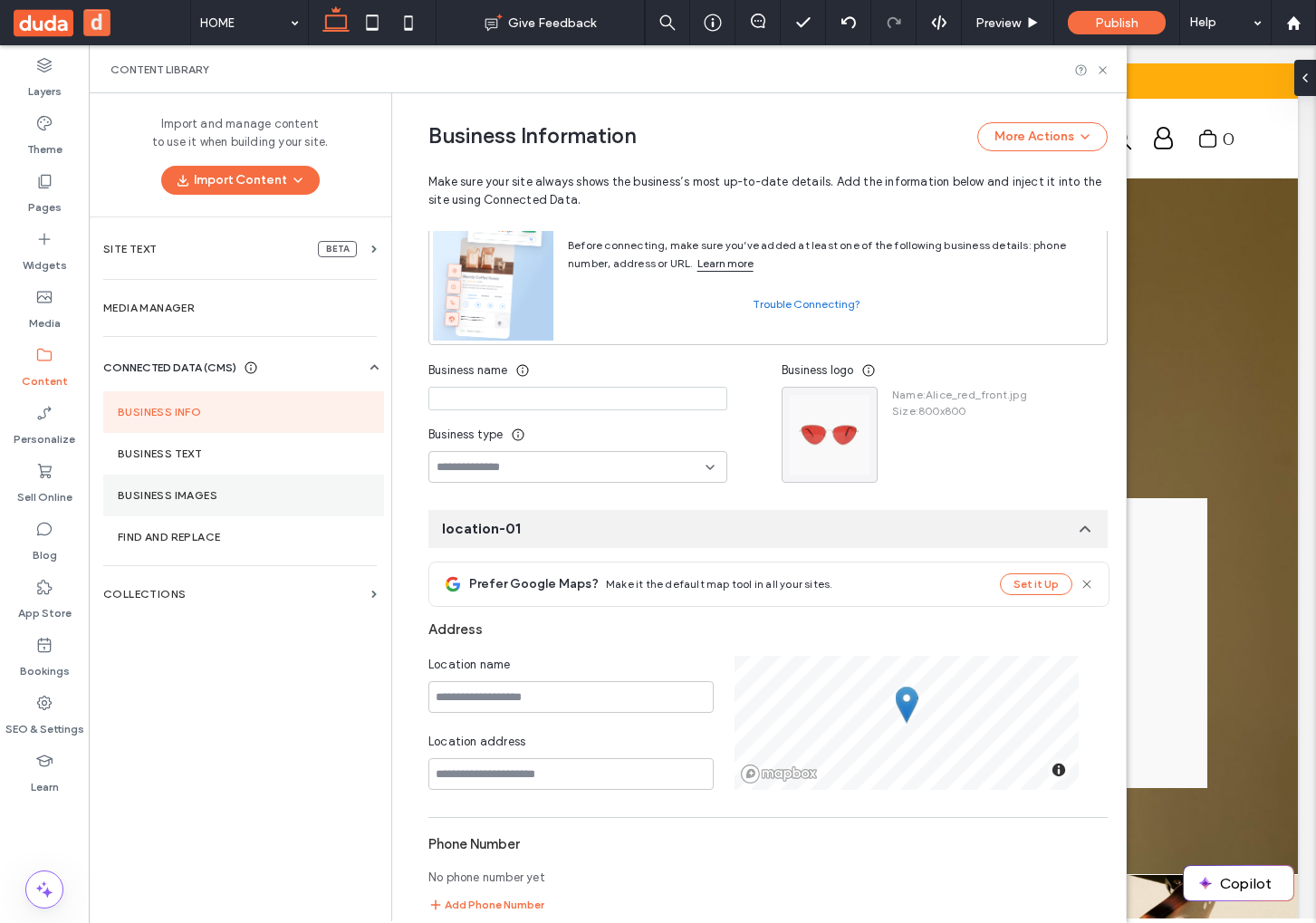
click at [181, 507] on section "Business Images" at bounding box center [244, 494] width 281 height 41
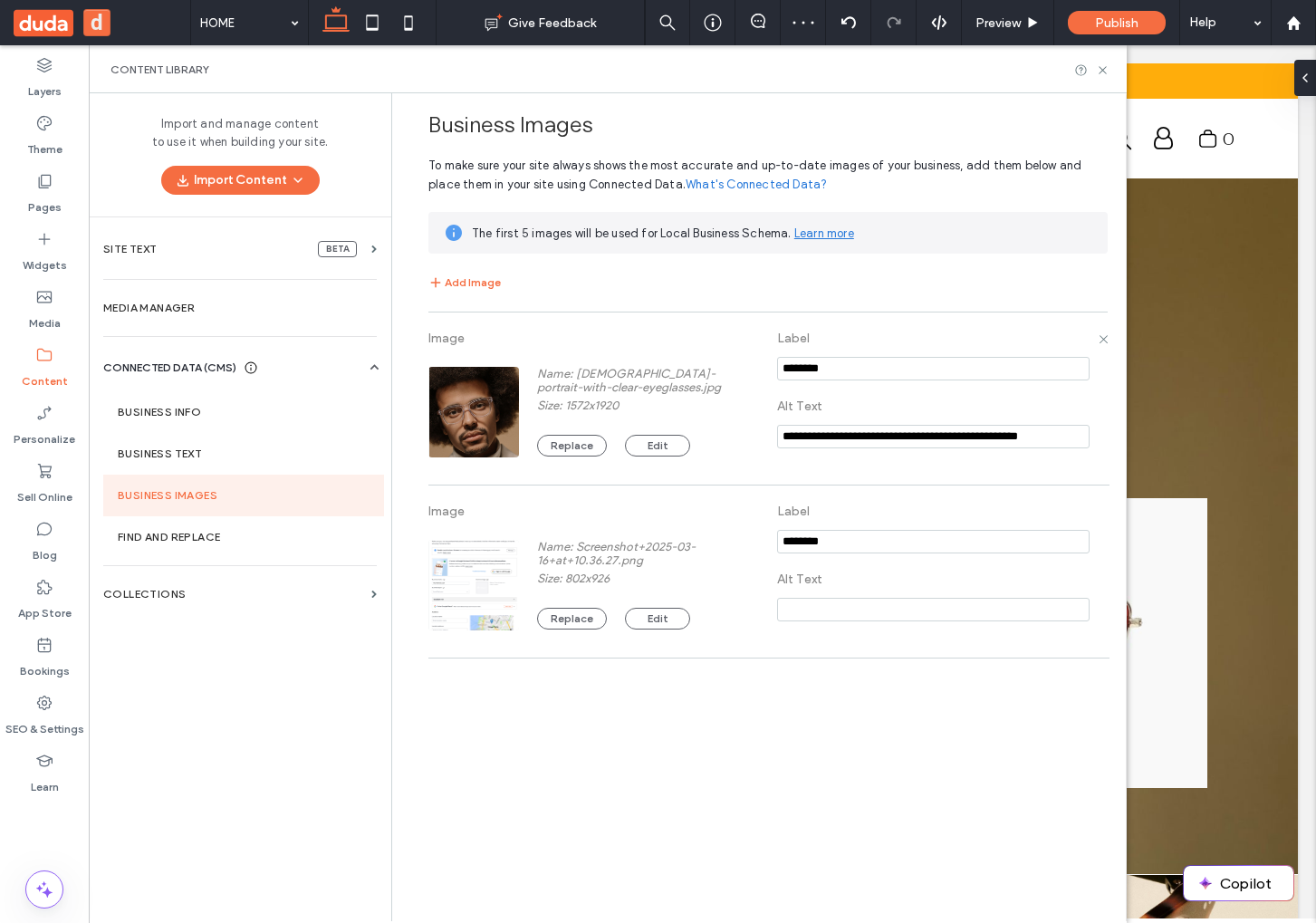
scroll to position [0, 0]
click at [48, 728] on label "SEO & Settings" at bounding box center [45, 724] width 79 height 26
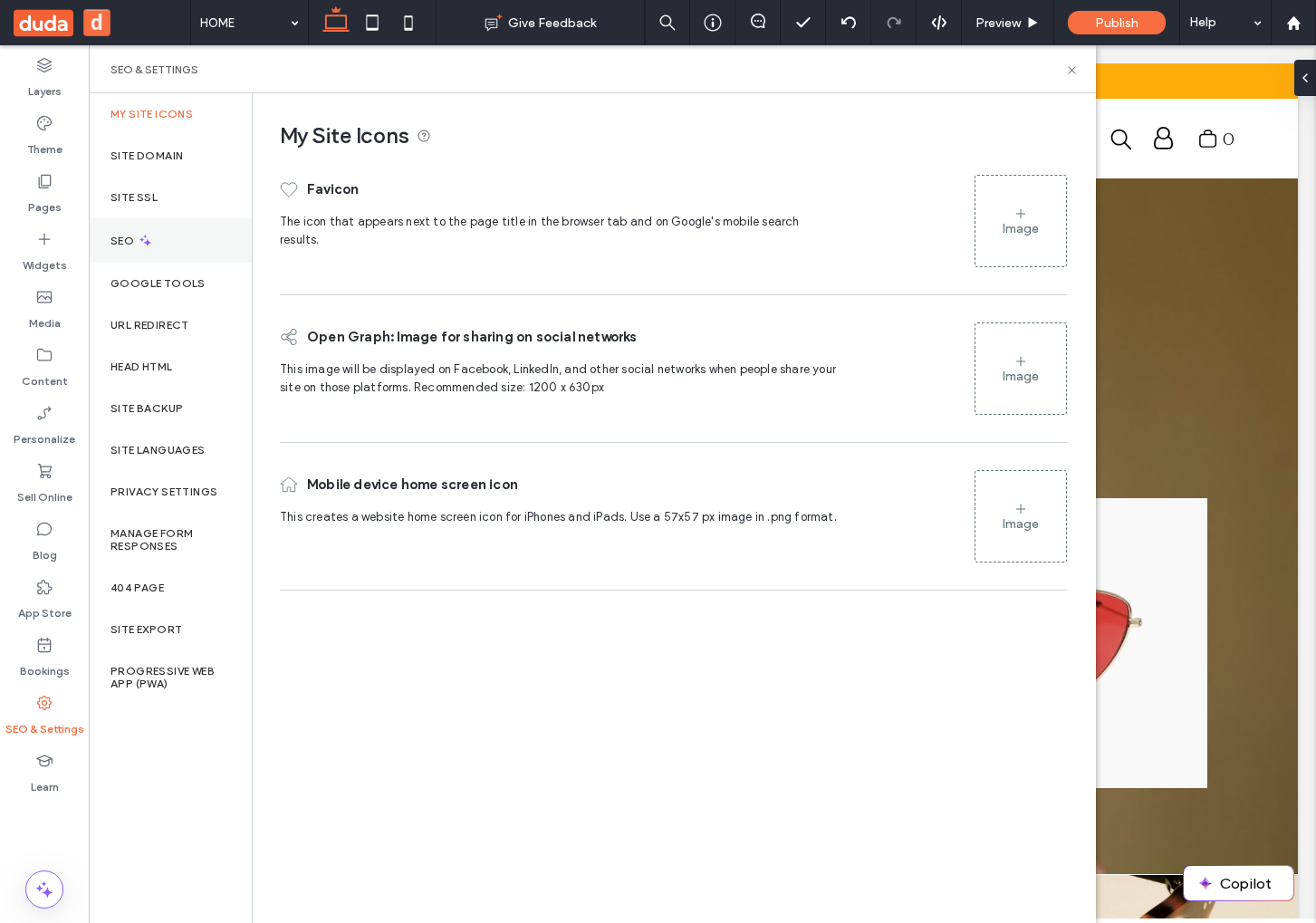
click at [142, 257] on div "SEO" at bounding box center [170, 240] width 163 height 44
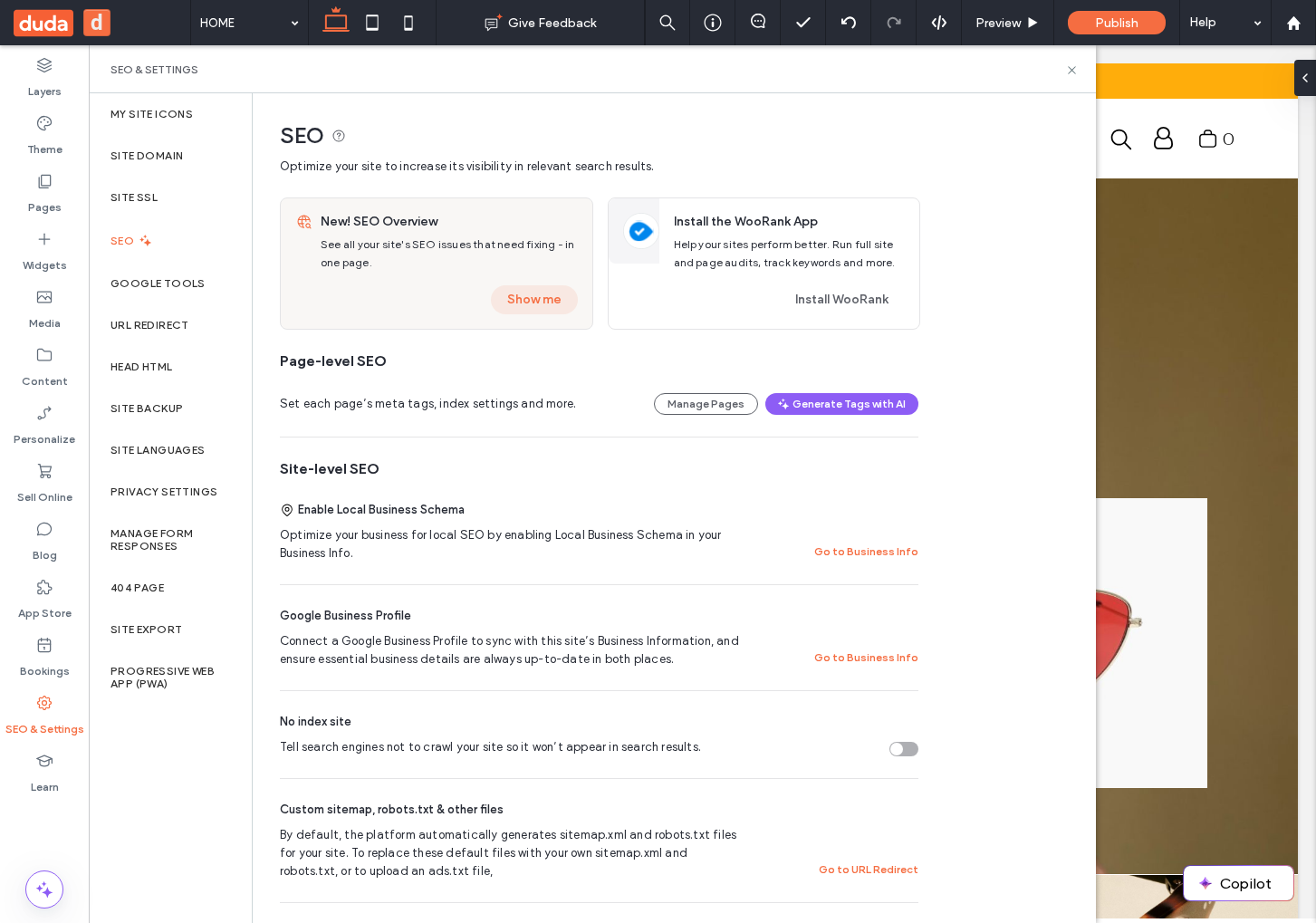
click at [514, 297] on button "Show me" at bounding box center [534, 299] width 87 height 29
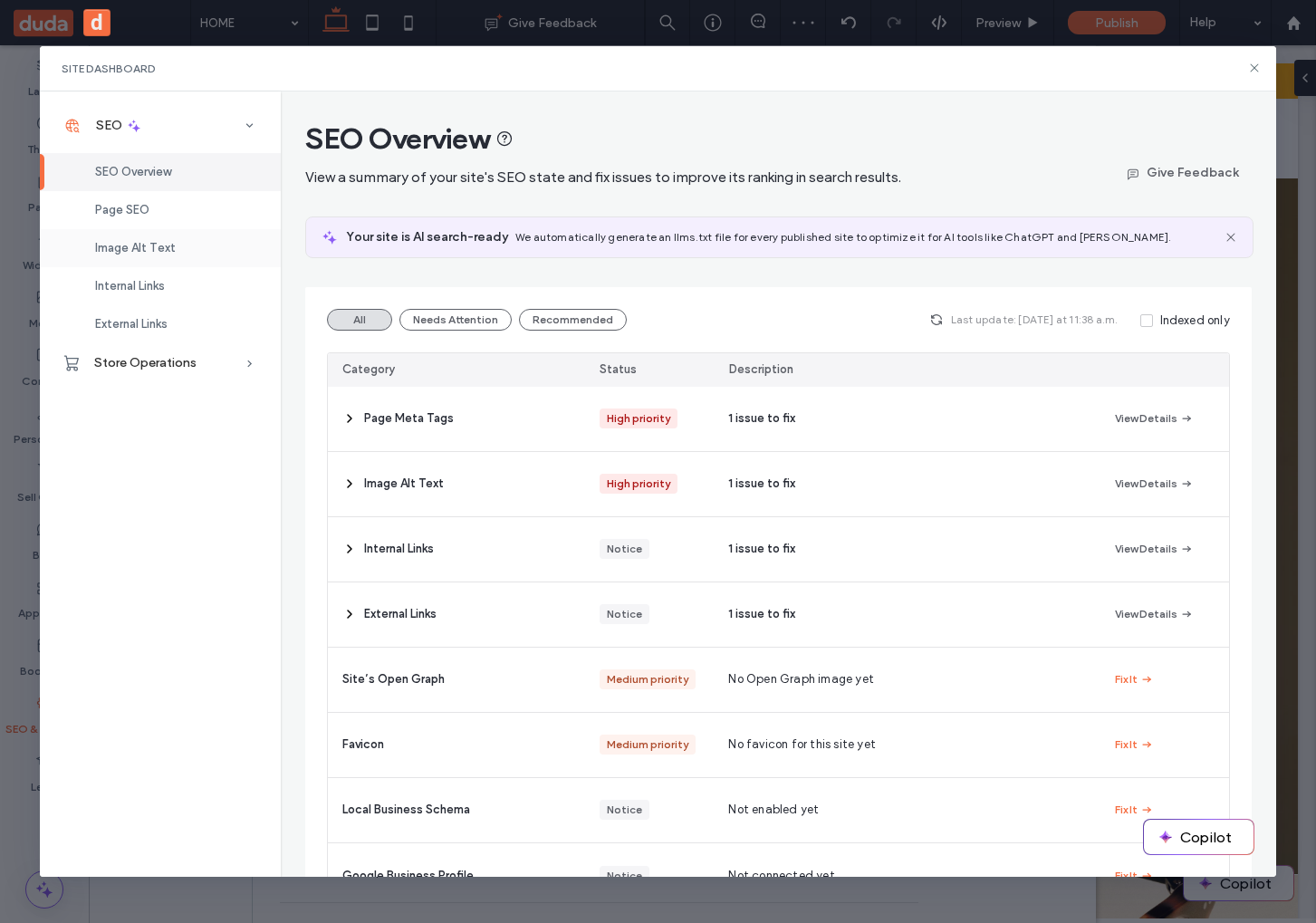
click at [191, 253] on div "Image Alt Text" at bounding box center [160, 248] width 241 height 38
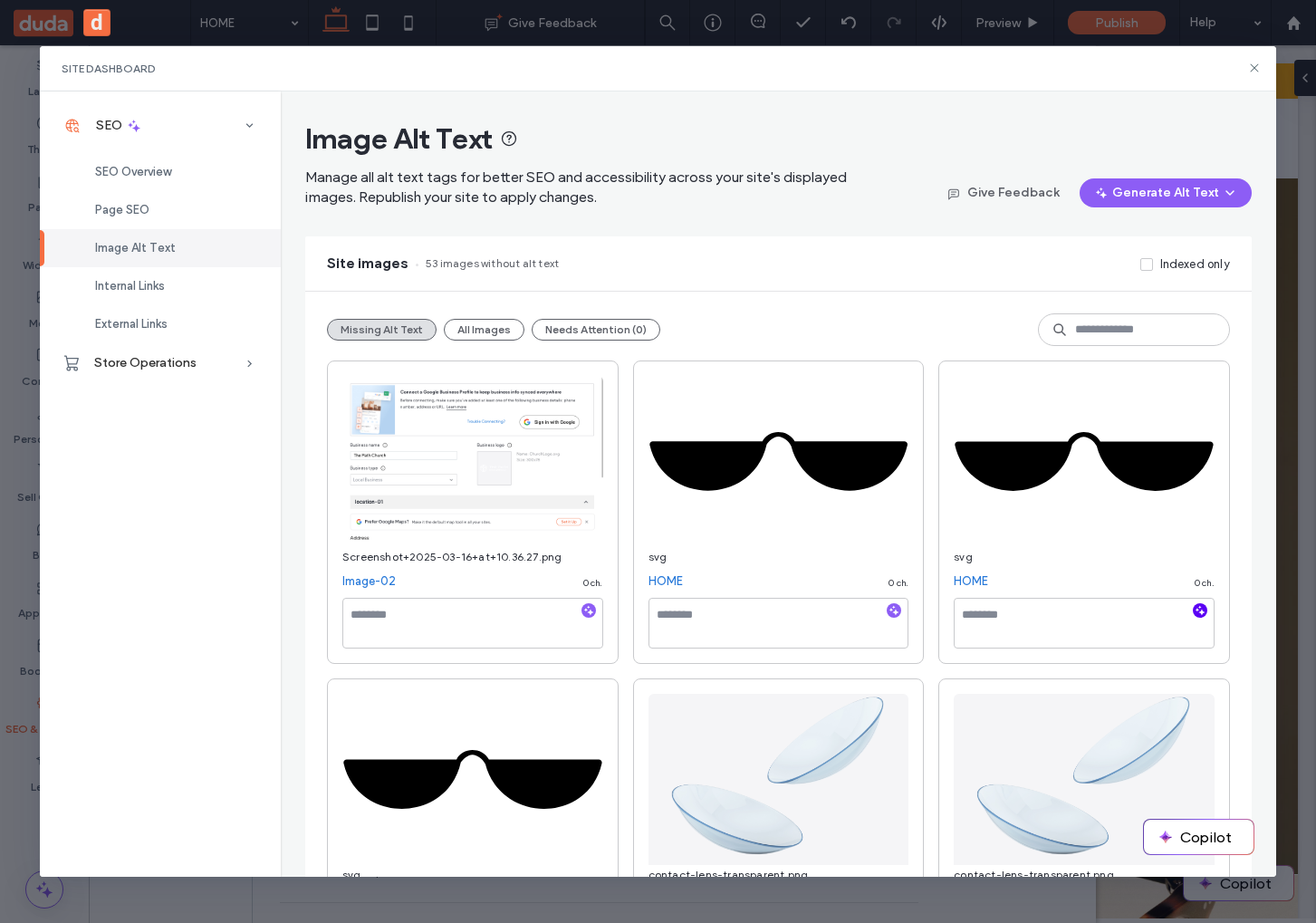
click at [1197, 612] on icon "button" at bounding box center [1200, 611] width 13 height 13
type textarea "**********"
click at [494, 639] on textarea at bounding box center [473, 623] width 261 height 50
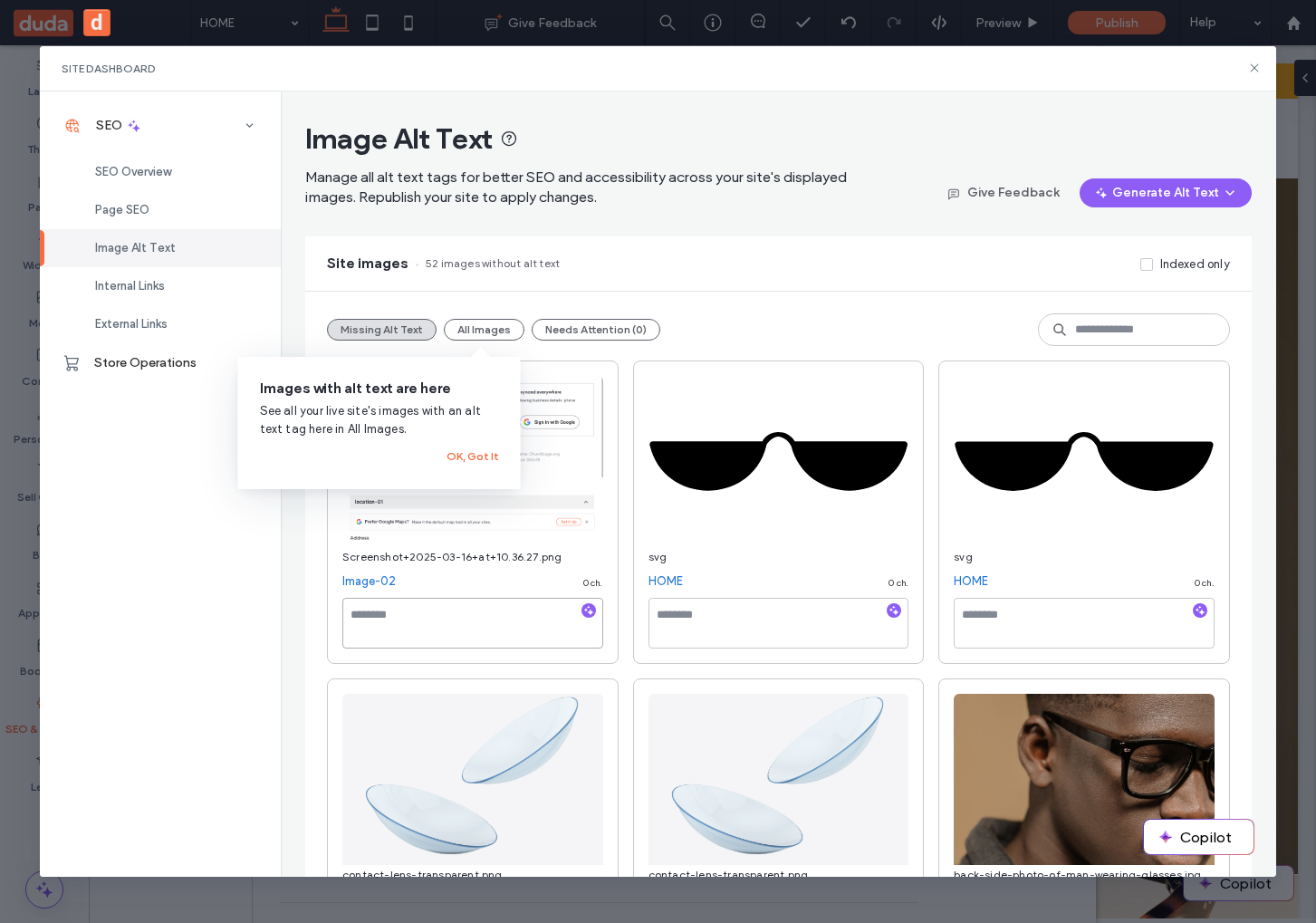
click at [474, 635] on textarea at bounding box center [473, 623] width 261 height 50
click at [480, 454] on button "OK, Got It" at bounding box center [472, 456] width 52 height 22
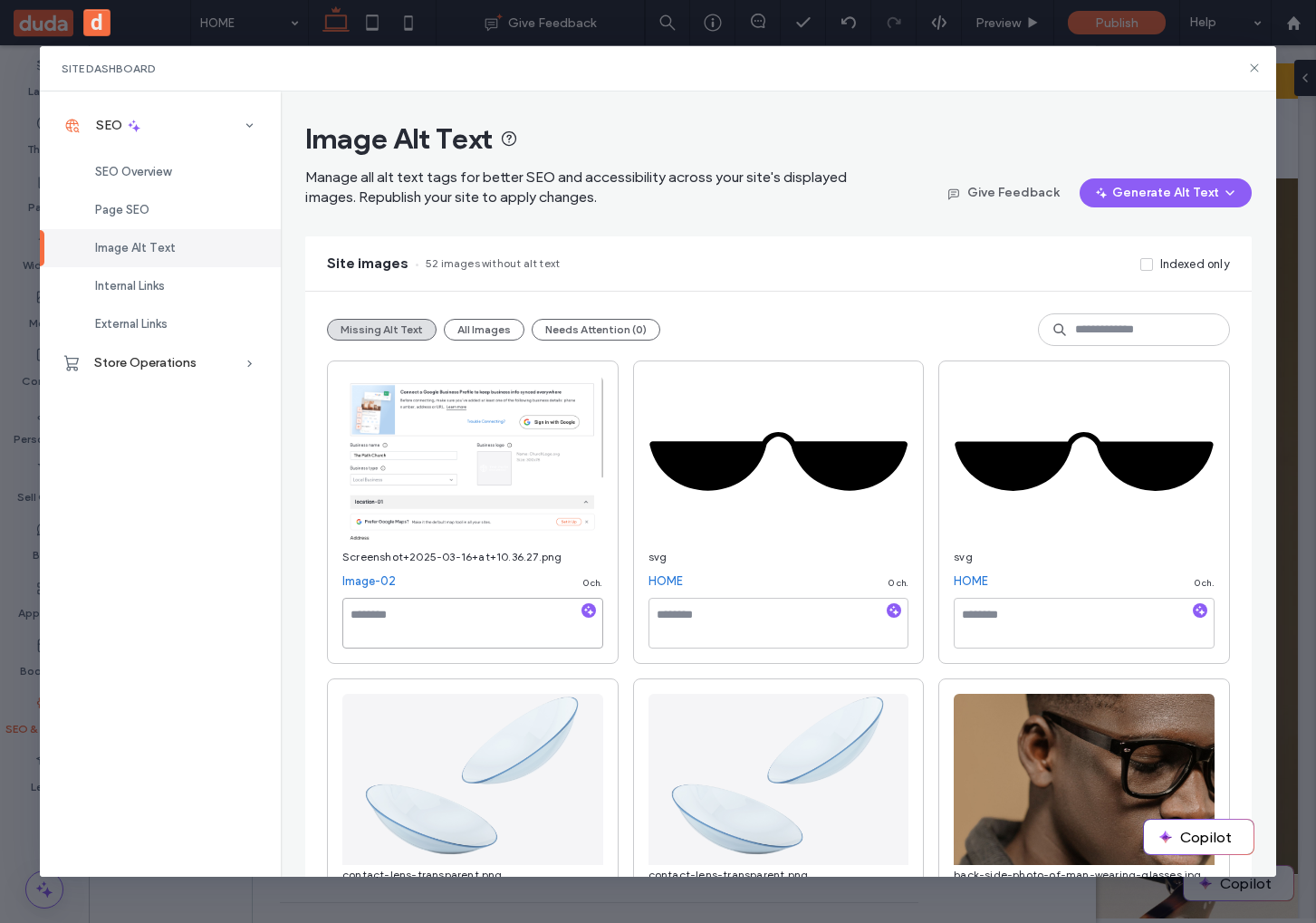
click at [401, 614] on textarea at bounding box center [473, 623] width 261 height 50
click at [1249, 72] on icon at bounding box center [1255, 68] width 15 height 15
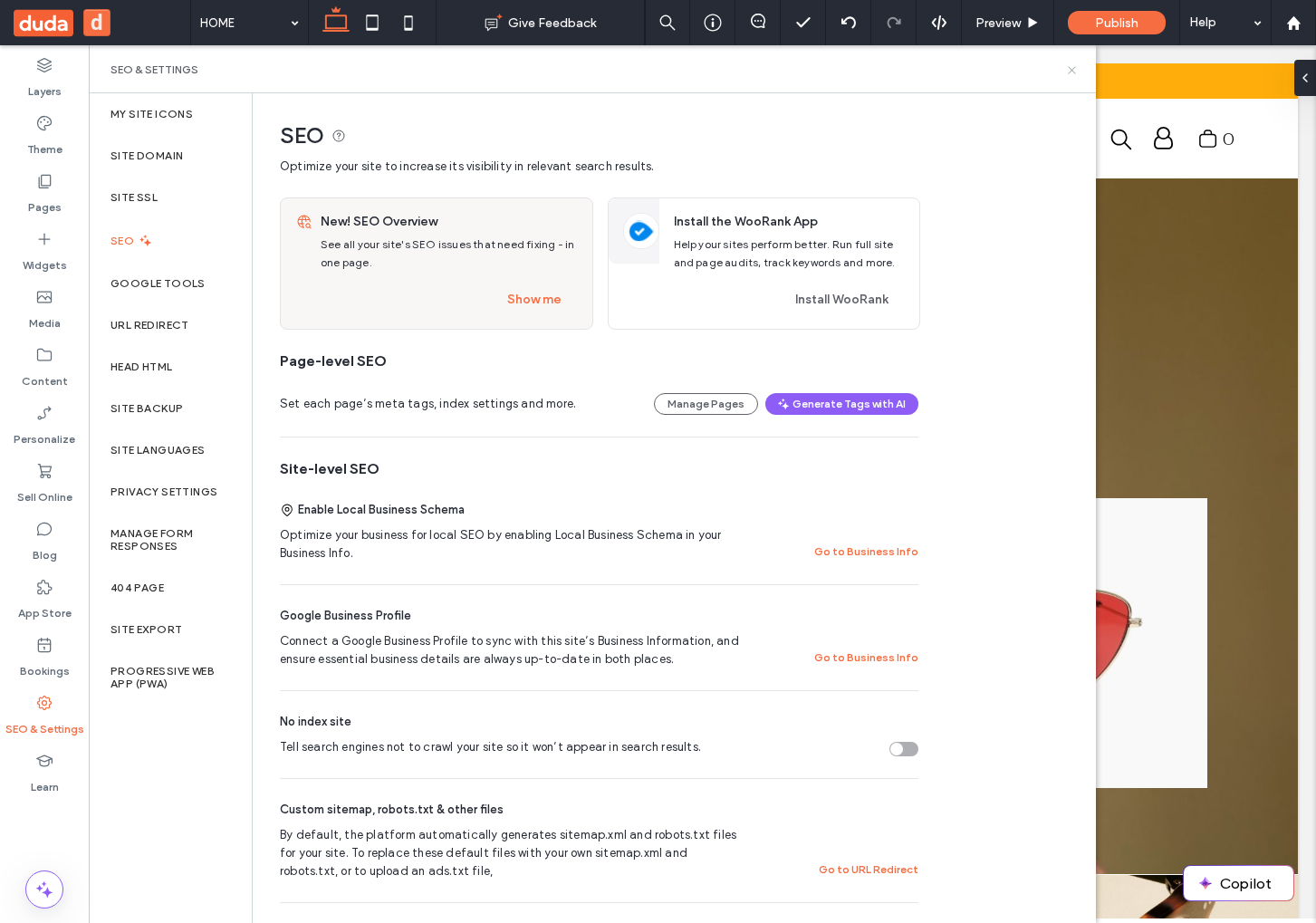
click at [1074, 74] on icon at bounding box center [1071, 70] width 14 height 14
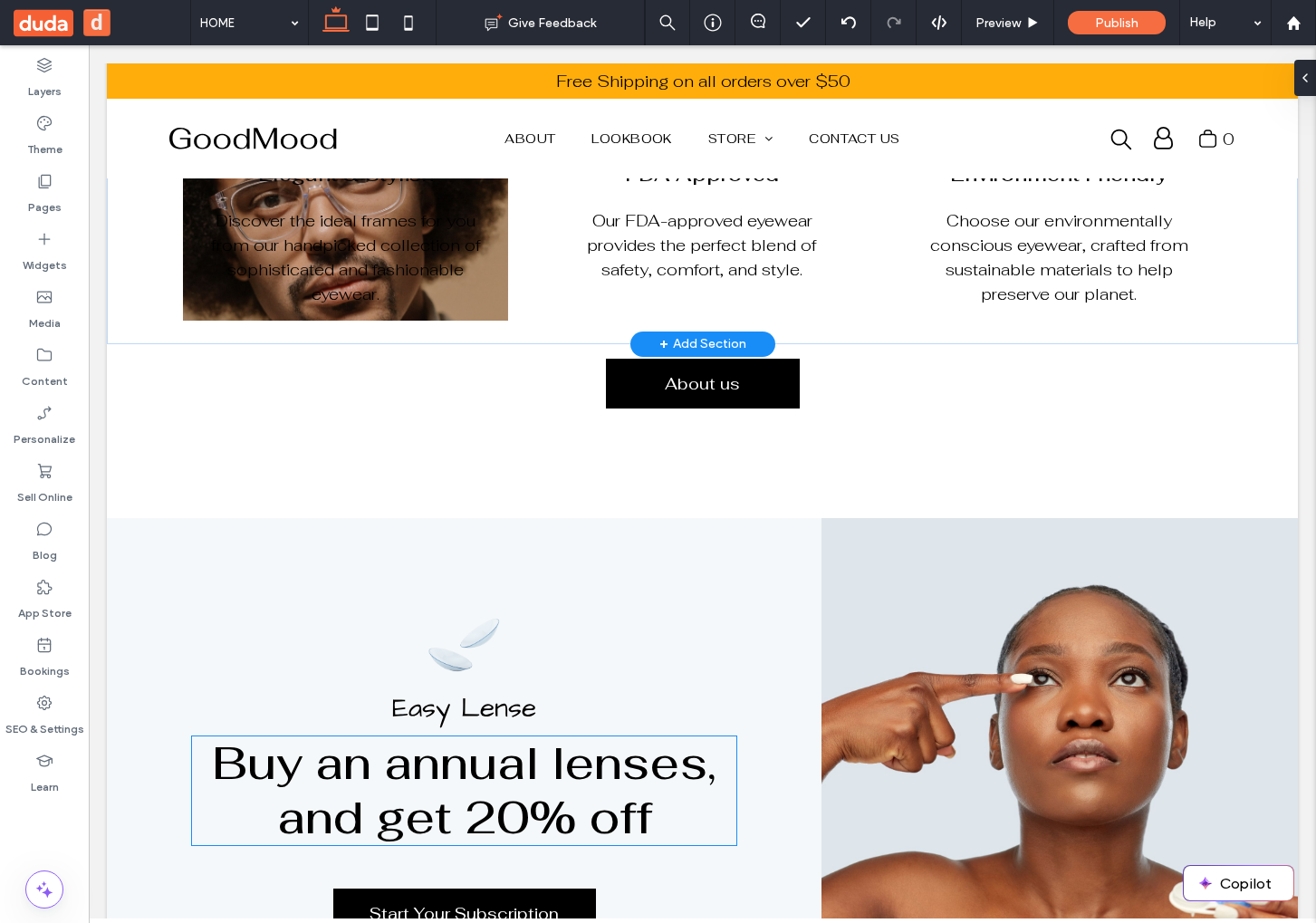
scroll to position [1407, 0]
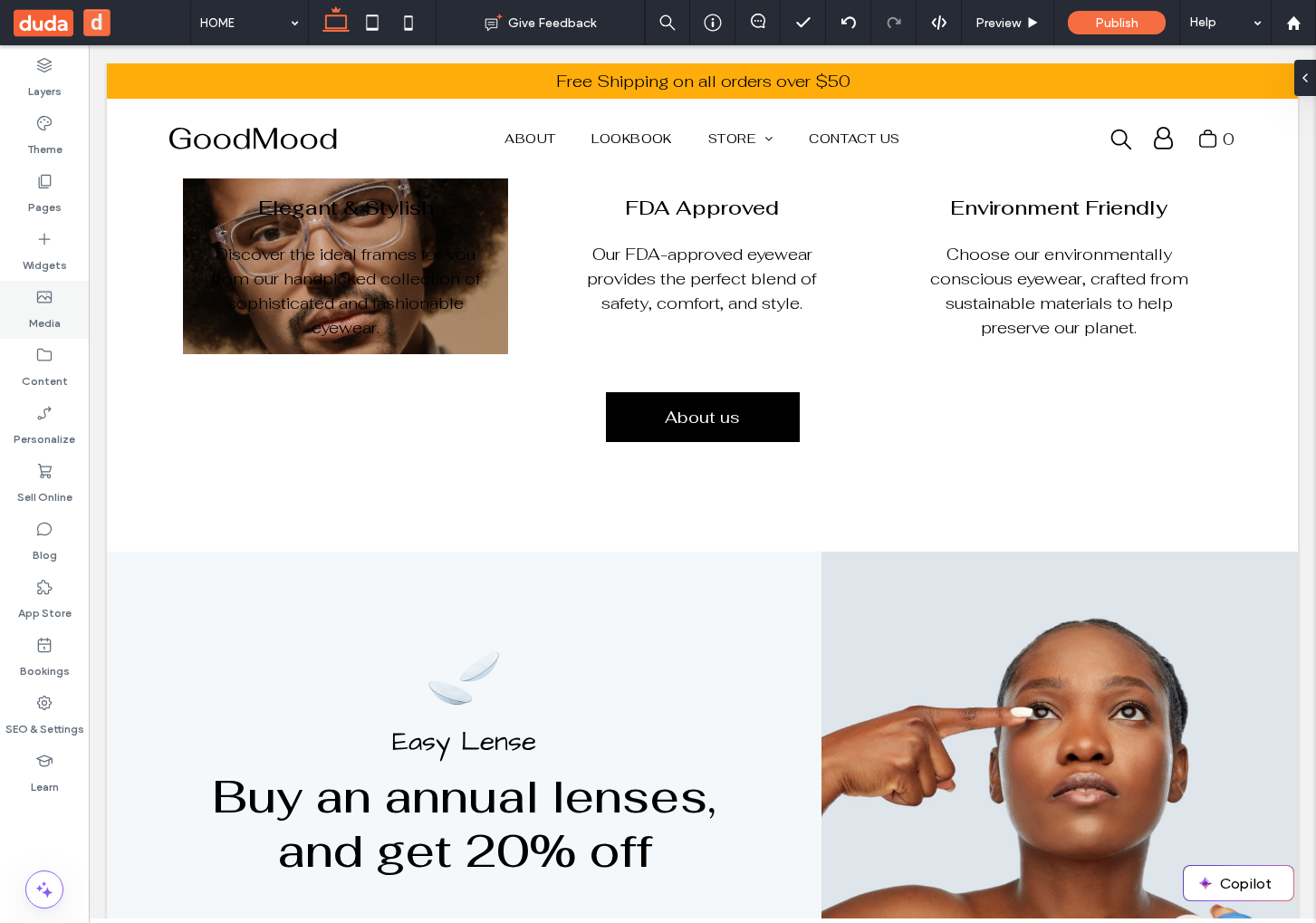
click at [42, 301] on use at bounding box center [45, 297] width 15 height 12
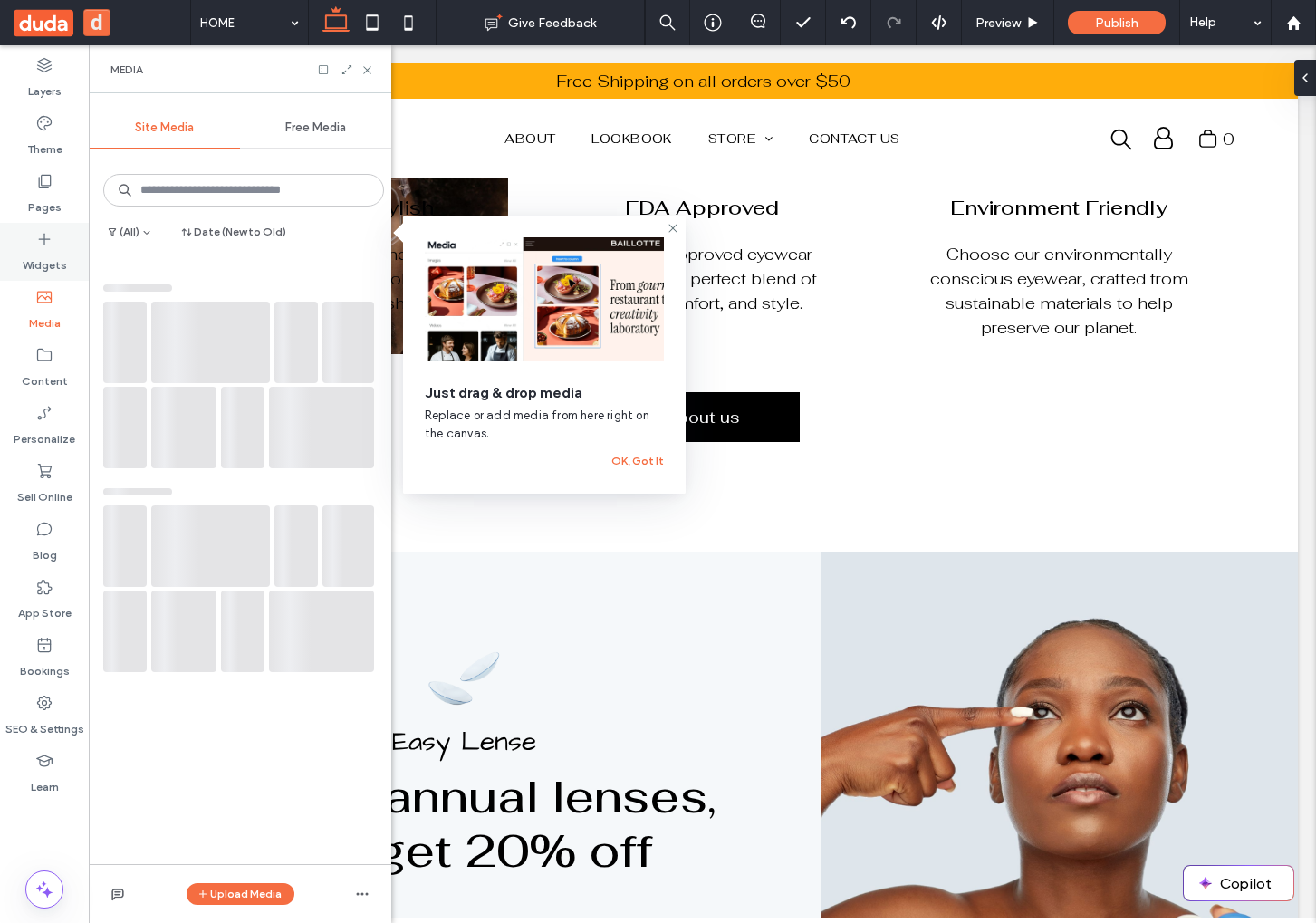
click at [49, 252] on label "Widgets" at bounding box center [45, 261] width 44 height 26
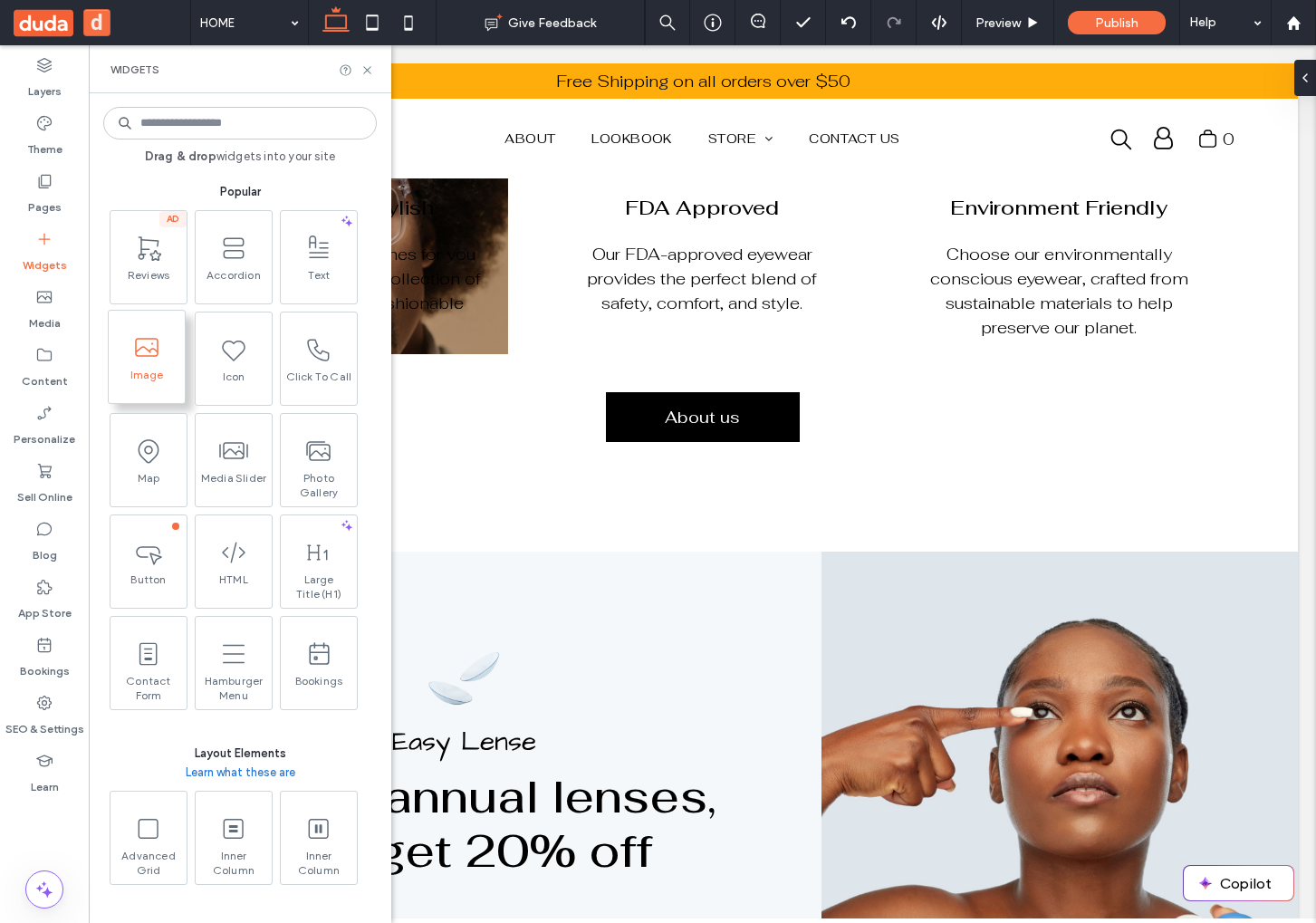
click at [169, 370] on span "Image" at bounding box center [147, 380] width 76 height 26
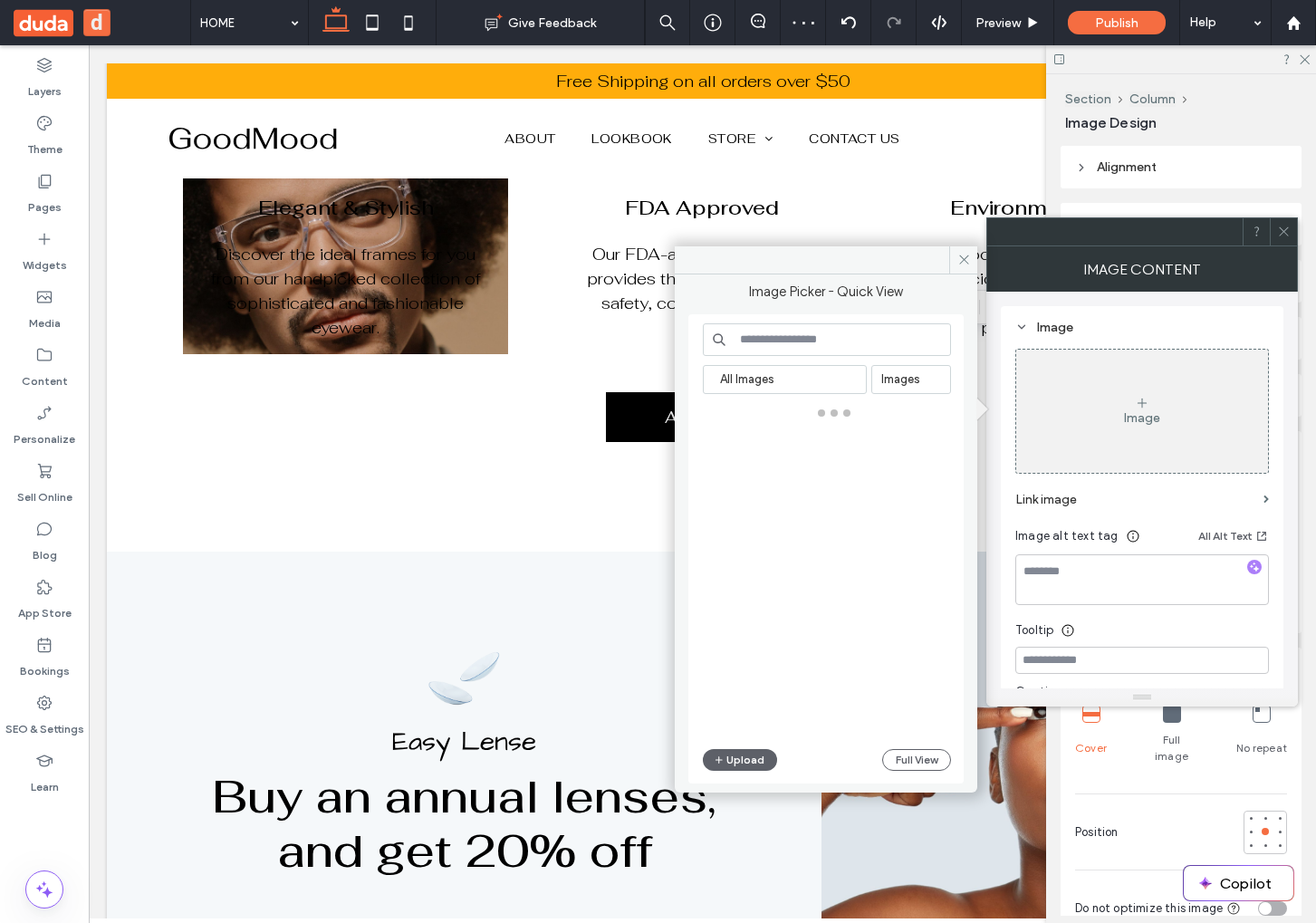
scroll to position [161, 0]
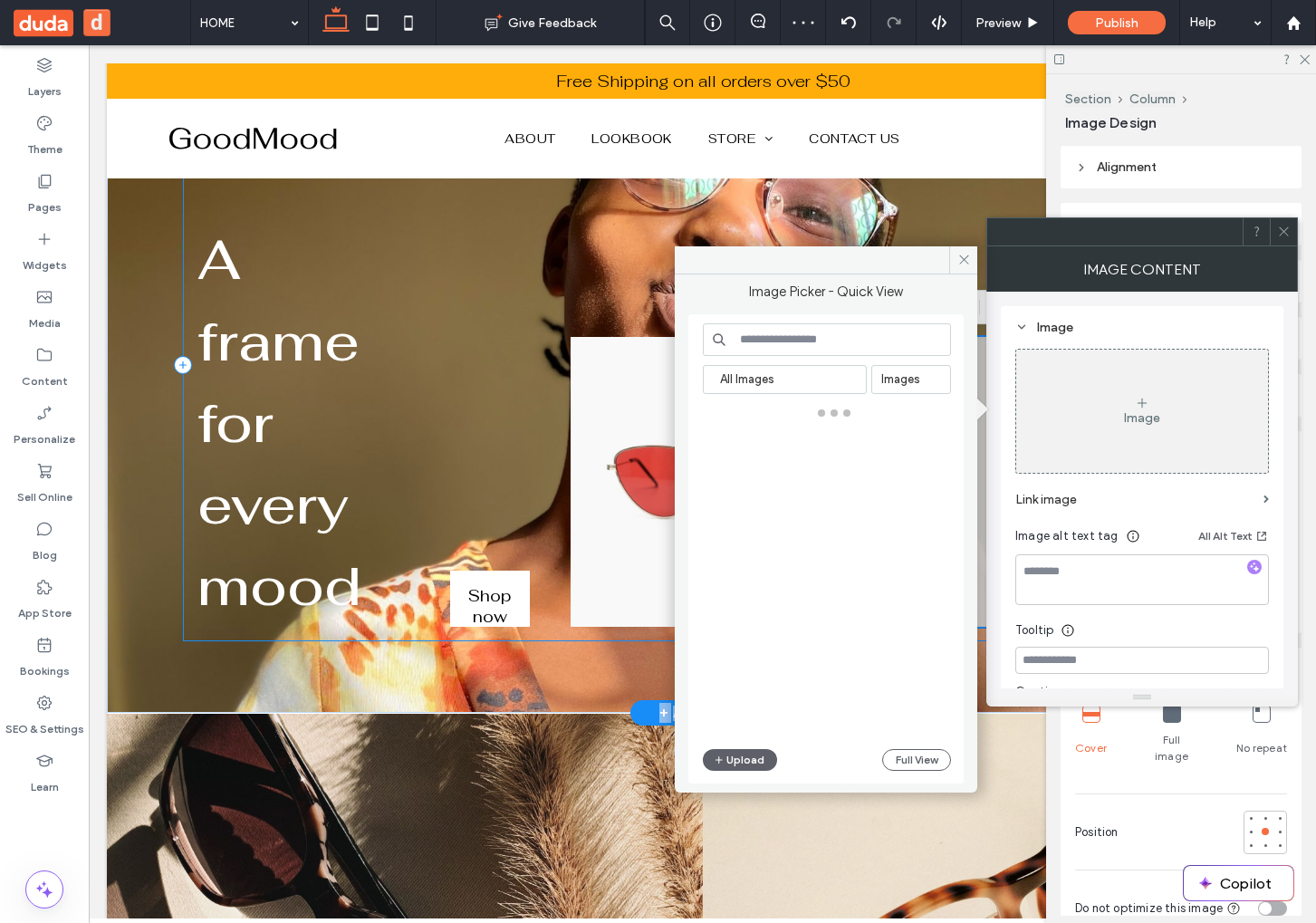
drag, startPoint x: 125, startPoint y: 338, endPoint x: 984, endPoint y: 396, distance: 861.0
click at [952, 263] on span at bounding box center [963, 260] width 28 height 27
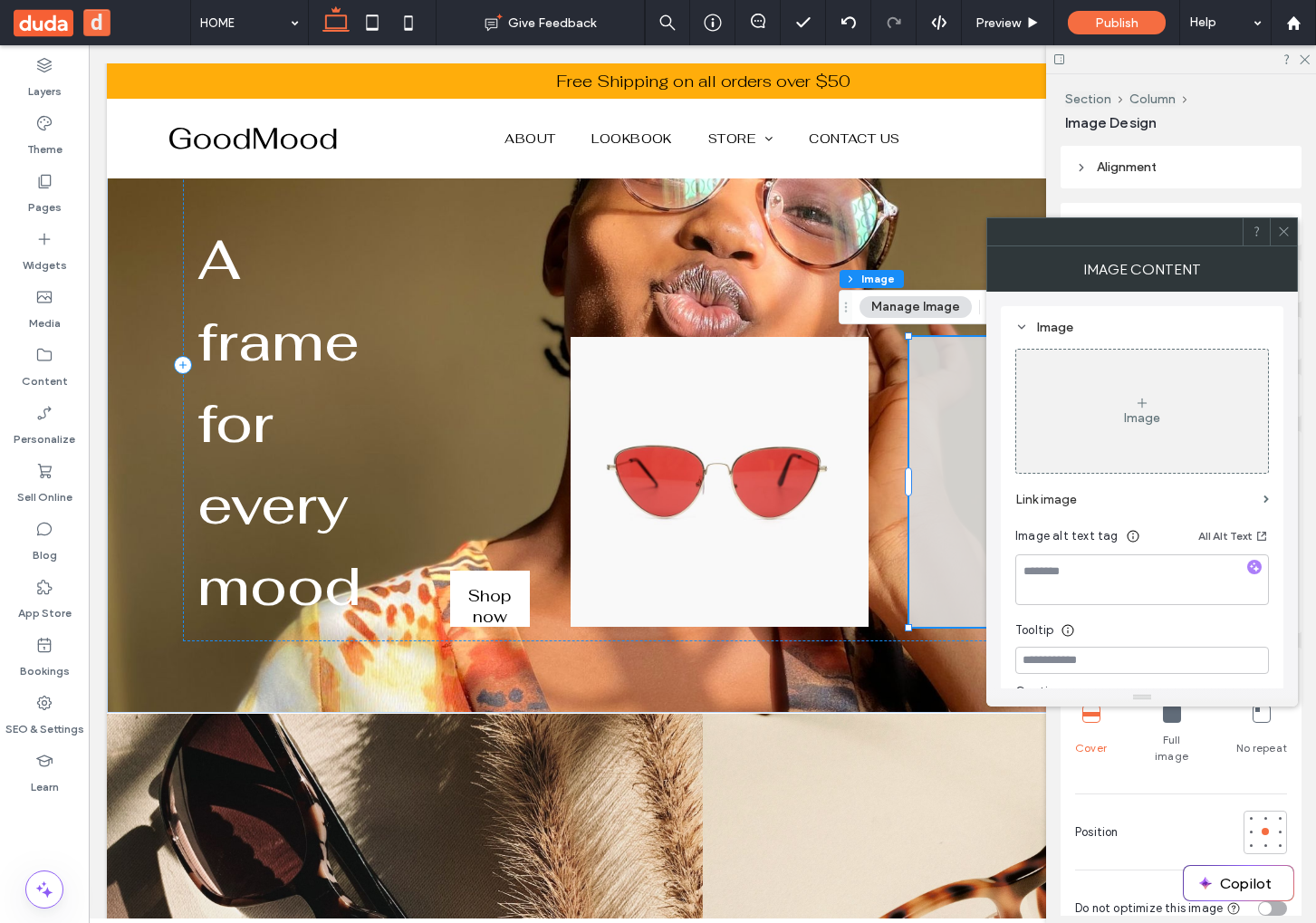
click at [1285, 231] on icon at bounding box center [1283, 231] width 14 height 14
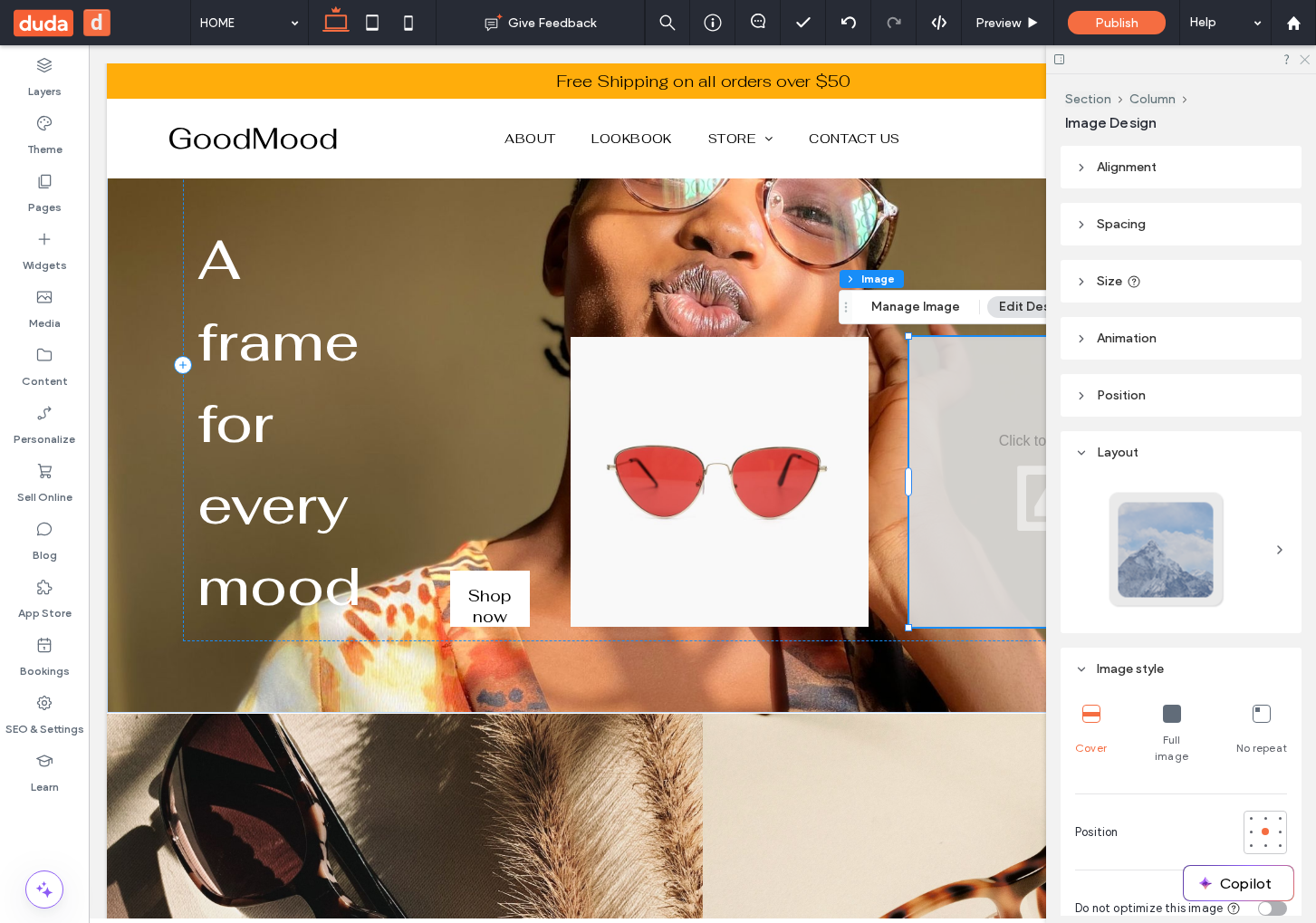
click at [1306, 62] on icon at bounding box center [1303, 58] width 12 height 12
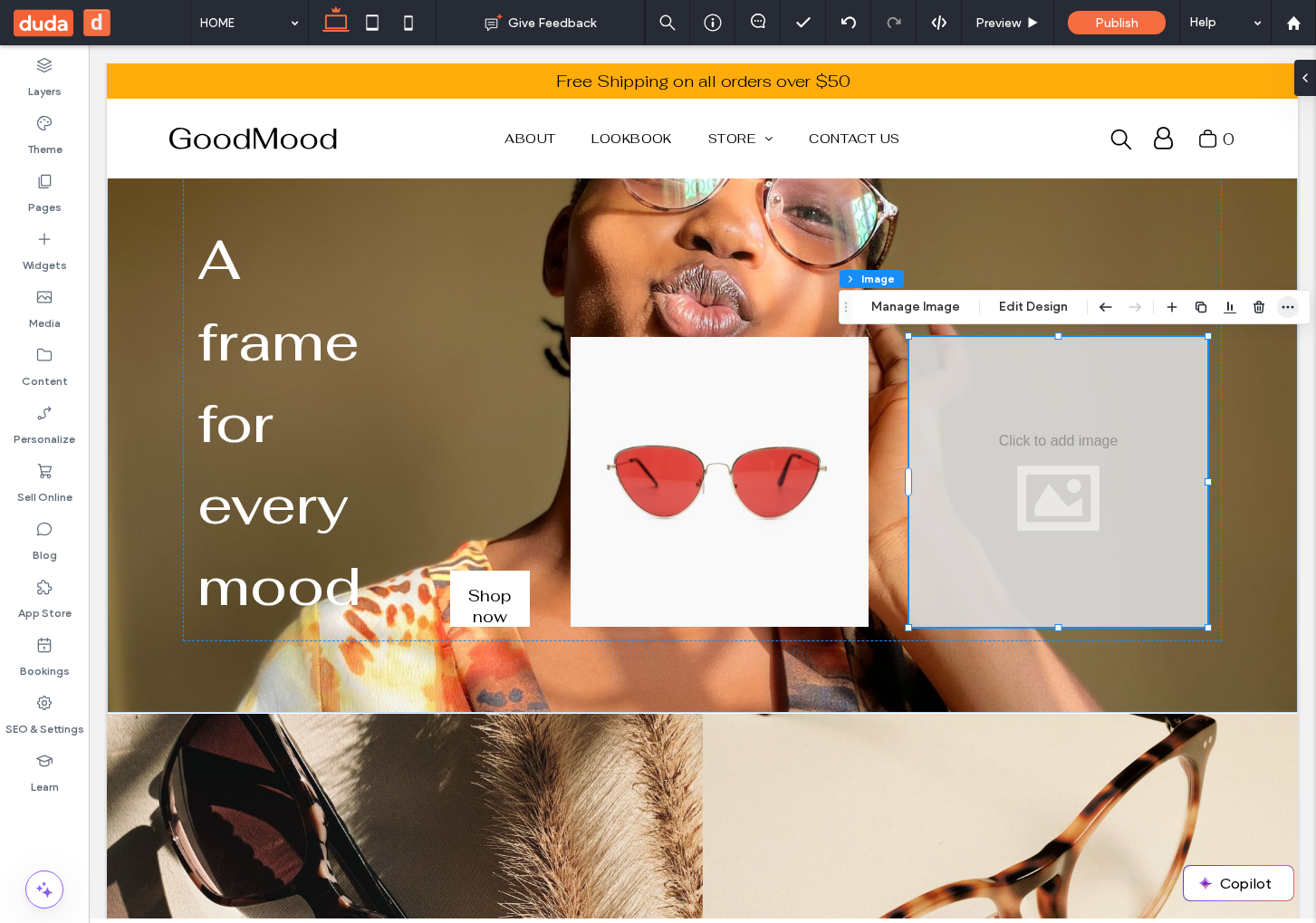
click at [1284, 302] on icon "button" at bounding box center [1288, 307] width 15 height 15
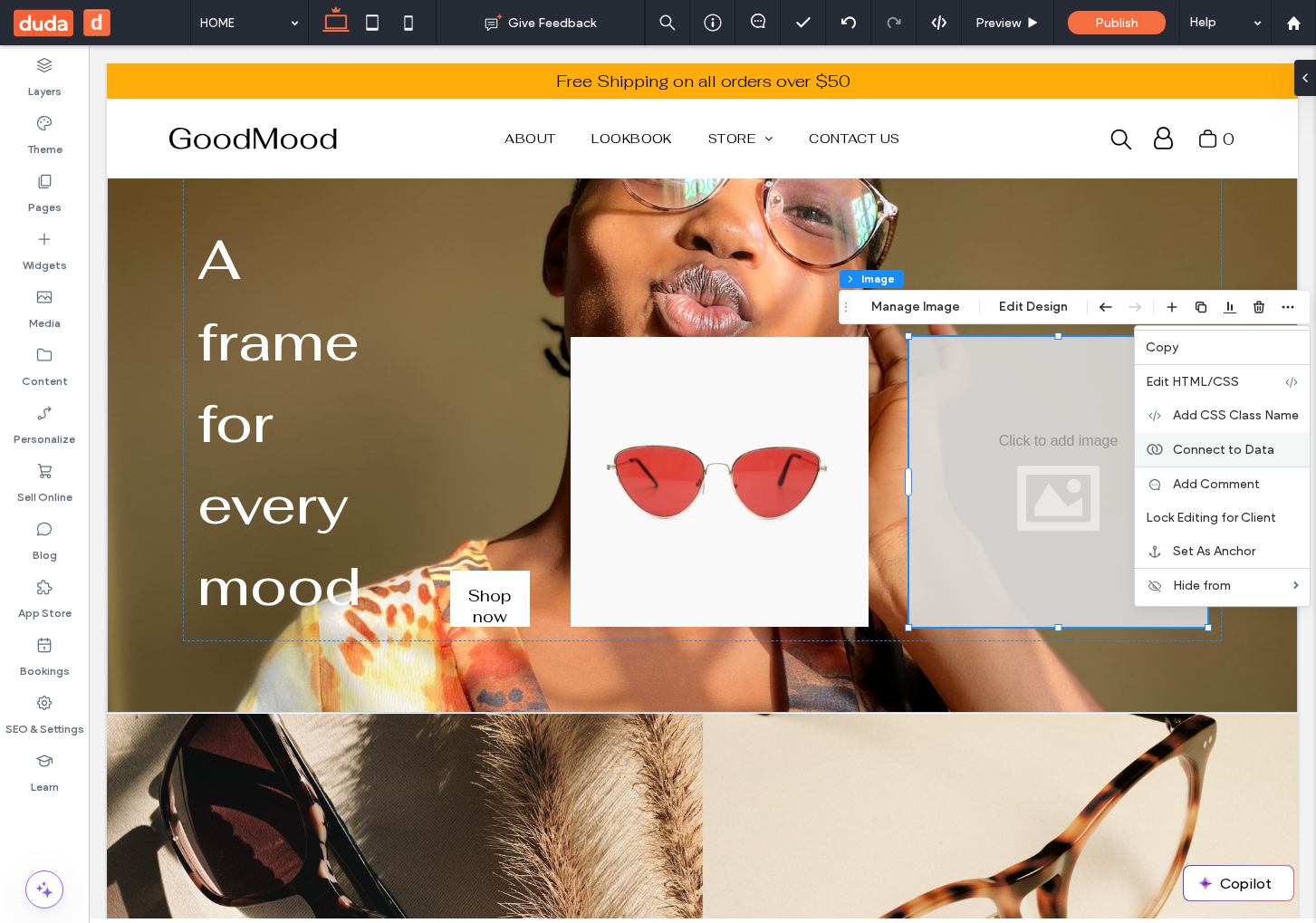
click at [1230, 451] on span "Connect to Data" at bounding box center [1223, 450] width 102 height 16
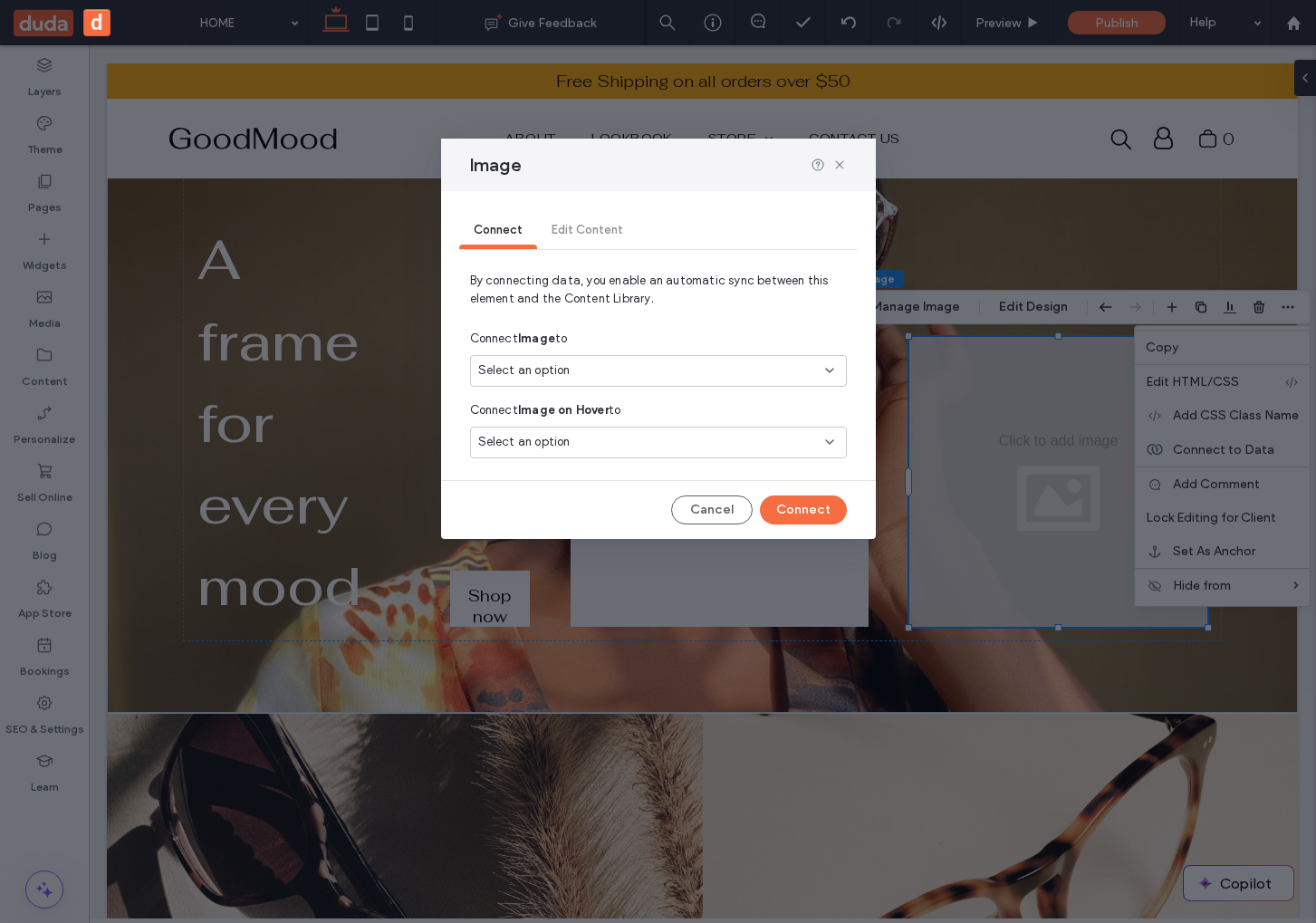
click at [534, 368] on span "Select an option" at bounding box center [524, 371] width 92 height 18
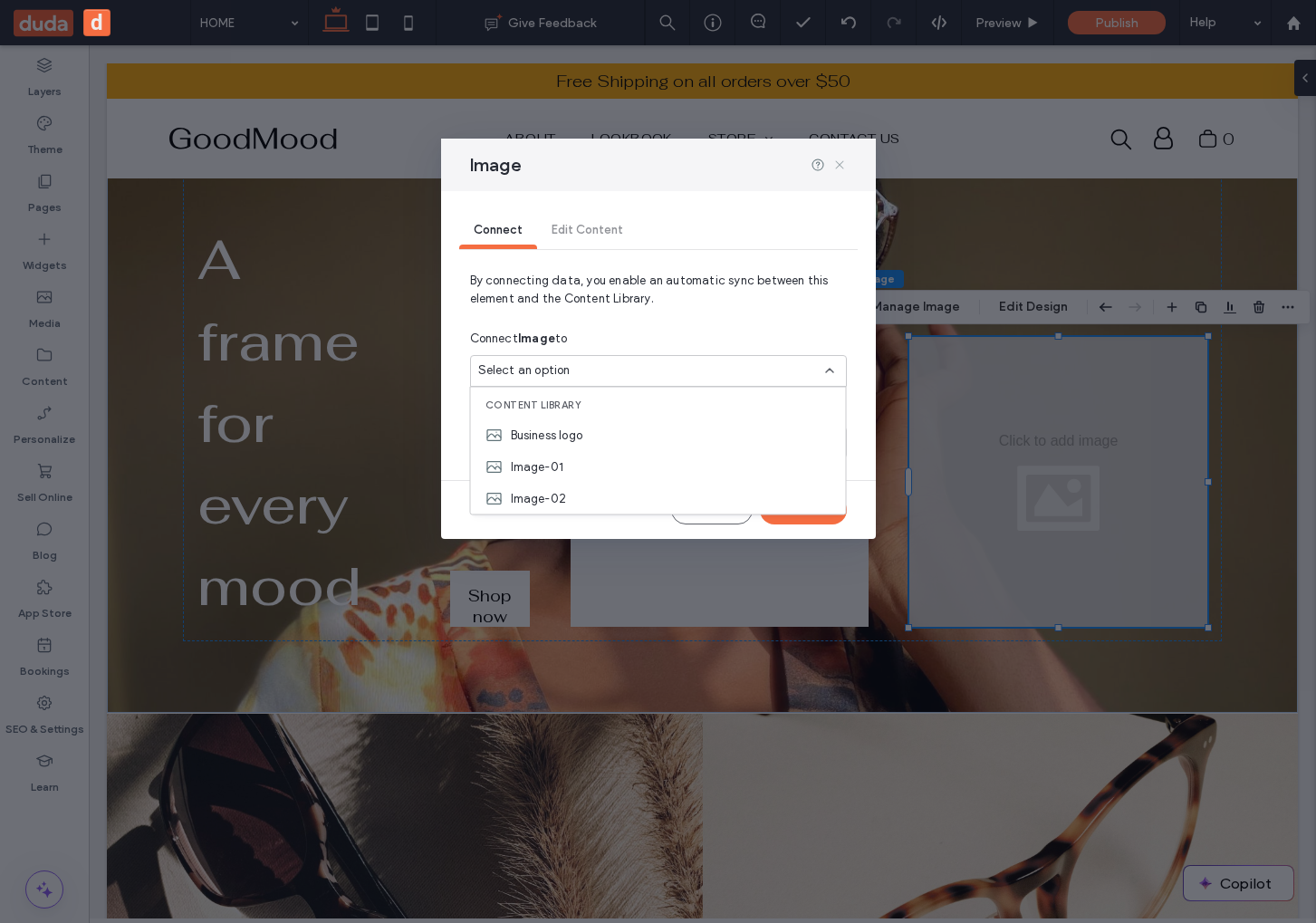
click at [837, 162] on use at bounding box center [839, 164] width 8 height 8
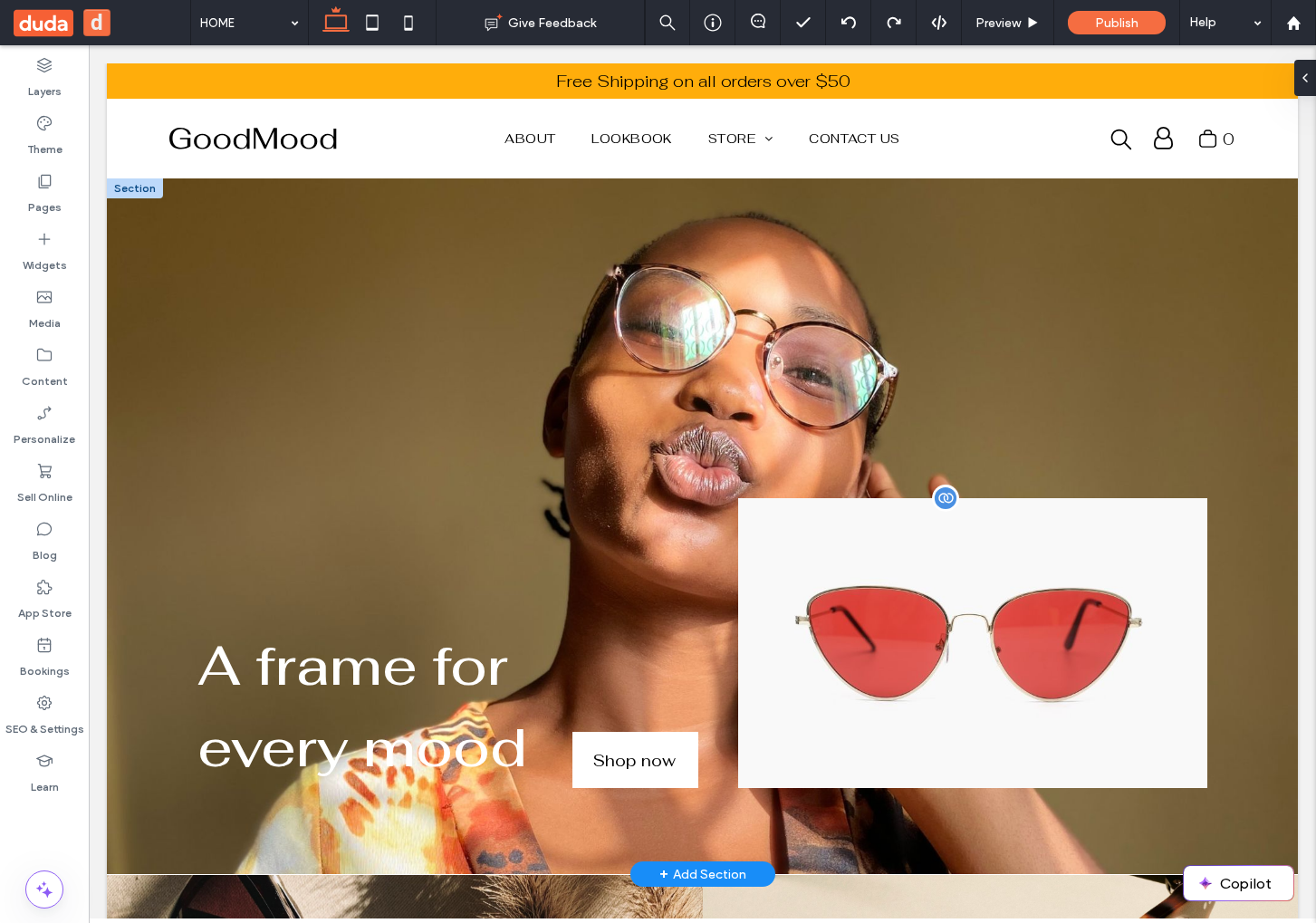
click at [1060, 635] on img at bounding box center [973, 643] width 469 height 289
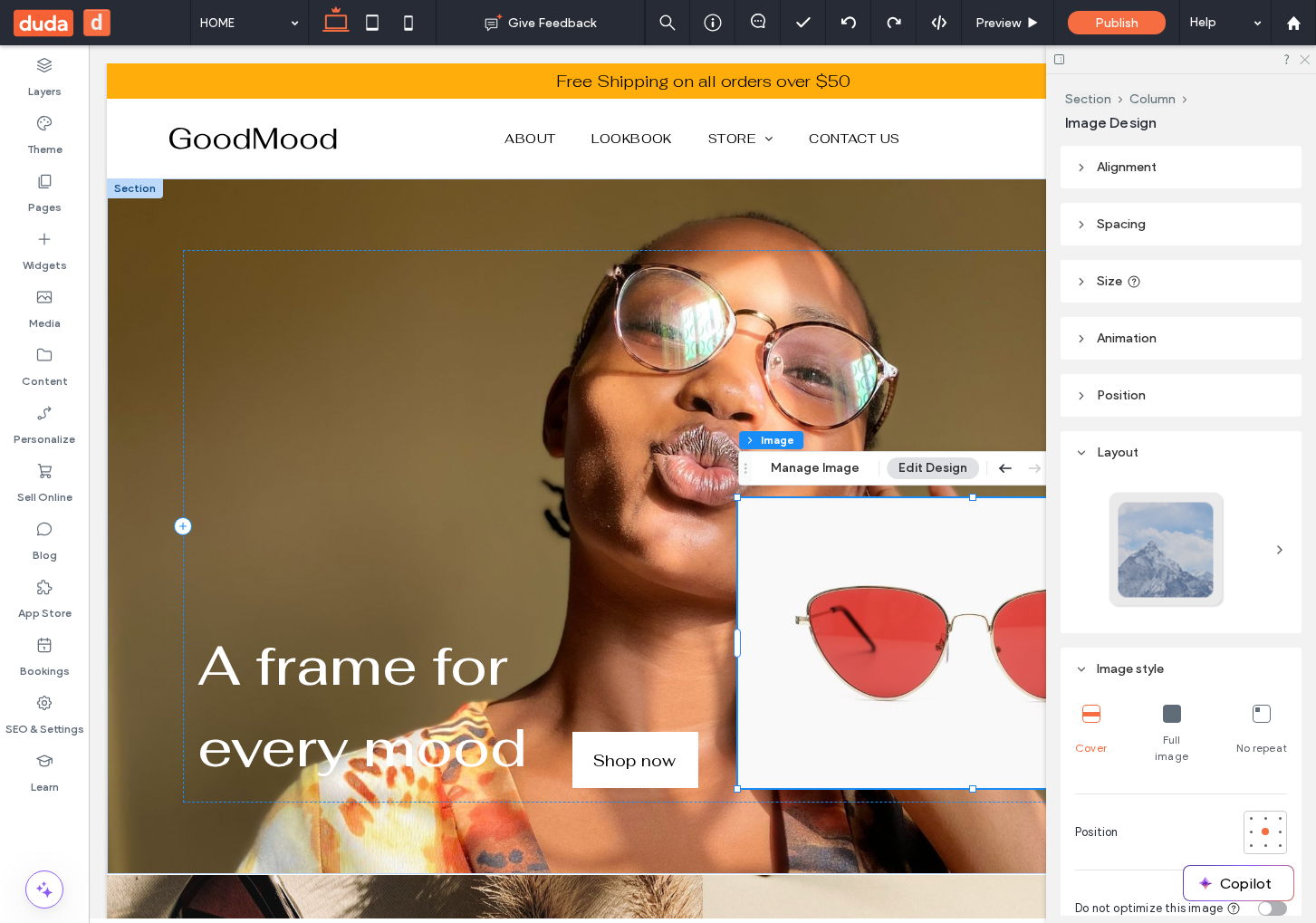
click at [1301, 57] on icon at bounding box center [1303, 58] width 12 height 12
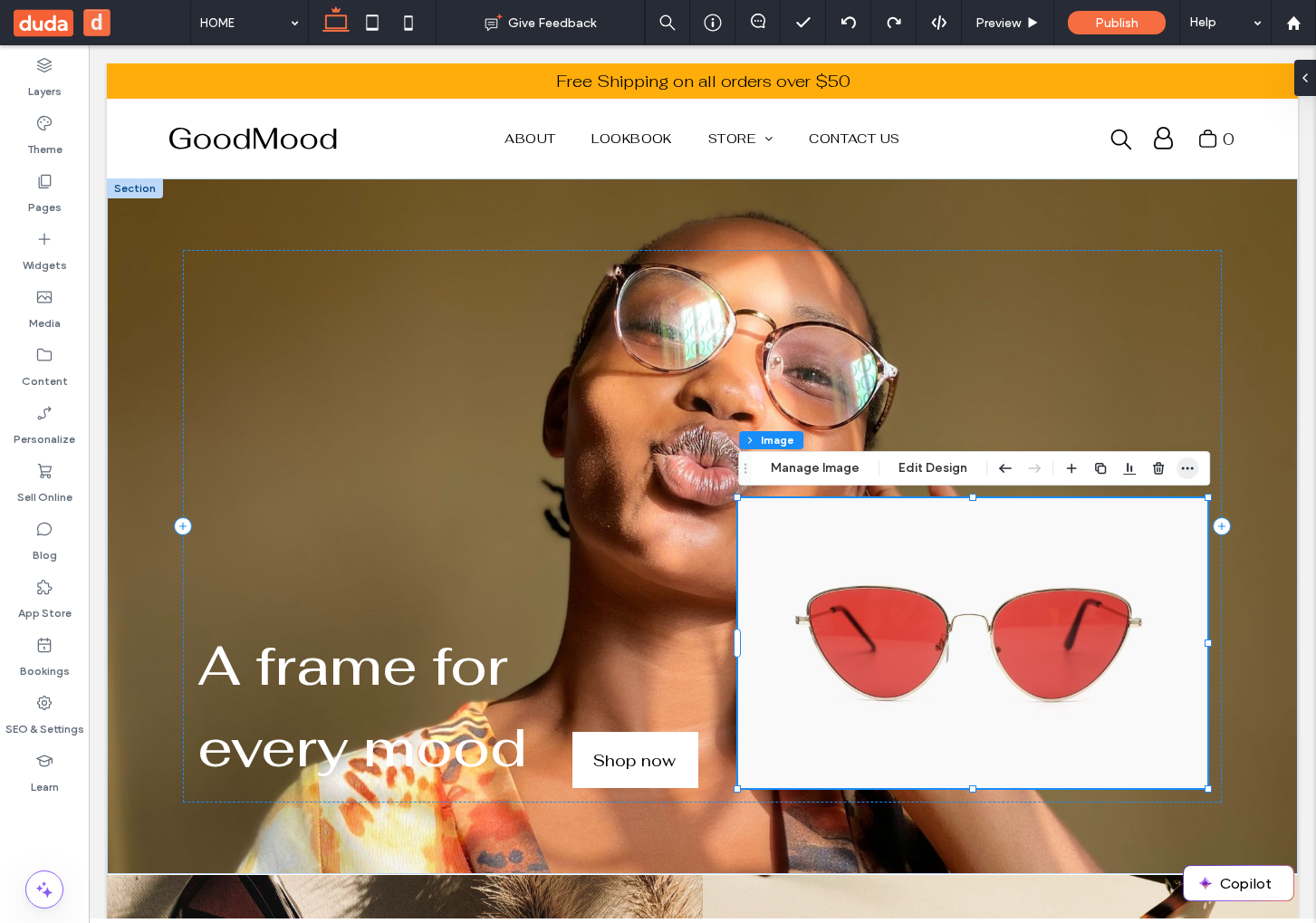
click at [1187, 467] on use "button" at bounding box center [1187, 468] width 12 height 3
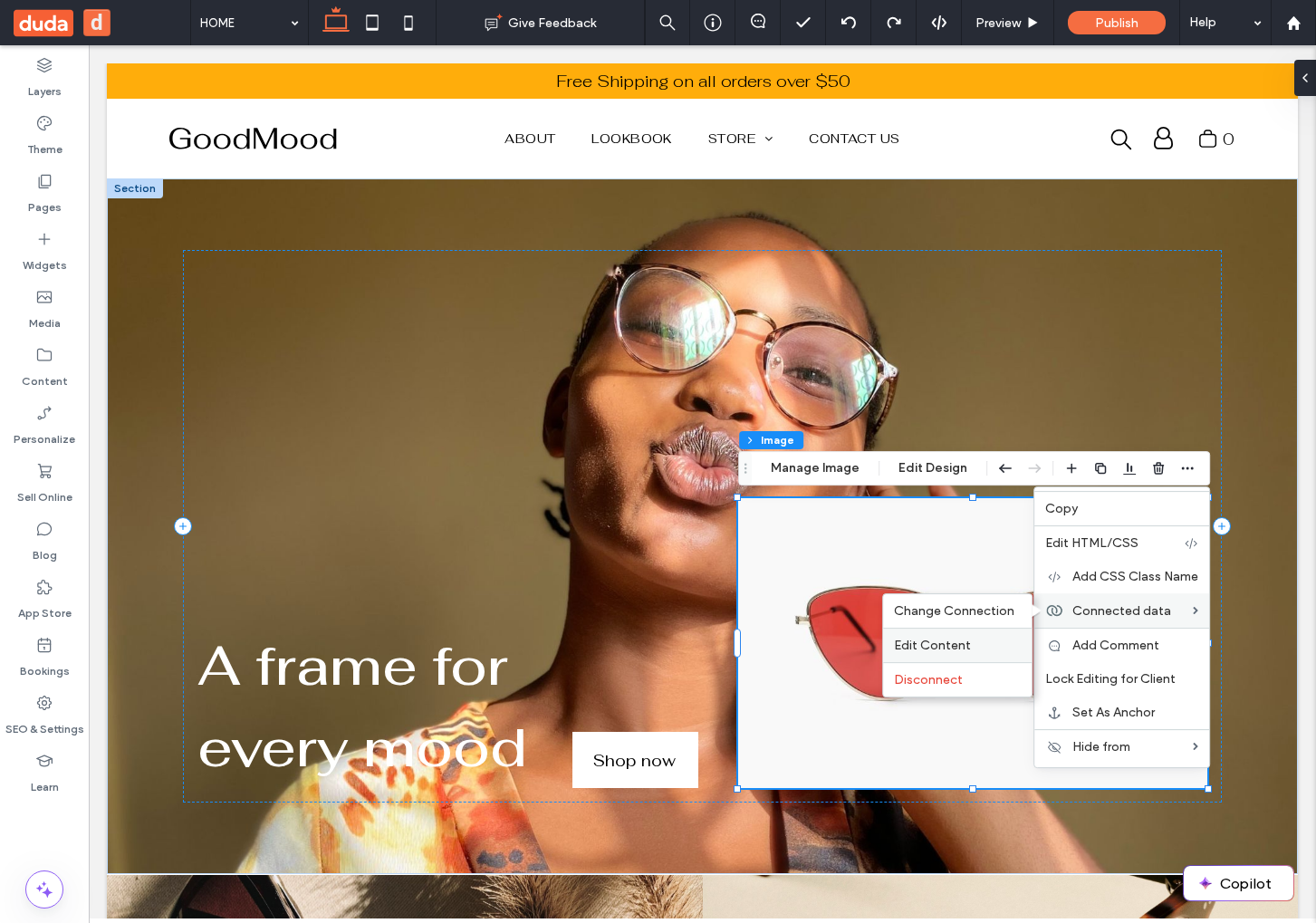
click at [962, 642] on span "Edit Content" at bounding box center [932, 645] width 77 height 16
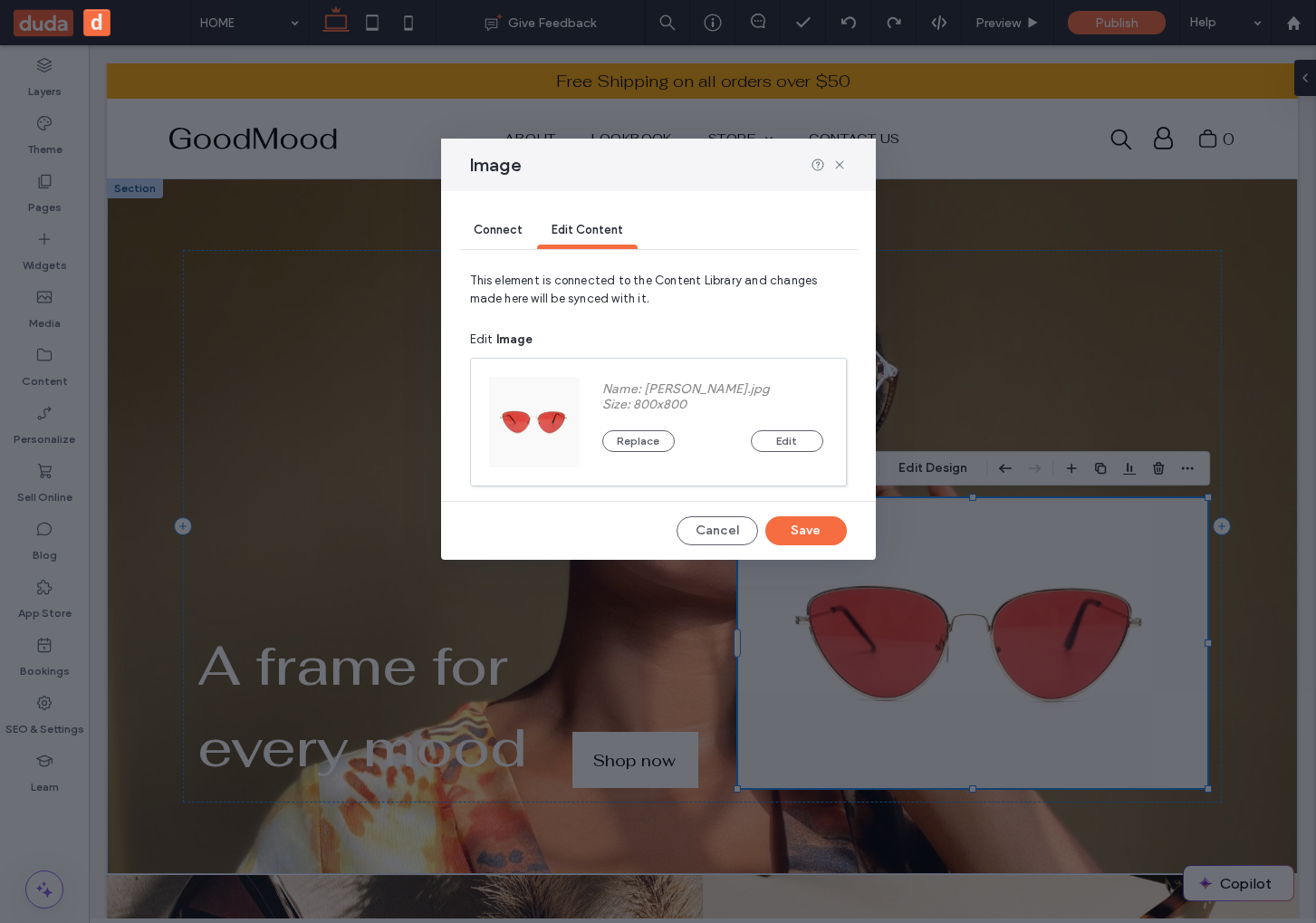
click at [514, 231] on span "Connect" at bounding box center [497, 229] width 49 height 14
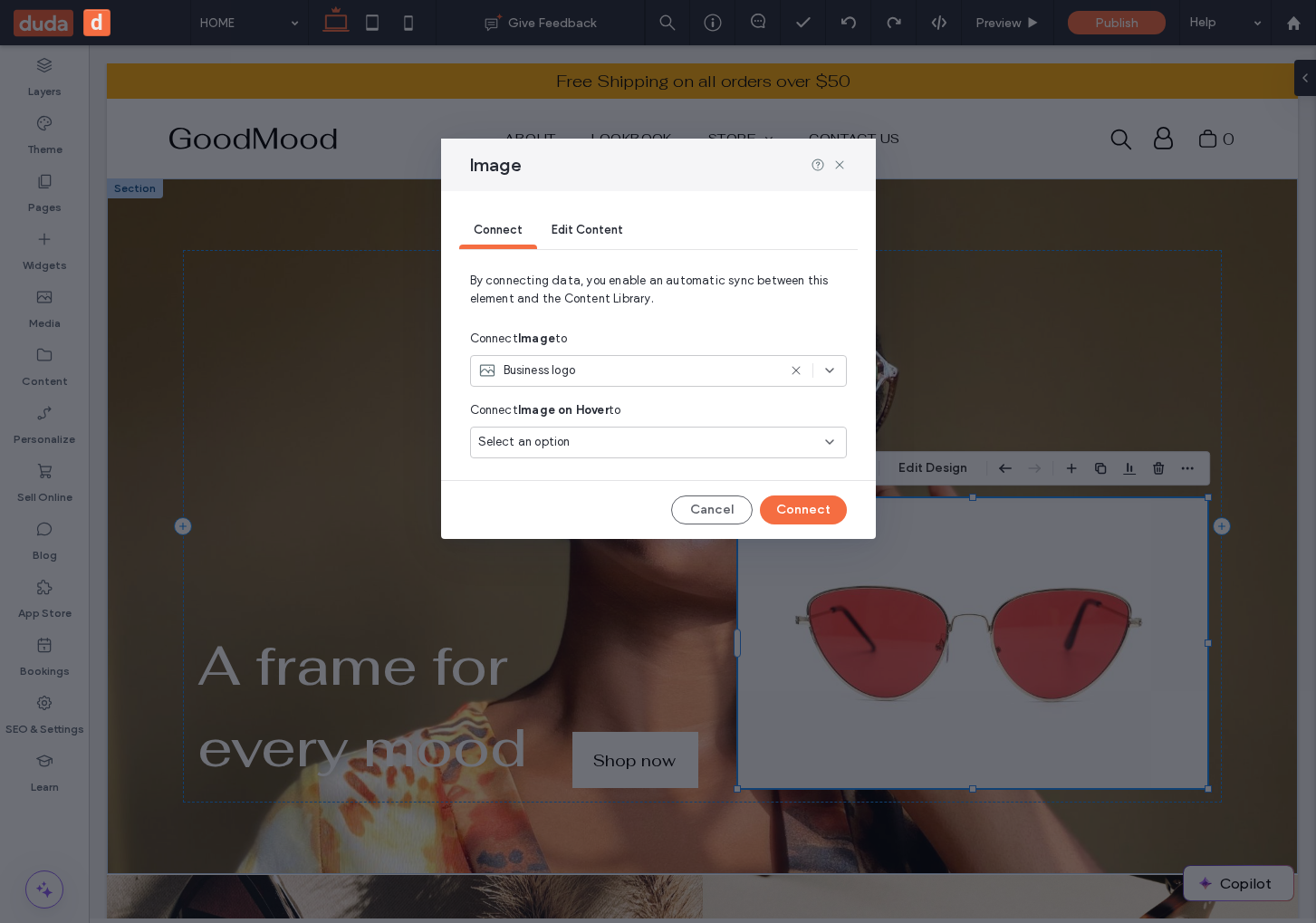
click at [638, 364] on div "Business logo" at bounding box center [626, 371] width 298 height 18
click at [691, 333] on div "Connect Image to" at bounding box center [658, 339] width 376 height 33
click at [626, 374] on div "Business logo" at bounding box center [626, 371] width 298 height 18
click at [641, 321] on span "By connecting data, you enable an automatic sync between this element and the C…" at bounding box center [658, 297] width 376 height 50
click at [567, 225] on span "Edit Content" at bounding box center [587, 229] width 71 height 14
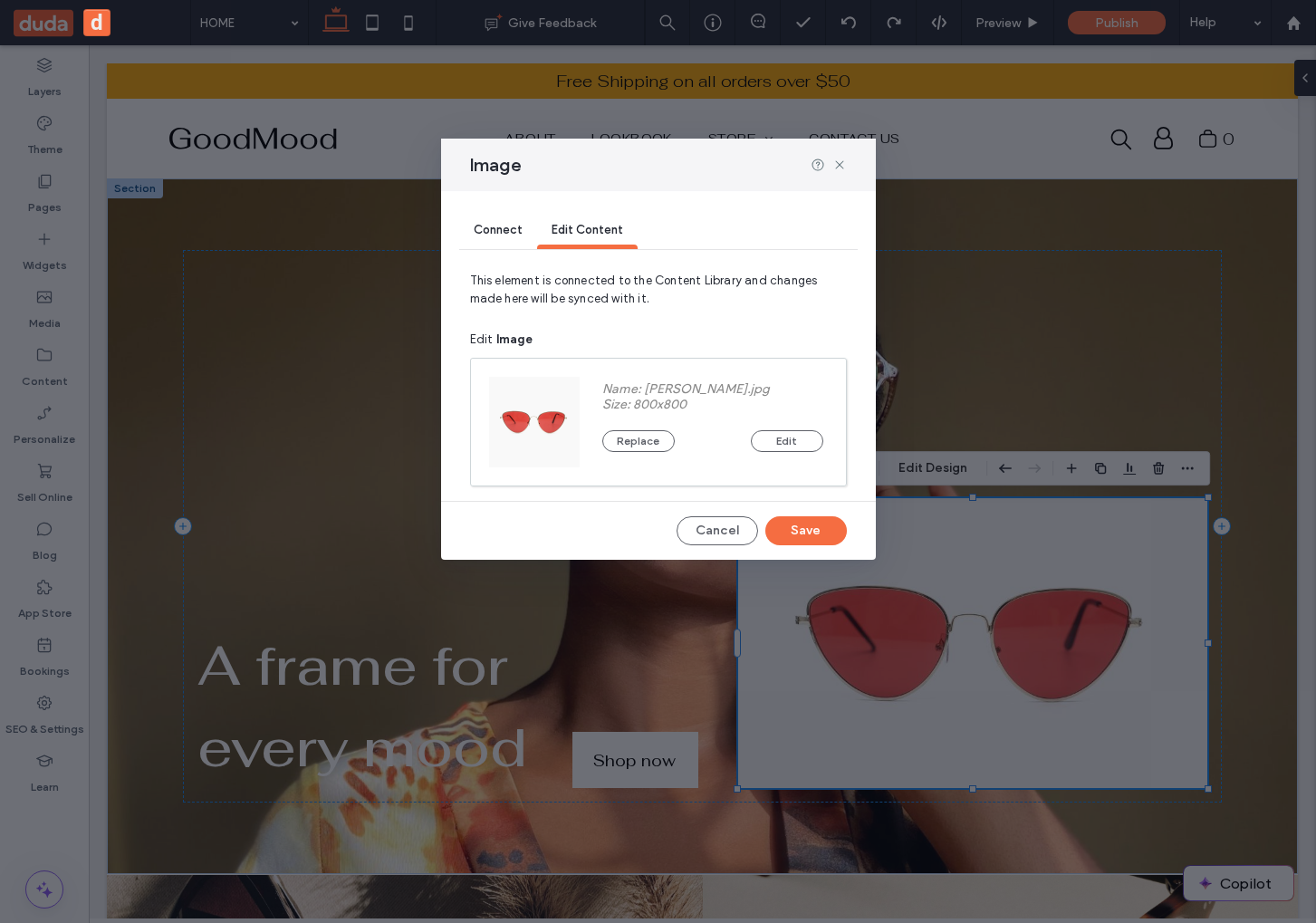
click at [515, 227] on span "Connect" at bounding box center [497, 229] width 49 height 14
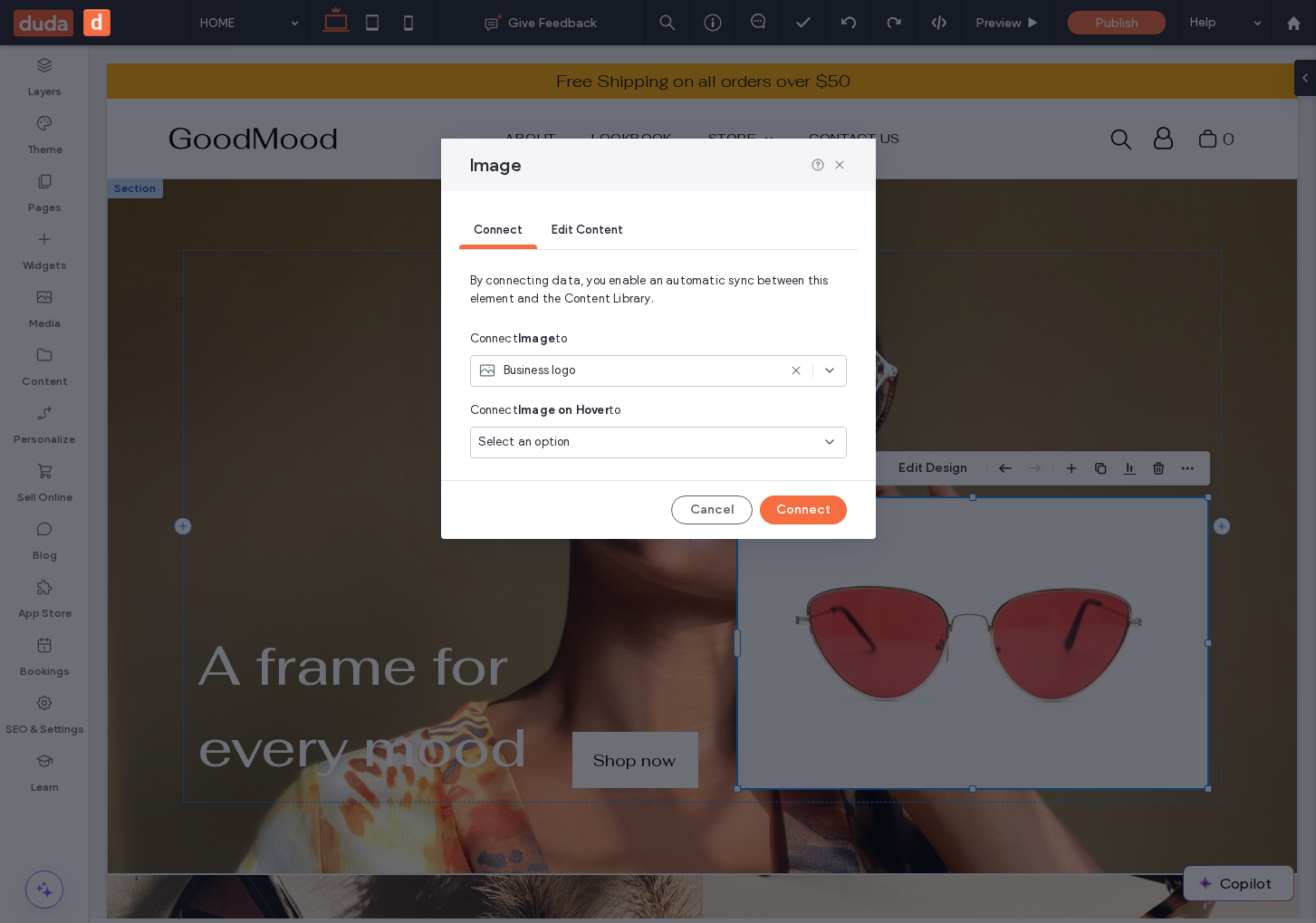
click at [559, 362] on div "Business logo" at bounding box center [658, 371] width 376 height 32
click at [604, 303] on span "By connecting data, you enable an automatic sync between this element and the C…" at bounding box center [658, 297] width 376 height 50
click at [611, 237] on div "Edit Content" at bounding box center [587, 231] width 101 height 37
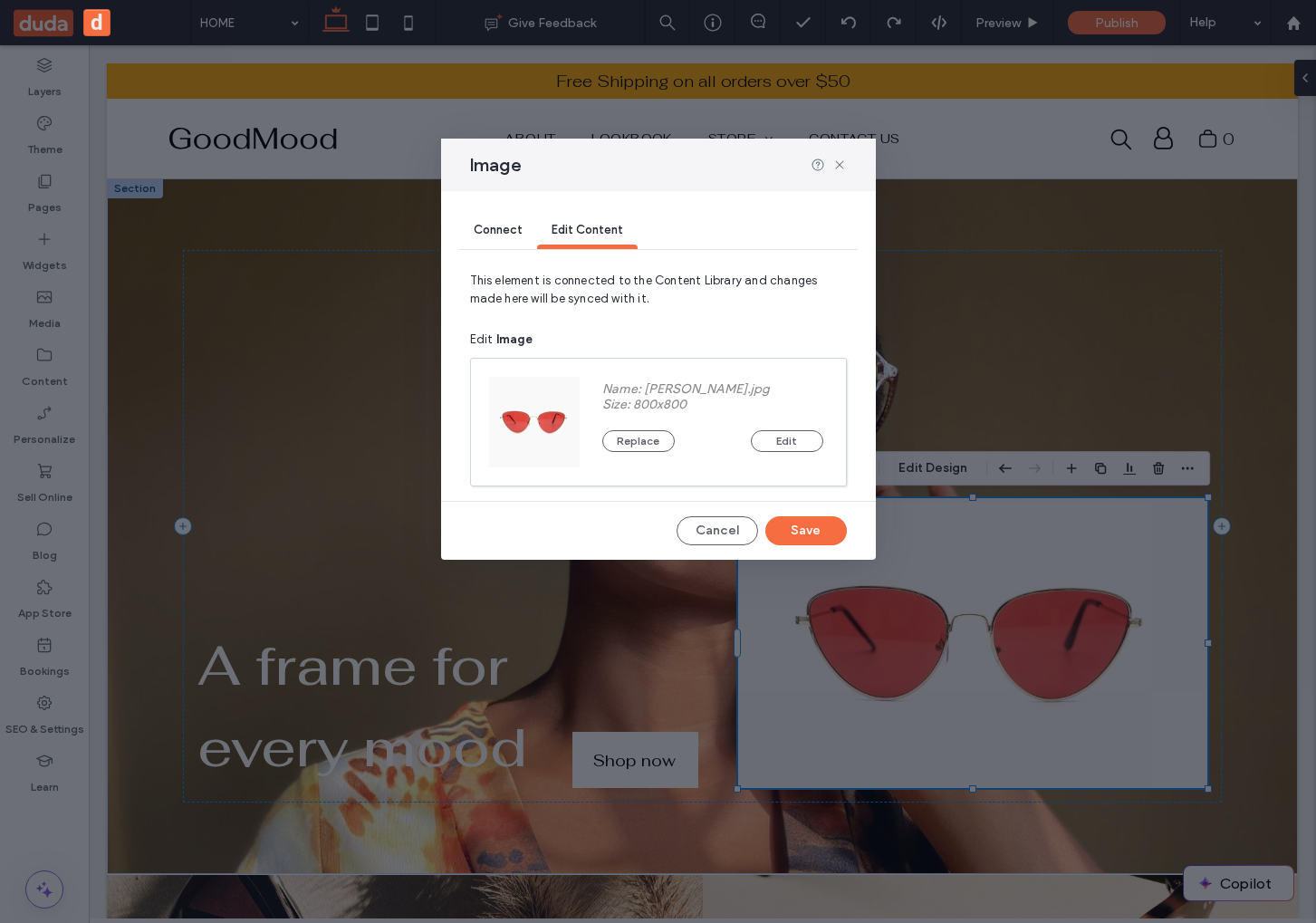
click at [503, 237] on div "Connect" at bounding box center [497, 231] width 78 height 37
